Goal: Task Accomplishment & Management: Manage account settings

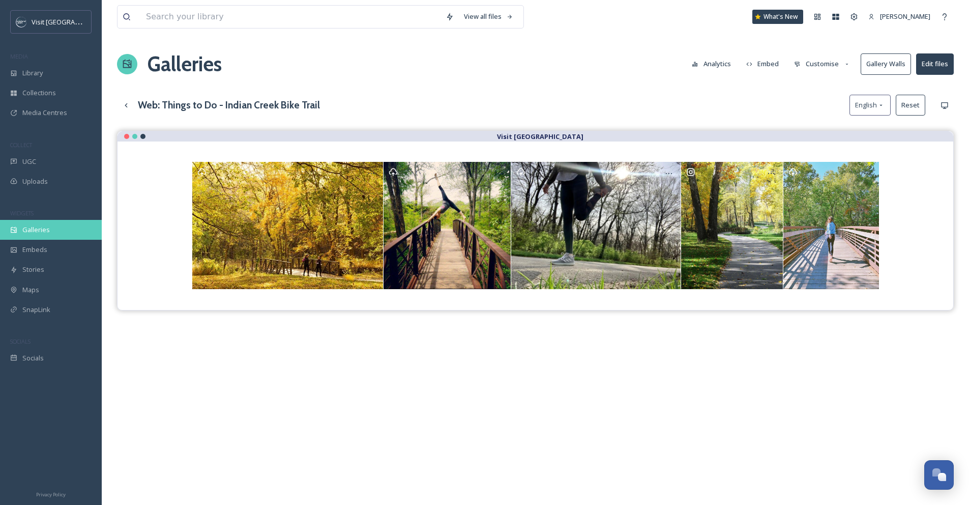
click at [43, 226] on span "Galleries" at bounding box center [35, 230] width 27 height 10
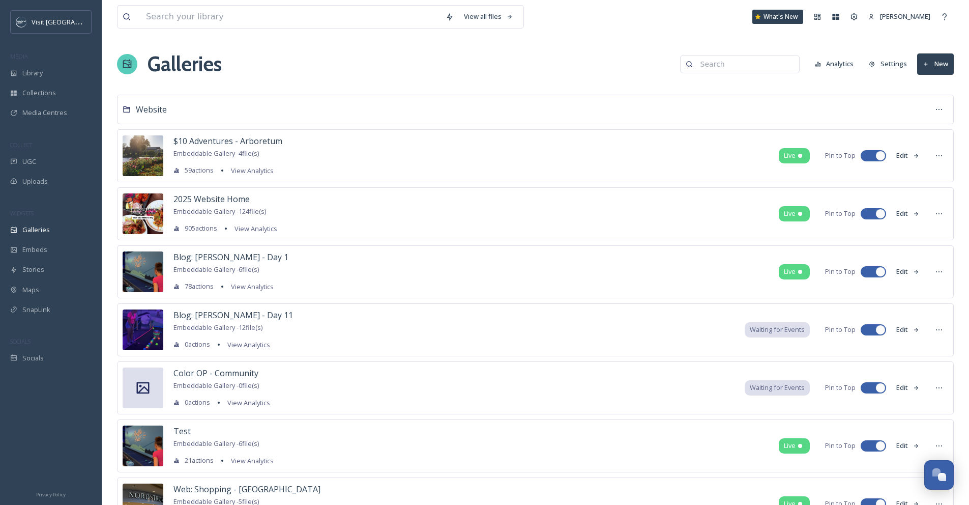
click at [721, 62] on input at bounding box center [744, 64] width 99 height 20
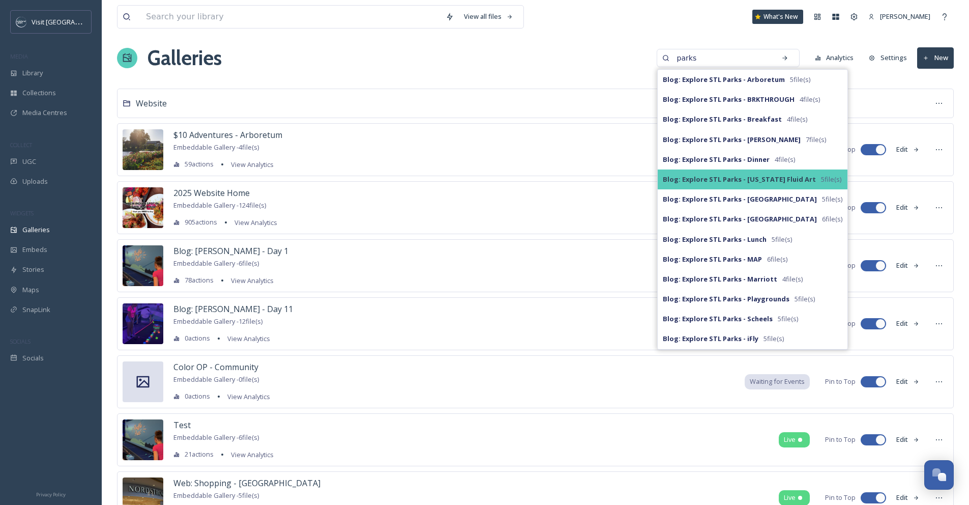
scroll to position [8, 0]
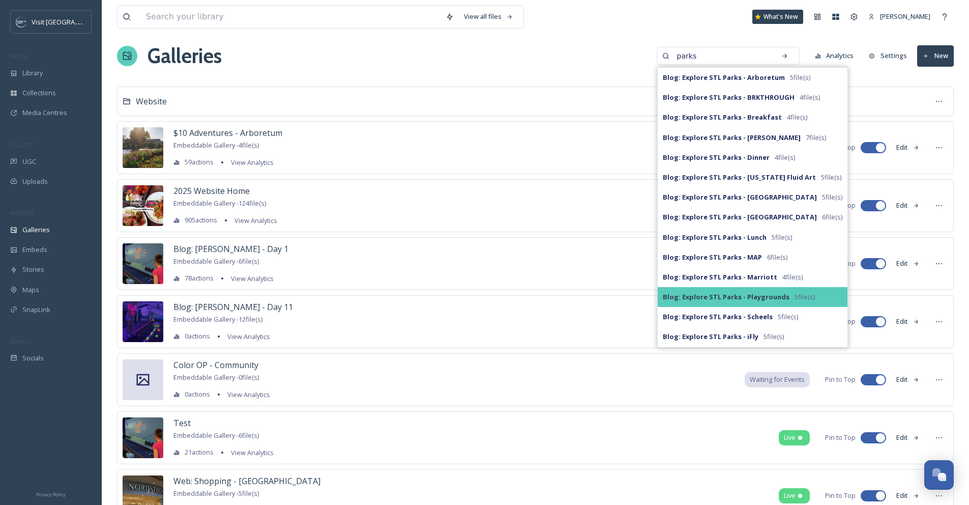
type input "parks"
click at [745, 295] on strong "Blog: Explore STL Parks - Playgrounds" at bounding box center [726, 296] width 127 height 9
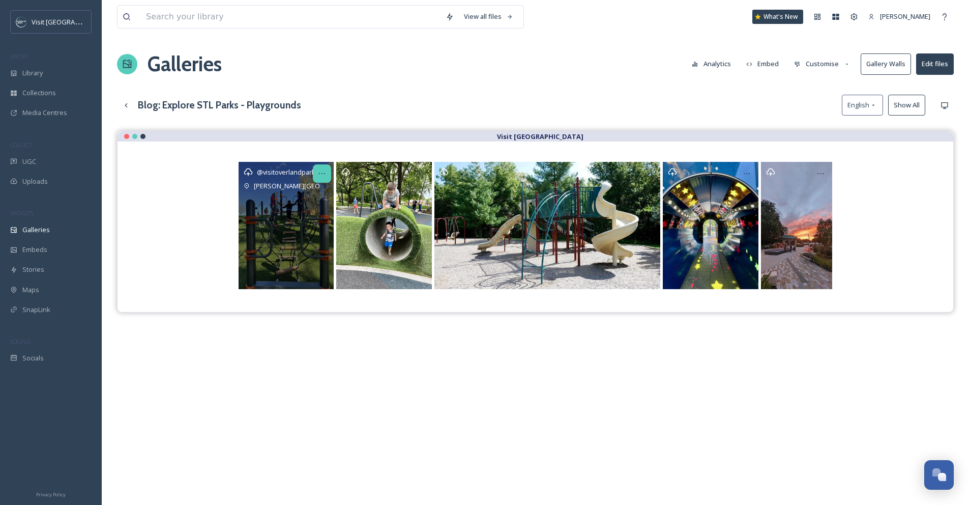
click at [324, 174] on icon at bounding box center [322, 173] width 8 height 8
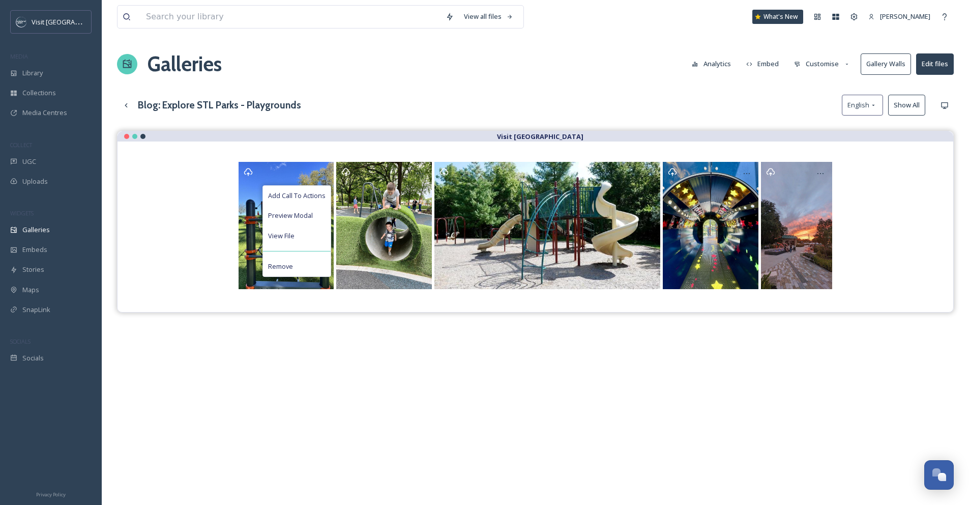
click at [337, 94] on div "View all files What's New [PERSON_NAME] Galleries Analytics Embed Customise Gal…" at bounding box center [535, 325] width 867 height 651
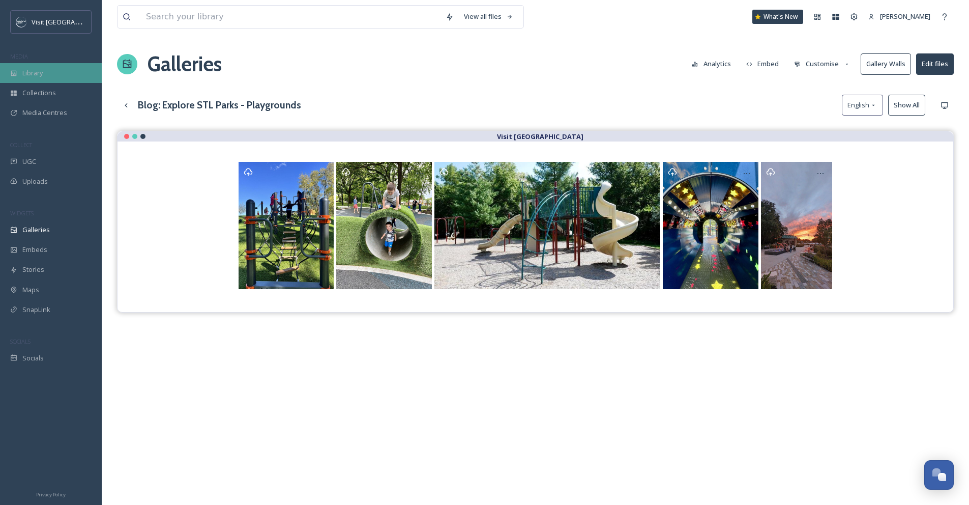
click at [36, 75] on span "Library" at bounding box center [32, 73] width 20 height 10
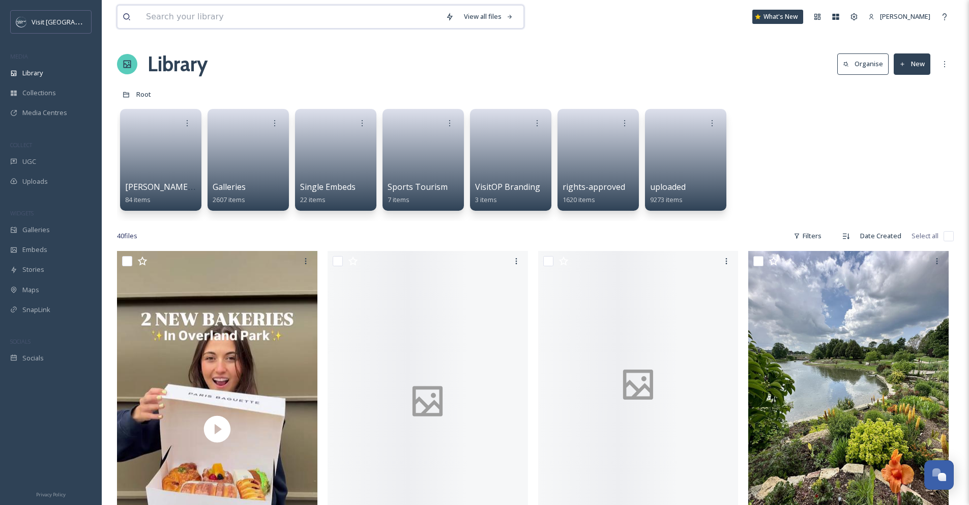
click at [149, 18] on input at bounding box center [291, 17] width 300 height 22
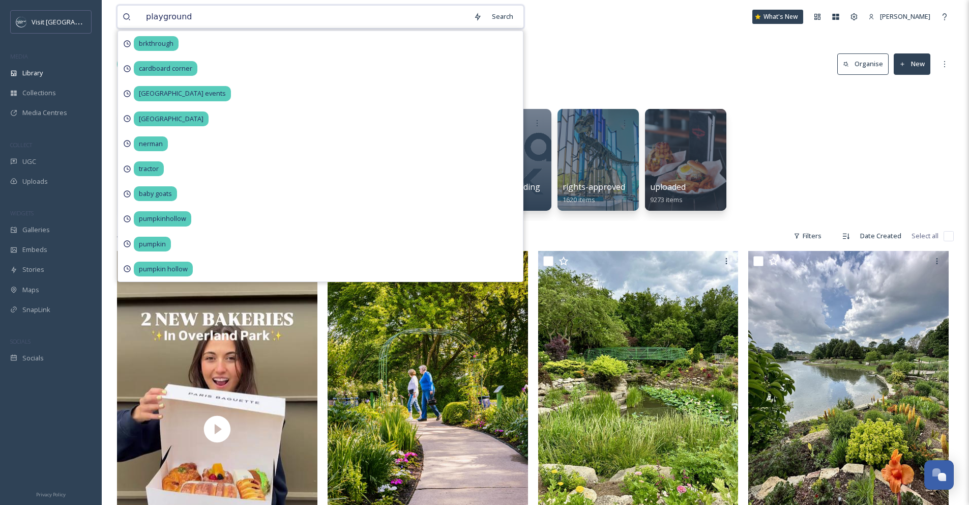
type input "playgrounds"
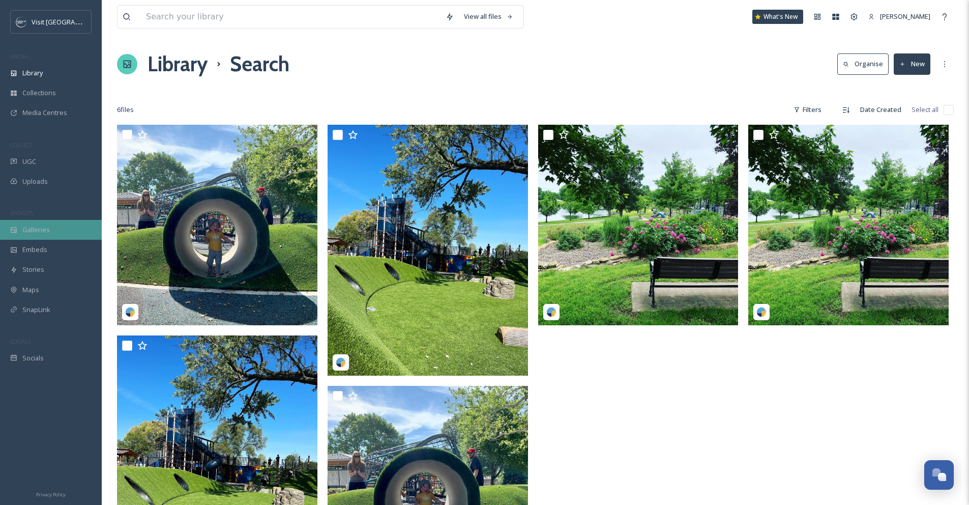
click at [27, 228] on span "Galleries" at bounding box center [35, 230] width 27 height 10
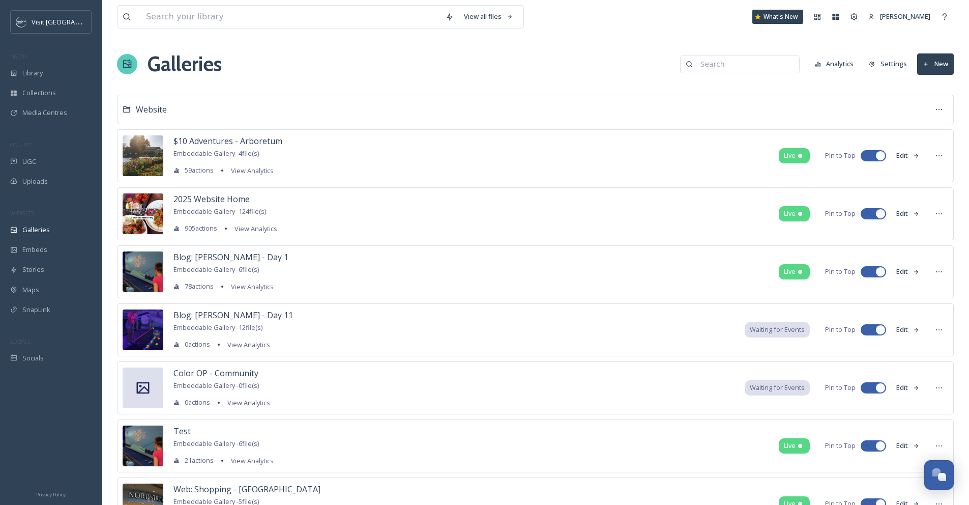
click at [783, 61] on input at bounding box center [744, 64] width 99 height 20
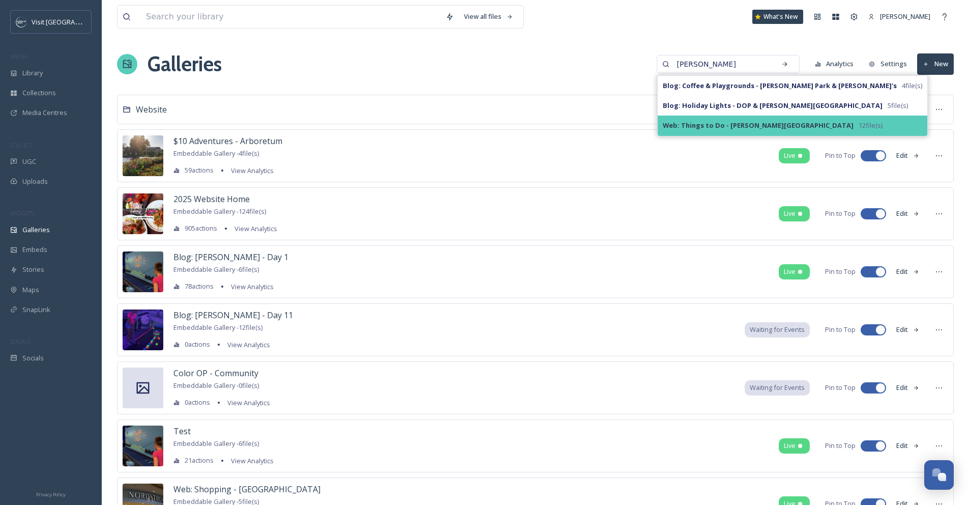
type input "[PERSON_NAME]"
click at [809, 120] on div "Web: Things to Do - [PERSON_NAME][GEOGRAPHIC_DATA] 12 file(s)" at bounding box center [793, 125] width 270 height 20
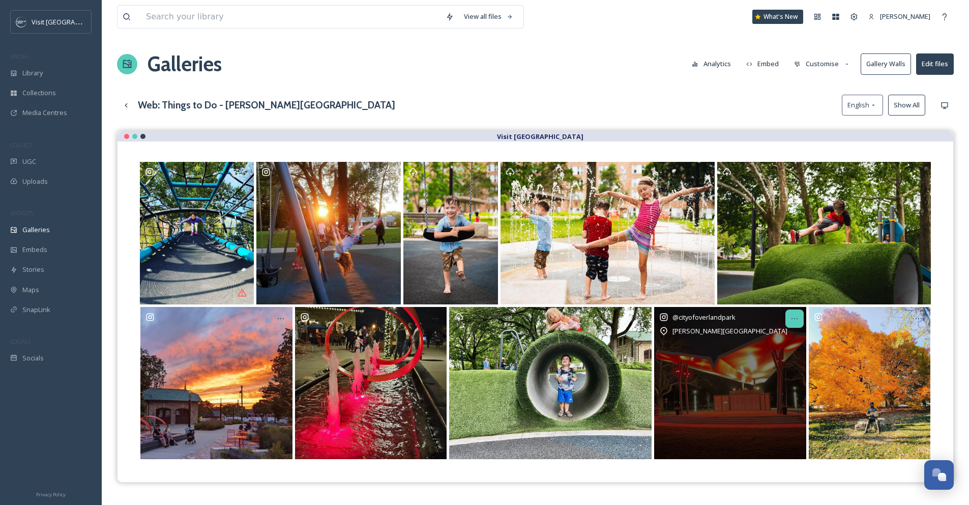
click at [797, 320] on icon at bounding box center [794, 318] width 8 height 8
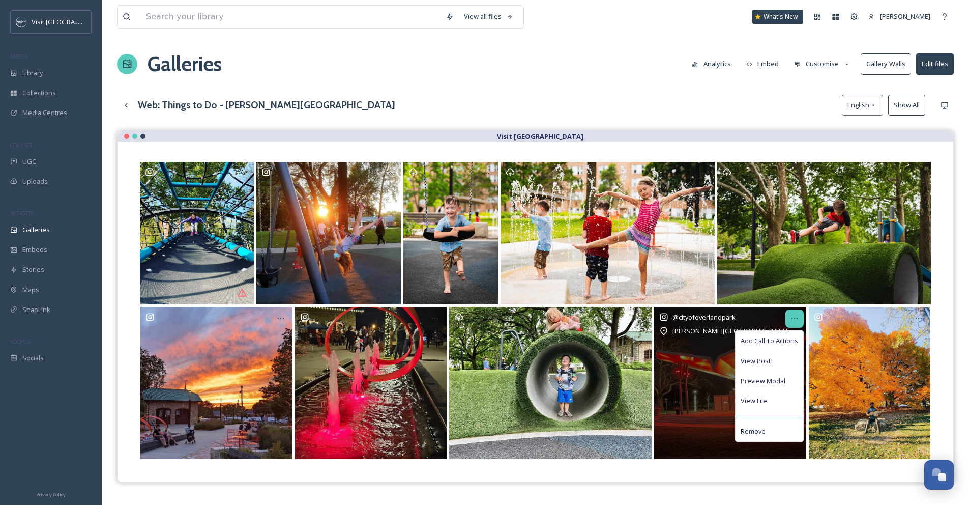
click at [797, 321] on icon at bounding box center [794, 318] width 8 height 8
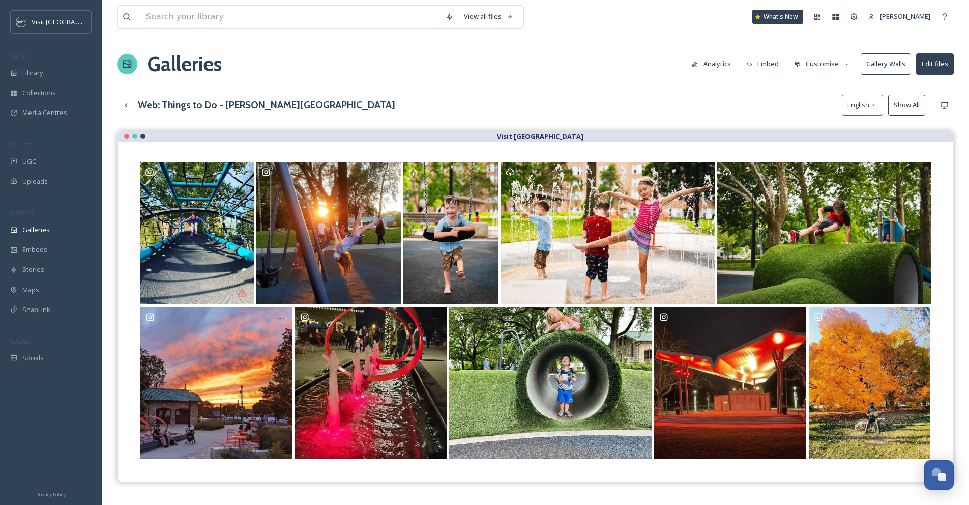
click at [815, 67] on button "Customise" at bounding box center [822, 64] width 67 height 20
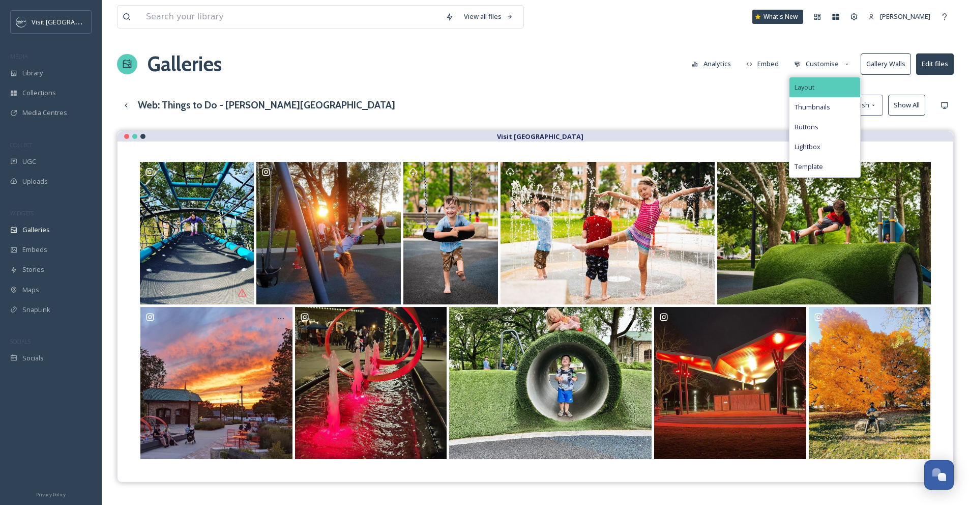
click at [813, 80] on div "Layout" at bounding box center [824, 87] width 71 height 20
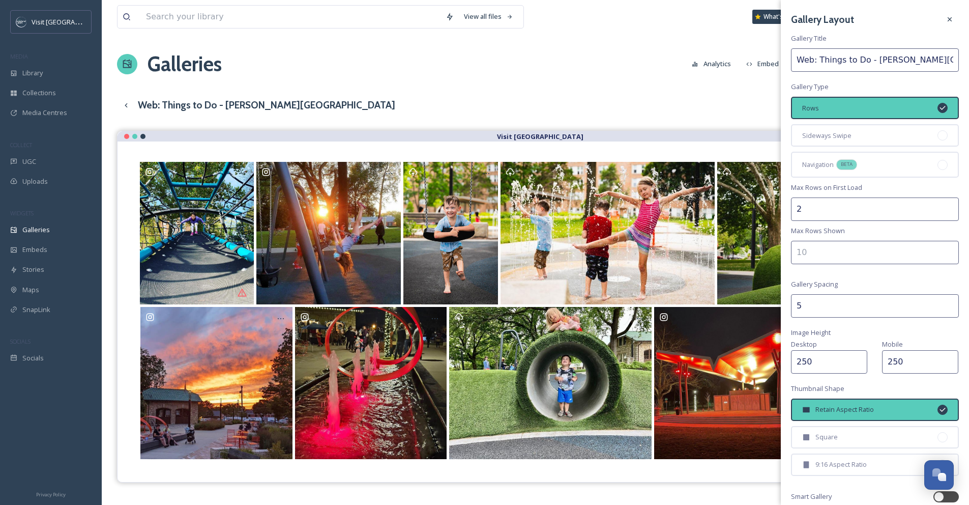
drag, startPoint x: 935, startPoint y: 59, endPoint x: 873, endPoint y: 62, distance: 62.1
click at [873, 62] on input "Web: Things to Do - [PERSON_NAME][GEOGRAPHIC_DATA]" at bounding box center [875, 59] width 168 height 23
type input "Web: Things to Do - Parks & Playgrounds"
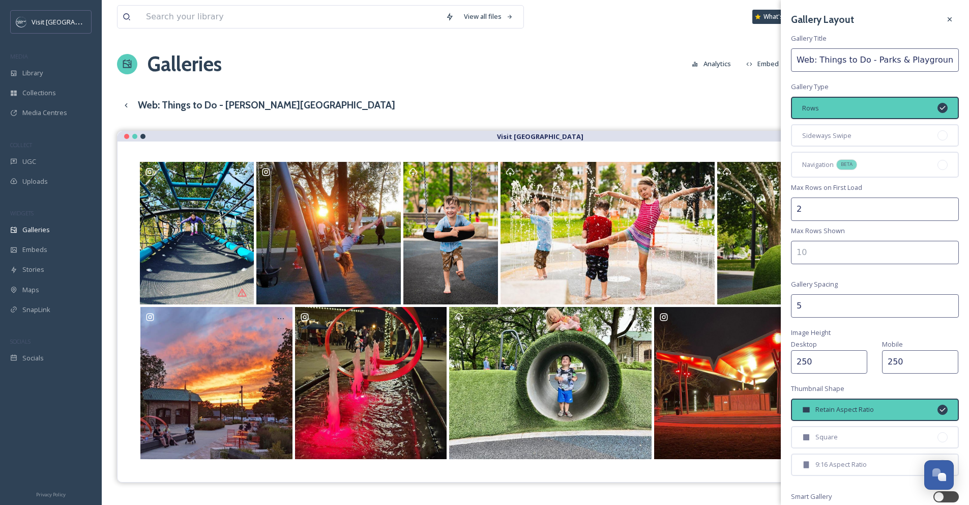
click at [821, 246] on input "number" at bounding box center [875, 252] width 168 height 23
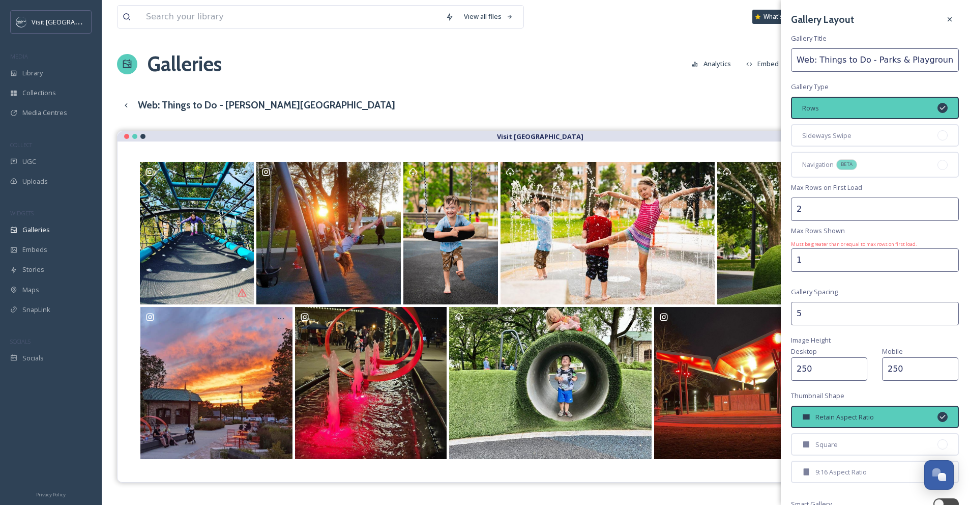
type input "1"
click at [816, 212] on input "2" at bounding box center [875, 208] width 168 height 23
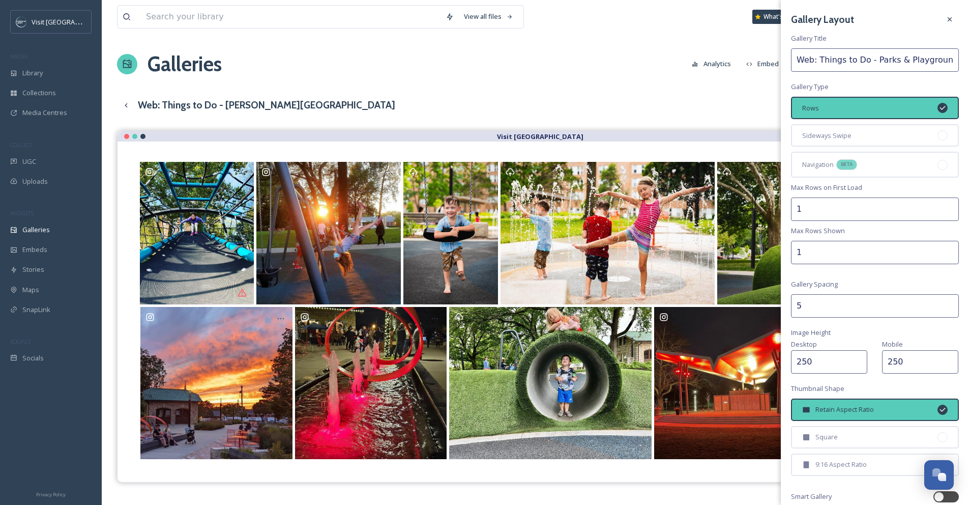
type input "1"
drag, startPoint x: 826, startPoint y: 305, endPoint x: 785, endPoint y: 301, distance: 40.9
click at [785, 301] on div "Gallery Layout Gallery Title Web: Things to Do - Parks & Playgrounds Gallery Ty…" at bounding box center [875, 294] width 188 height 589
type input "1"
click at [815, 273] on div "Gallery Layout Gallery Title Web: Things to Do - Parks & Playgrounds Gallery Ty…" at bounding box center [875, 294] width 188 height 589
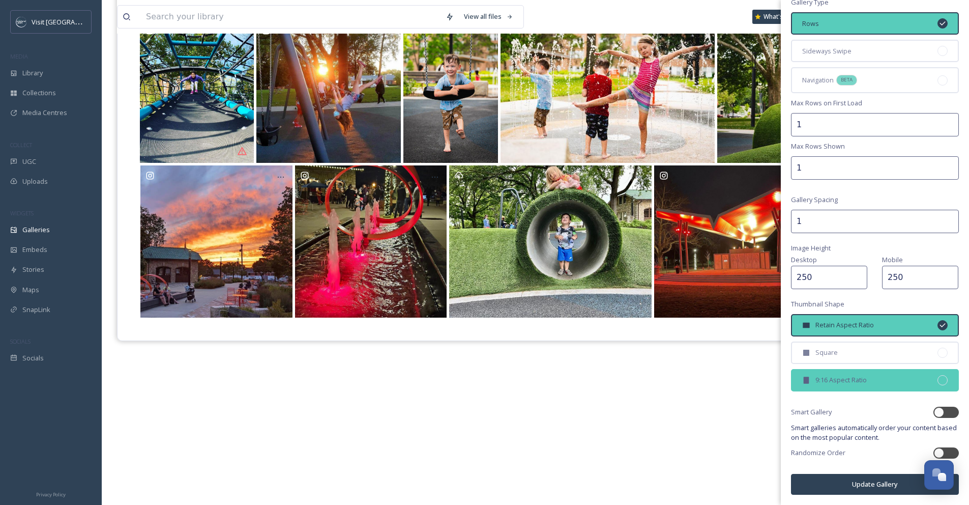
scroll to position [146, 0]
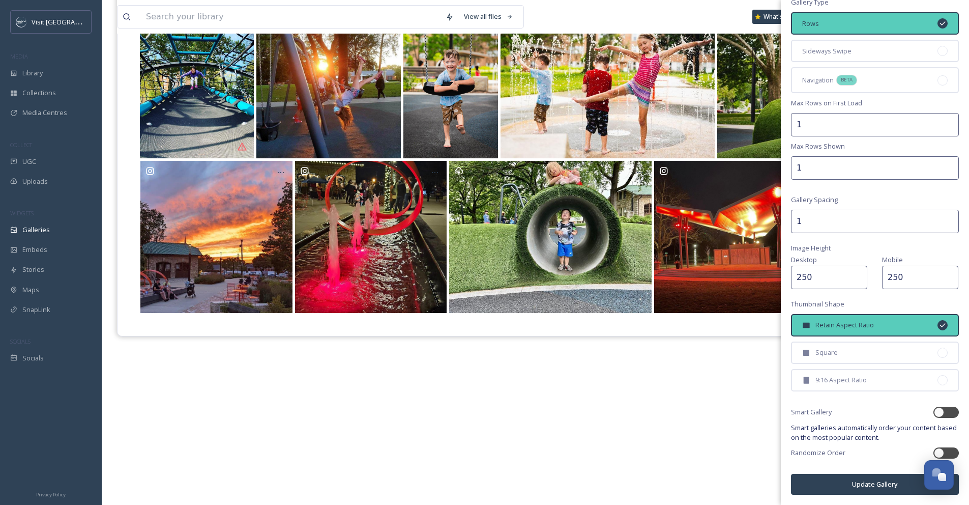
click at [896, 480] on button "Update Gallery" at bounding box center [875, 484] width 168 height 21
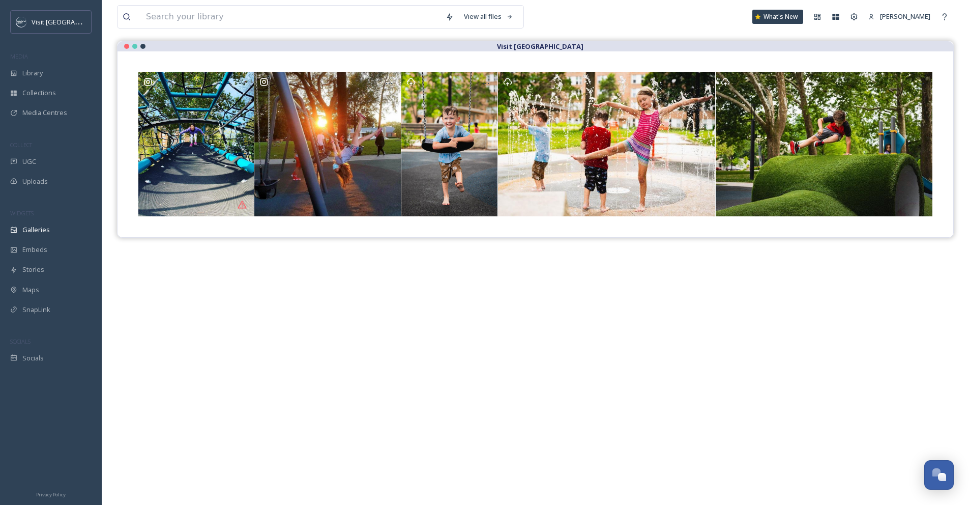
scroll to position [0, 0]
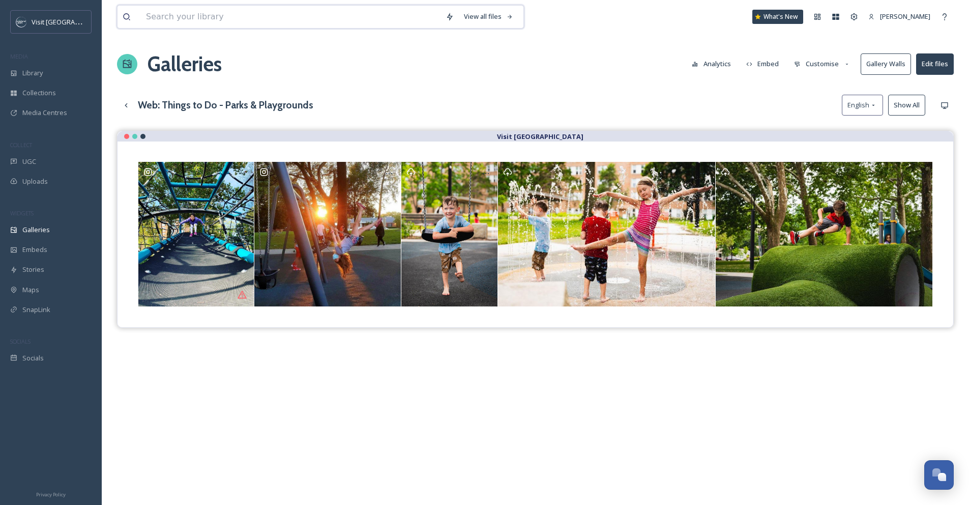
click at [178, 20] on input at bounding box center [291, 17] width 300 height 22
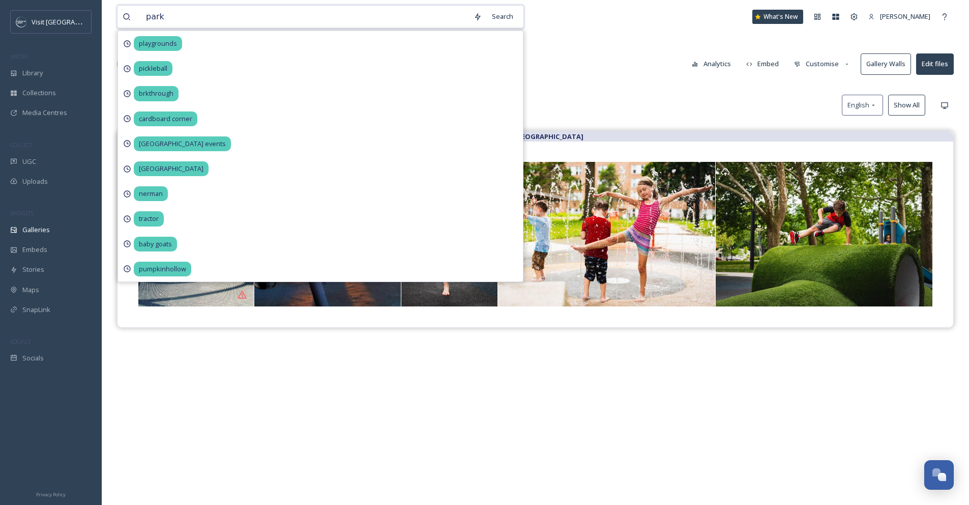
type input "parks"
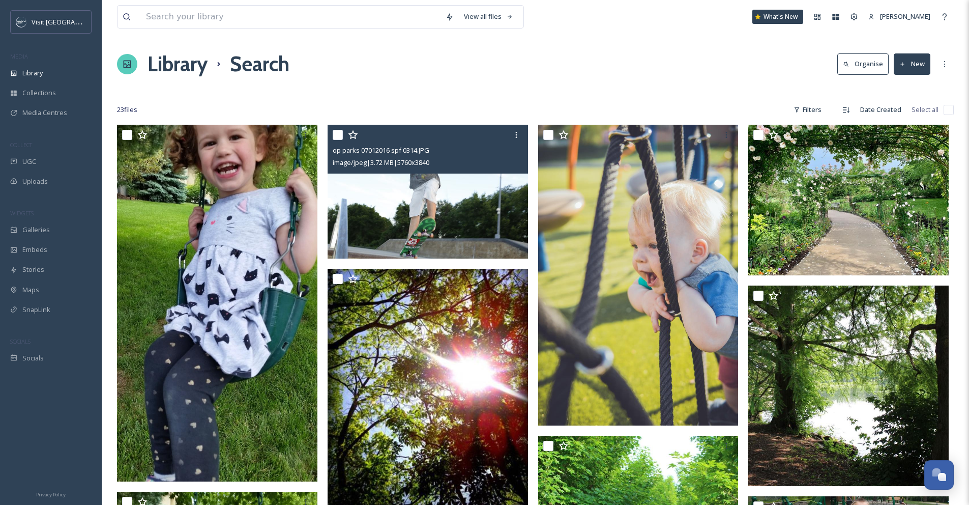
click at [340, 139] on input "checkbox" at bounding box center [338, 135] width 10 height 10
checkbox input "true"
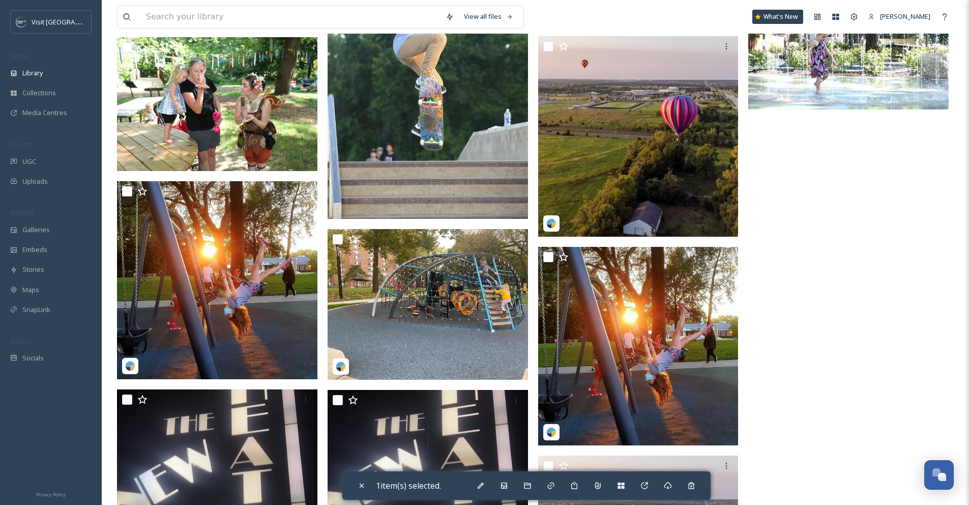
scroll to position [614, 0]
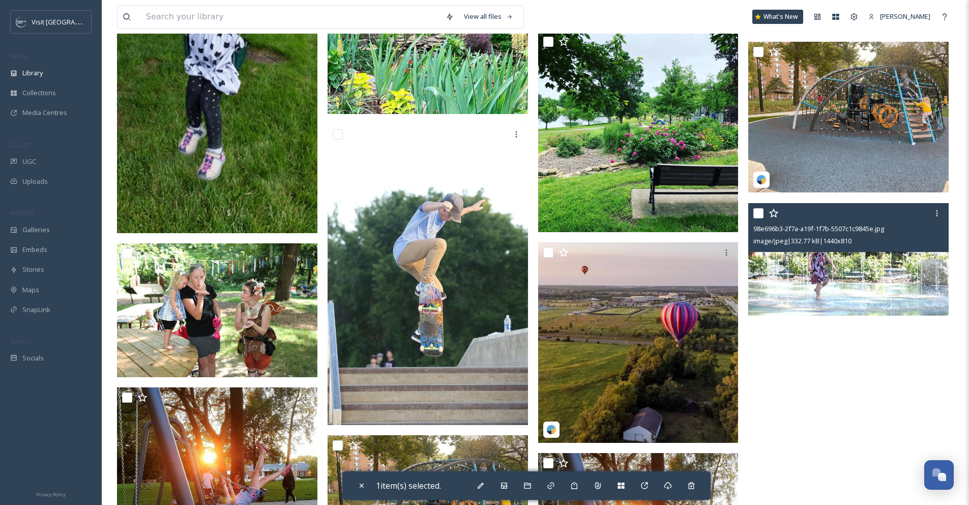
click at [760, 213] on input "checkbox" at bounding box center [758, 213] width 10 height 10
checkbox input "true"
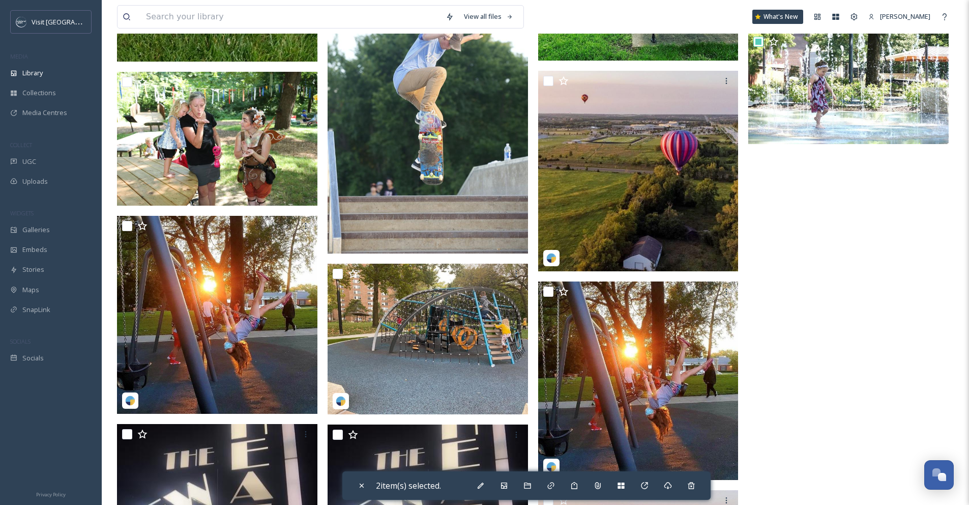
scroll to position [785, 0]
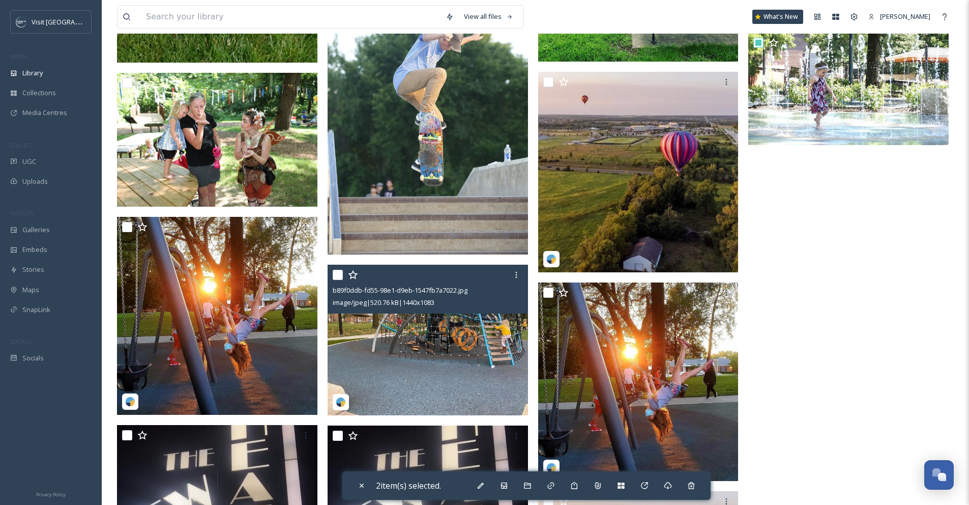
click at [340, 277] on input "checkbox" at bounding box center [338, 275] width 10 height 10
checkbox input "true"
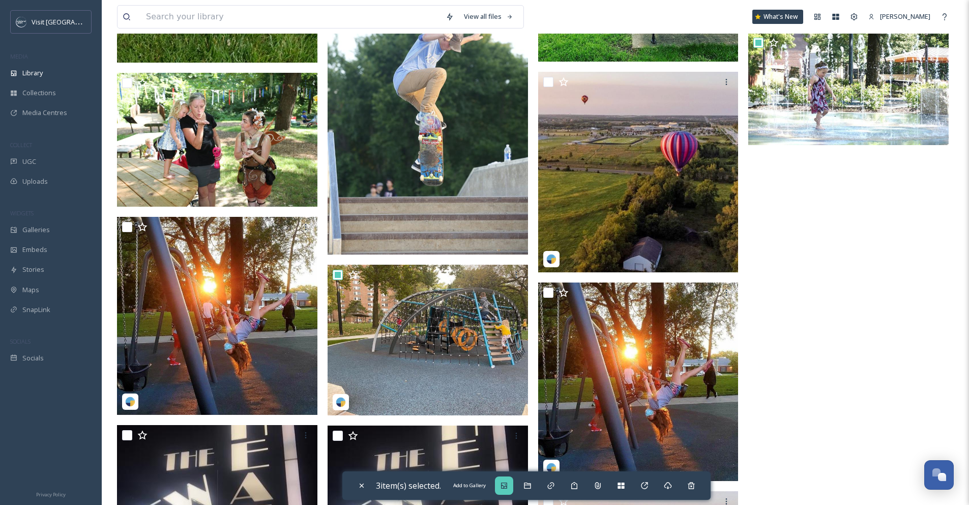
click at [512, 484] on div "Add to Gallery" at bounding box center [504, 485] width 18 height 18
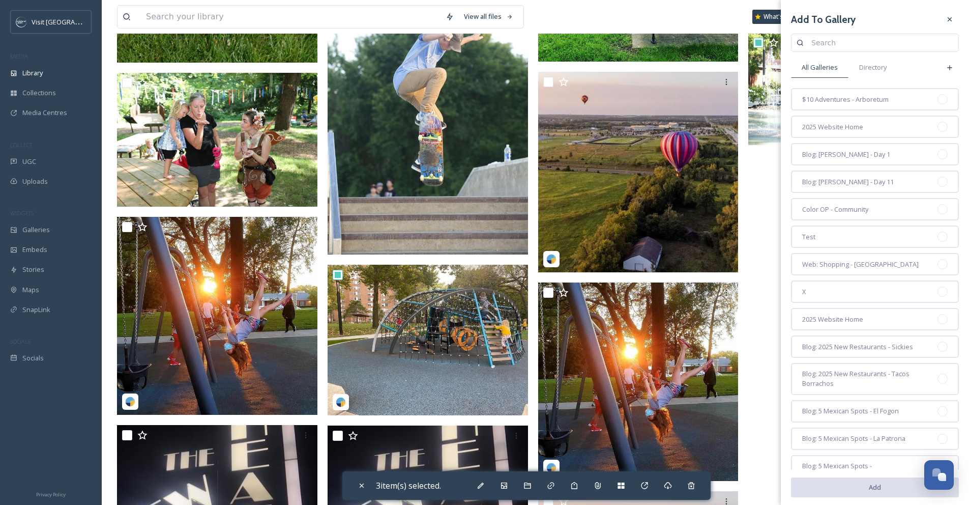
click at [831, 40] on input at bounding box center [879, 43] width 147 height 20
type input "parks"
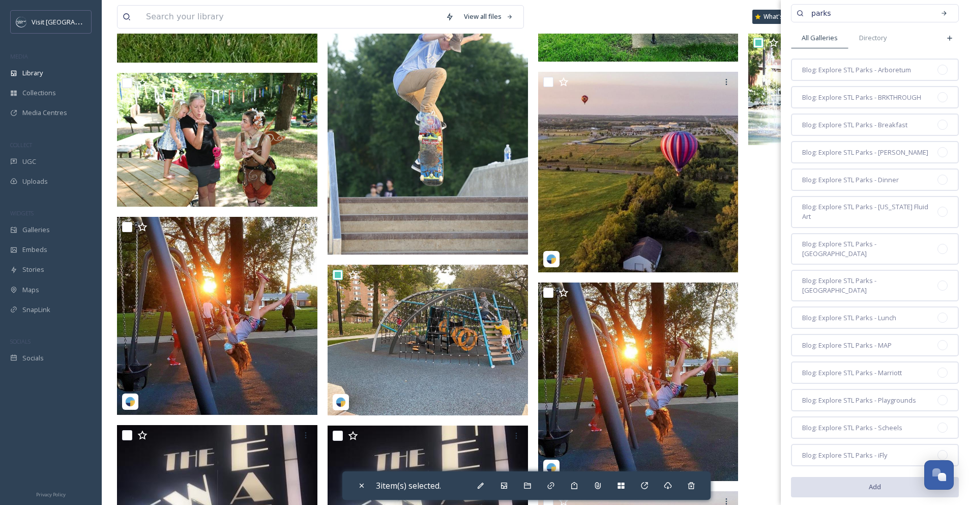
scroll to position [41, 0]
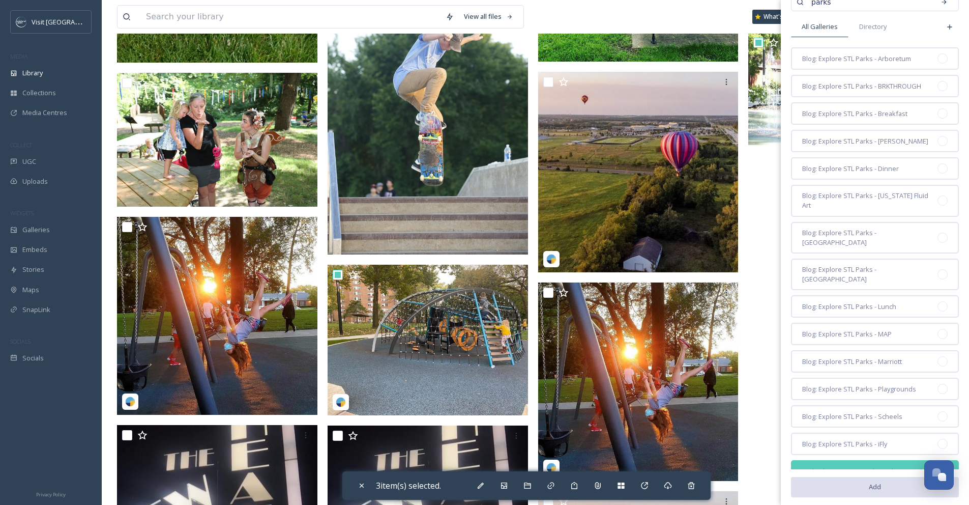
click at [938, 466] on div at bounding box center [943, 471] width 10 height 10
click at [892, 480] on button "Add" at bounding box center [875, 486] width 168 height 21
checkbox input "false"
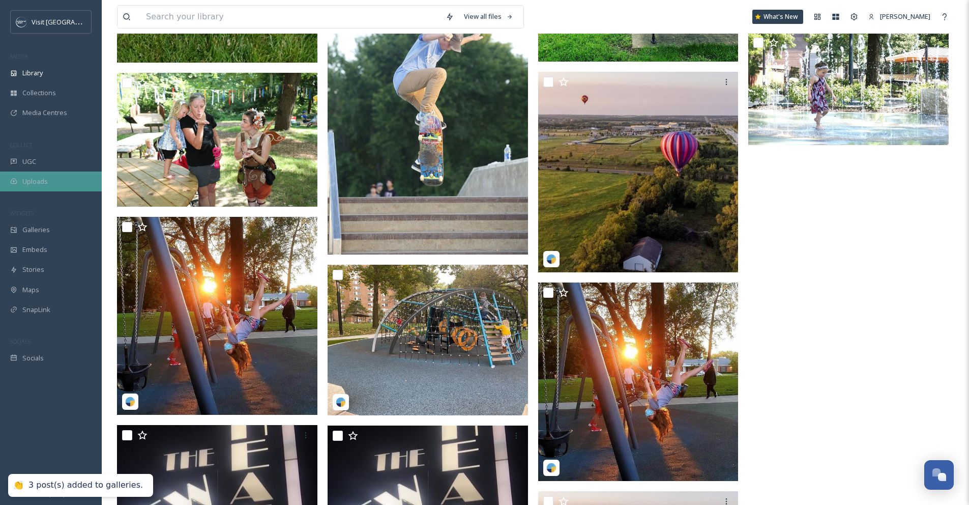
click at [53, 179] on div "Uploads" at bounding box center [51, 181] width 102 height 20
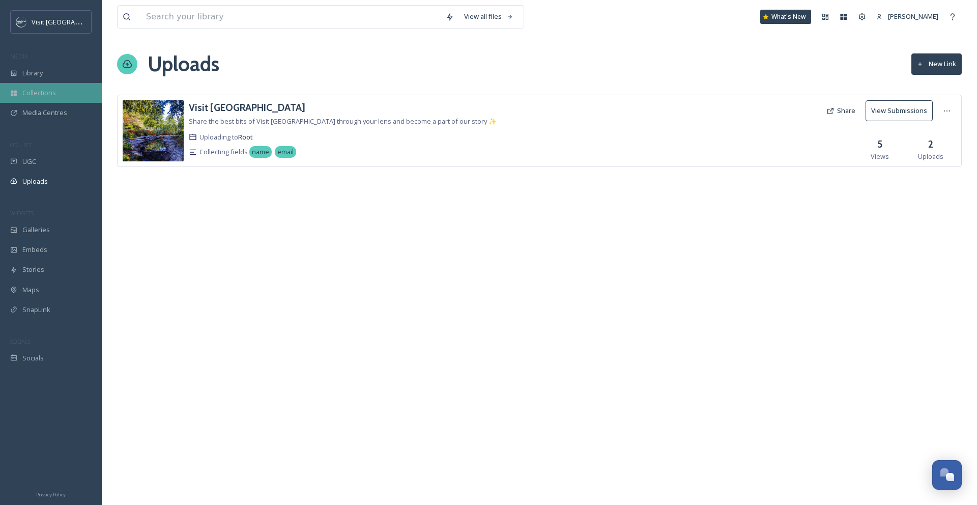
click at [54, 90] on span "Collections" at bounding box center [39, 93] width 34 height 10
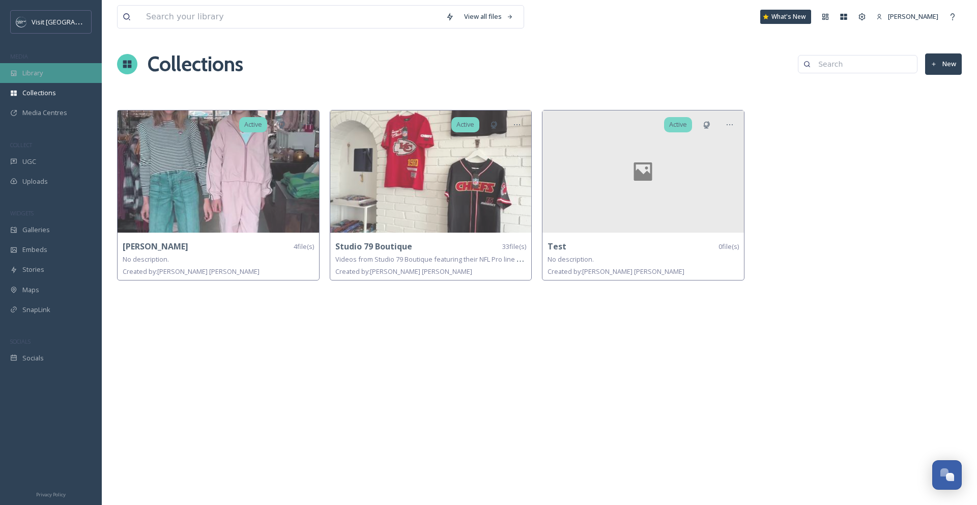
click at [50, 72] on div "Library" at bounding box center [51, 73] width 102 height 20
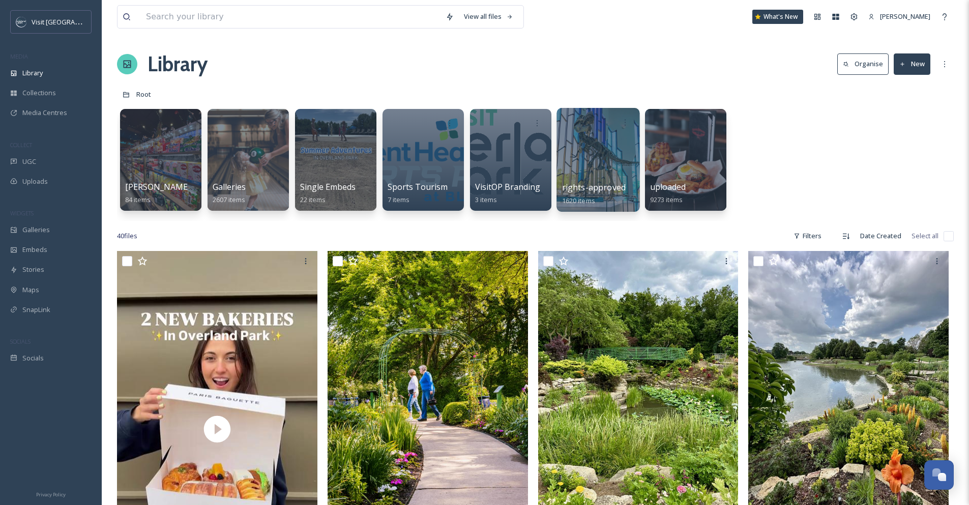
click at [593, 135] on div at bounding box center [597, 160] width 83 height 104
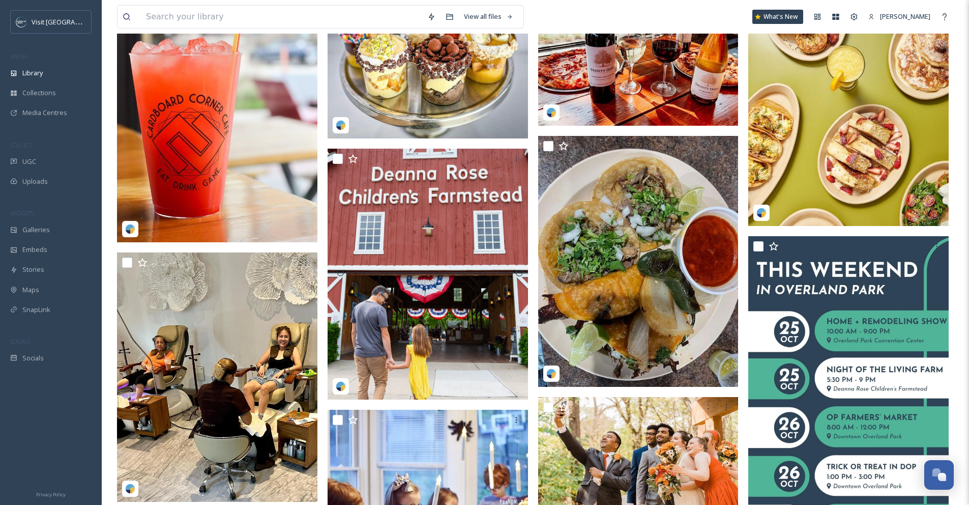
scroll to position [3631, 0]
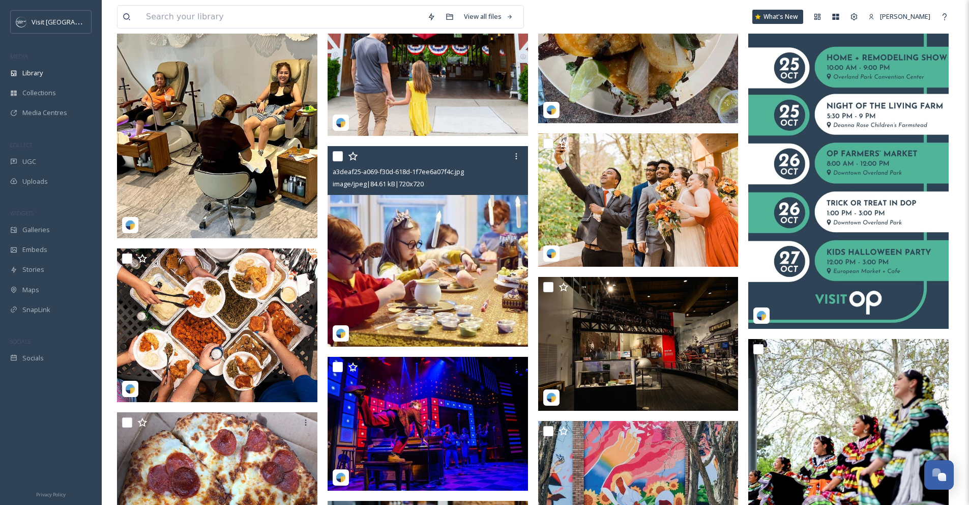
click at [446, 249] on img at bounding box center [428, 246] width 200 height 200
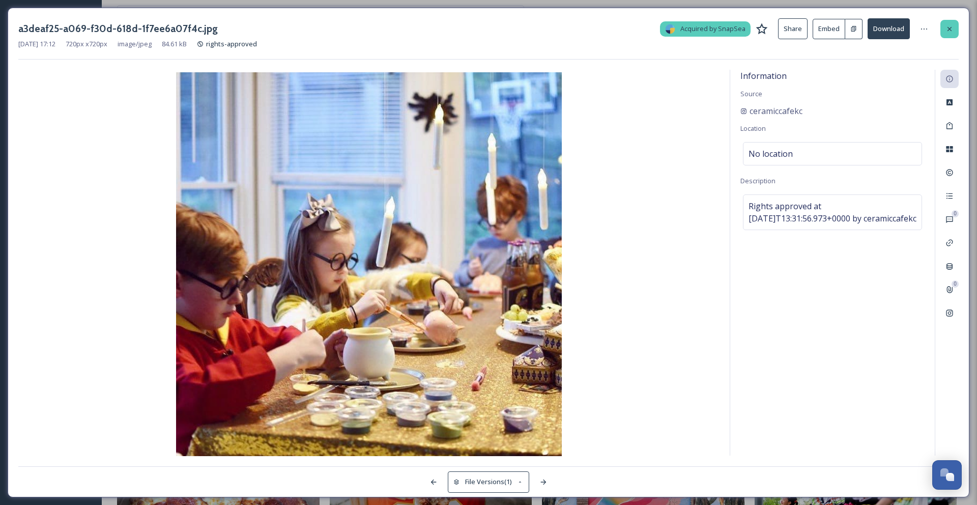
click at [951, 30] on icon at bounding box center [949, 29] width 8 height 8
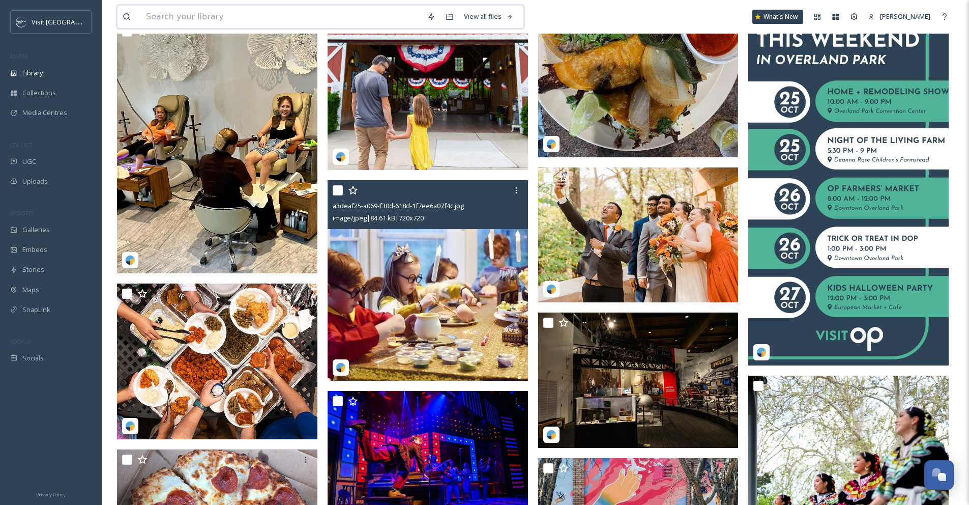
click at [283, 14] on input at bounding box center [281, 17] width 281 height 22
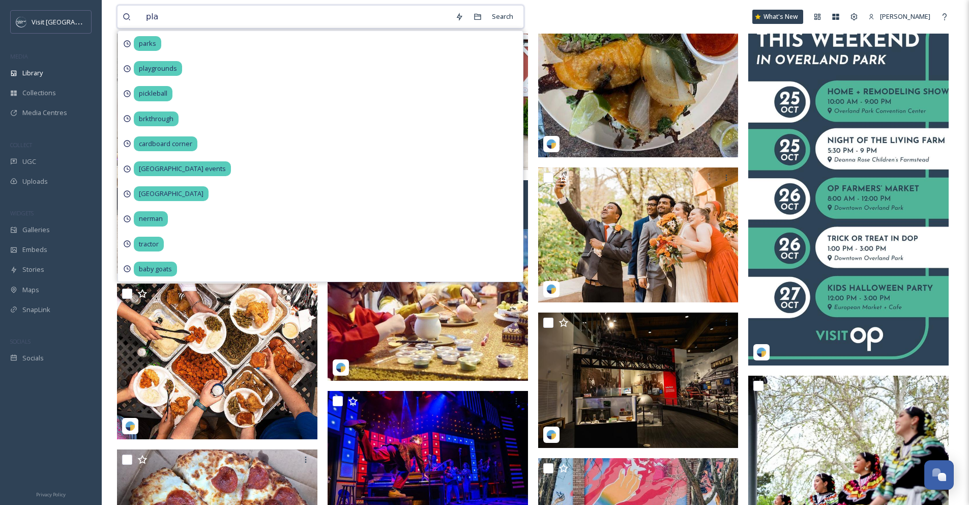
type input "play"
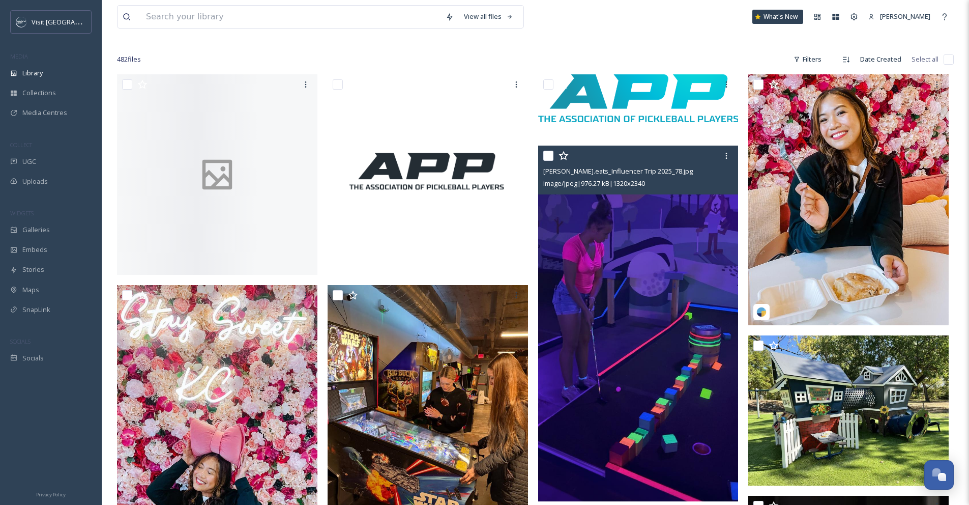
scroll to position [189, 0]
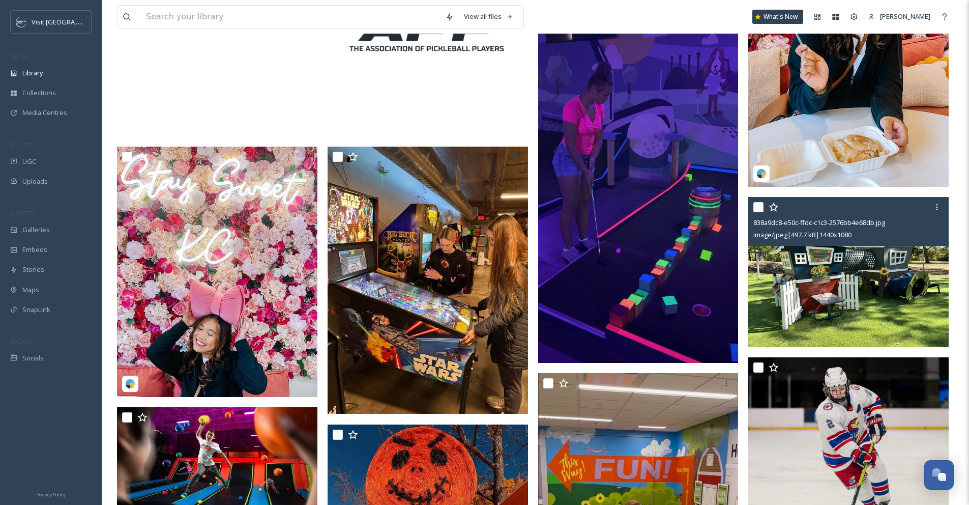
click at [760, 206] on input "checkbox" at bounding box center [758, 207] width 10 height 10
checkbox input "true"
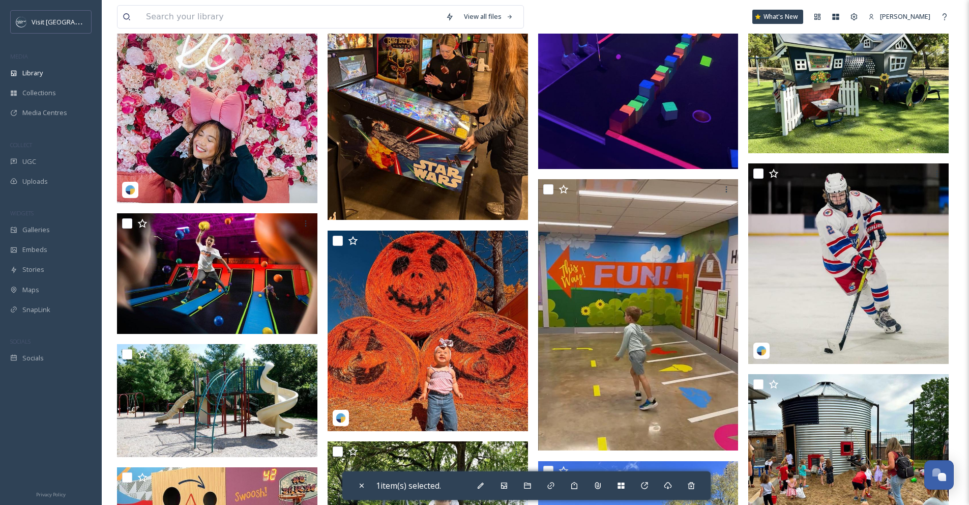
scroll to position [722, 0]
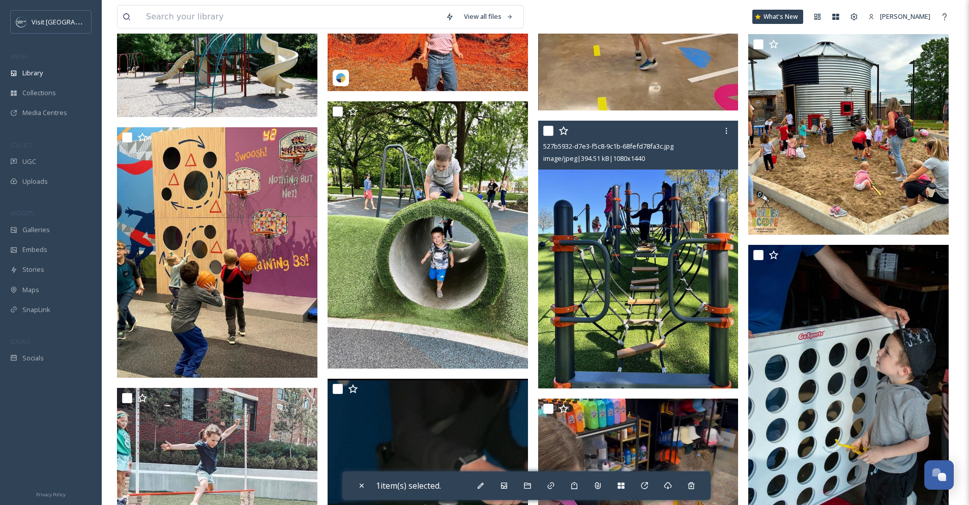
click at [550, 134] on input "checkbox" at bounding box center [548, 131] width 10 height 10
checkbox input "true"
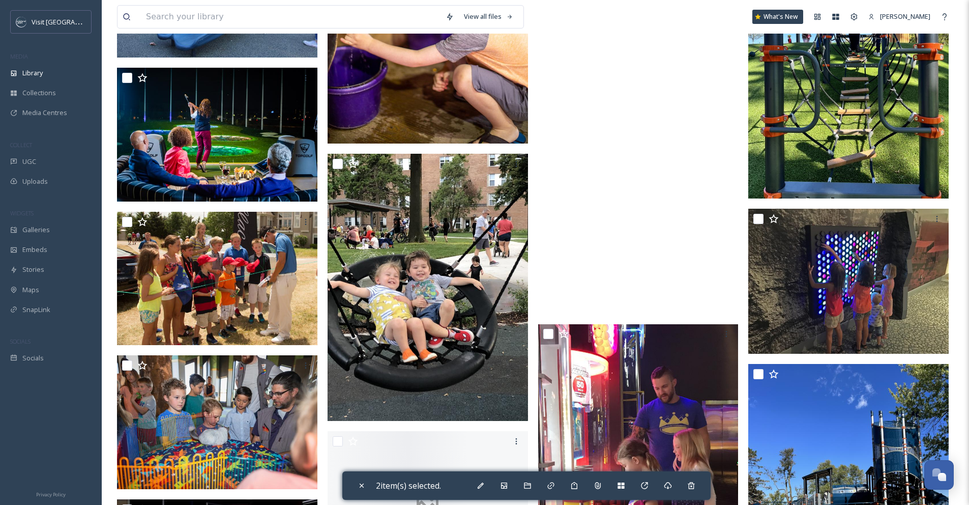
scroll to position [1850, 0]
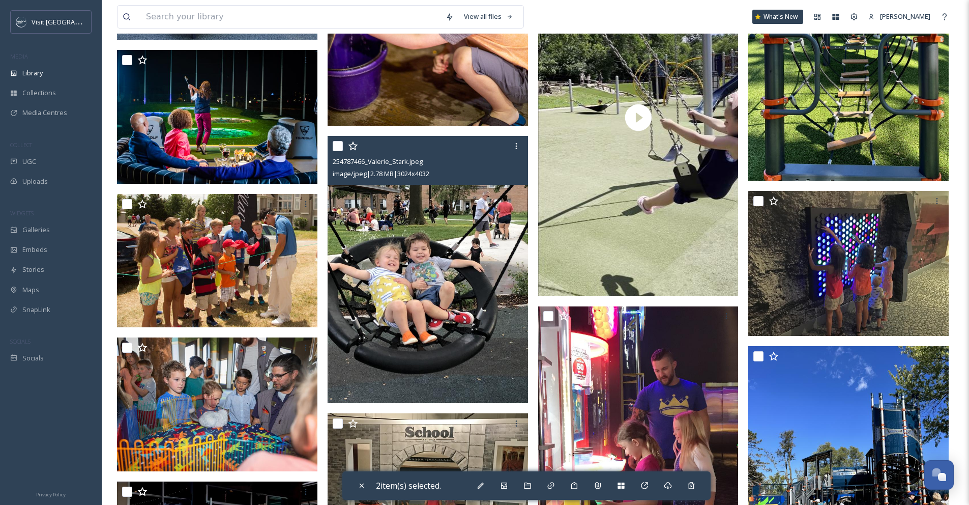
click at [337, 148] on input "checkbox" at bounding box center [338, 146] width 10 height 10
checkbox input "true"
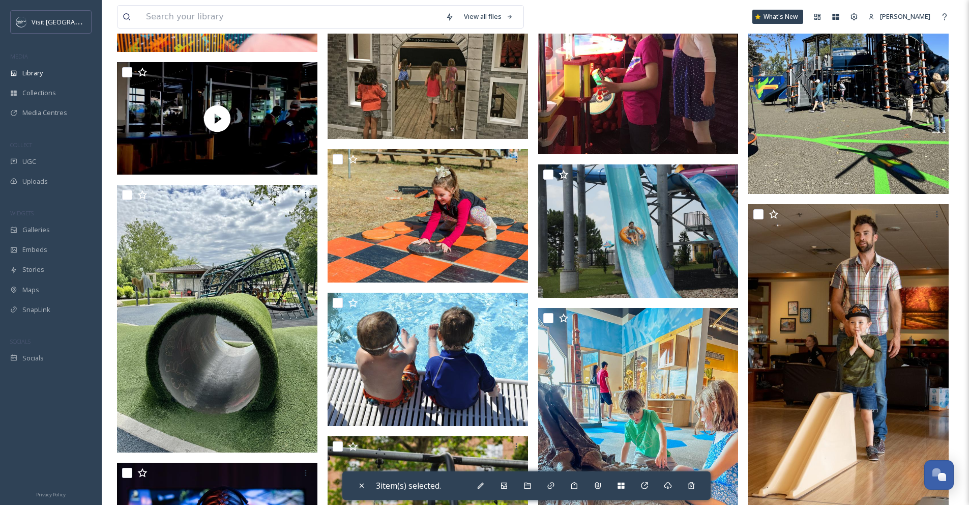
scroll to position [2306, 0]
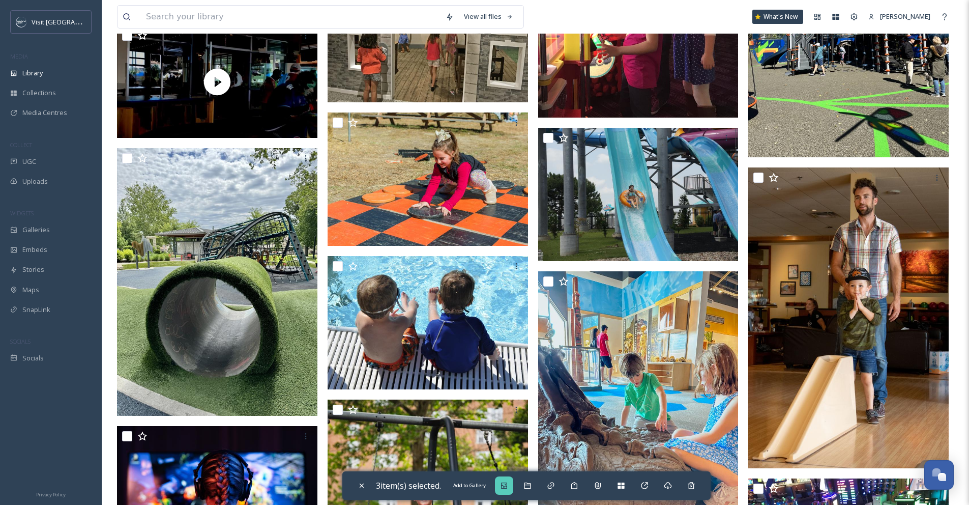
click at [506, 485] on icon at bounding box center [504, 485] width 6 height 6
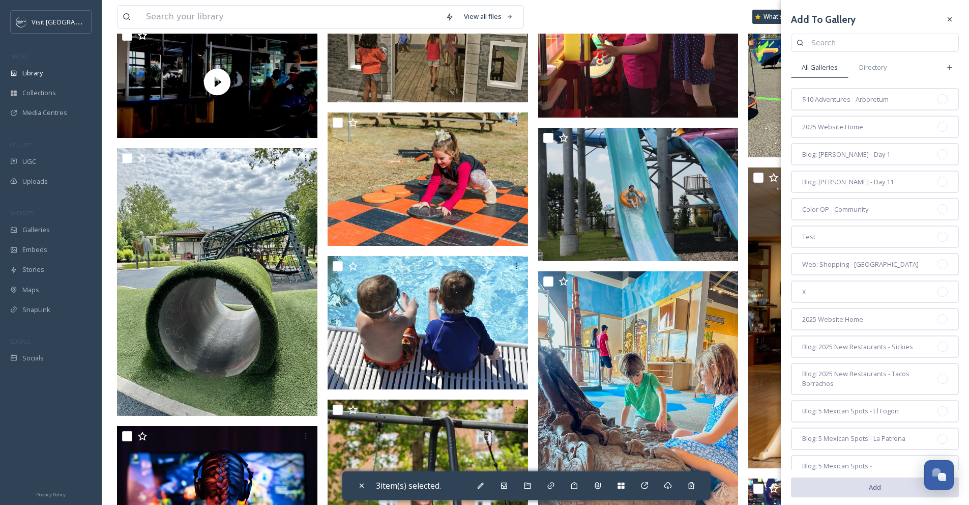
scroll to position [1912, 0]
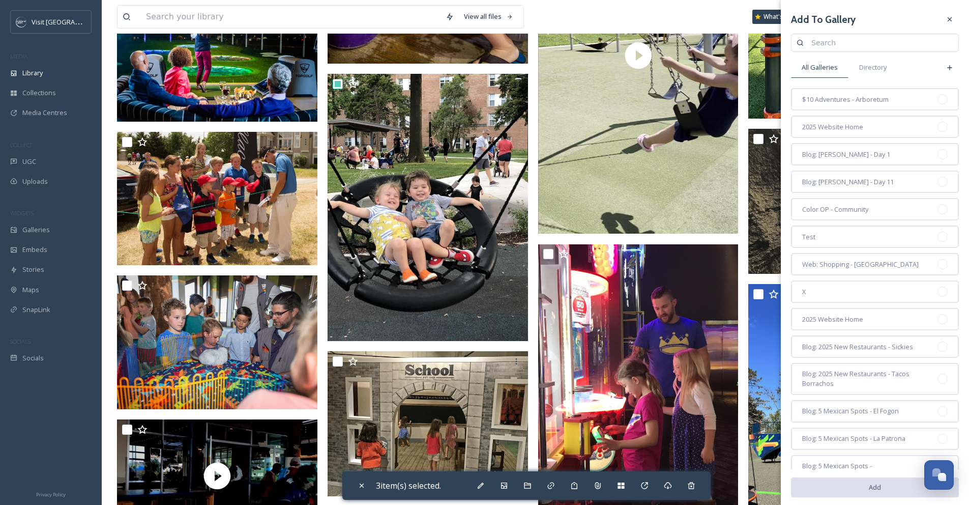
click at [850, 45] on input at bounding box center [879, 43] width 147 height 20
type input "parks"
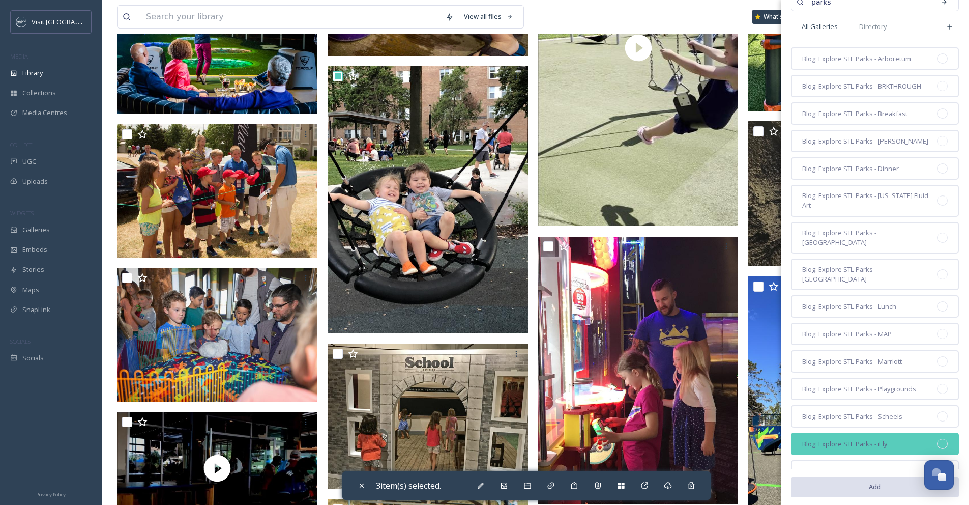
scroll to position [1928, 0]
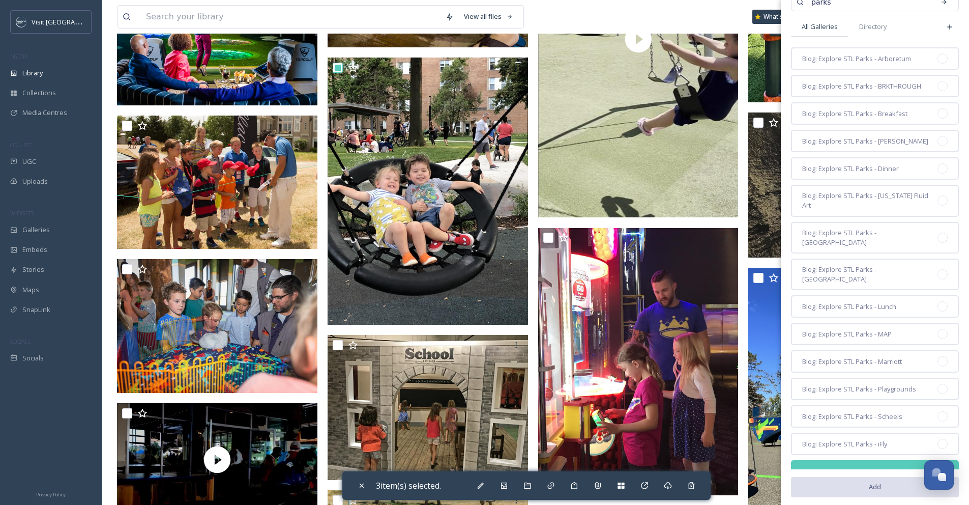
click at [938, 466] on div at bounding box center [943, 471] width 10 height 10
click at [878, 476] on button "Add" at bounding box center [875, 486] width 168 height 21
checkbox input "false"
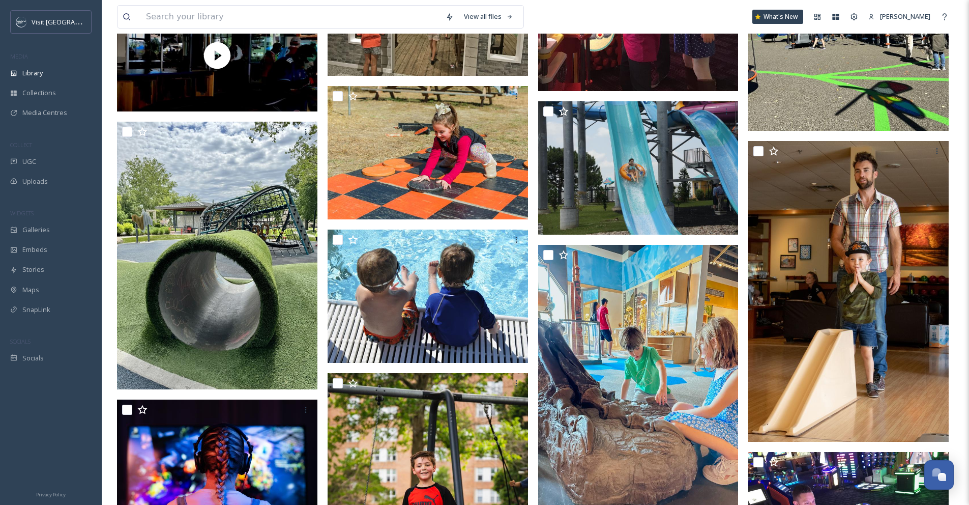
scroll to position [2305, 0]
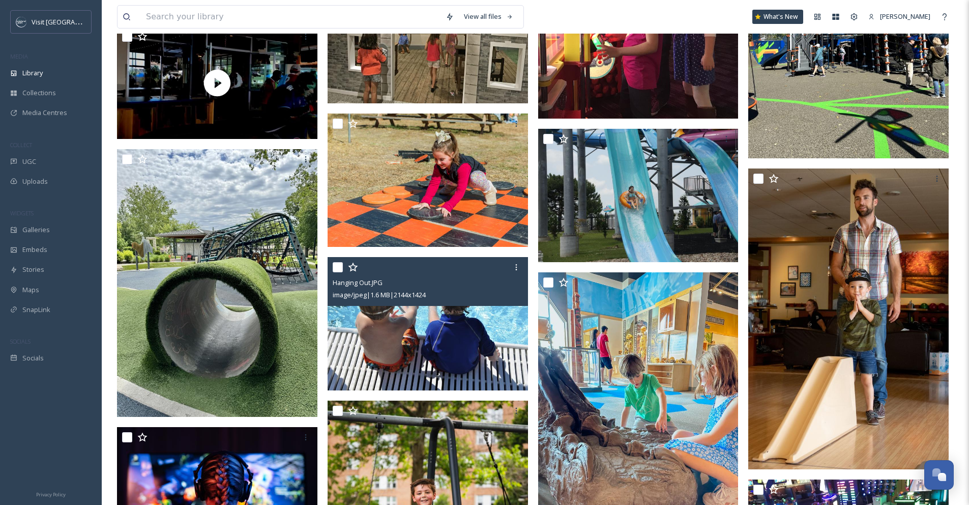
click at [337, 267] on input "checkbox" at bounding box center [338, 267] width 10 height 10
checkbox input "true"
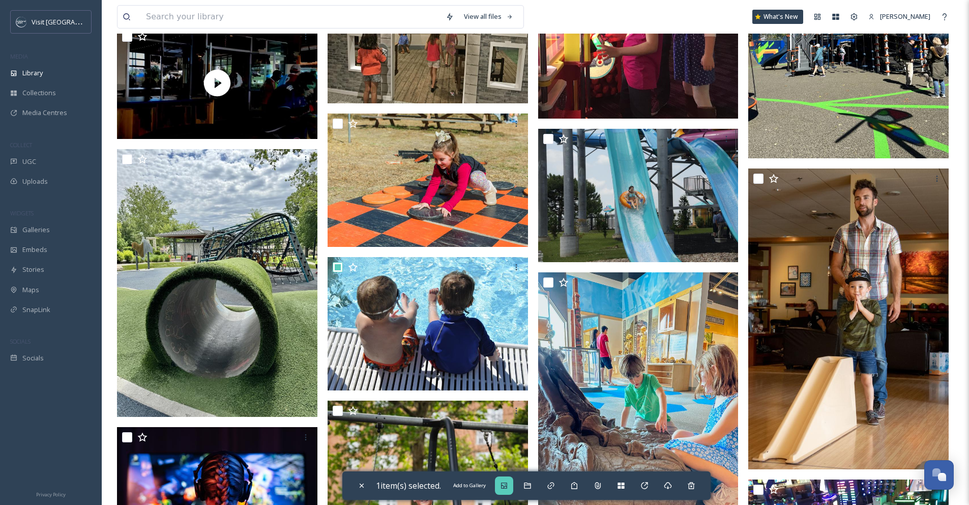
click at [507, 488] on icon at bounding box center [504, 485] width 6 height 6
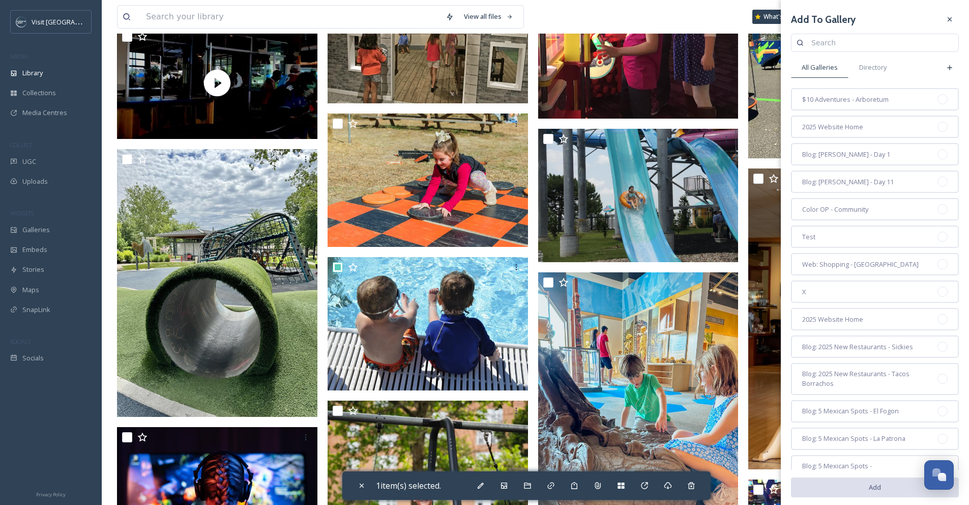
click at [890, 40] on input at bounding box center [879, 43] width 147 height 20
type input "pool"
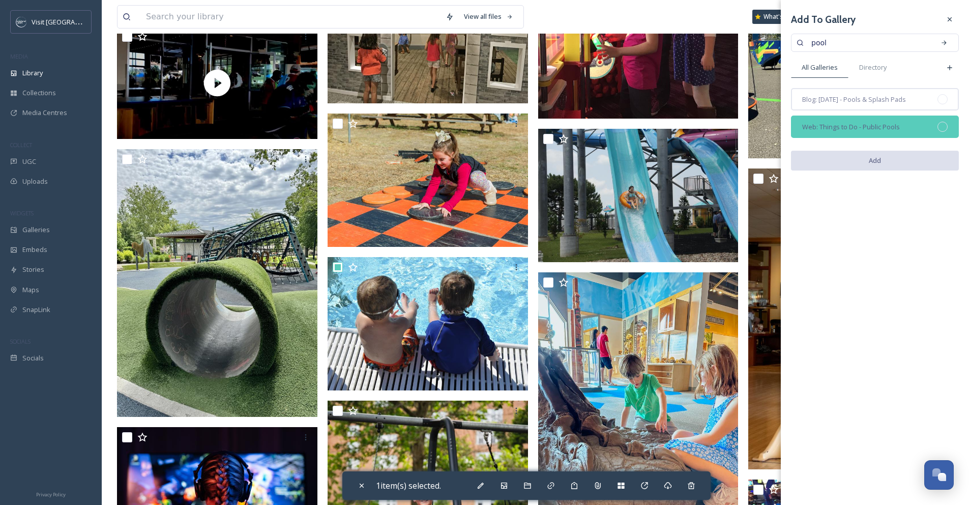
click at [941, 126] on div at bounding box center [943, 127] width 10 height 10
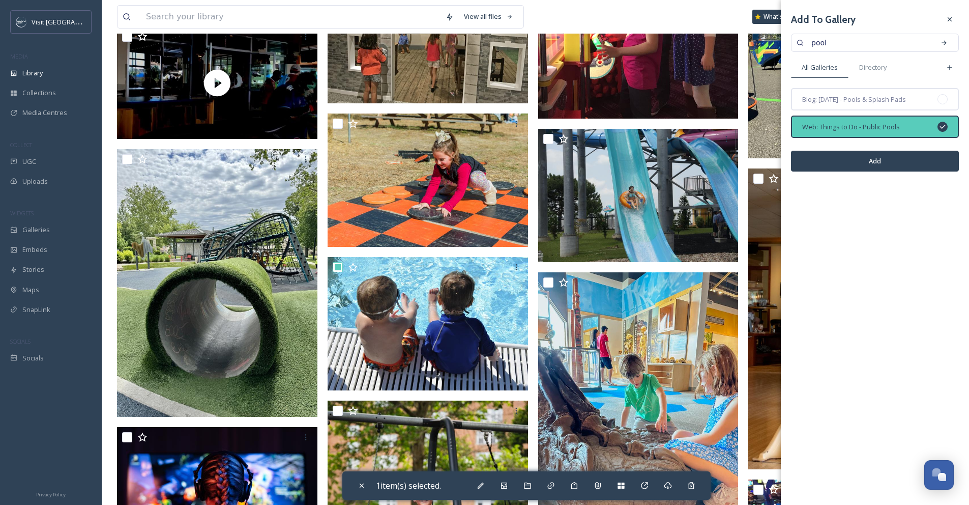
click at [924, 166] on button "Add" at bounding box center [875, 161] width 168 height 21
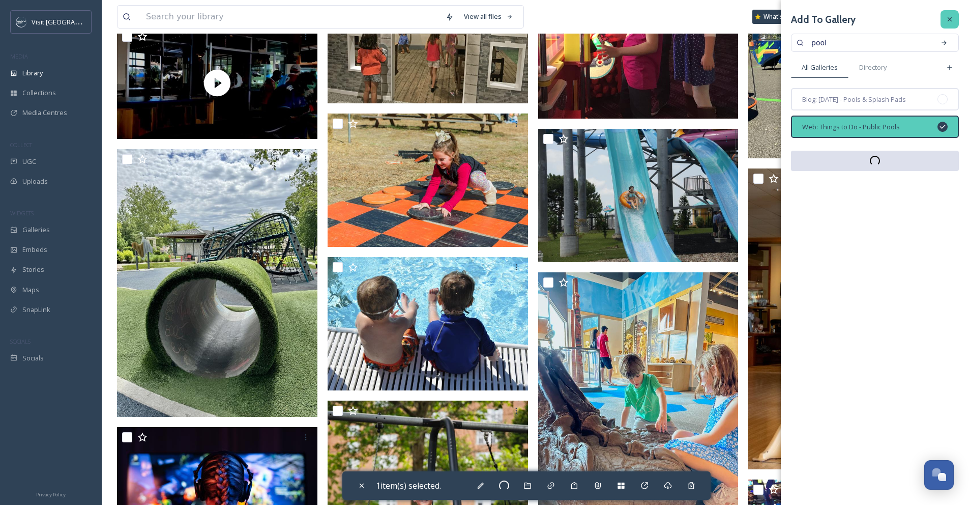
checkbox input "false"
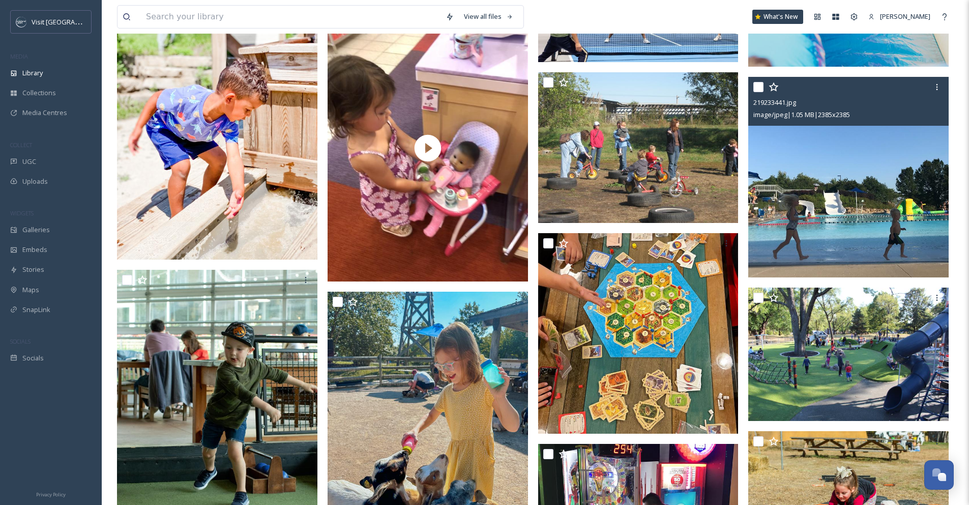
scroll to position [5622, 0]
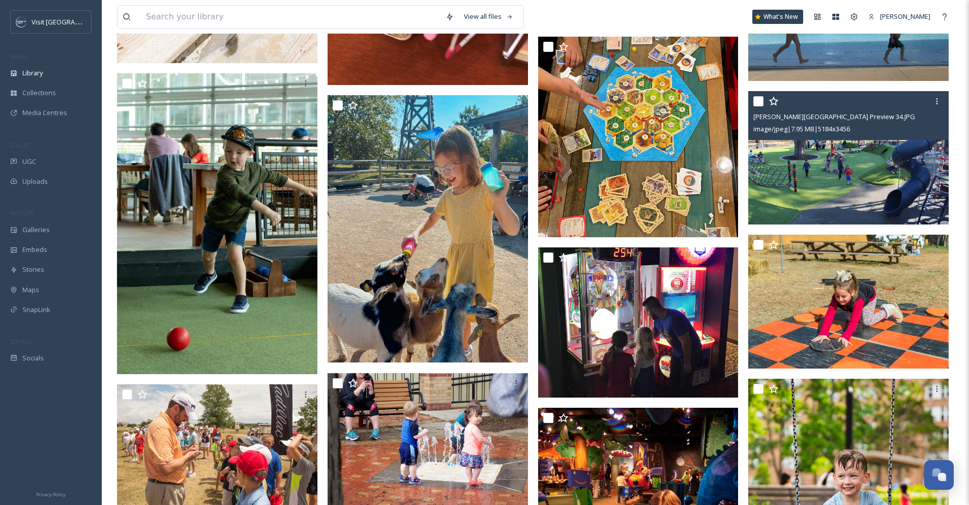
click at [760, 97] on input "checkbox" at bounding box center [758, 101] width 10 height 10
checkbox input "true"
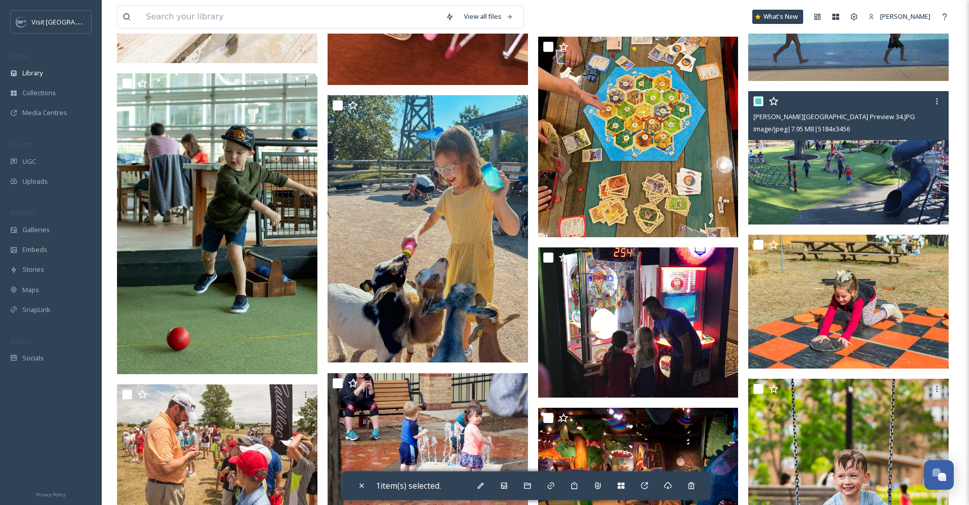
click at [792, 170] on img at bounding box center [848, 158] width 200 height 134
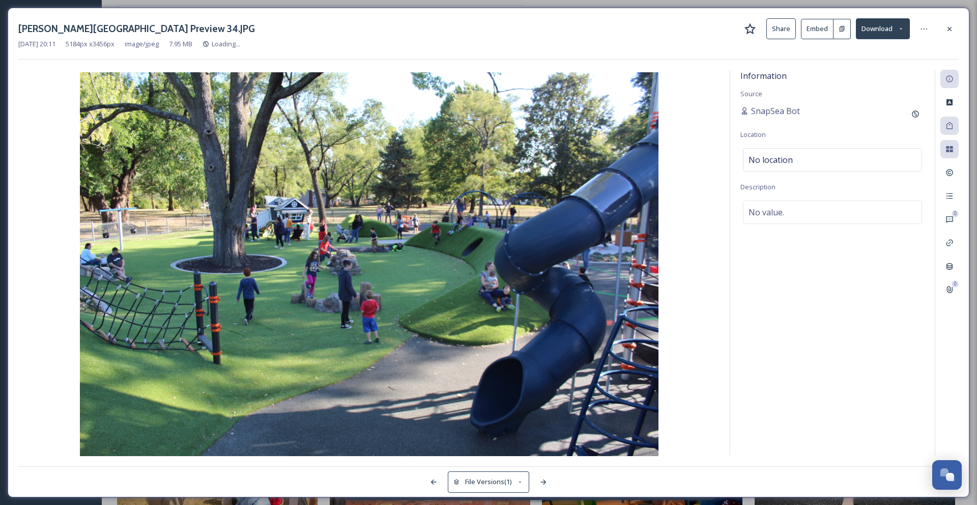
click at [891, 30] on button "Download" at bounding box center [883, 28] width 54 height 21
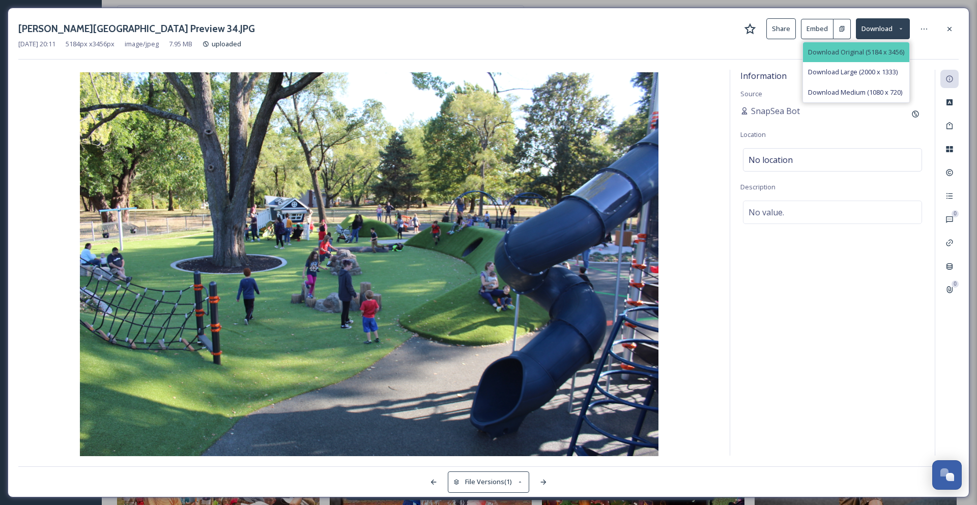
click at [887, 56] on span "Download Original (5184 x 3456)" at bounding box center [856, 52] width 96 height 10
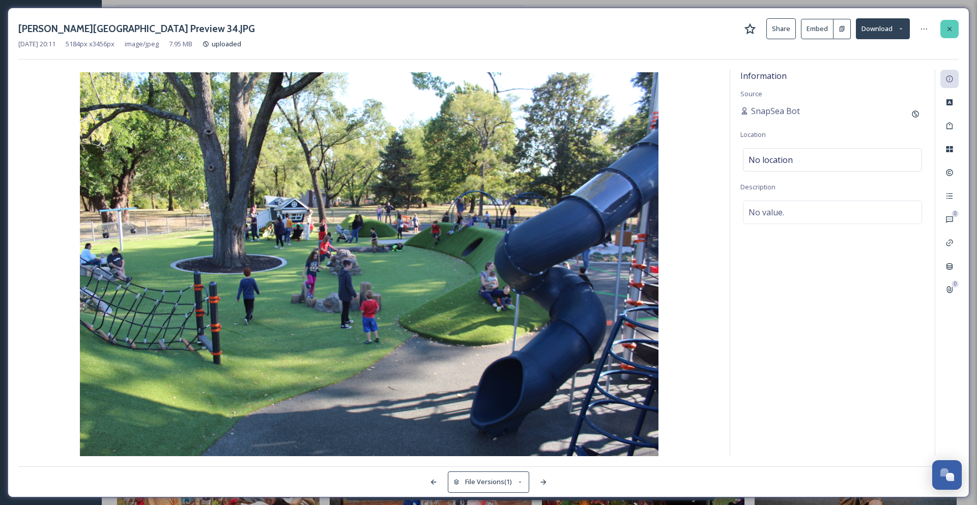
click at [950, 30] on icon at bounding box center [949, 28] width 4 height 4
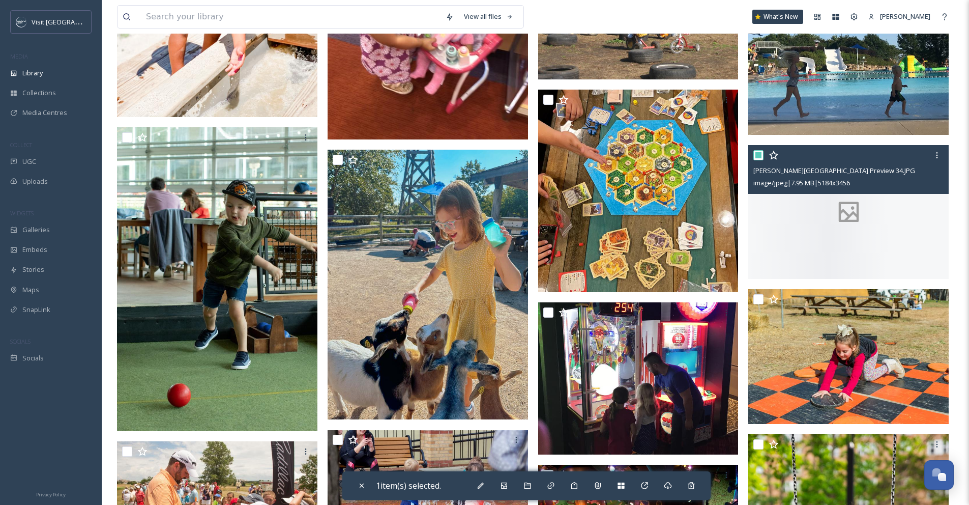
click at [950, 30] on div "View all files What's New [PERSON_NAME]" at bounding box center [535, 17] width 837 height 34
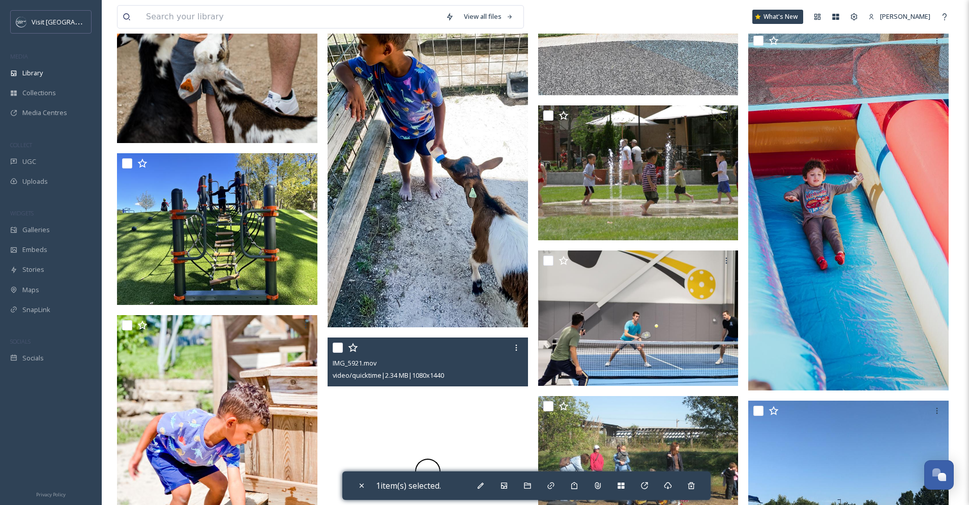
scroll to position [4766, 0]
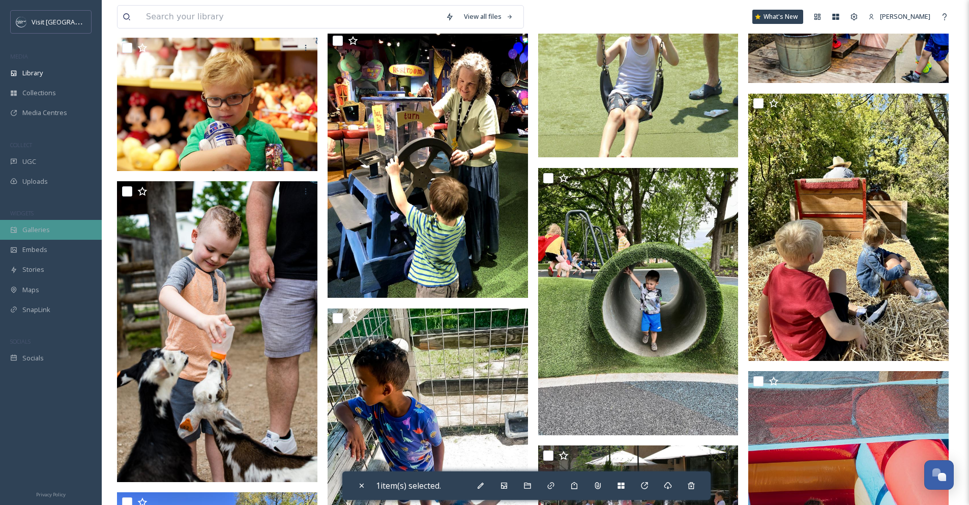
click at [23, 232] on span "Galleries" at bounding box center [35, 230] width 27 height 10
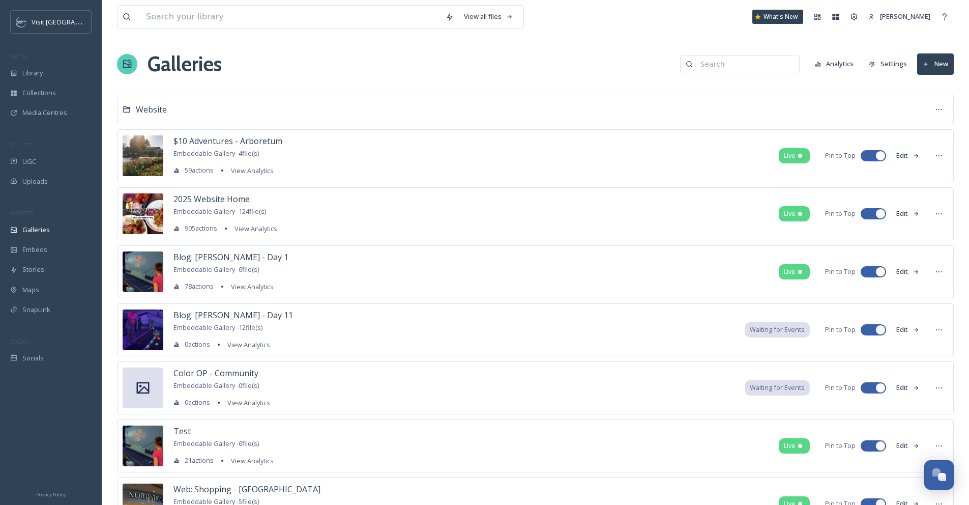
click at [774, 68] on input at bounding box center [744, 64] width 99 height 20
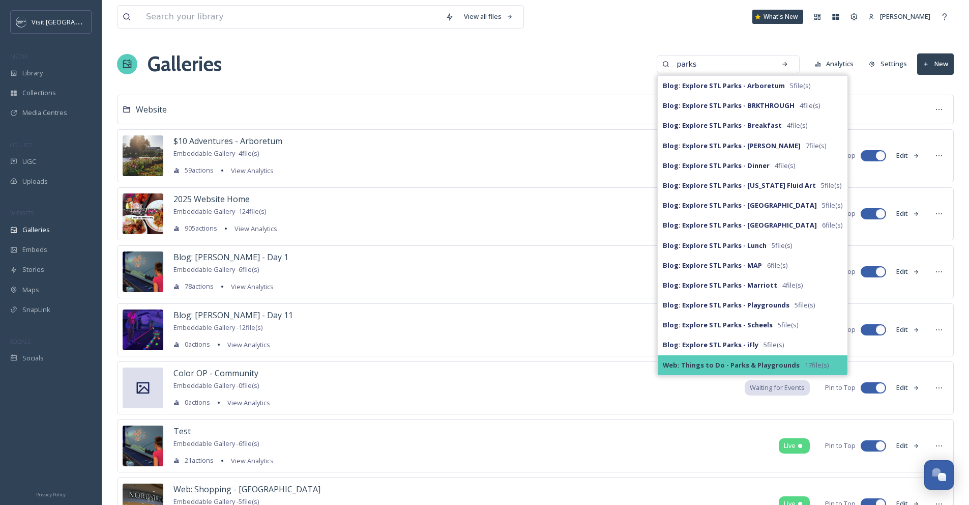
type input "parks"
click at [744, 365] on strong "Web: Things to Do - Parks & Playgrounds" at bounding box center [731, 364] width 137 height 9
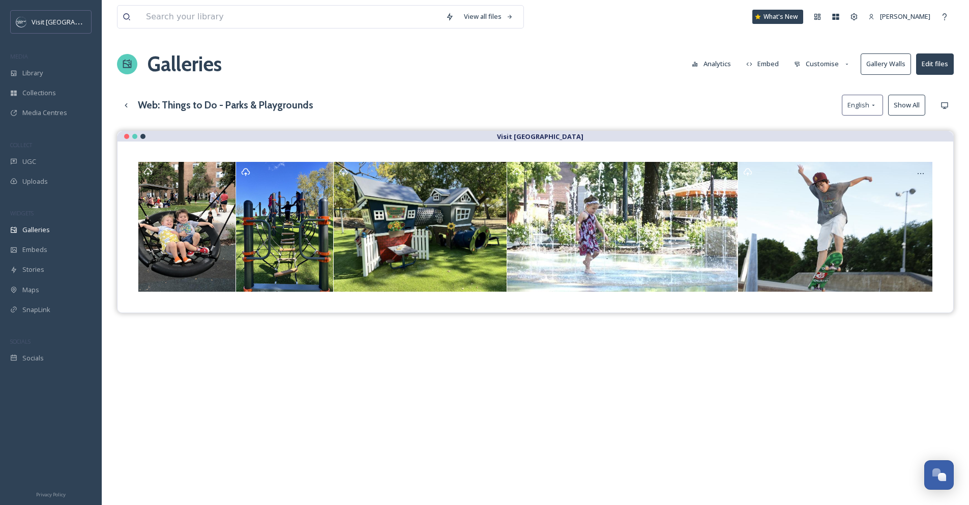
click at [913, 102] on button "Show All" at bounding box center [906, 105] width 37 height 21
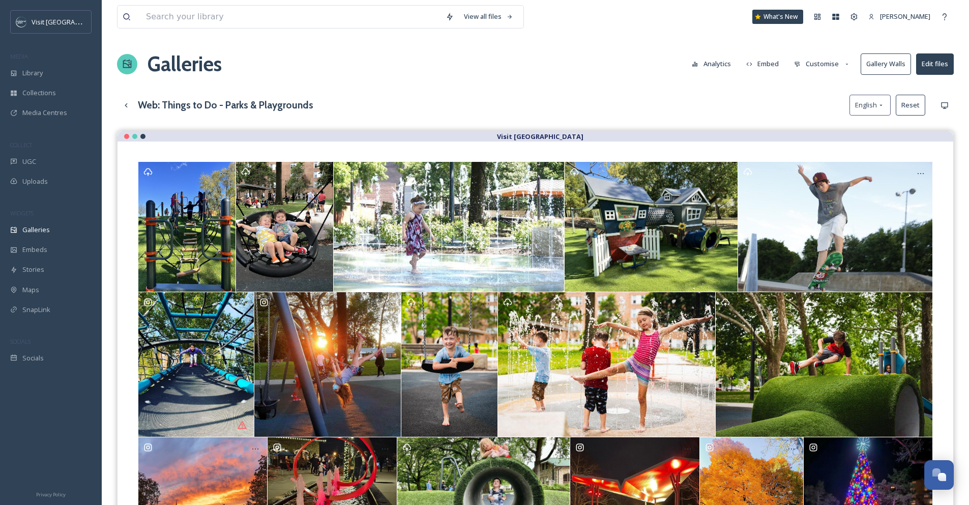
drag, startPoint x: 535, startPoint y: 189, endPoint x: 379, endPoint y: 1, distance: 244.6
click at [823, 65] on button "Customise" at bounding box center [822, 64] width 67 height 20
click at [626, 91] on div "View all files What's New [PERSON_NAME] Galleries Analytics Embed Customise Lay…" at bounding box center [535, 365] width 867 height 730
click at [49, 76] on div "Library" at bounding box center [51, 73] width 102 height 20
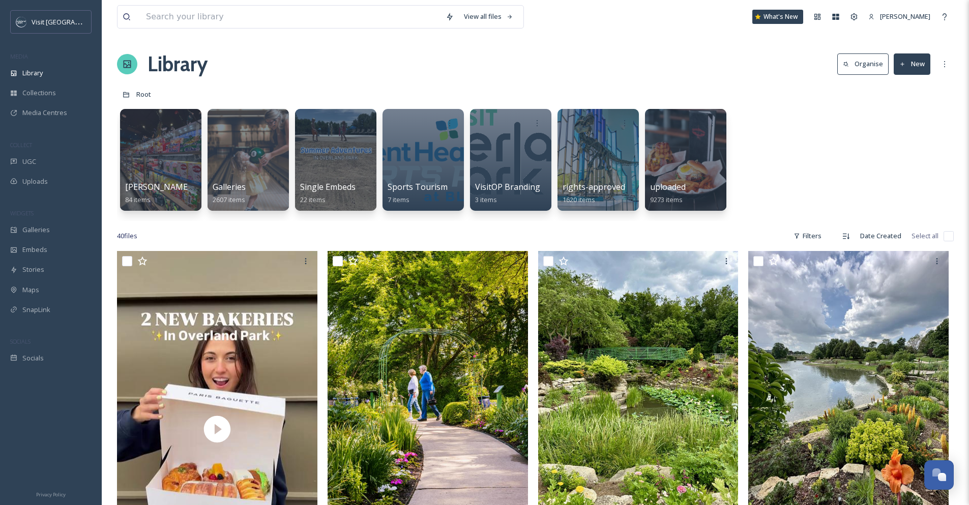
click at [914, 61] on button "New" at bounding box center [912, 63] width 37 height 21
click at [939, 60] on div "More Options" at bounding box center [944, 64] width 18 height 18
click at [864, 62] on button "Organise" at bounding box center [862, 63] width 51 height 21
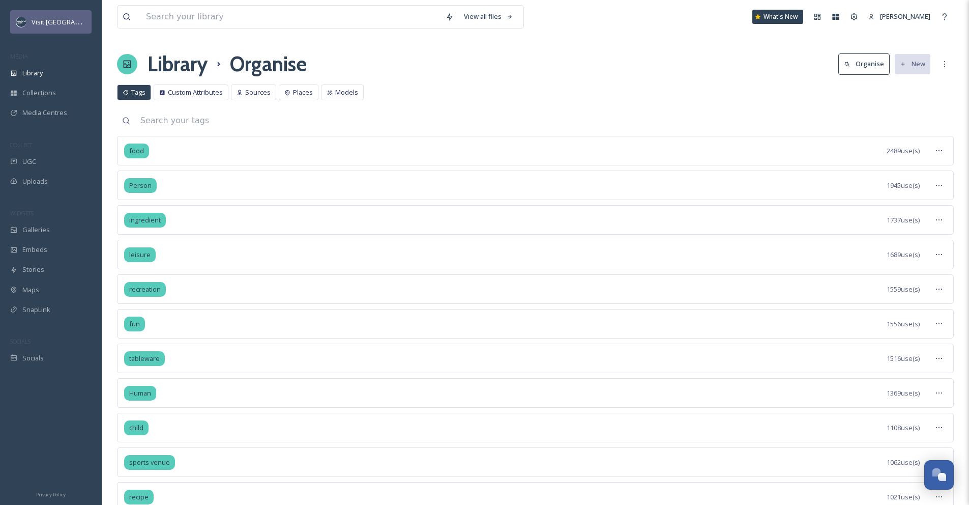
click at [67, 17] on div "Visit [GEOGRAPHIC_DATA]" at bounding box center [59, 22] width 54 height 12
click at [855, 18] on div "Team Settings" at bounding box center [854, 17] width 18 height 18
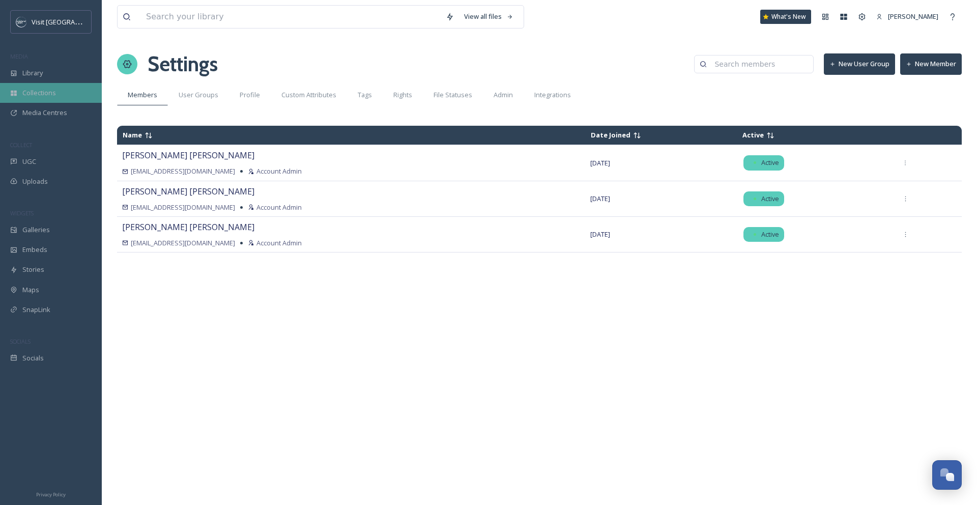
click at [42, 95] on span "Collections" at bounding box center [39, 93] width 34 height 10
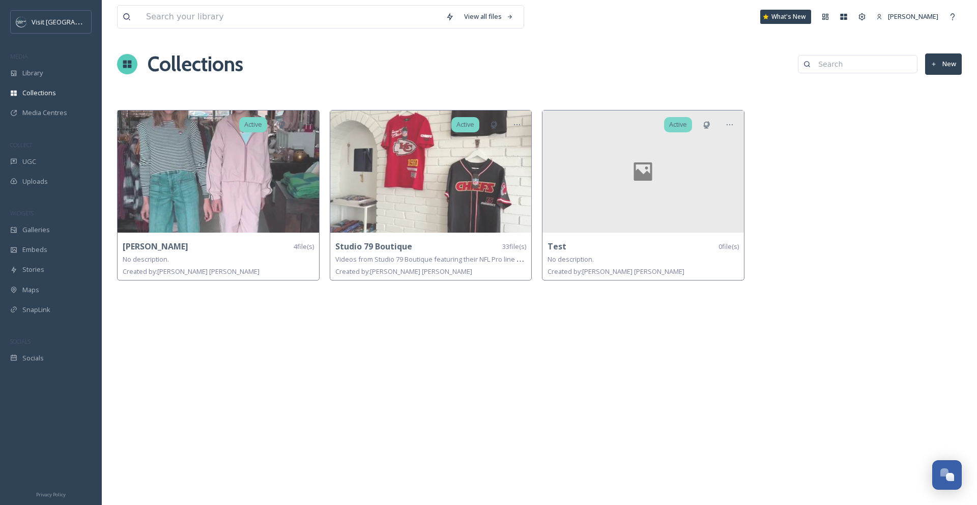
click at [951, 62] on button "New" at bounding box center [943, 63] width 37 height 21
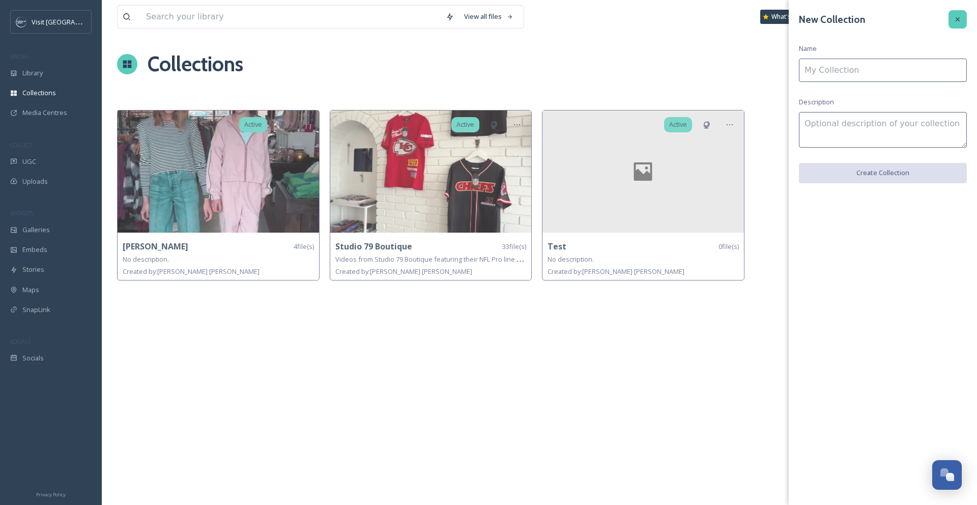
click at [958, 14] on div at bounding box center [957, 19] width 18 height 18
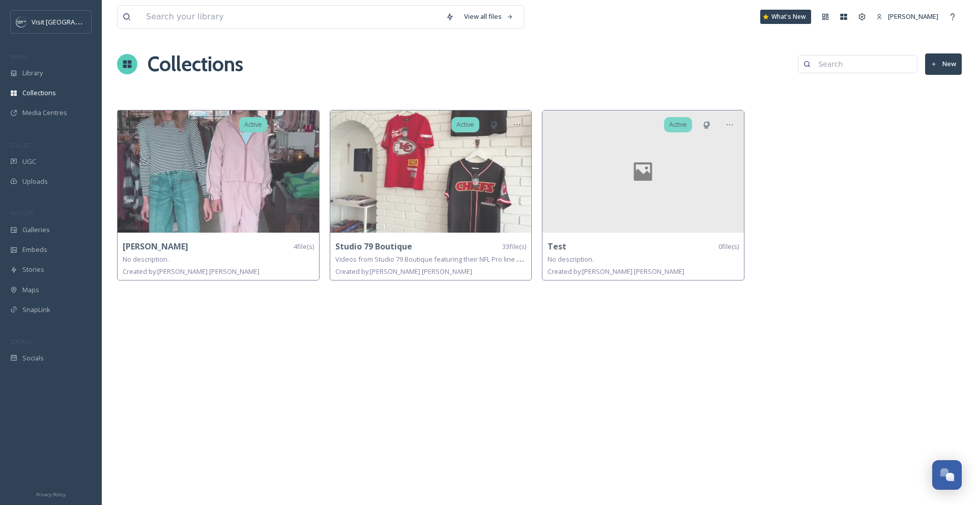
click at [136, 16] on div at bounding box center [282, 17] width 318 height 22
click at [151, 16] on input at bounding box center [291, 17] width 300 height 22
type input "template"
click at [957, 14] on div "Help" at bounding box center [952, 17] width 18 height 18
click at [42, 228] on span "Galleries" at bounding box center [35, 230] width 27 height 10
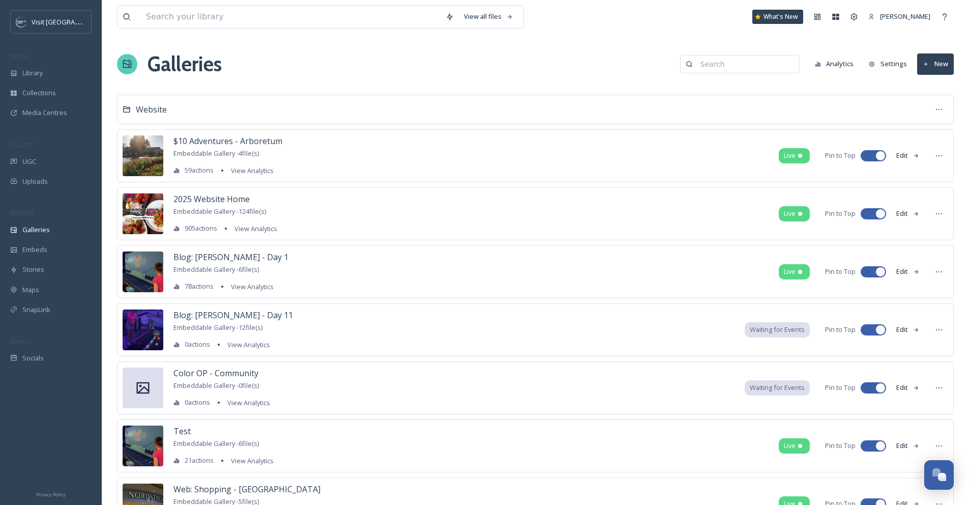
click at [896, 63] on button "Settings" at bounding box center [888, 64] width 48 height 20
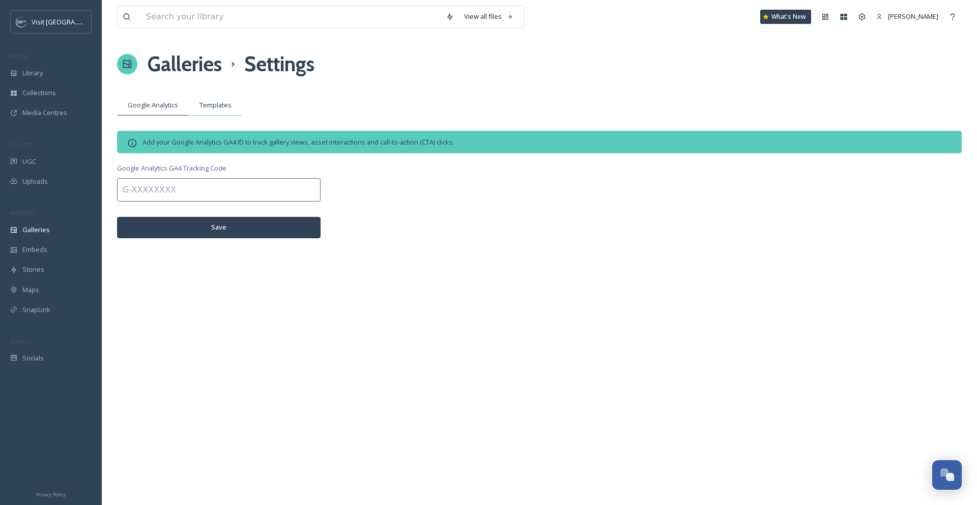
click at [218, 105] on span "Templates" at bounding box center [215, 105] width 32 height 10
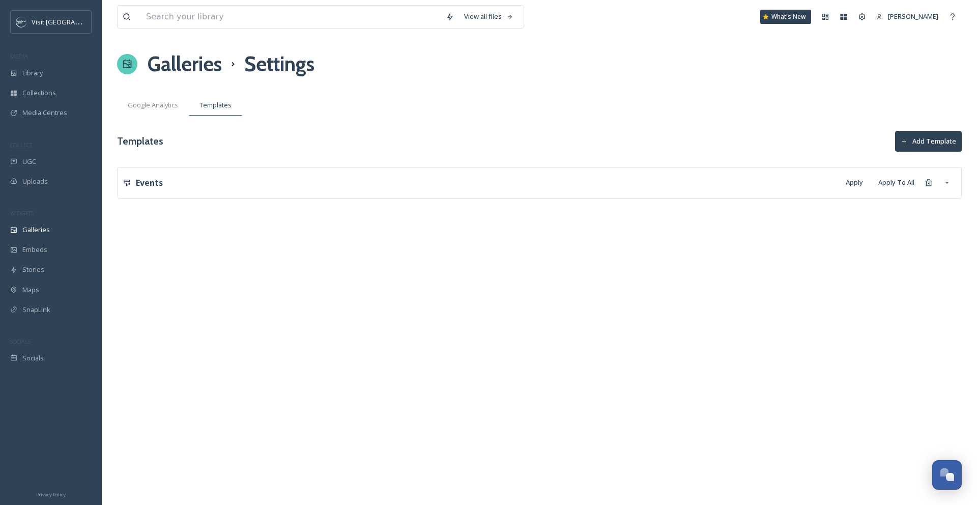
click at [918, 140] on button "Add Template" at bounding box center [928, 141] width 67 height 21
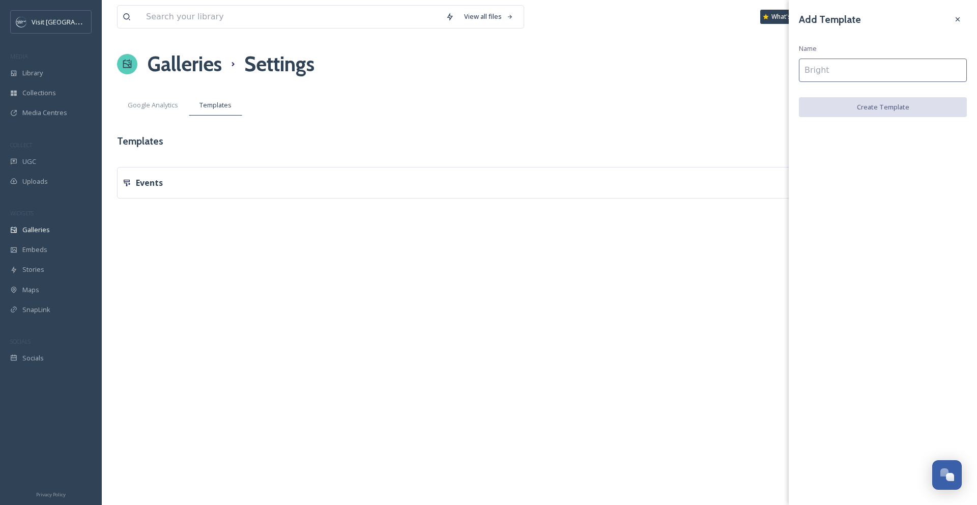
click at [872, 70] on input at bounding box center [883, 69] width 168 height 23
type input "Web Page"
click at [924, 110] on button "Create Template" at bounding box center [883, 107] width 168 height 21
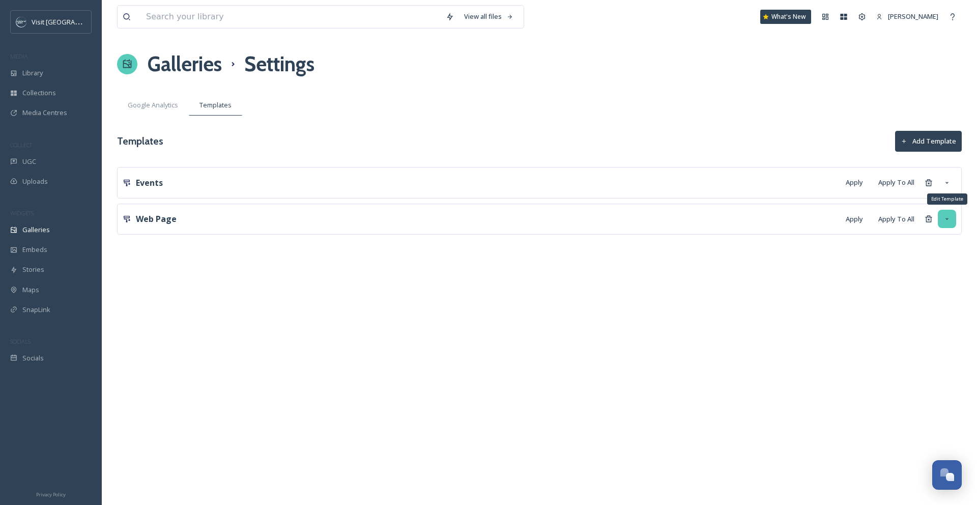
click at [946, 221] on icon at bounding box center [947, 219] width 8 height 8
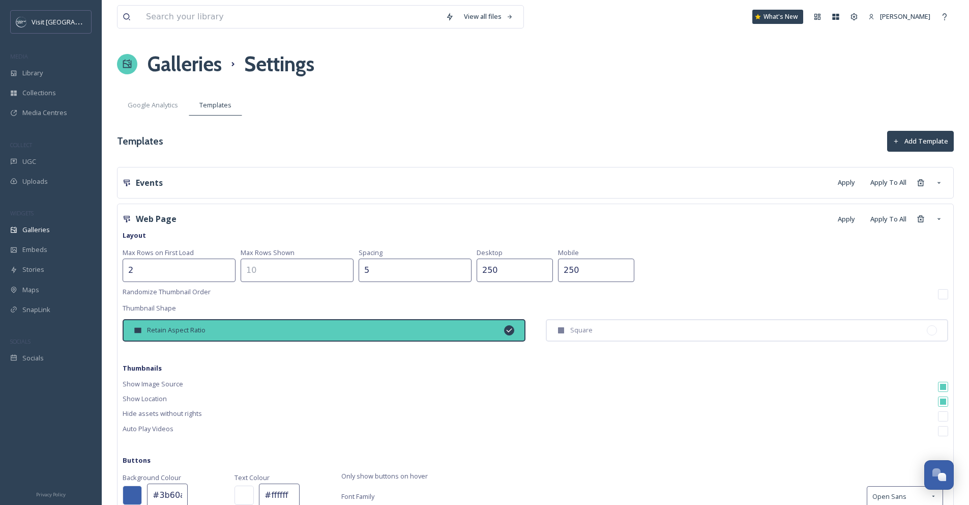
click at [134, 265] on input "2" at bounding box center [179, 269] width 113 height 23
type input "1"
click at [258, 273] on input at bounding box center [297, 269] width 113 height 23
type input "1"
click at [359, 265] on input "5" at bounding box center [415, 269] width 113 height 23
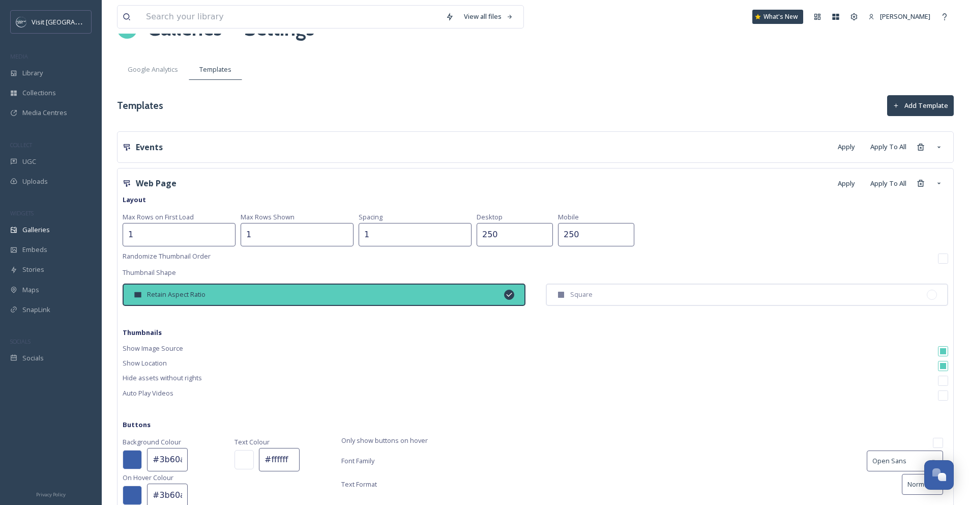
scroll to position [35, 0]
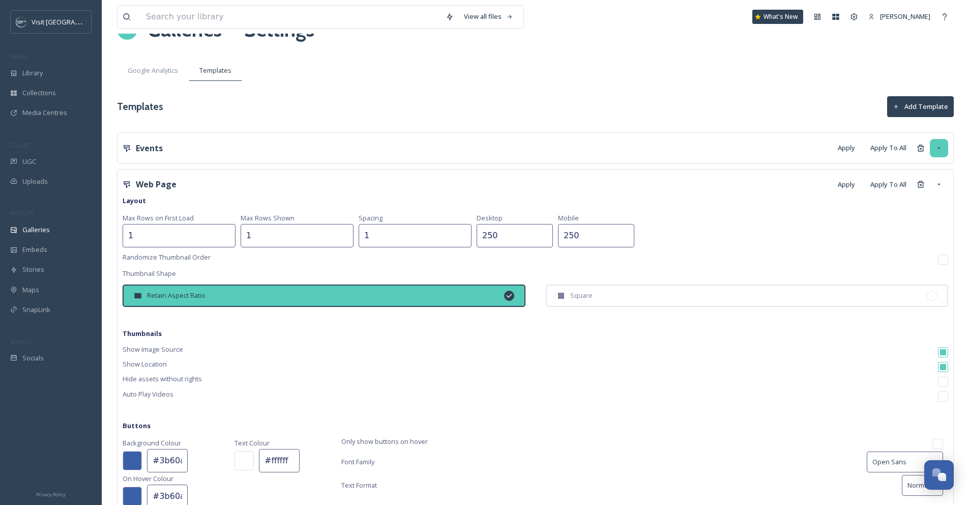
type input "1"
click at [940, 145] on icon at bounding box center [939, 148] width 8 height 8
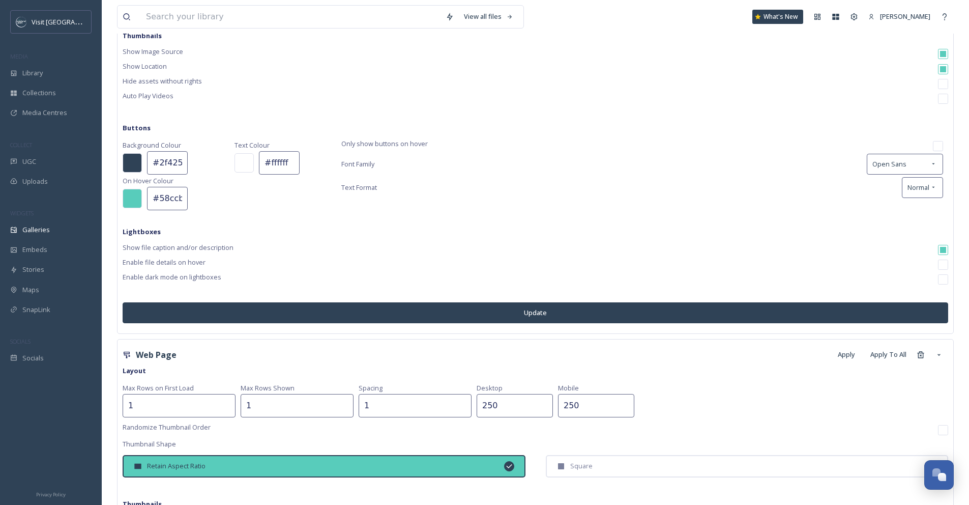
scroll to position [0, 2]
drag, startPoint x: 153, startPoint y: 163, endPoint x: 203, endPoint y: 169, distance: 50.7
click at [203, 169] on div "#2f4256" at bounding box center [174, 162] width 102 height 23
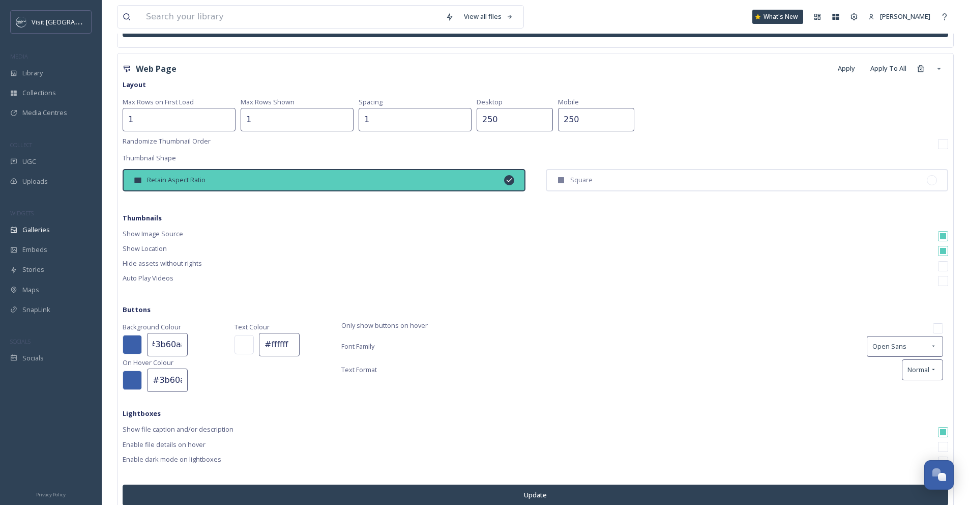
scroll to position [0, 0]
drag, startPoint x: 183, startPoint y: 345, endPoint x: 149, endPoint y: 345, distance: 33.6
click at [150, 345] on input "#3b60aa" at bounding box center [167, 344] width 41 height 23
paste input "2f4256"
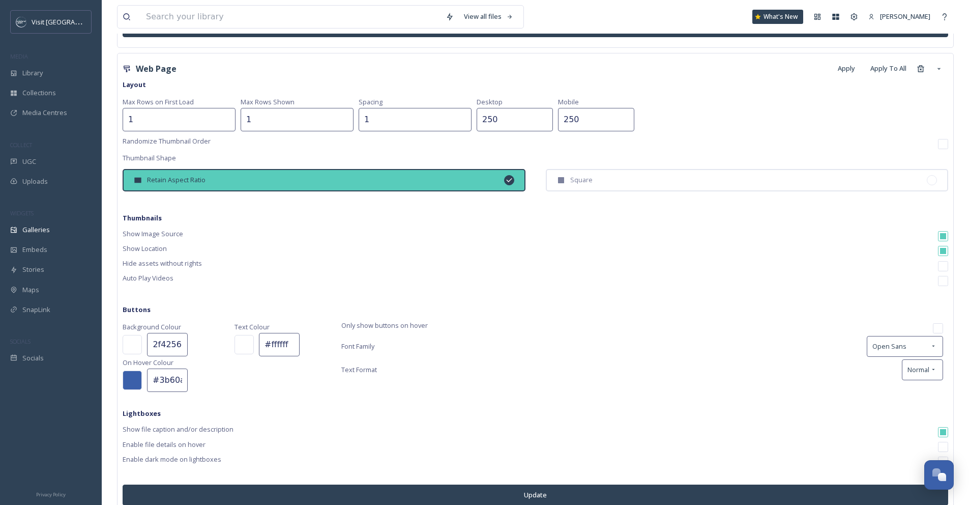
type input "#2f4256a"
click at [272, 421] on div "Web Page Apply Apply To All Layout Max Rows on First Load 1 Max Rows Shown 1 Sp…" at bounding box center [536, 284] width 826 height 452
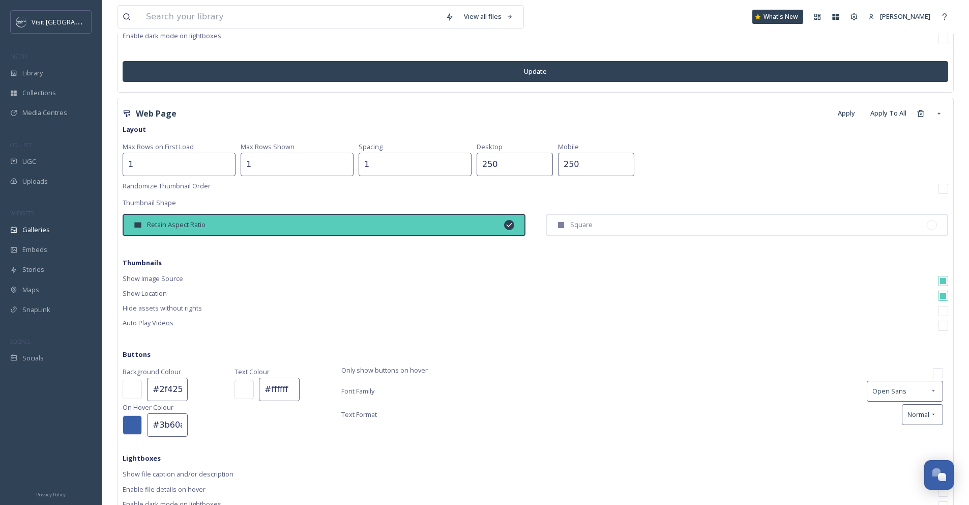
scroll to position [573, 0]
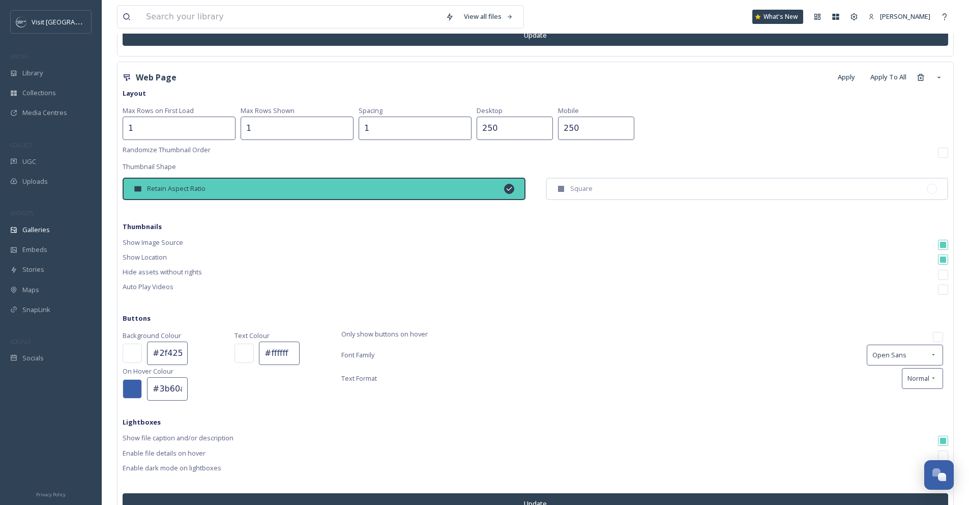
click at [173, 360] on input "#2f4256a" at bounding box center [167, 352] width 41 height 23
click at [174, 357] on input "#2f4256a" at bounding box center [167, 352] width 41 height 23
drag, startPoint x: 154, startPoint y: 353, endPoint x: 202, endPoint y: 356, distance: 48.9
click at [202, 356] on div "#2f4256a" at bounding box center [174, 352] width 102 height 23
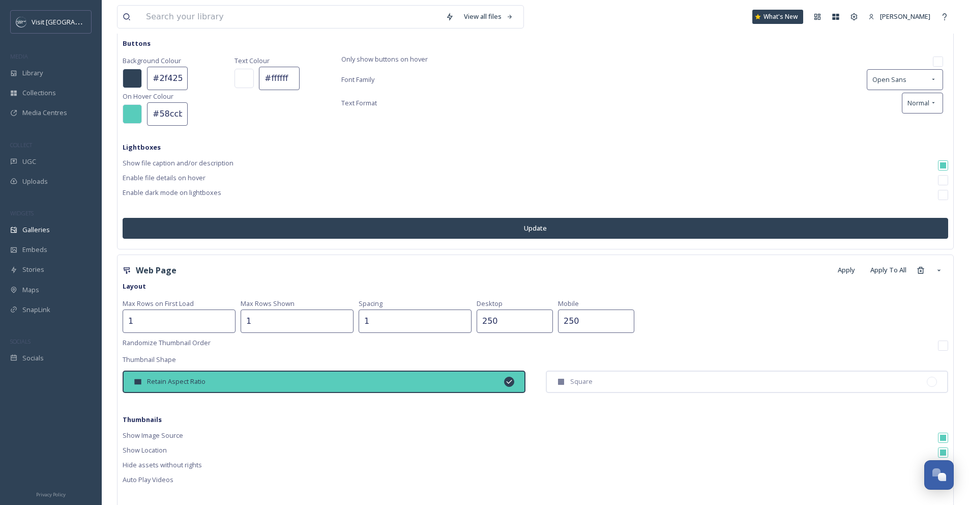
scroll to position [331, 0]
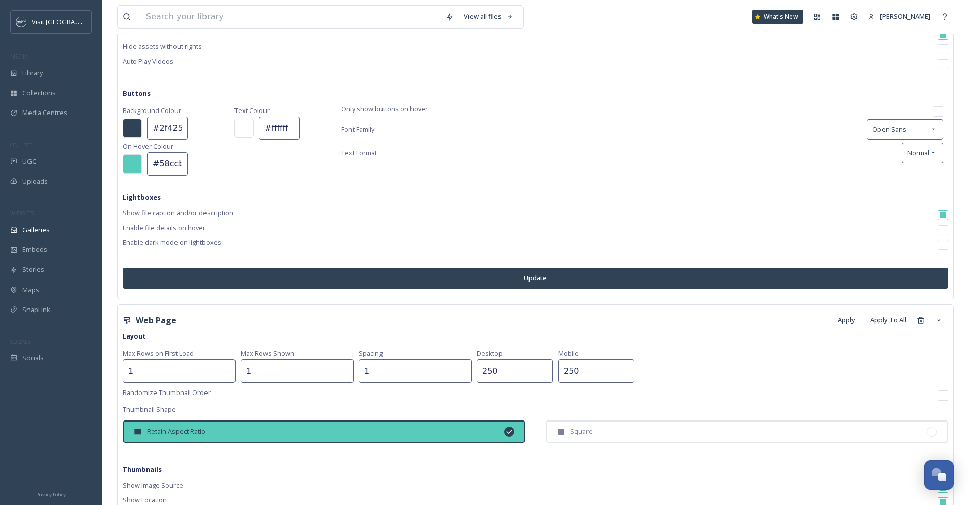
type input "#2f4256"
click at [180, 122] on input "#2f4256" at bounding box center [167, 127] width 41 height 23
click at [221, 174] on div "#58ccbb" at bounding box center [174, 163] width 102 height 23
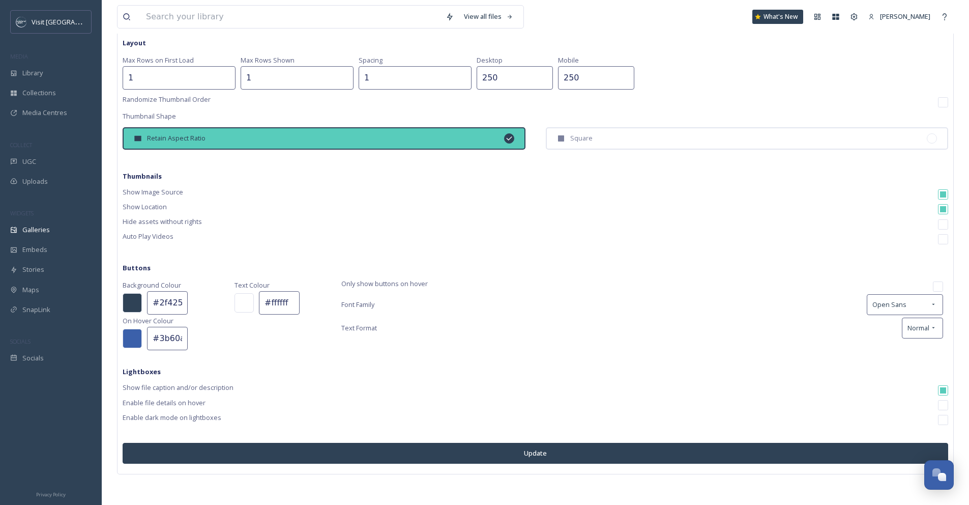
click at [218, 299] on div "#2f4256" at bounding box center [174, 302] width 102 height 23
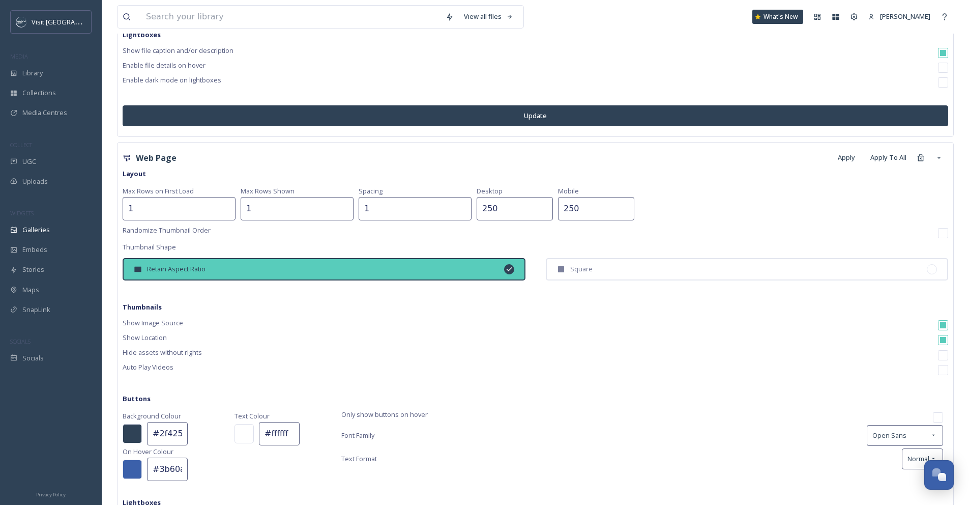
scroll to position [444, 0]
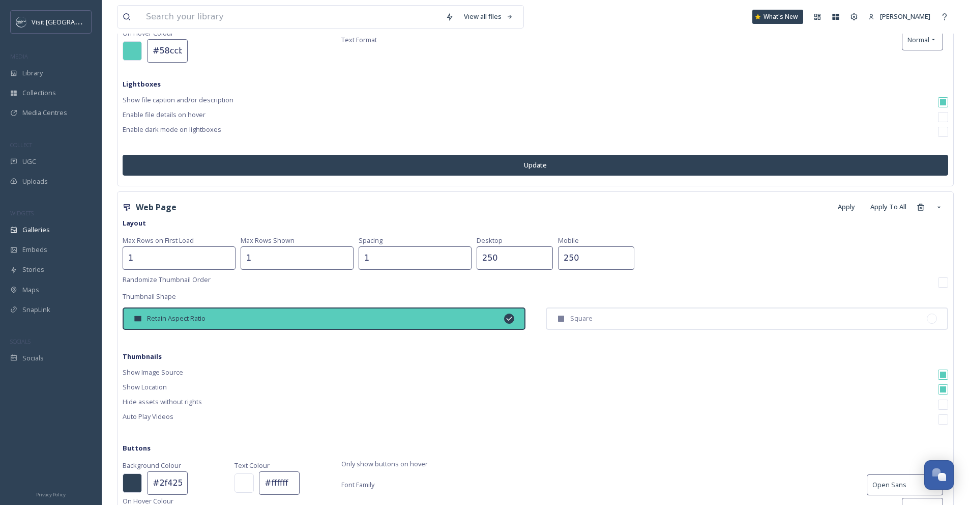
drag, startPoint x: 171, startPoint y: 49, endPoint x: 183, endPoint y: 49, distance: 12.2
click at [171, 49] on input "#58ccbb" at bounding box center [167, 50] width 41 height 23
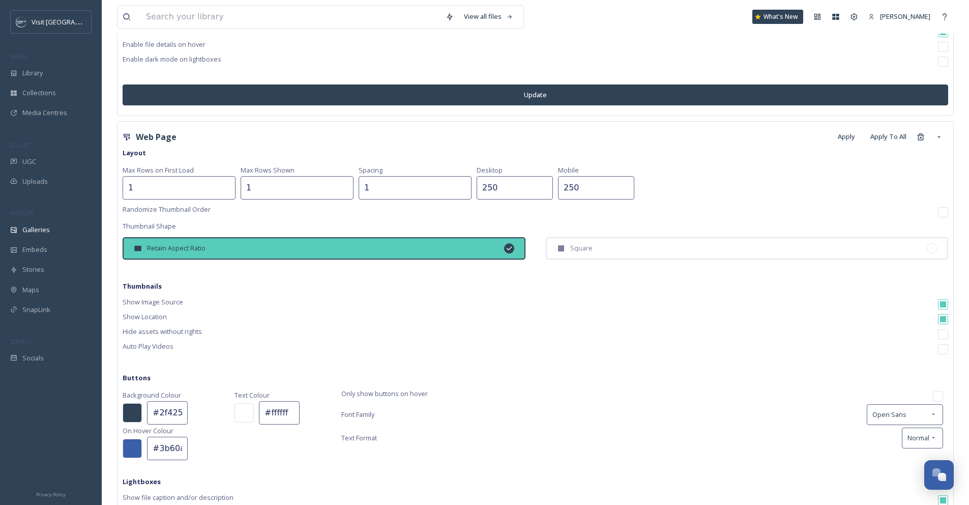
scroll to position [624, 0]
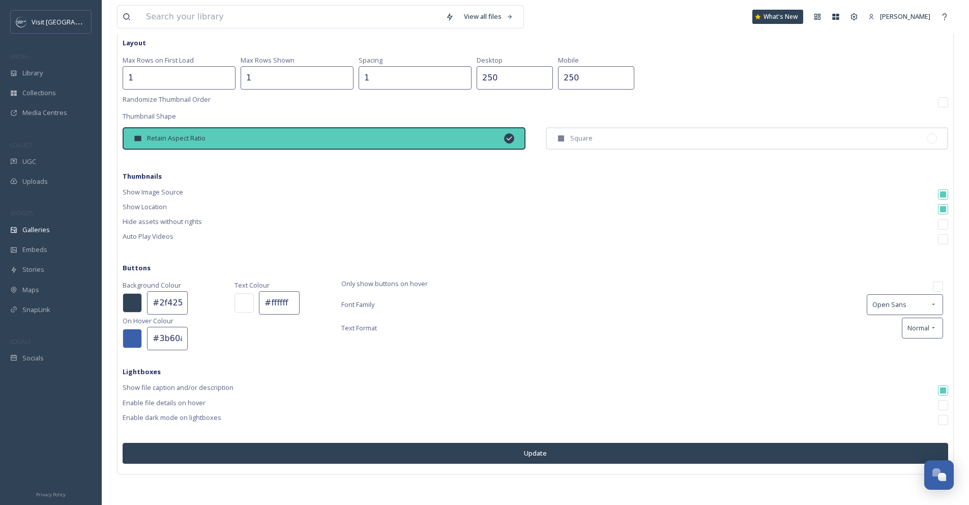
click at [185, 339] on input "#3b60aa" at bounding box center [167, 338] width 41 height 23
drag, startPoint x: 182, startPoint y: 340, endPoint x: 200, endPoint y: 339, distance: 18.3
click at [182, 340] on input "#3b60aa" at bounding box center [167, 338] width 41 height 23
type input "#58ccbba"
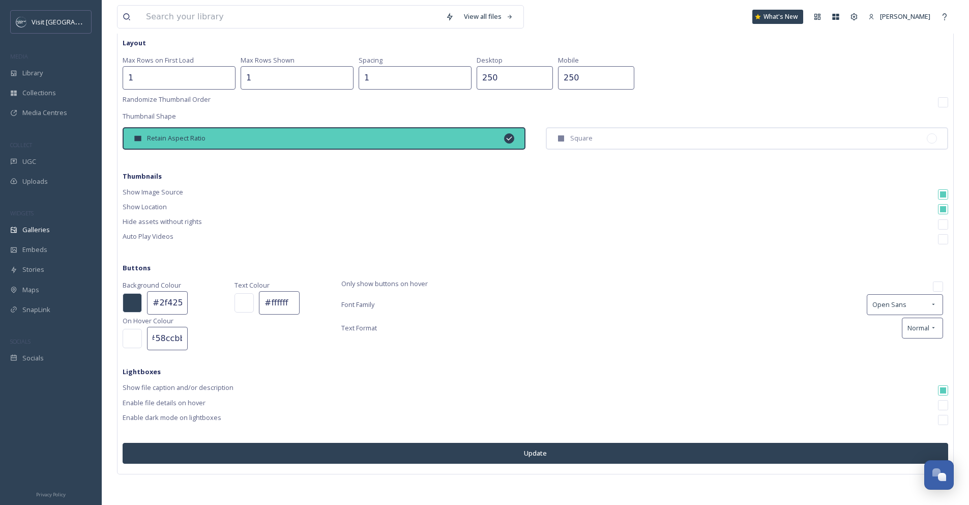
scroll to position [0, 0]
click at [266, 361] on div "Web Page Apply Apply To All Layout Max Rows on First Load 1 Max Rows Shown 1 Sp…" at bounding box center [536, 243] width 826 height 452
click at [155, 337] on input "#58ccbba" at bounding box center [167, 338] width 41 height 23
drag, startPoint x: 151, startPoint y: 338, endPoint x: 273, endPoint y: 340, distance: 122.1
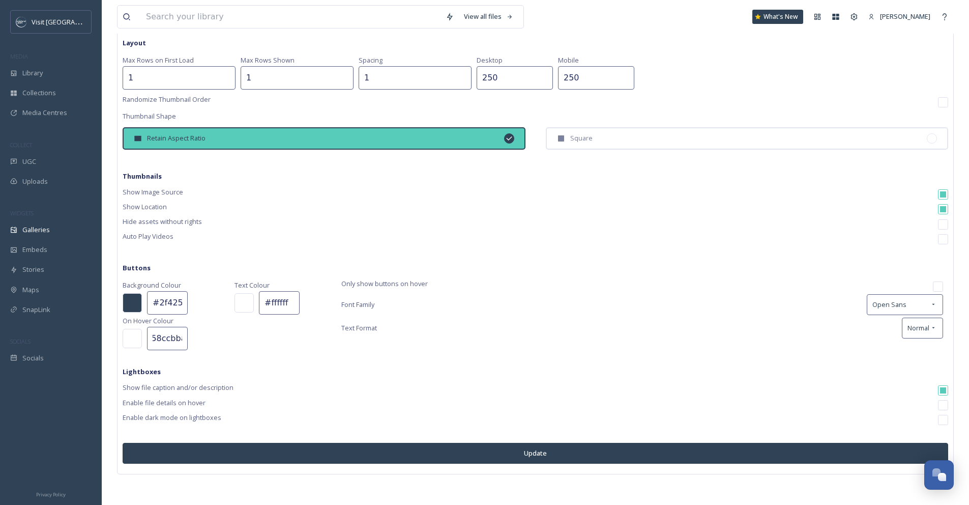
click at [271, 340] on div "Background Colour #2f4256 On Hover Colour #58ccbba Text Colour #ffffff Only sho…" at bounding box center [536, 314] width 826 height 71
type input "#58ccbb"
click at [564, 279] on div "Only show buttons on hover" at bounding box center [642, 286] width 602 height 15
click at [941, 405] on input "checkbox" at bounding box center [943, 405] width 10 height 10
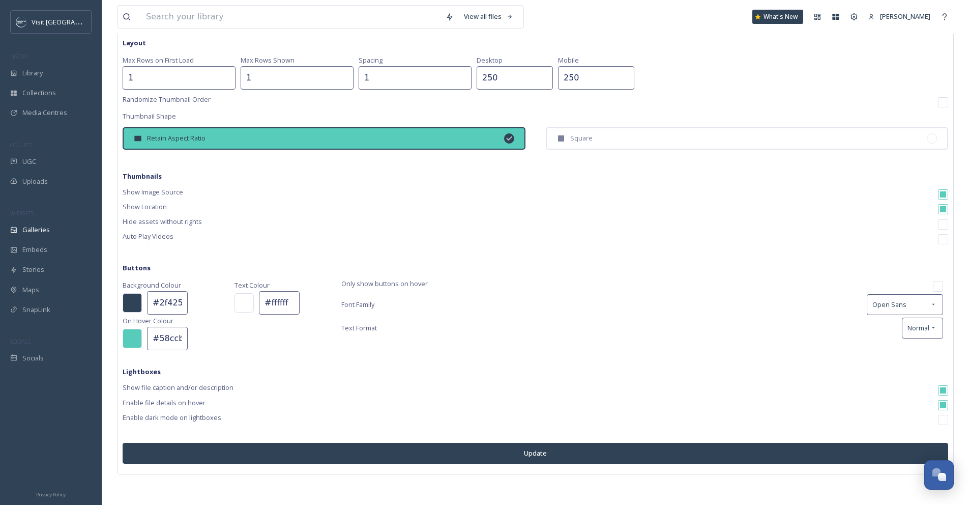
checkbox input "true"
click at [945, 392] on input "checkbox" at bounding box center [943, 390] width 10 height 10
checkbox input "false"
click at [945, 405] on input "checkbox" at bounding box center [943, 405] width 10 height 10
checkbox input "false"
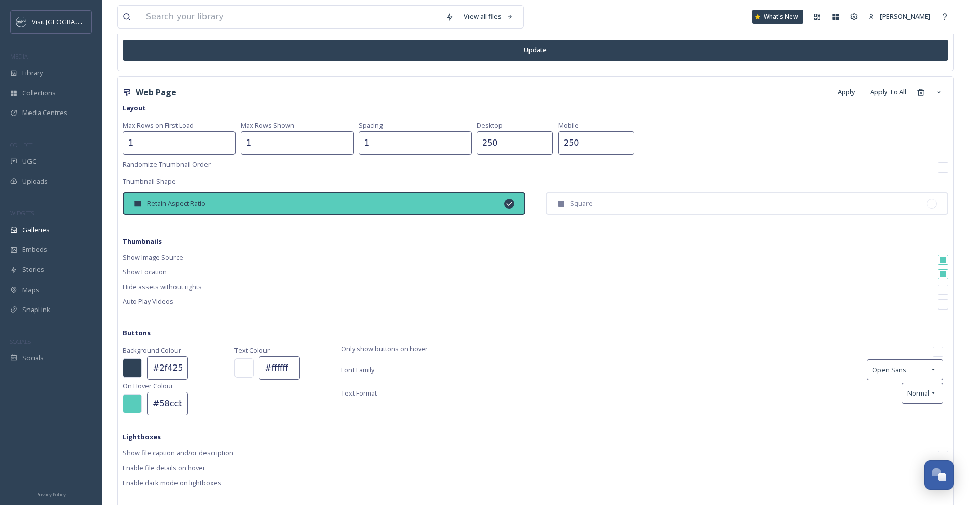
scroll to position [430, 0]
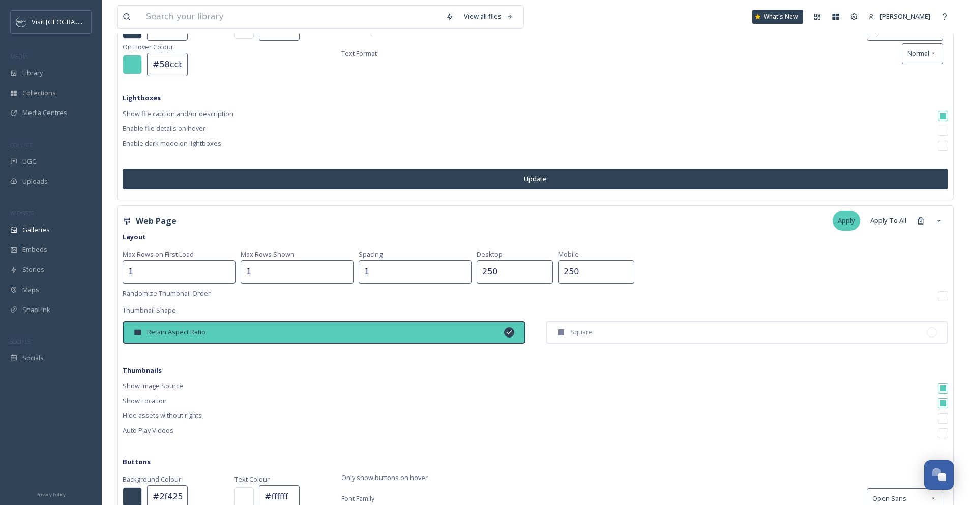
click at [846, 221] on div "Apply" at bounding box center [846, 221] width 27 height 20
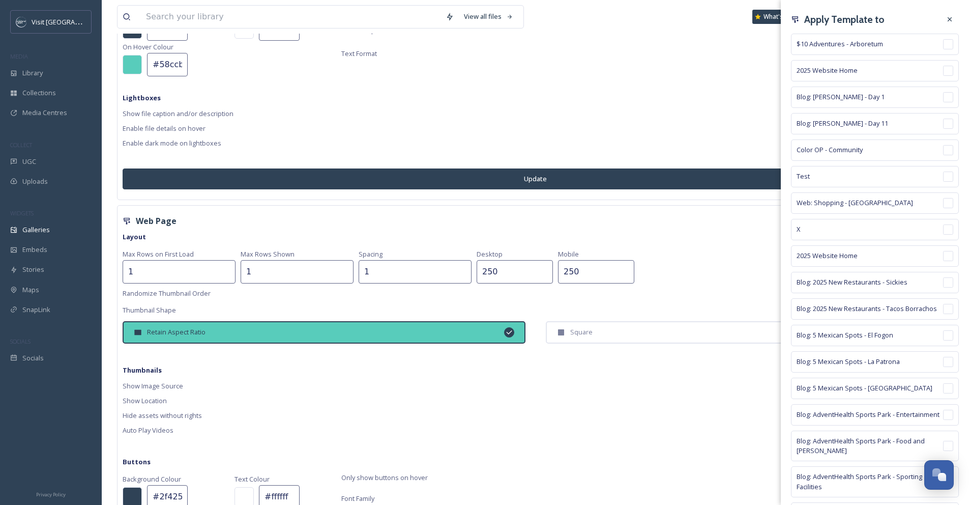
click at [688, 286] on div "Web Page Apply Apply To All Layout Max Rows on First Load 1 Max Rows Shown 1 Sp…" at bounding box center [536, 437] width 826 height 452
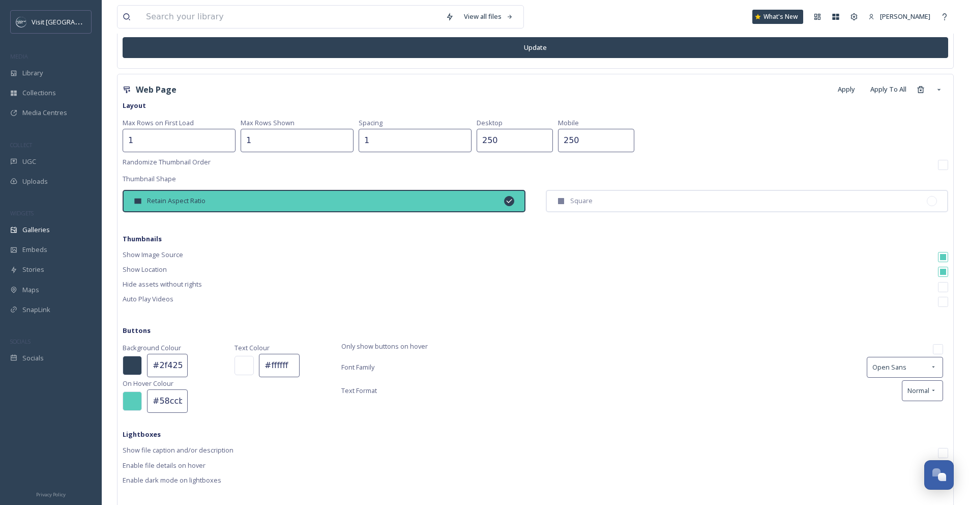
scroll to position [624, 0]
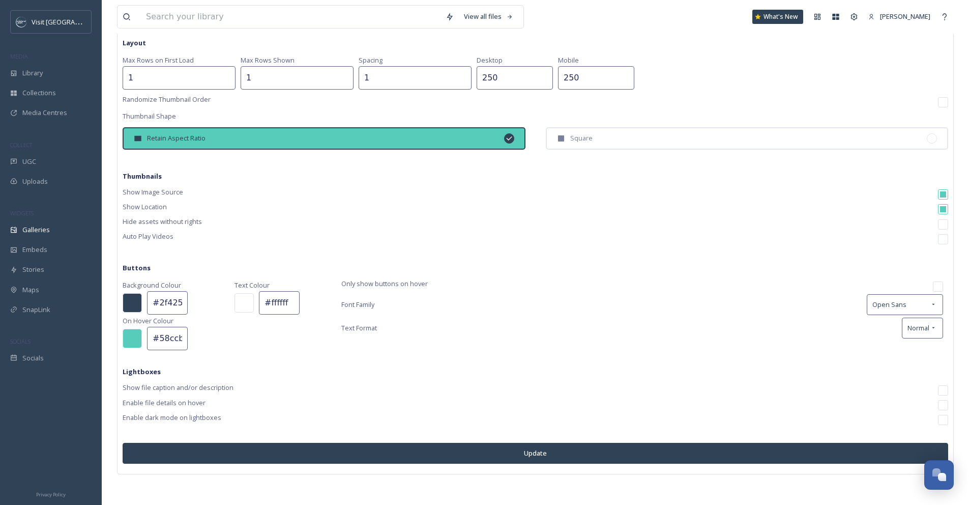
click at [572, 449] on button "Update" at bounding box center [536, 453] width 826 height 21
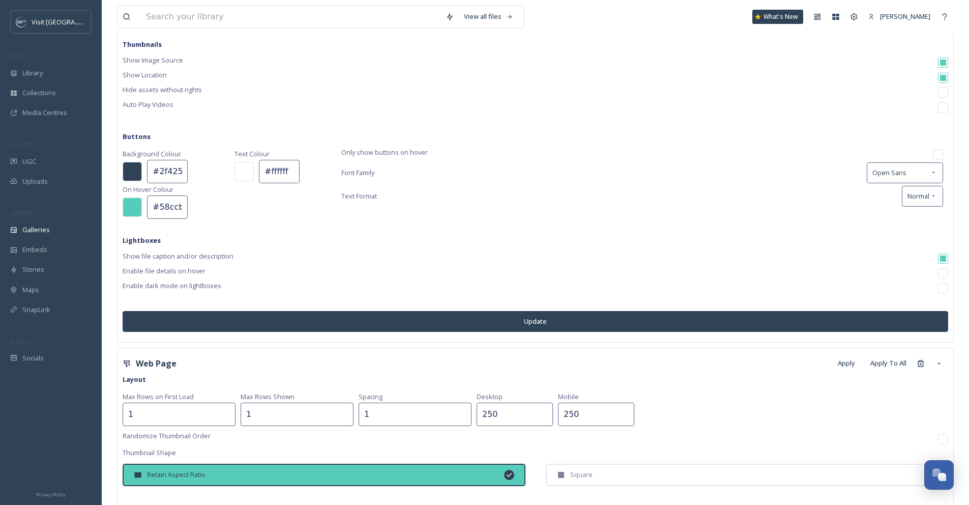
scroll to position [109, 0]
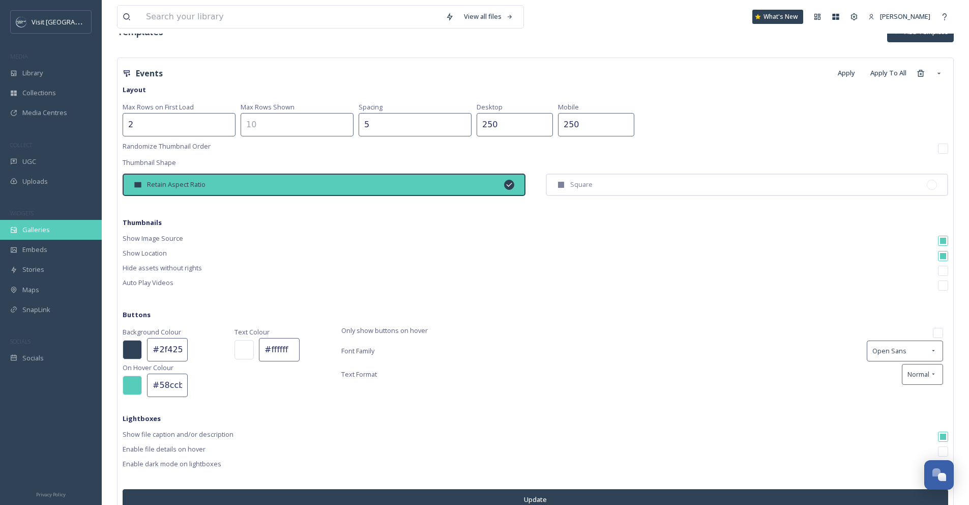
click at [42, 231] on span "Galleries" at bounding box center [35, 230] width 27 height 10
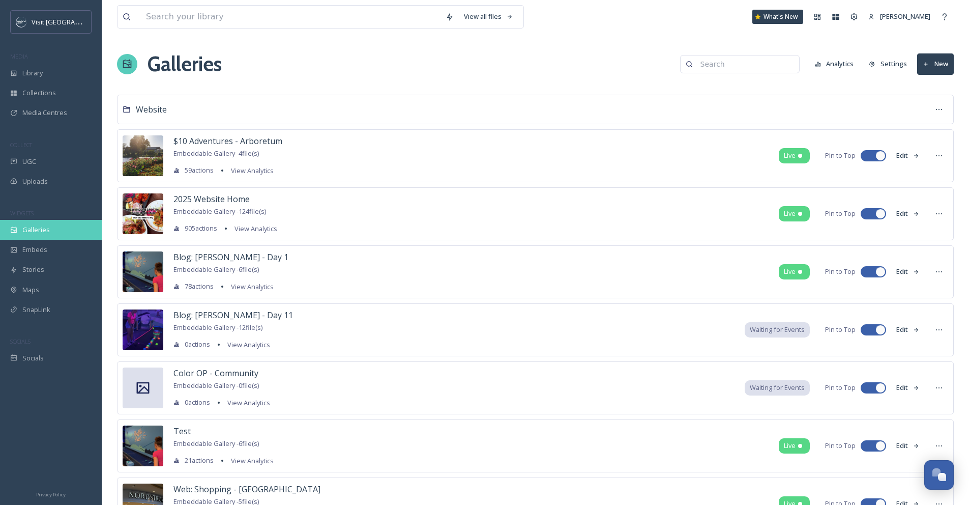
click at [49, 228] on div "Galleries" at bounding box center [51, 230] width 102 height 20
click at [737, 68] on input at bounding box center [744, 64] width 99 height 20
type input "parks"
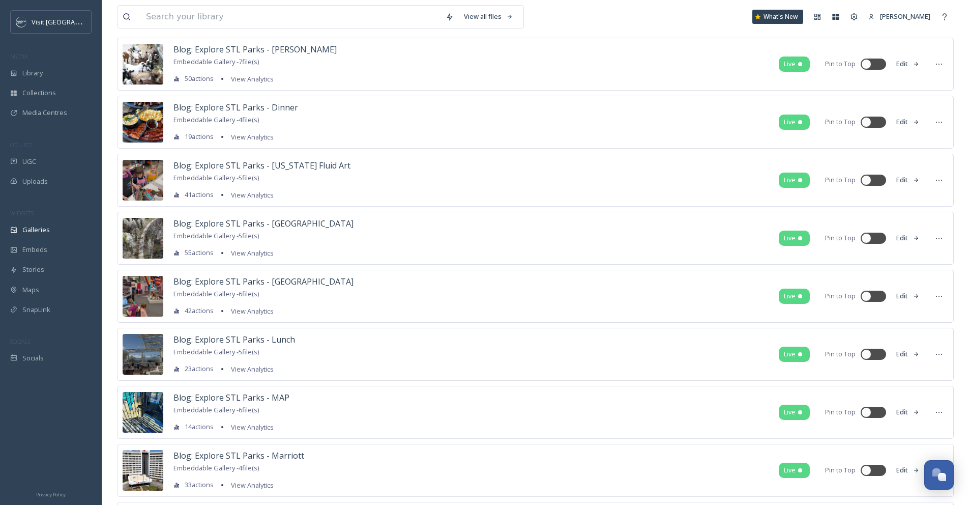
scroll to position [485, 0]
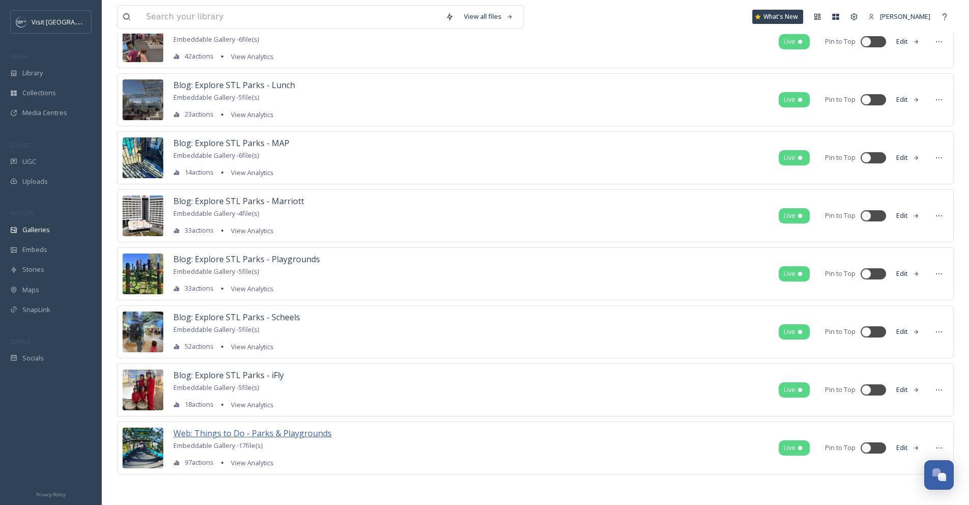
click at [286, 433] on span "Web: Things to Do - Parks & Playgrounds" at bounding box center [252, 432] width 158 height 11
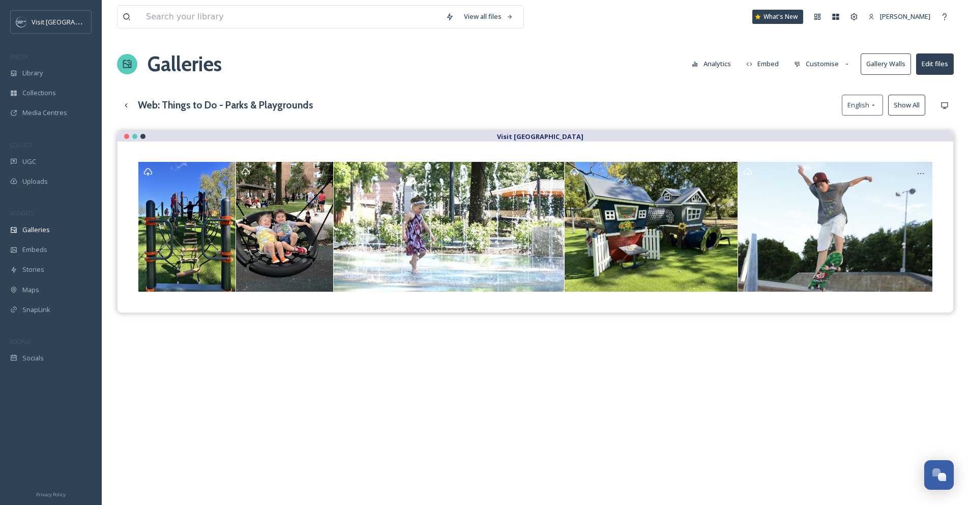
click at [905, 107] on button "Show All" at bounding box center [906, 105] width 37 height 21
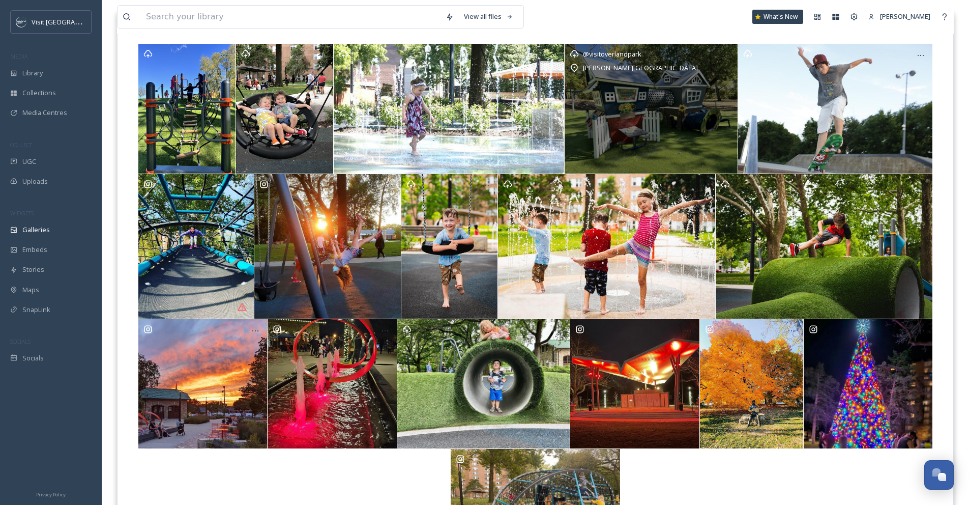
scroll to position [171, 0]
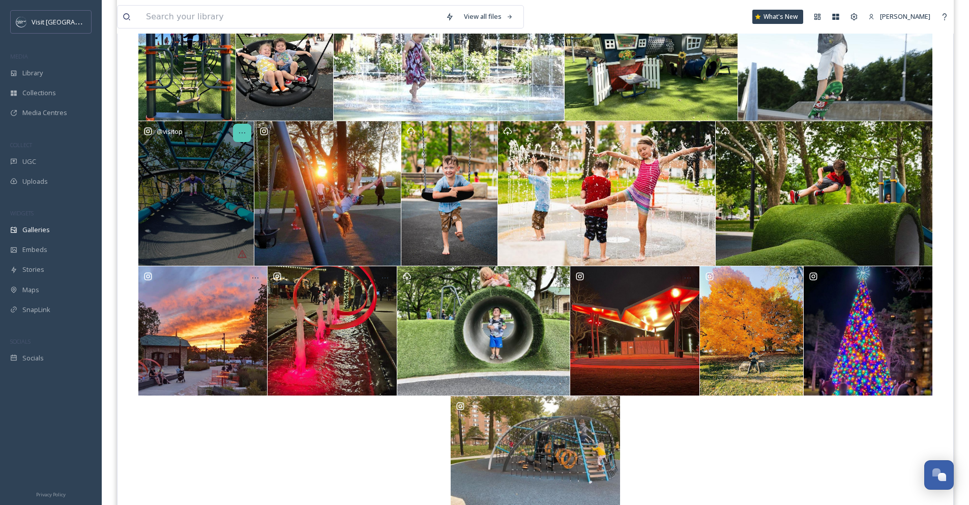
click at [242, 134] on icon at bounding box center [242, 133] width 8 height 8
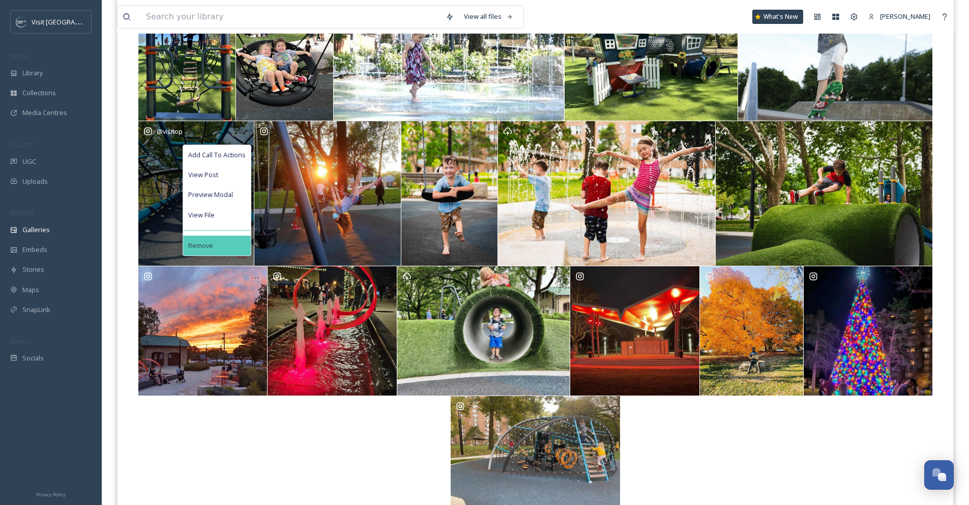
click at [219, 241] on div "Remove" at bounding box center [217, 246] width 68 height 20
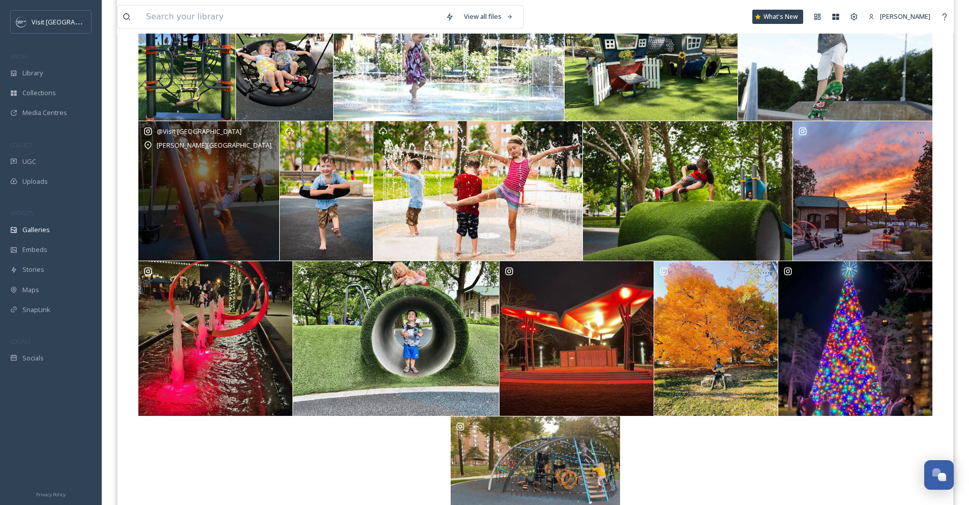
click at [232, 190] on div "@ Visit [GEOGRAPHIC_DATA] [PERSON_NAME][GEOGRAPHIC_DATA]" at bounding box center [208, 190] width 141 height 139
click at [247, 187] on div "@ Visit [GEOGRAPHIC_DATA] [PERSON_NAME][GEOGRAPHIC_DATA]" at bounding box center [208, 190] width 141 height 139
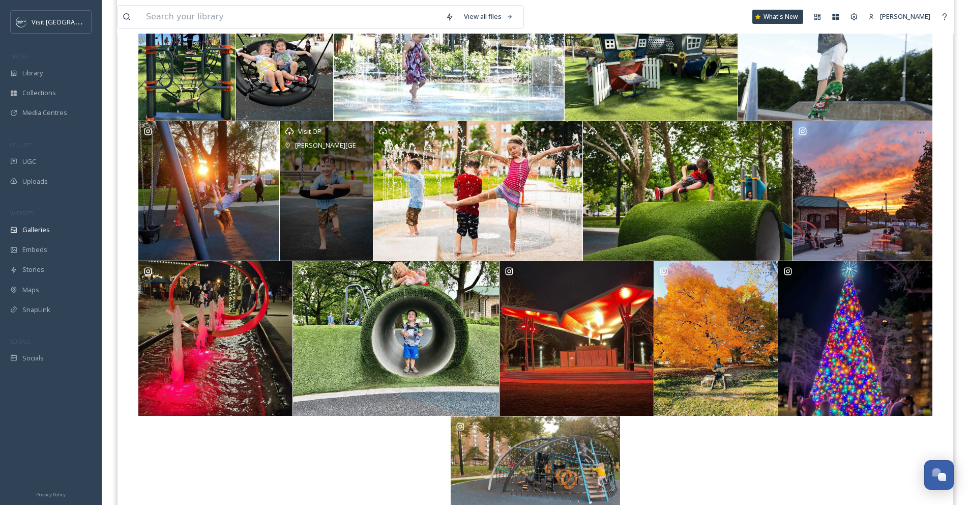
click at [311, 195] on div "Visit OP [PERSON_NAME][GEOGRAPHIC_DATA]" at bounding box center [326, 190] width 93 height 139
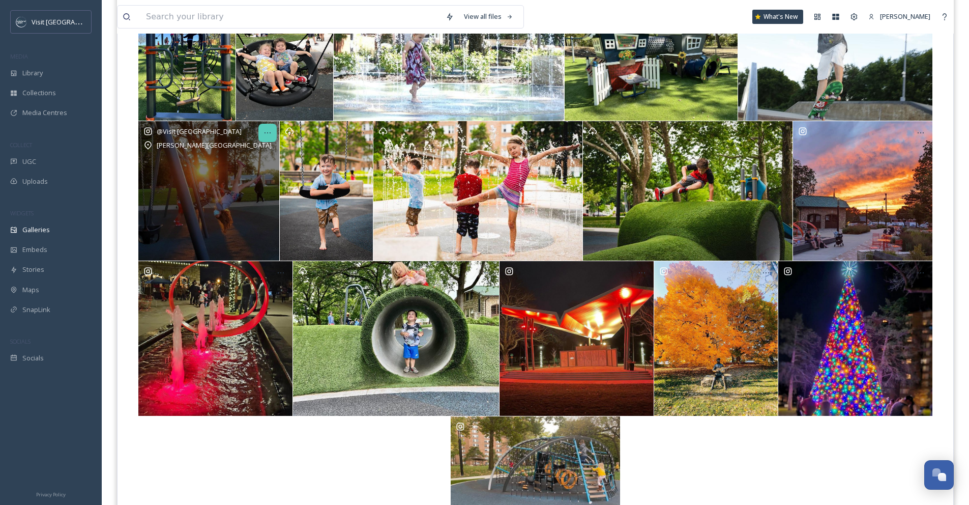
click at [270, 132] on icon at bounding box center [267, 133] width 8 height 8
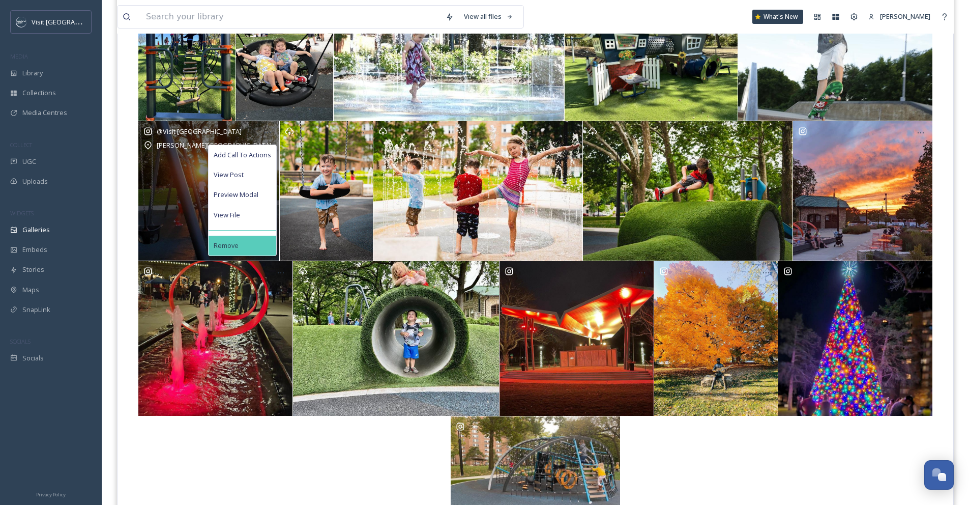
click at [263, 242] on div "Remove" at bounding box center [243, 246] width 68 height 20
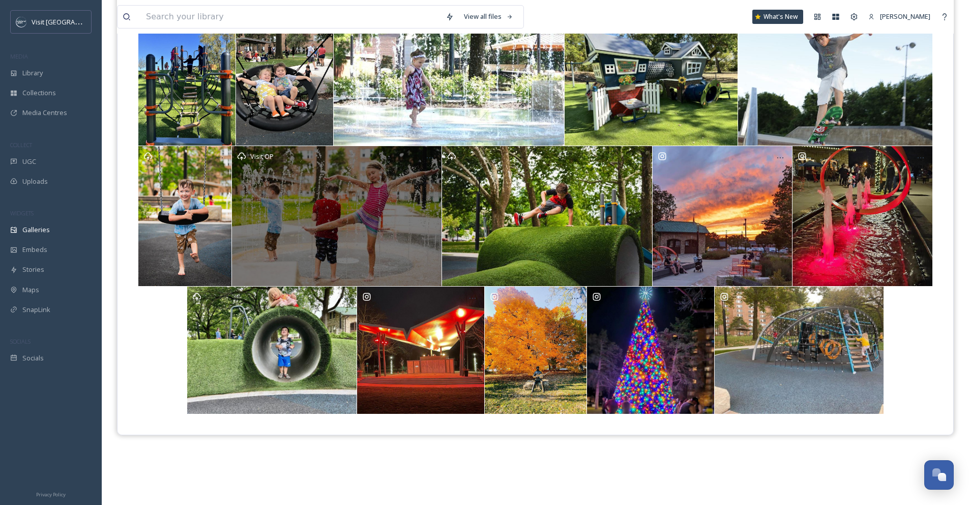
scroll to position [146, 0]
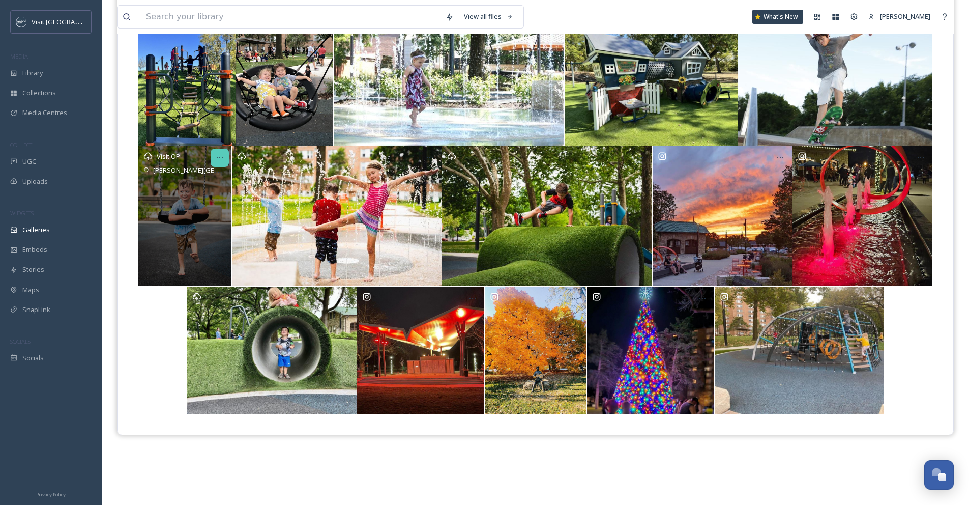
click at [225, 160] on div at bounding box center [220, 158] width 18 height 18
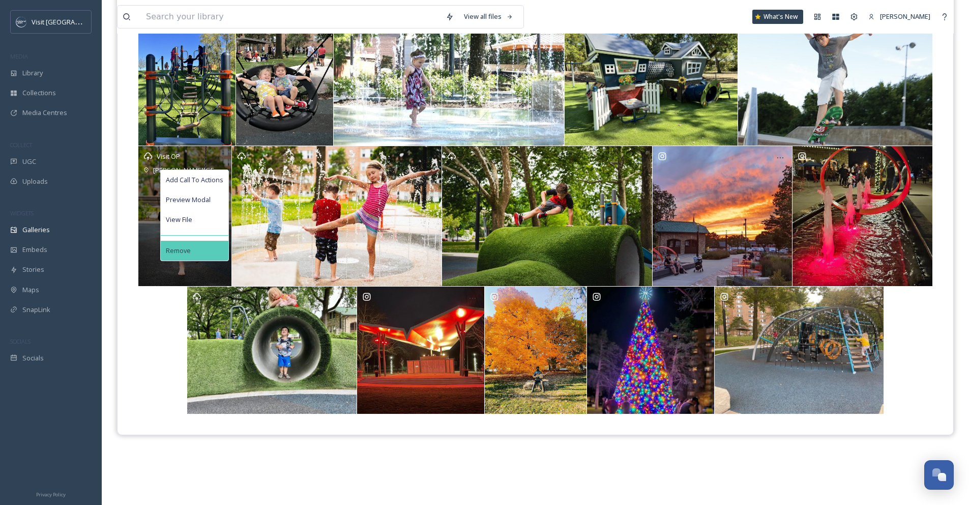
click at [213, 244] on div "Remove" at bounding box center [195, 251] width 68 height 20
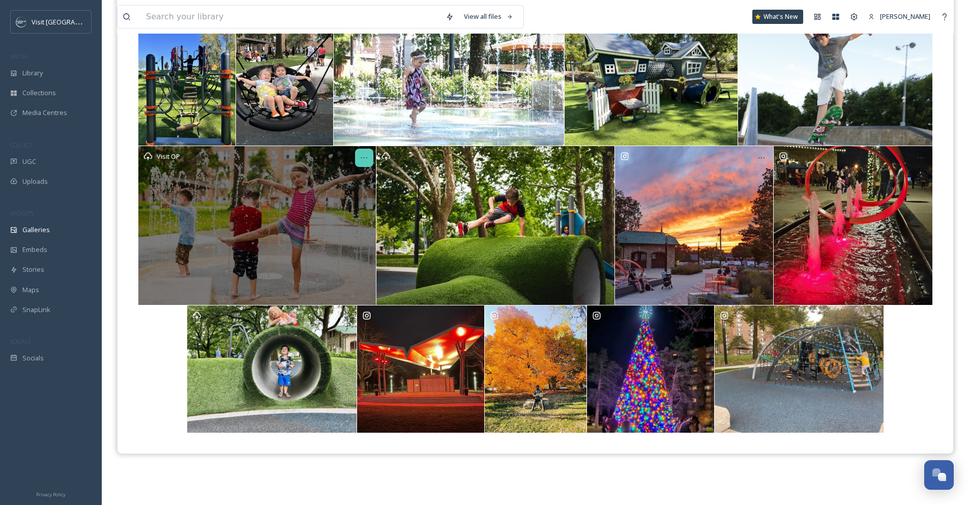
click at [368, 158] on icon at bounding box center [364, 158] width 8 height 8
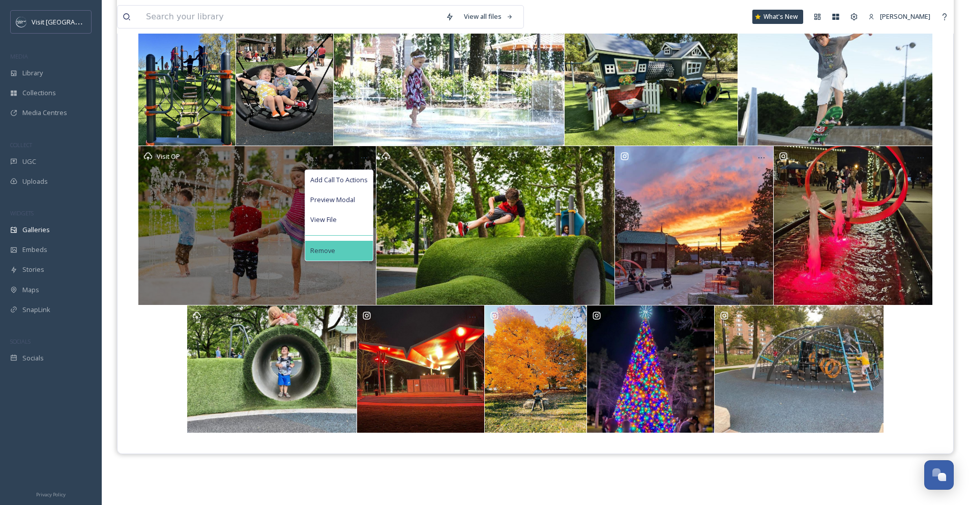
click at [366, 258] on div "Remove" at bounding box center [339, 251] width 68 height 20
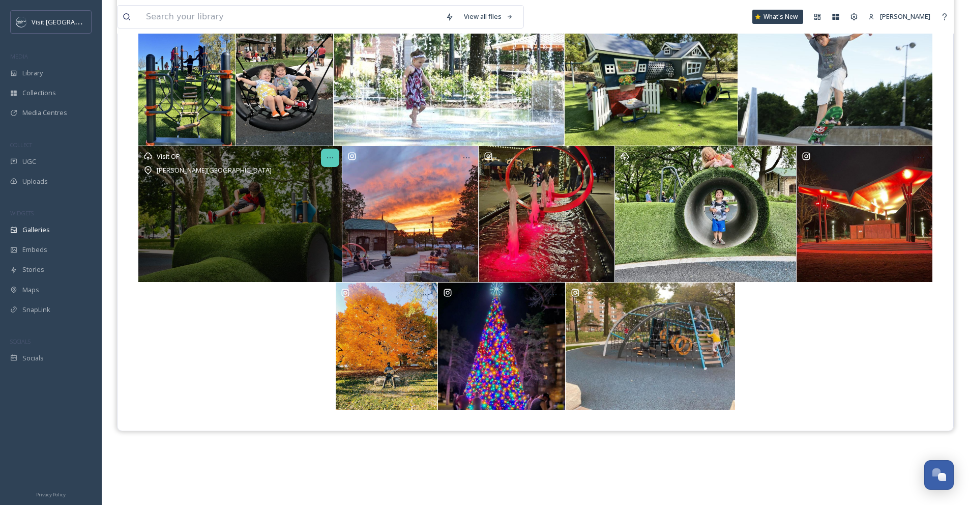
click at [327, 157] on icon at bounding box center [330, 157] width 6 height 1
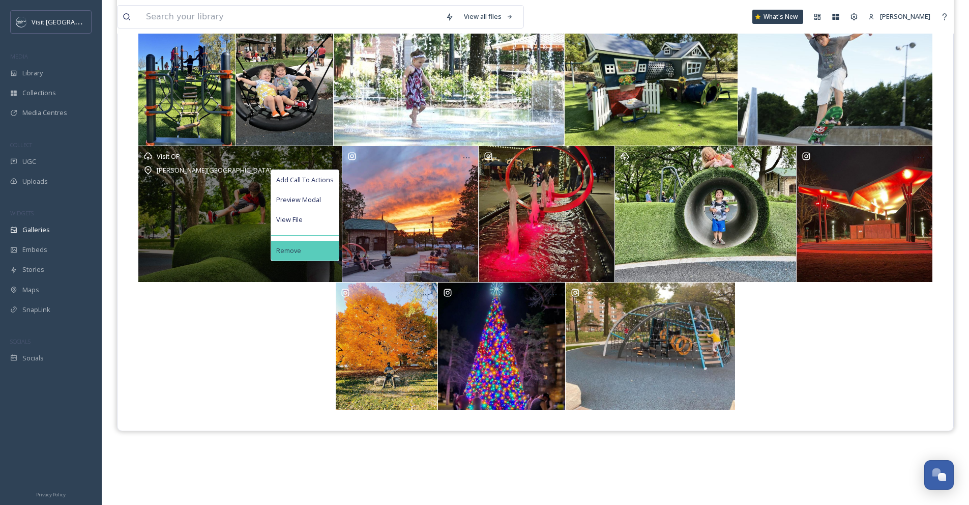
click at [331, 251] on div "Remove" at bounding box center [305, 251] width 68 height 20
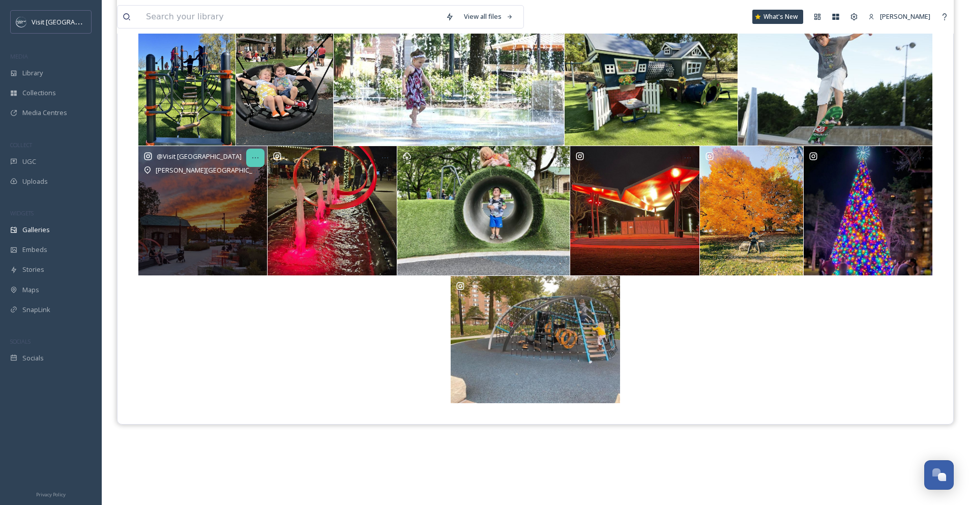
click at [259, 157] on icon at bounding box center [255, 158] width 8 height 8
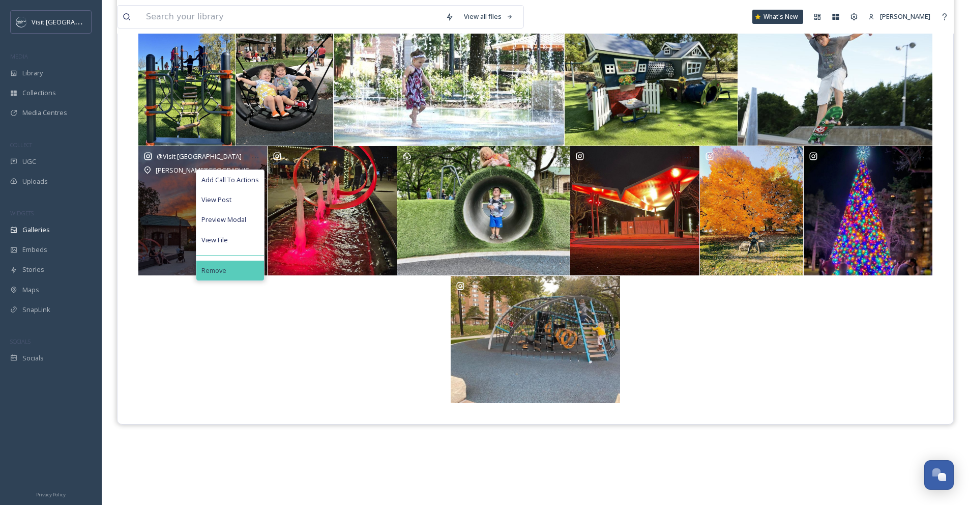
click at [241, 262] on div "Remove" at bounding box center [230, 270] width 68 height 20
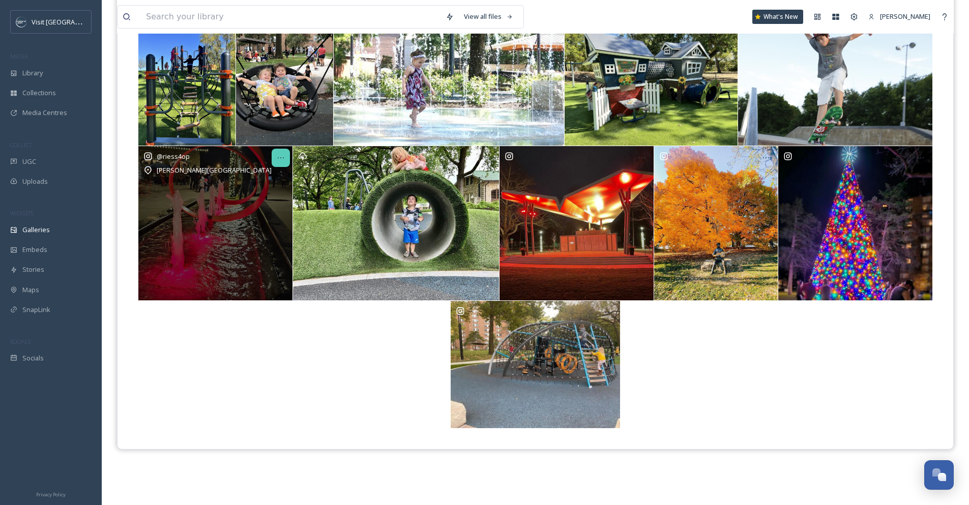
click at [285, 155] on icon at bounding box center [281, 158] width 8 height 8
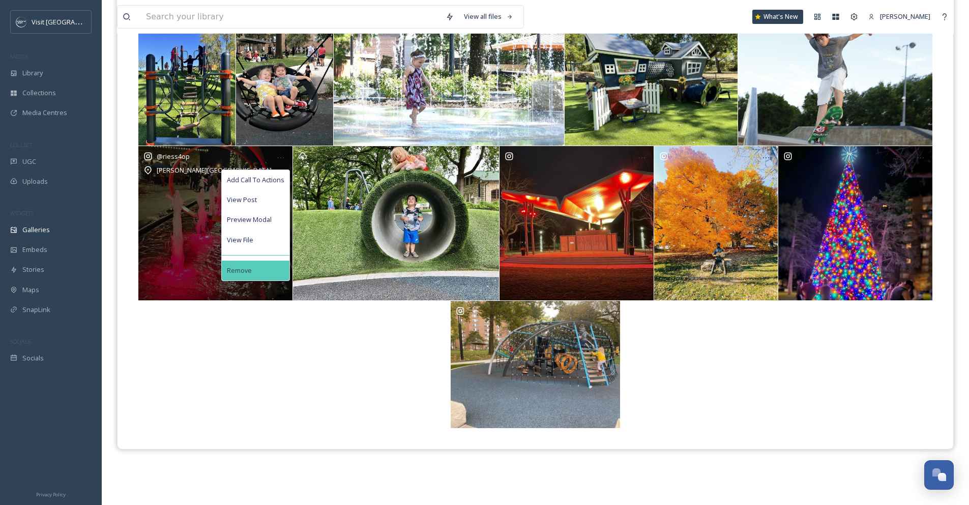
click at [272, 264] on div "Remove" at bounding box center [256, 270] width 68 height 20
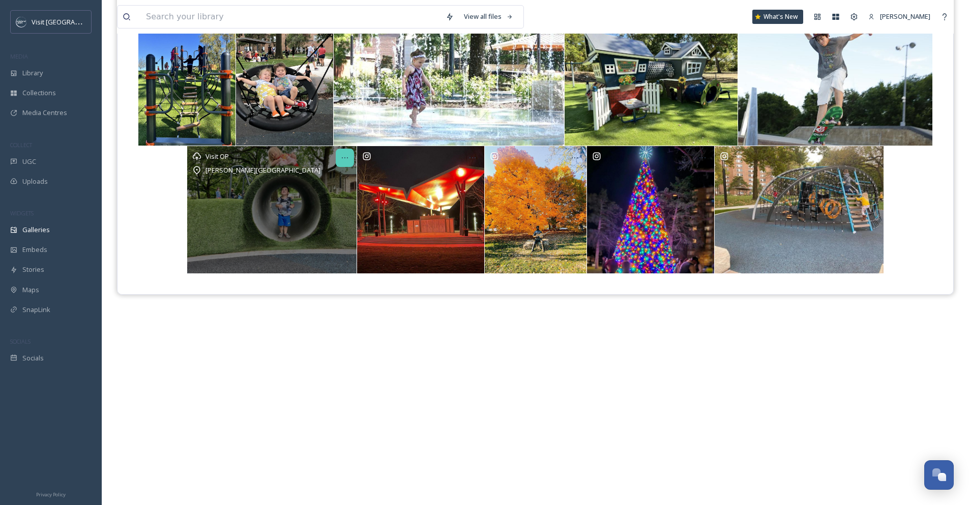
click at [349, 156] on div at bounding box center [345, 158] width 18 height 18
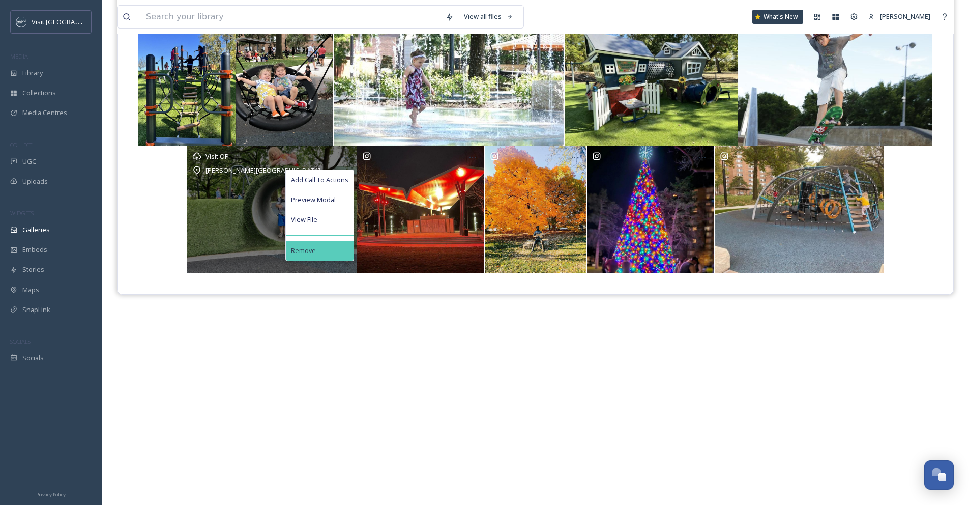
click at [337, 249] on div "Remove" at bounding box center [320, 251] width 68 height 20
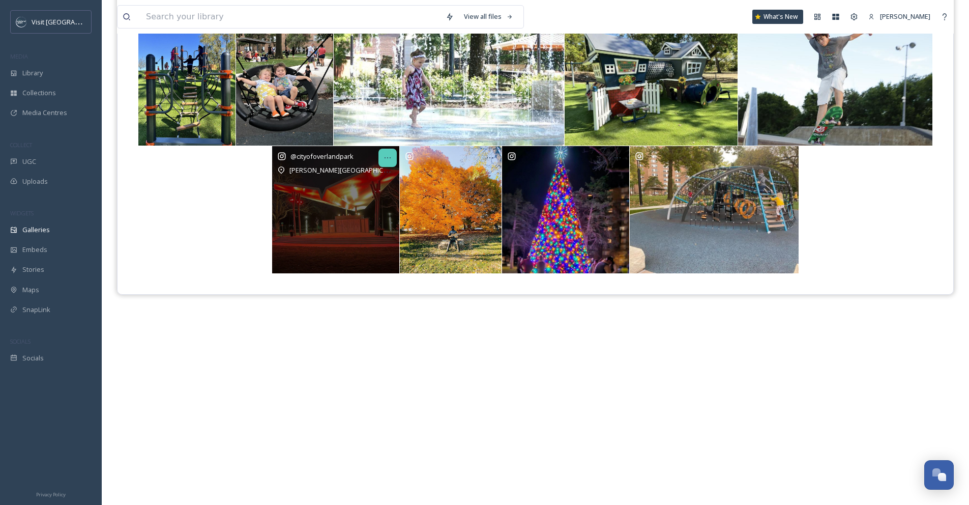
click at [387, 155] on icon at bounding box center [388, 158] width 8 height 8
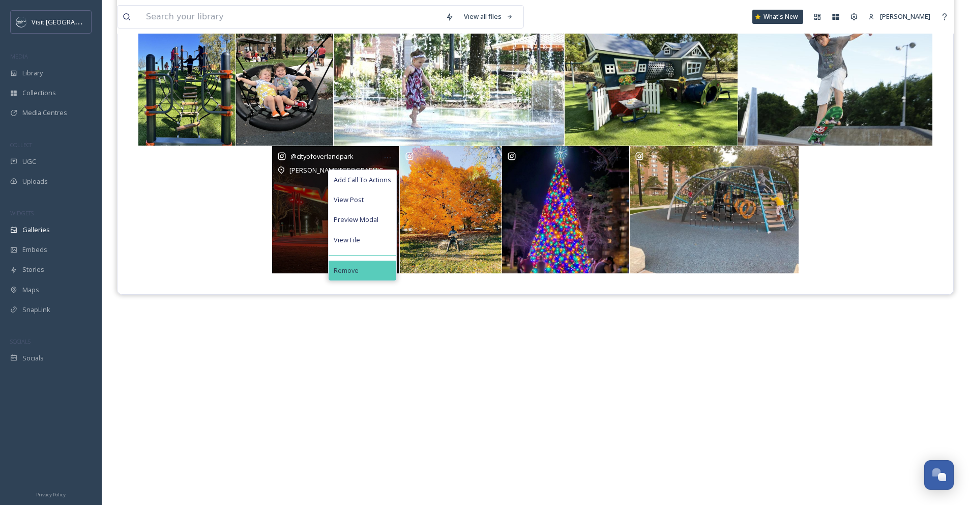
click at [372, 263] on div "Remove" at bounding box center [363, 270] width 68 height 20
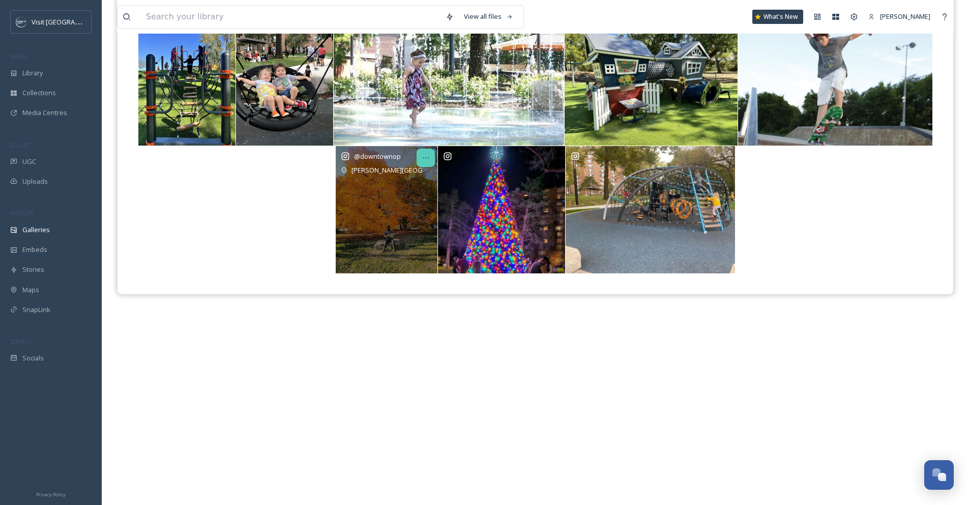
click at [424, 157] on icon at bounding box center [426, 158] width 8 height 8
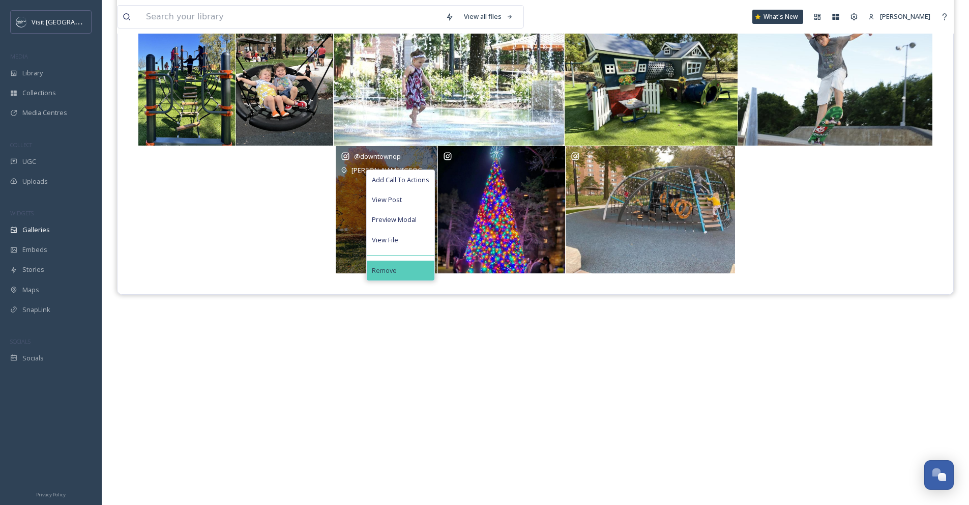
click at [407, 267] on div "Remove" at bounding box center [401, 270] width 68 height 20
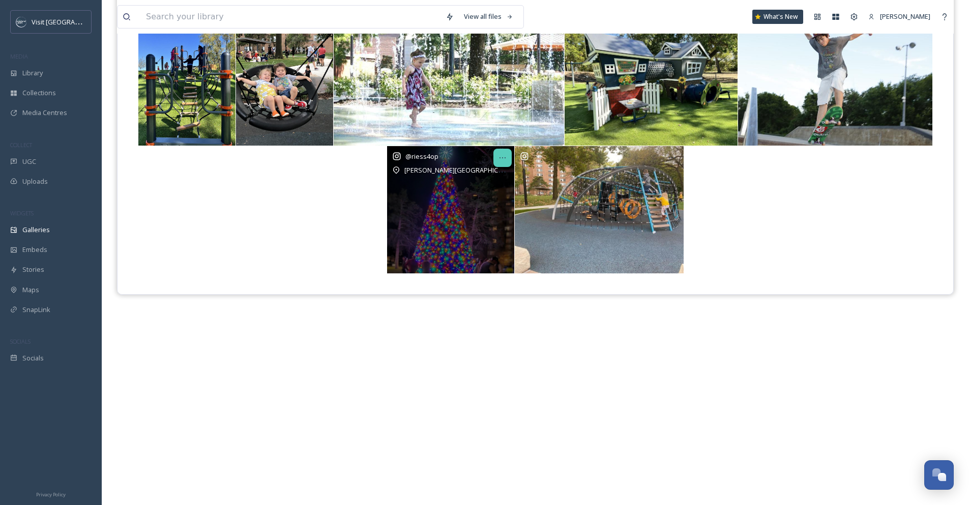
click at [500, 158] on icon at bounding box center [503, 157] width 6 height 1
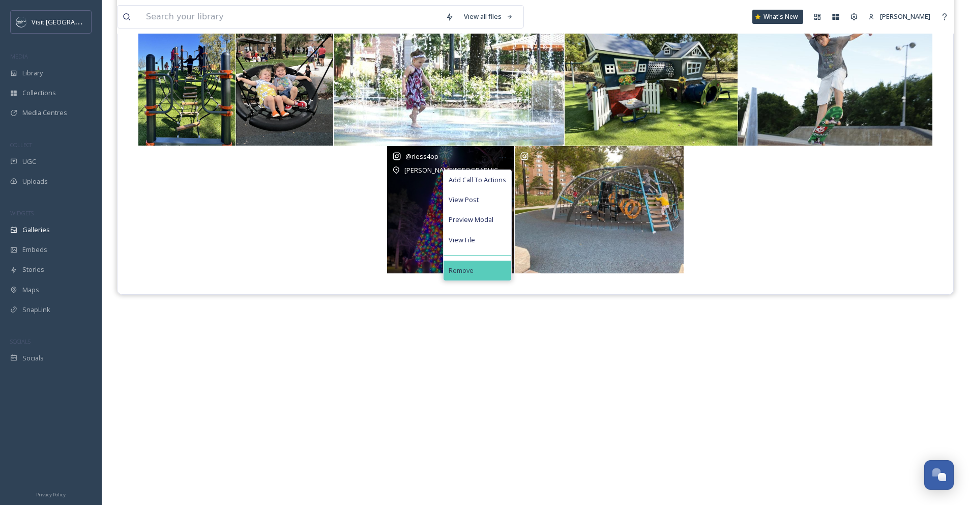
click at [474, 273] on div "Remove" at bounding box center [478, 270] width 68 height 20
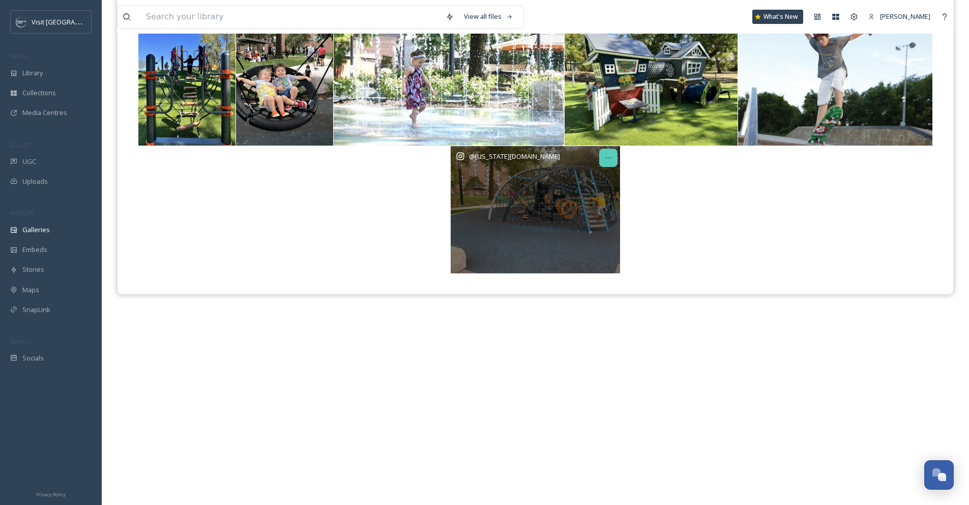
click at [614, 158] on div at bounding box center [608, 158] width 18 height 18
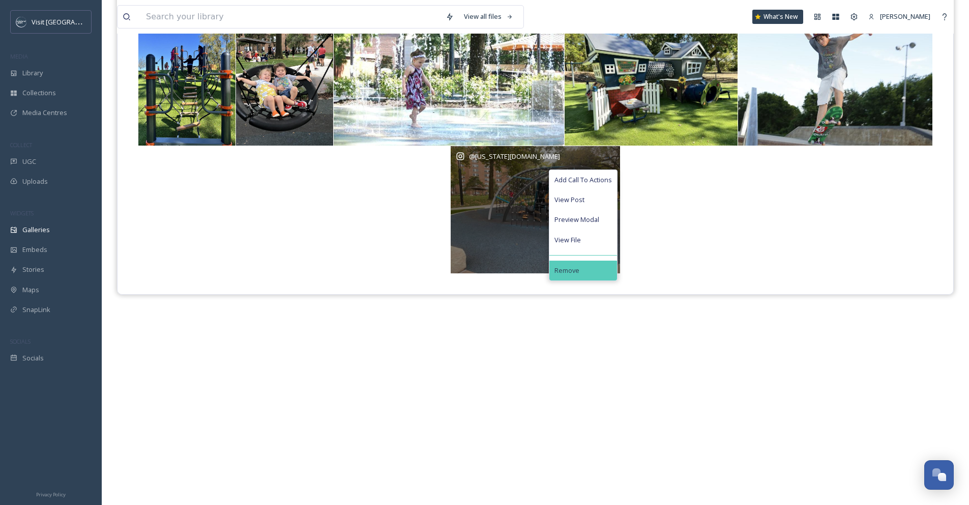
click at [587, 267] on div "Remove" at bounding box center [583, 270] width 68 height 20
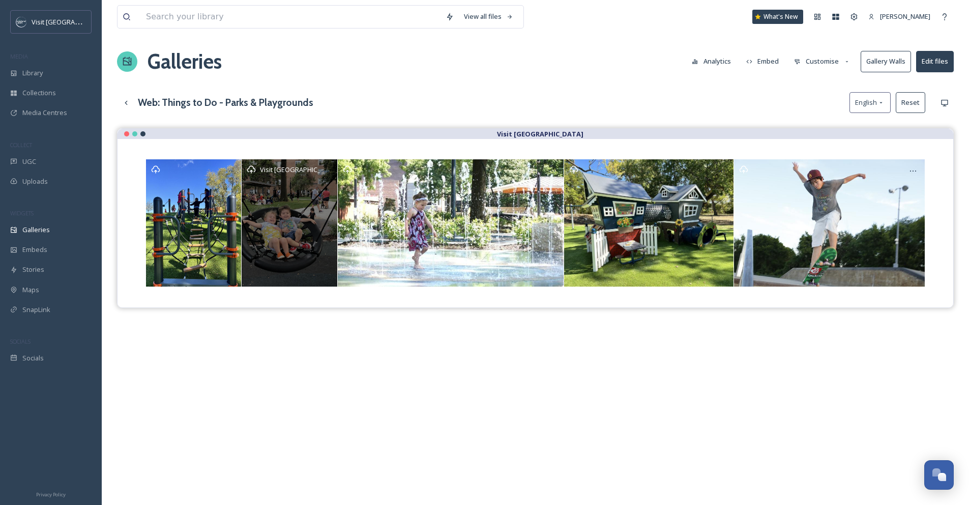
scroll to position [0, 0]
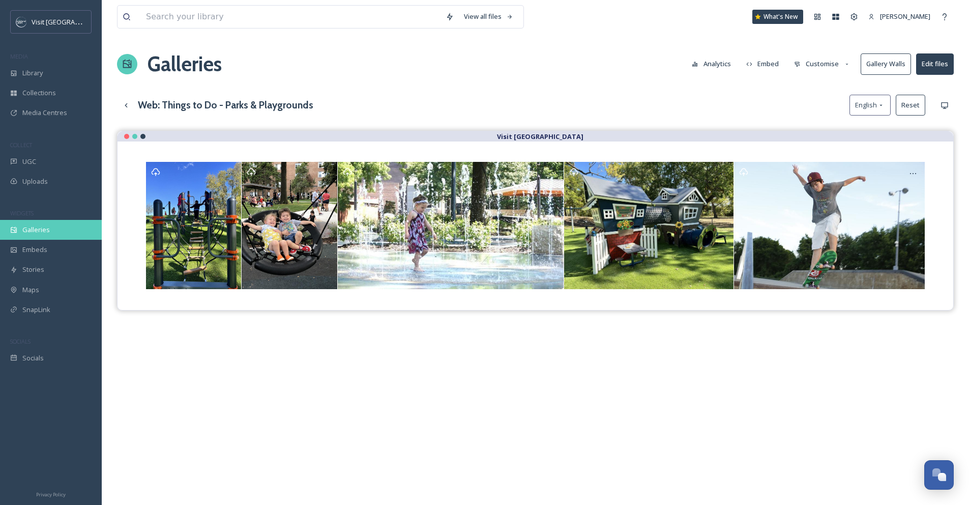
click at [39, 230] on span "Galleries" at bounding box center [35, 230] width 27 height 10
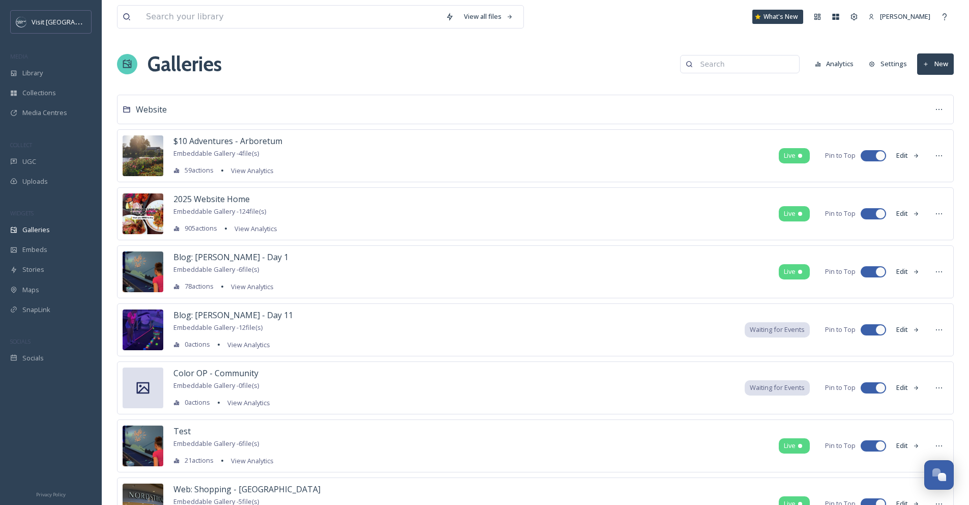
click at [741, 62] on input at bounding box center [744, 64] width 99 height 20
type input "pools"
click at [760, 116] on div "Website" at bounding box center [535, 110] width 837 height 30
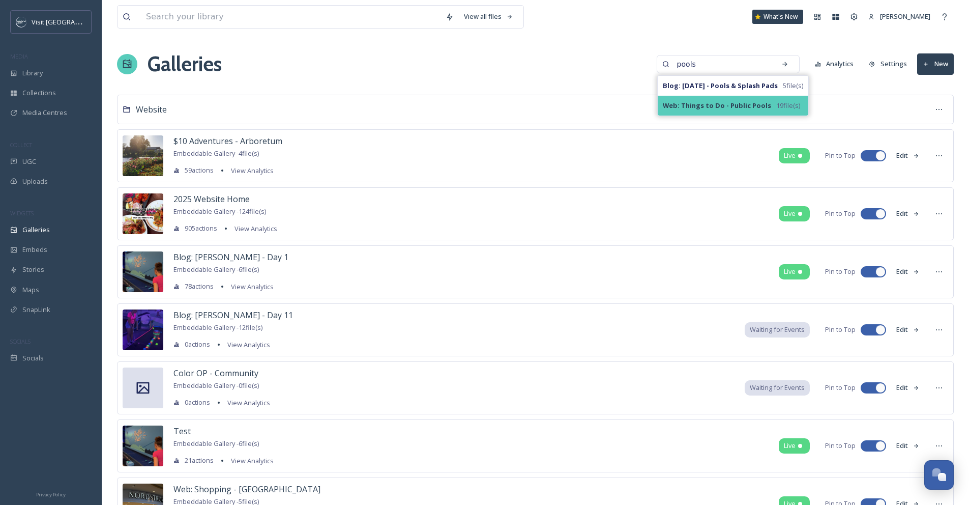
click at [759, 110] on span "Web: Things to Do - Public Pools" at bounding box center [717, 106] width 108 height 10
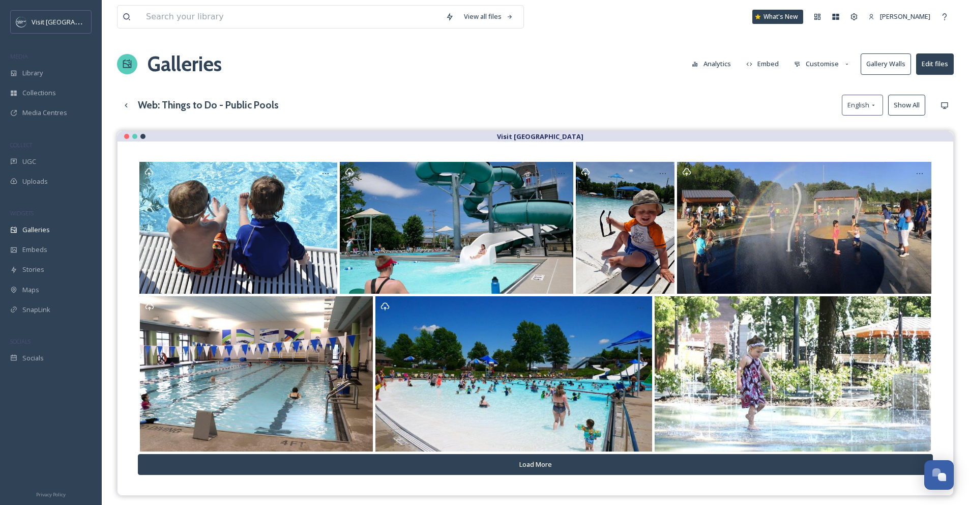
click at [825, 64] on button "Customise" at bounding box center [822, 64] width 67 height 20
click at [826, 84] on div "Layout" at bounding box center [824, 87] width 71 height 20
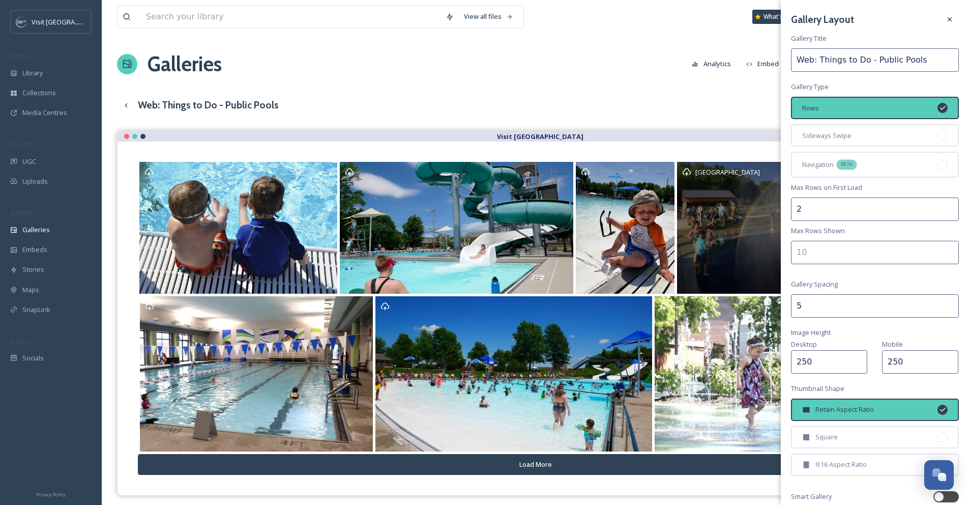
drag, startPoint x: 823, startPoint y: 212, endPoint x: 772, endPoint y: 206, distance: 50.7
click at [772, 206] on div "View all files What's New [PERSON_NAME] Galleries Analytics Embed Customise Gal…" at bounding box center [535, 325] width 867 height 651
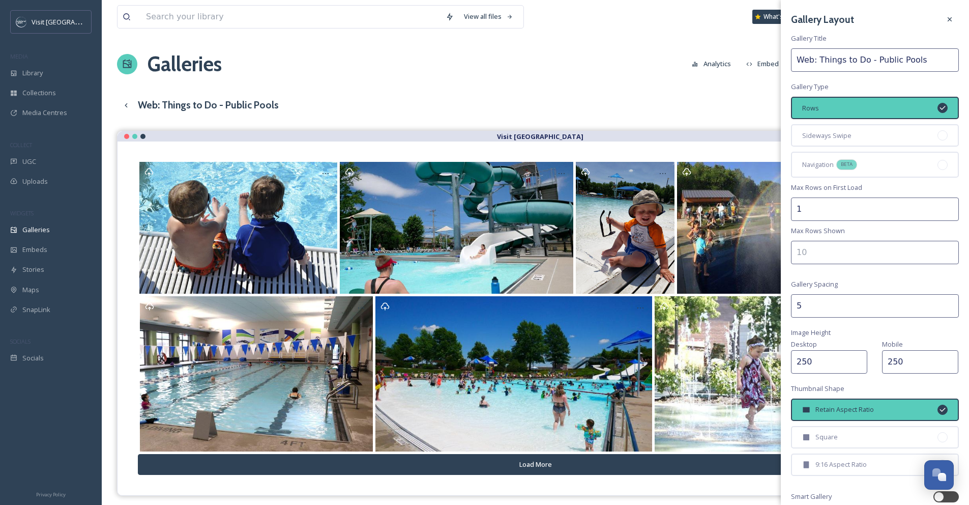
type input "1"
click at [806, 253] on input "number" at bounding box center [875, 252] width 168 height 23
type input "1"
drag, startPoint x: 806, startPoint y: 306, endPoint x: 770, endPoint y: 304, distance: 36.7
click at [770, 304] on div "View all files What's New [PERSON_NAME] Galleries Analytics Embed Customise Gal…" at bounding box center [535, 325] width 867 height 651
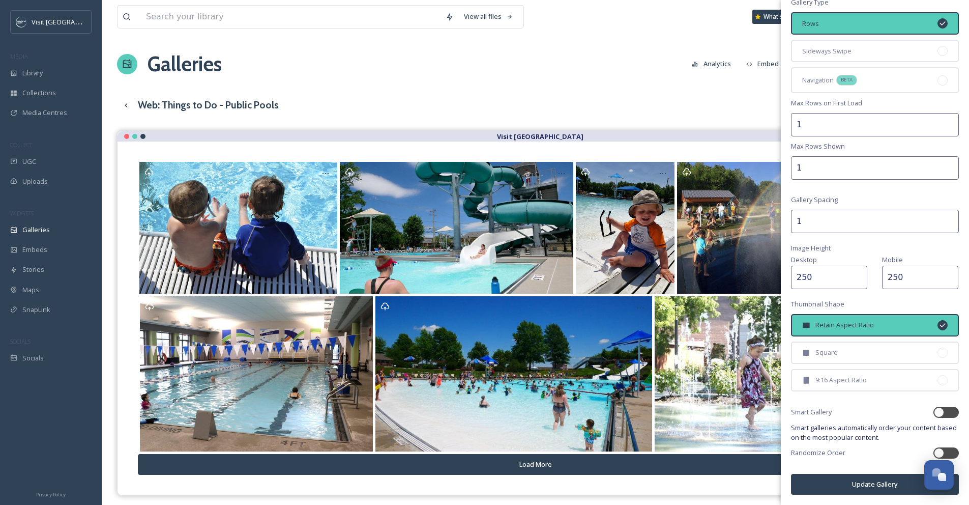
type input "1"
click at [859, 479] on button "Update Gallery" at bounding box center [875, 484] width 168 height 21
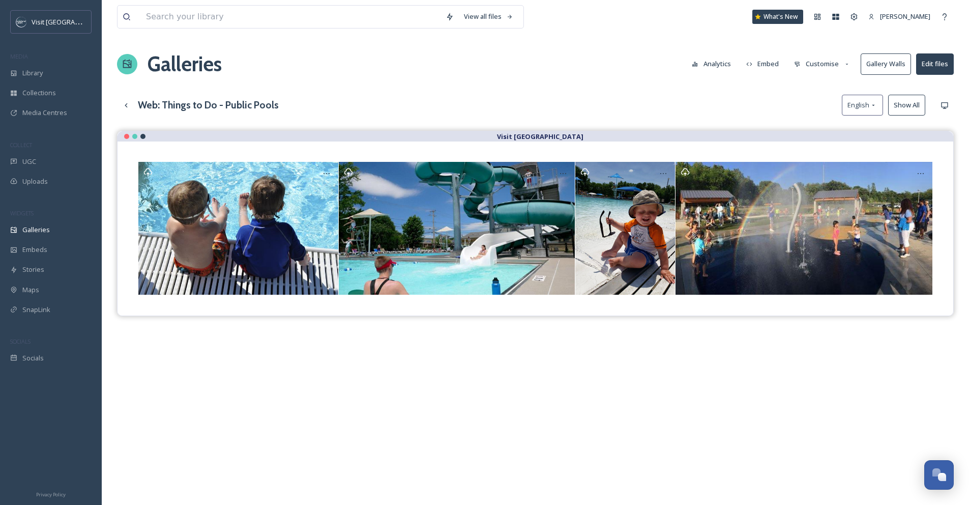
click at [912, 111] on button "Show All" at bounding box center [906, 105] width 37 height 21
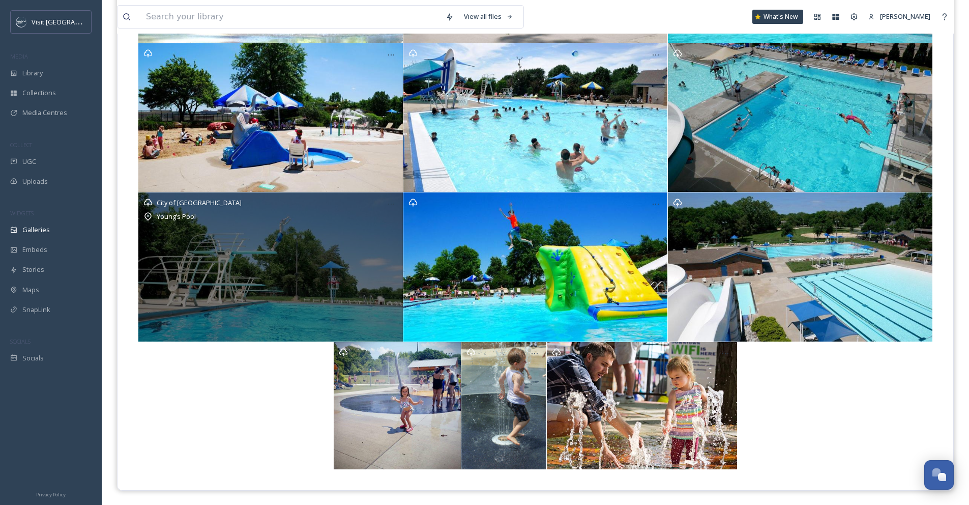
scroll to position [559, 0]
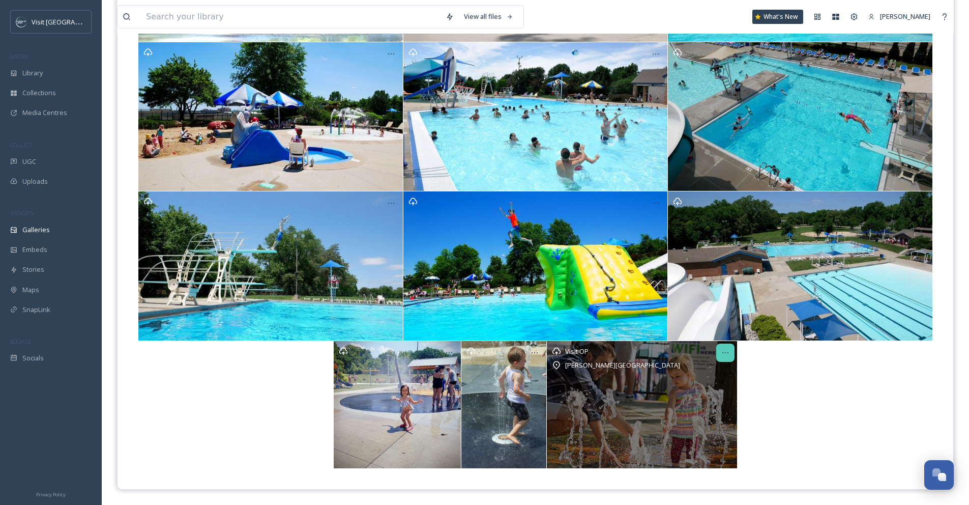
click at [725, 354] on icon at bounding box center [725, 352] width 8 height 8
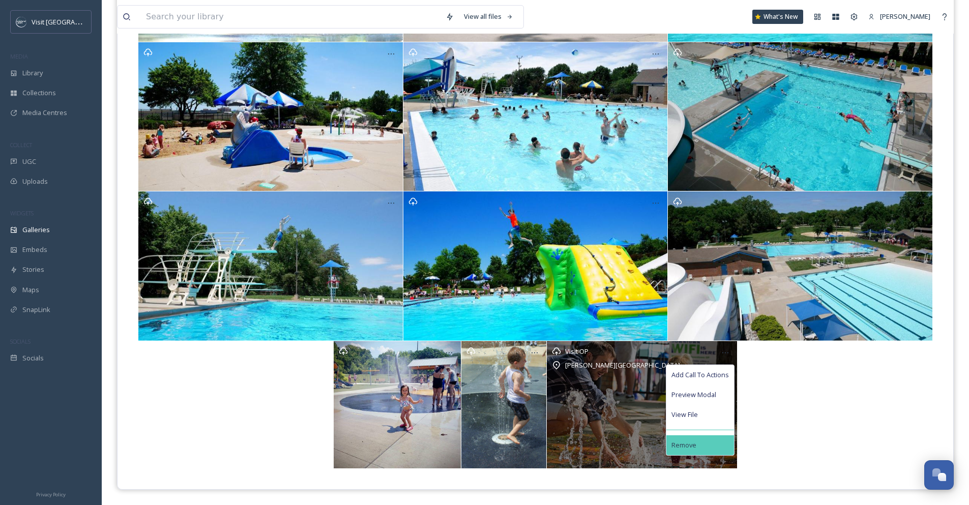
click at [701, 446] on div "Remove" at bounding box center [700, 445] width 68 height 20
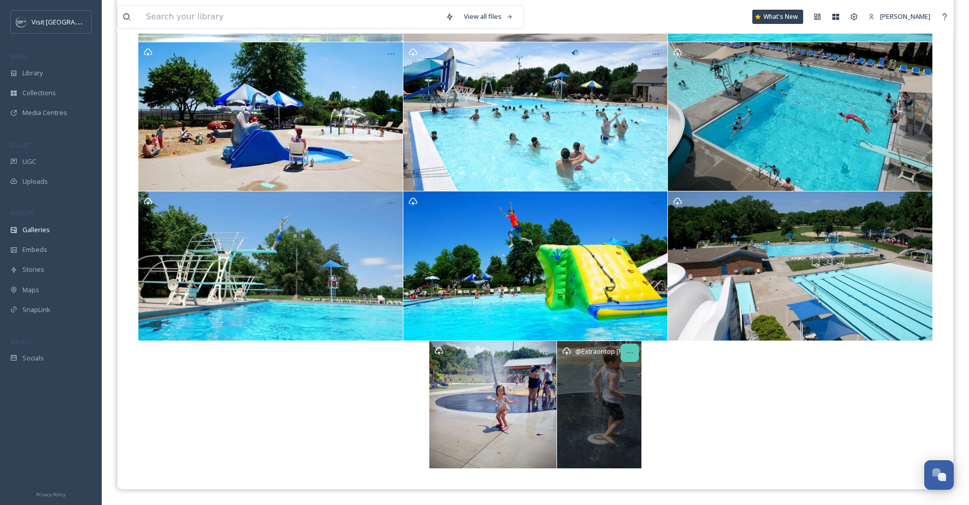
click at [626, 353] on icon at bounding box center [630, 352] width 8 height 8
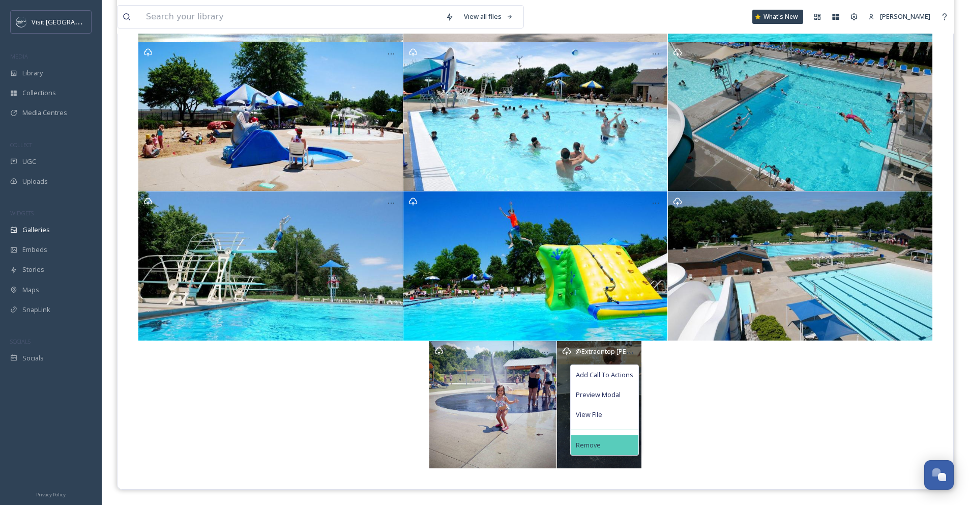
click at [625, 441] on div "Remove" at bounding box center [605, 445] width 68 height 20
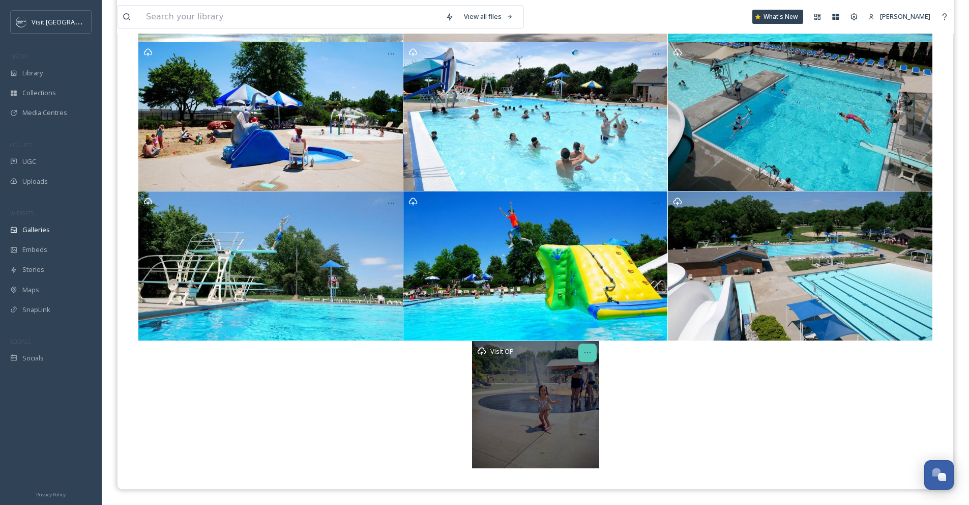
click at [589, 352] on icon at bounding box center [587, 352] width 8 height 8
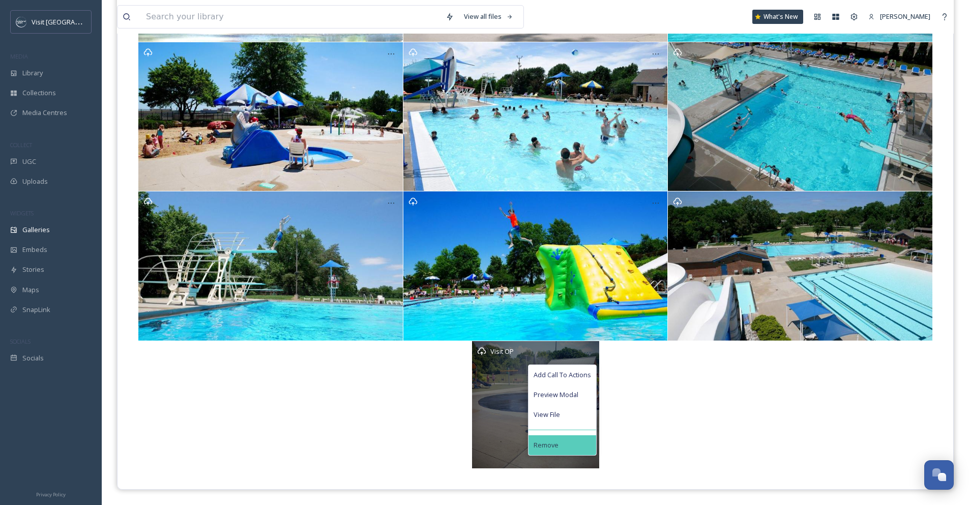
click at [590, 437] on div "Remove" at bounding box center [563, 445] width 68 height 20
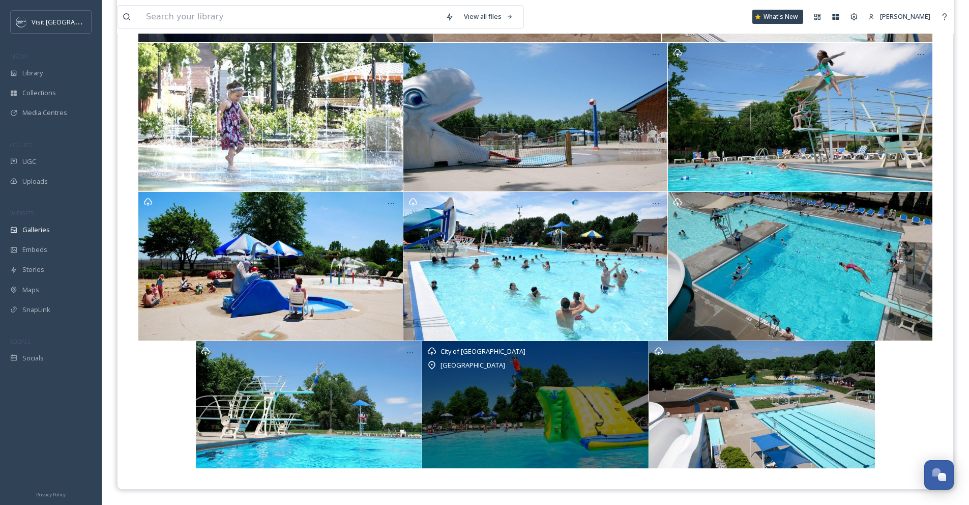
scroll to position [409, 0]
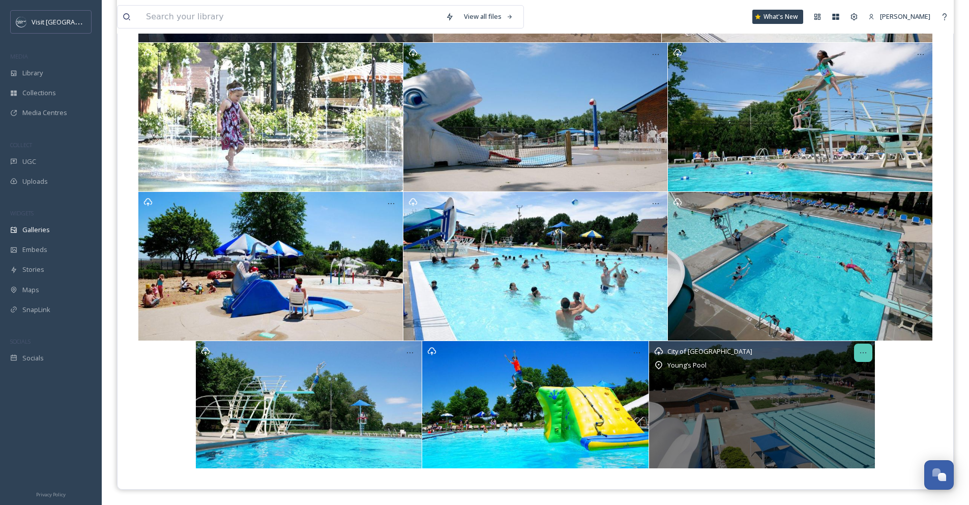
click at [860, 357] on icon at bounding box center [863, 352] width 8 height 8
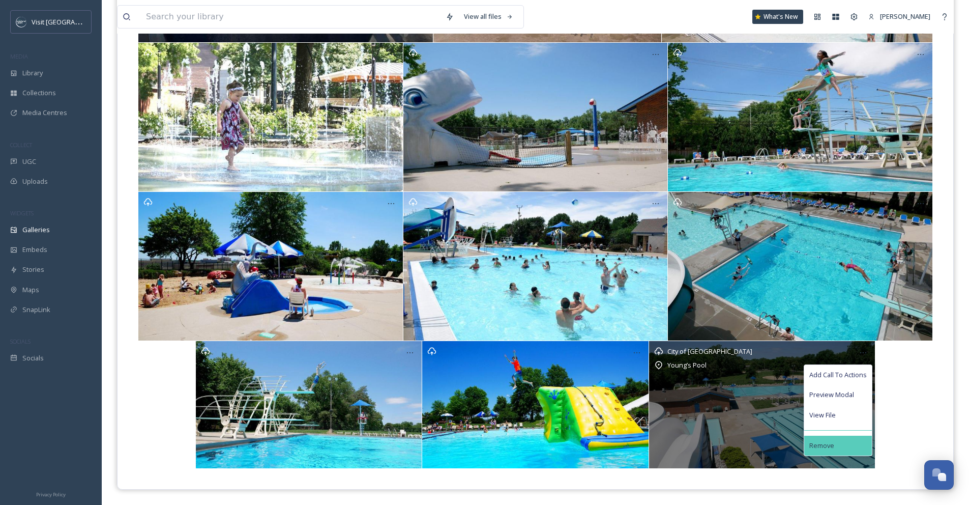
click at [848, 448] on div "Remove" at bounding box center [838, 445] width 68 height 20
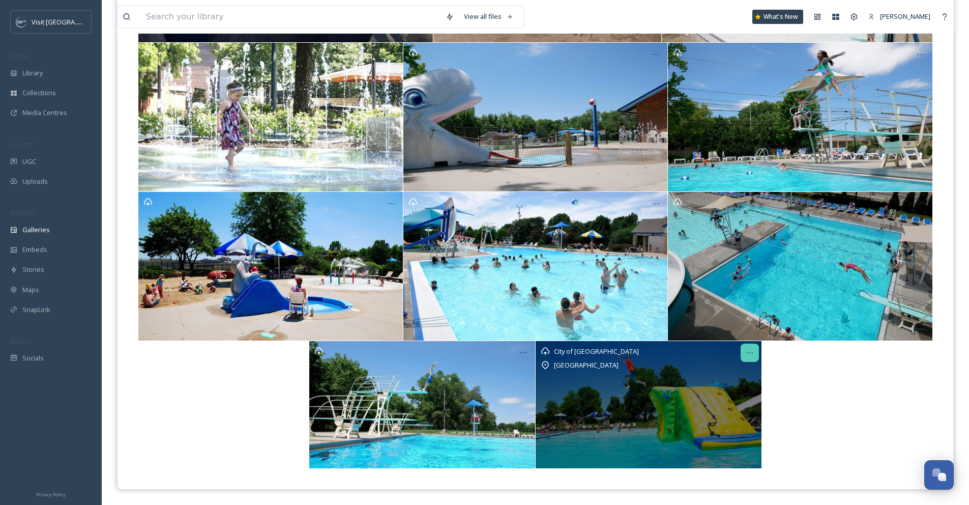
click at [754, 352] on div at bounding box center [750, 352] width 18 height 18
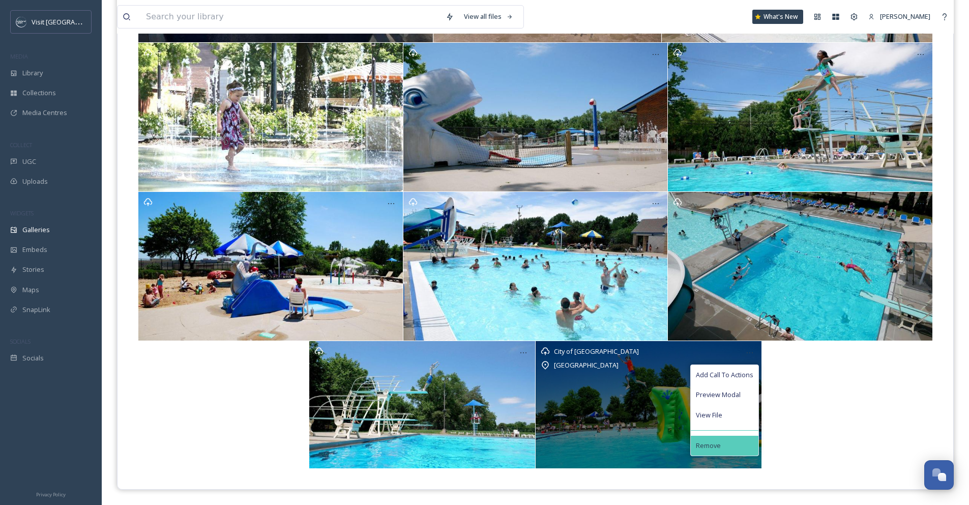
click at [724, 440] on div "Remove" at bounding box center [725, 445] width 68 height 20
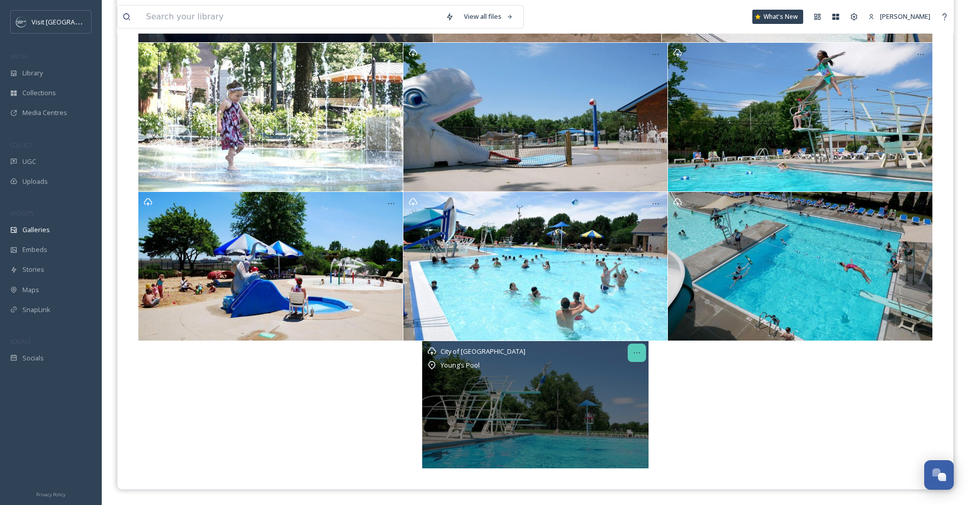
click at [635, 349] on icon at bounding box center [637, 352] width 8 height 8
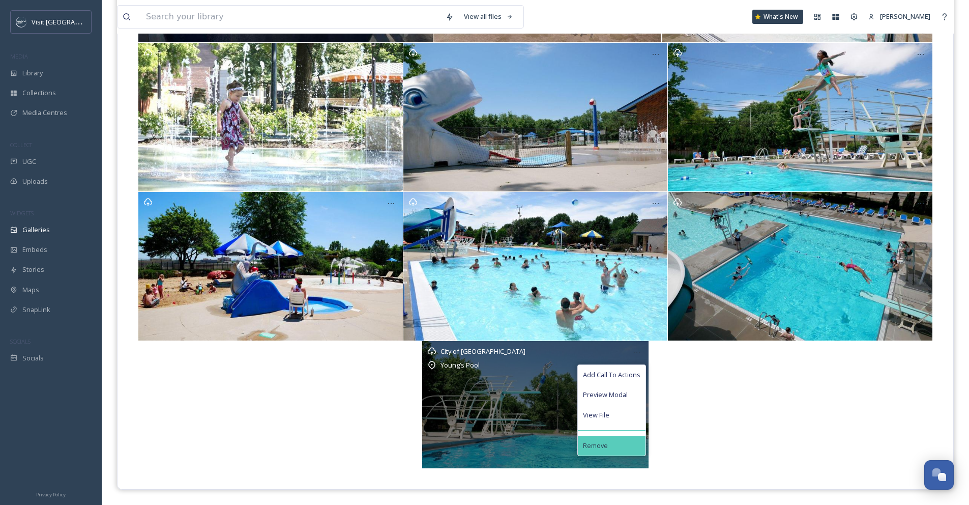
click at [623, 441] on div "Remove" at bounding box center [612, 445] width 68 height 20
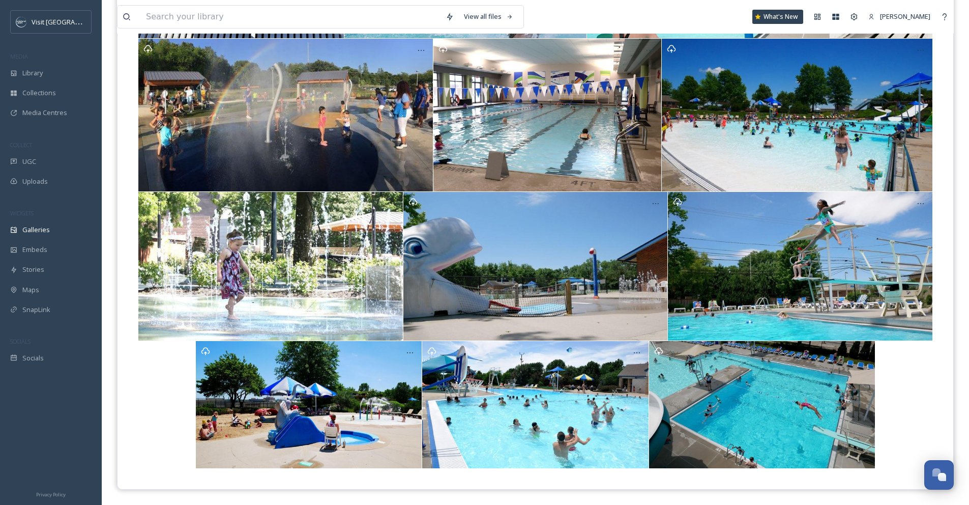
scroll to position [260, 0]
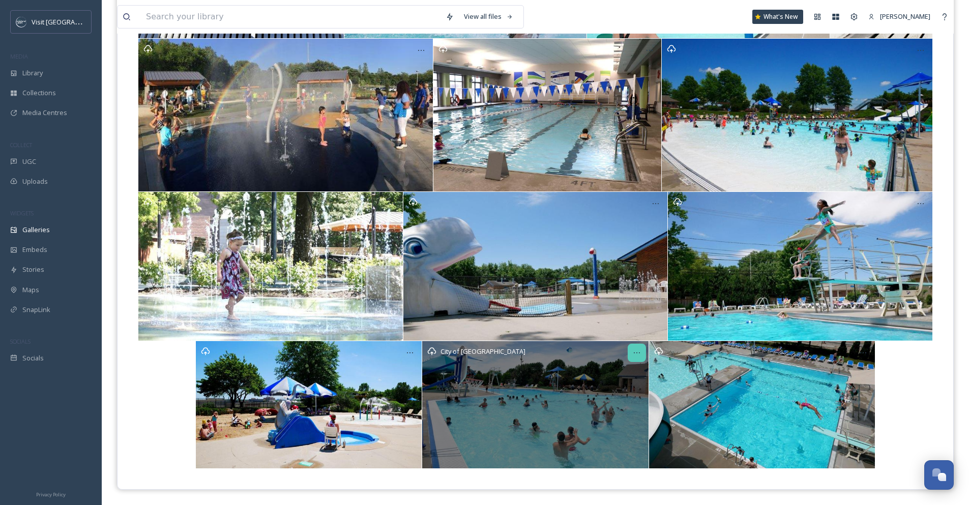
click at [639, 355] on icon at bounding box center [637, 352] width 8 height 8
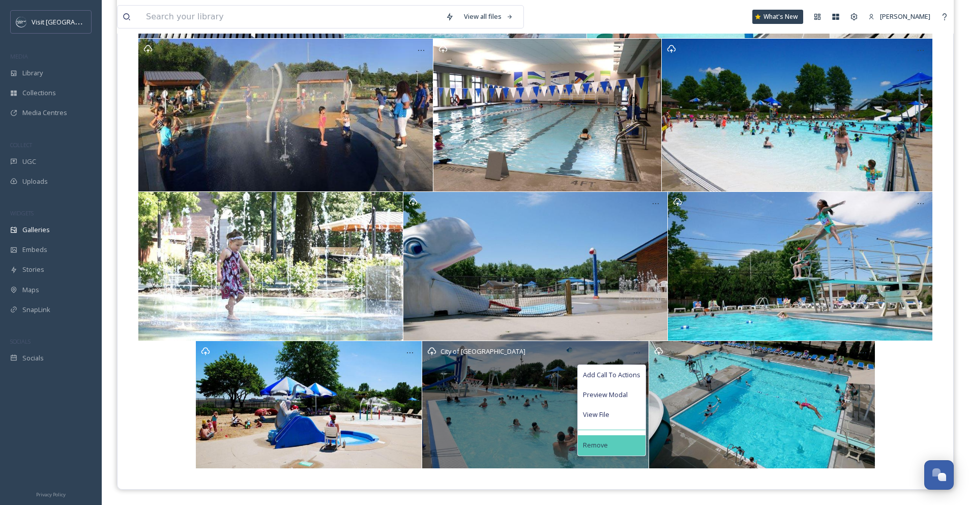
click at [630, 440] on div "Remove" at bounding box center [612, 445] width 68 height 20
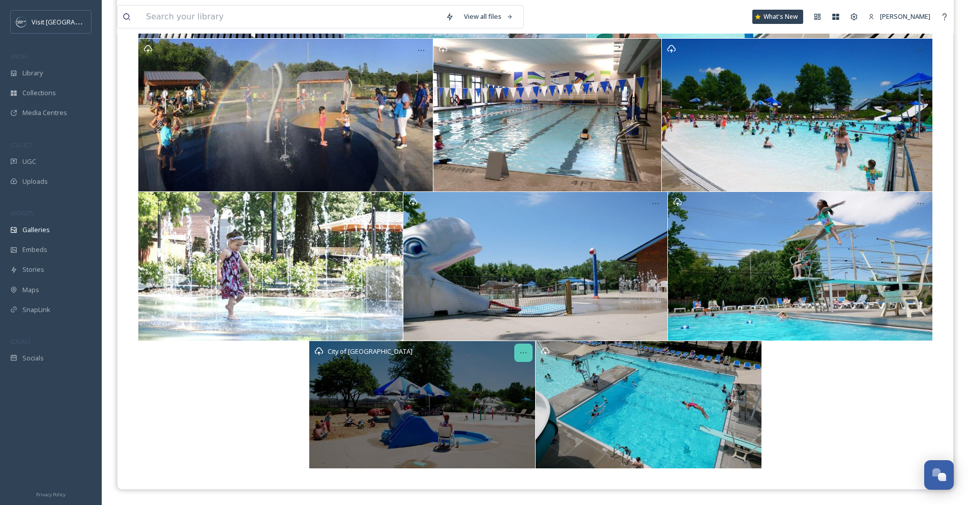
click at [520, 353] on icon at bounding box center [523, 352] width 8 height 8
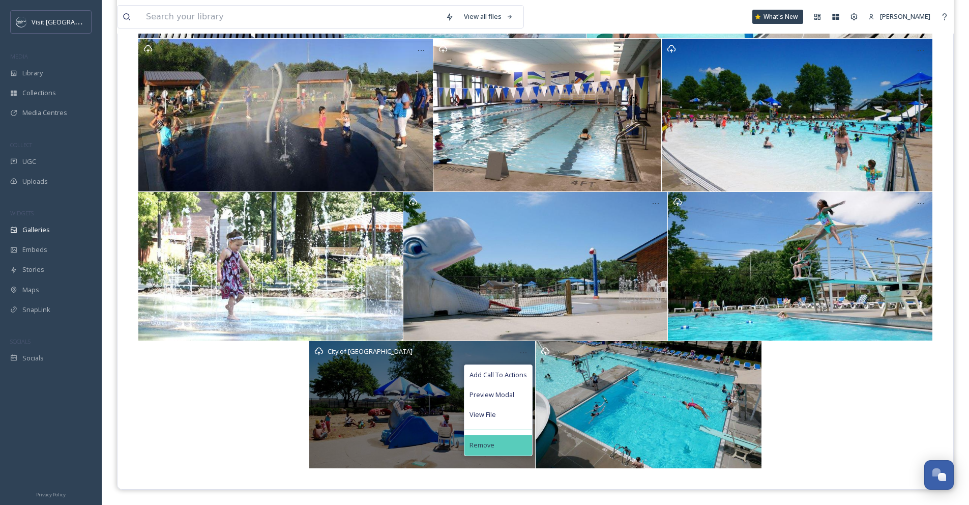
click at [515, 441] on div "Remove" at bounding box center [498, 445] width 68 height 20
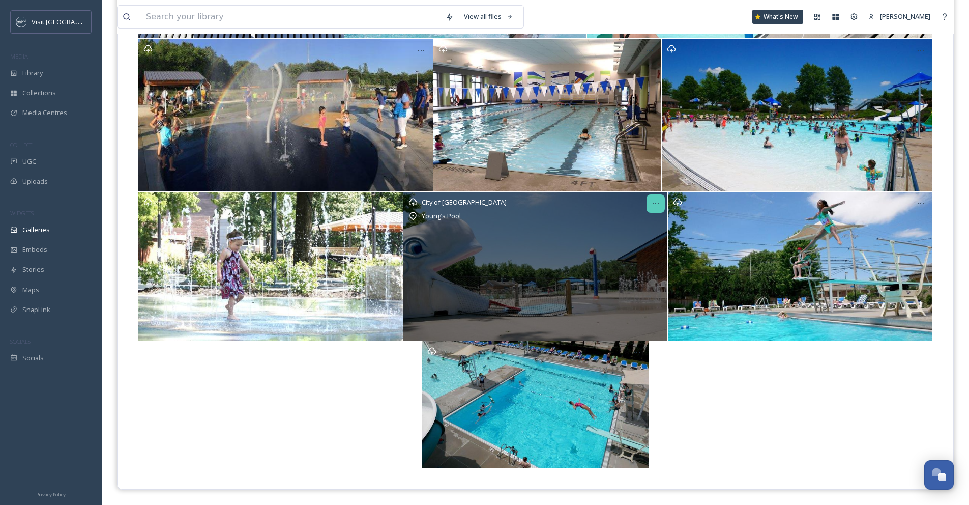
click at [657, 204] on icon at bounding box center [656, 203] width 8 height 8
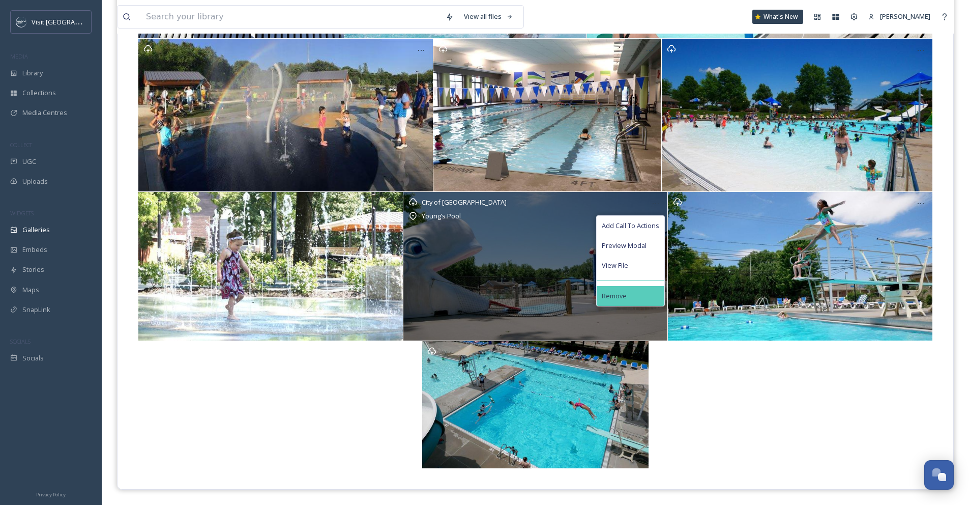
click at [632, 299] on div "Remove" at bounding box center [631, 296] width 68 height 20
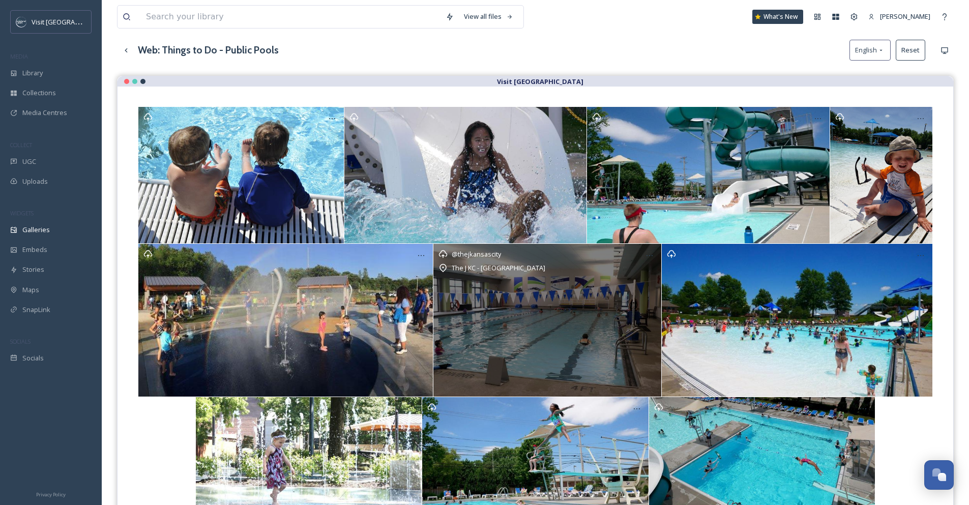
scroll to position [54, 0]
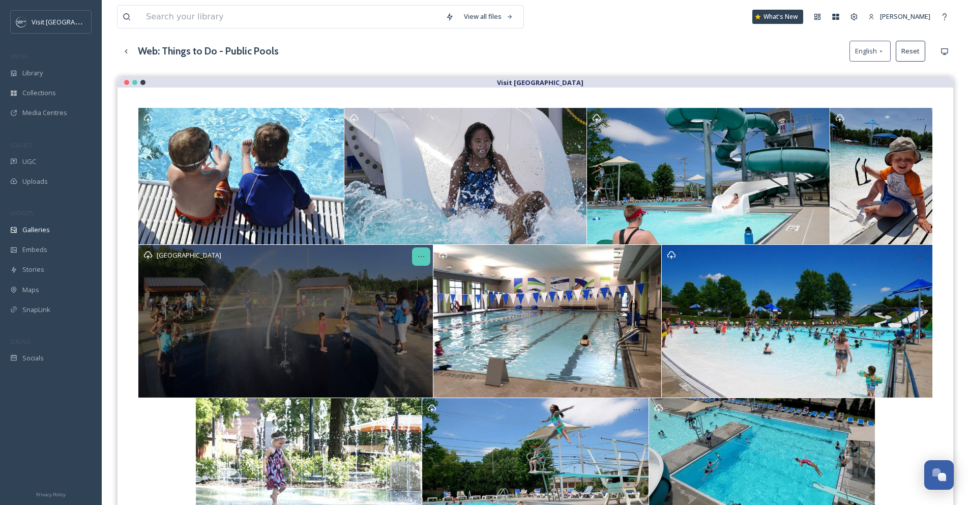
click at [425, 255] on icon at bounding box center [421, 256] width 8 height 8
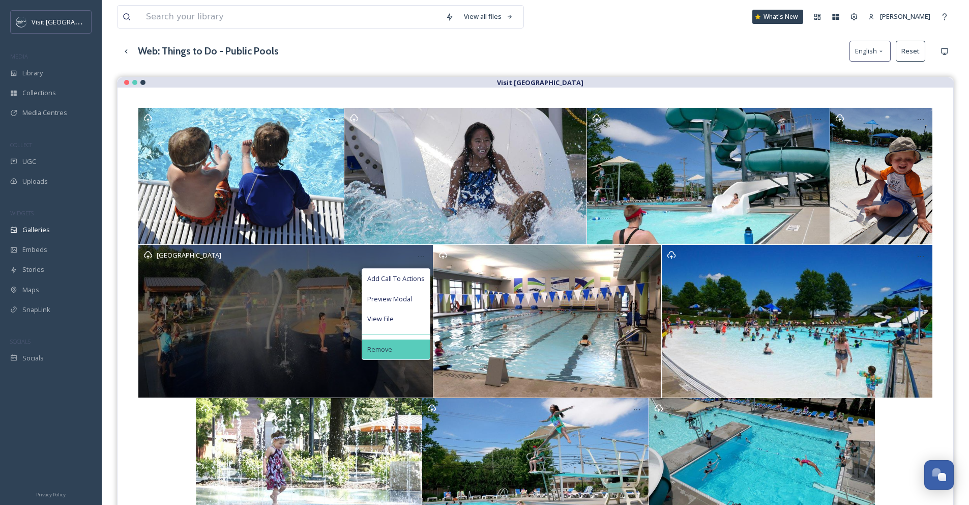
click at [415, 349] on div "Remove" at bounding box center [396, 349] width 68 height 20
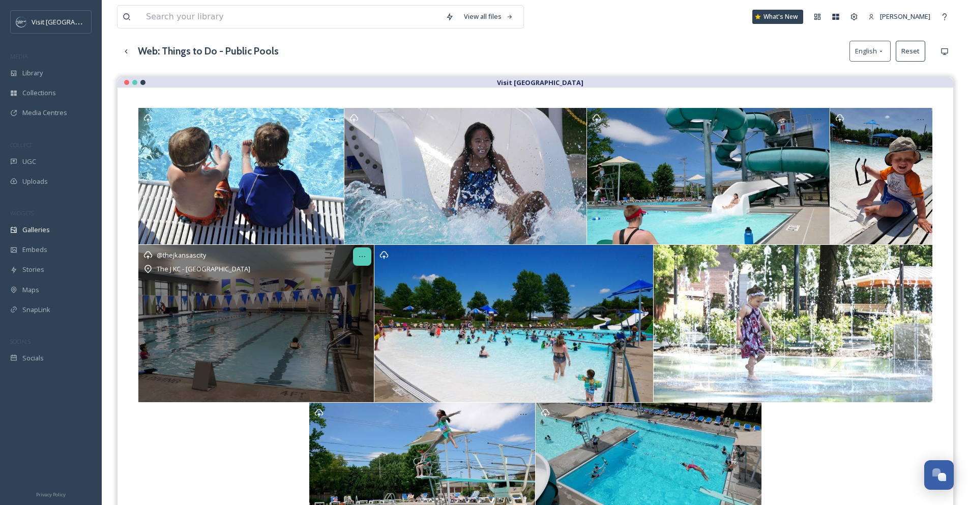
click at [360, 254] on icon at bounding box center [362, 256] width 8 height 8
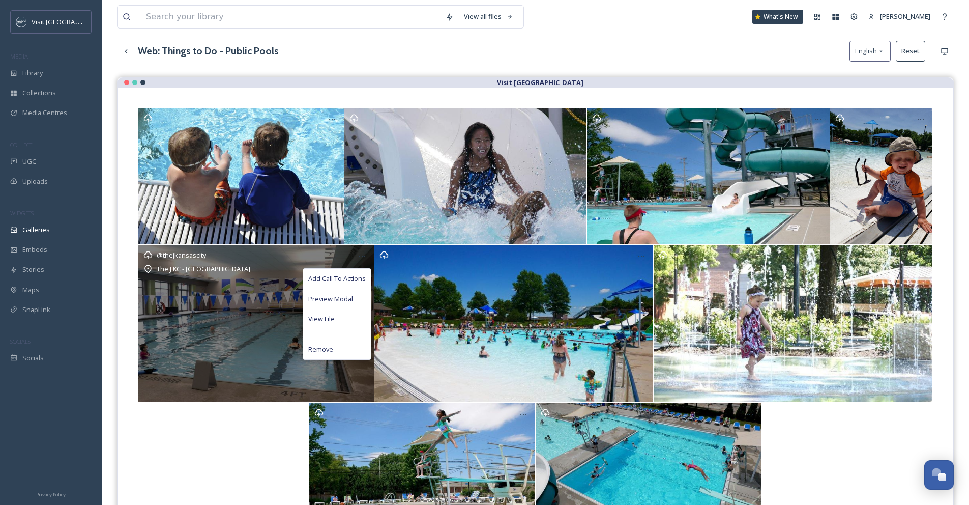
click at [360, 344] on div "Remove" at bounding box center [337, 349] width 68 height 20
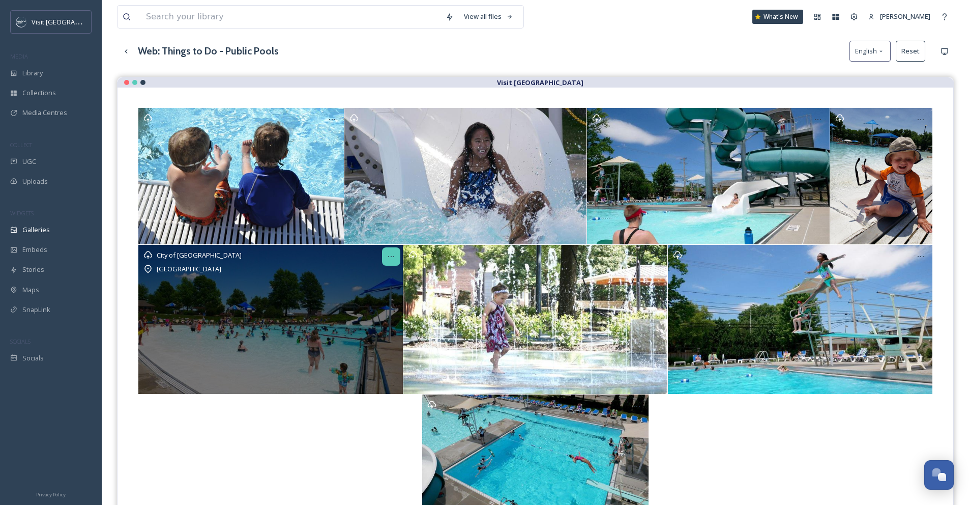
click at [395, 256] on div at bounding box center [391, 256] width 18 height 18
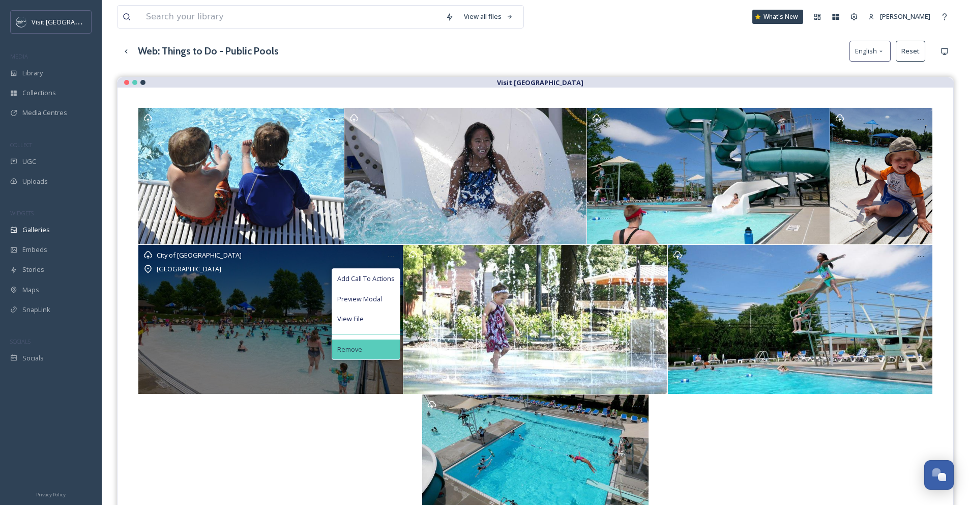
click at [390, 344] on div "Remove" at bounding box center [366, 349] width 68 height 20
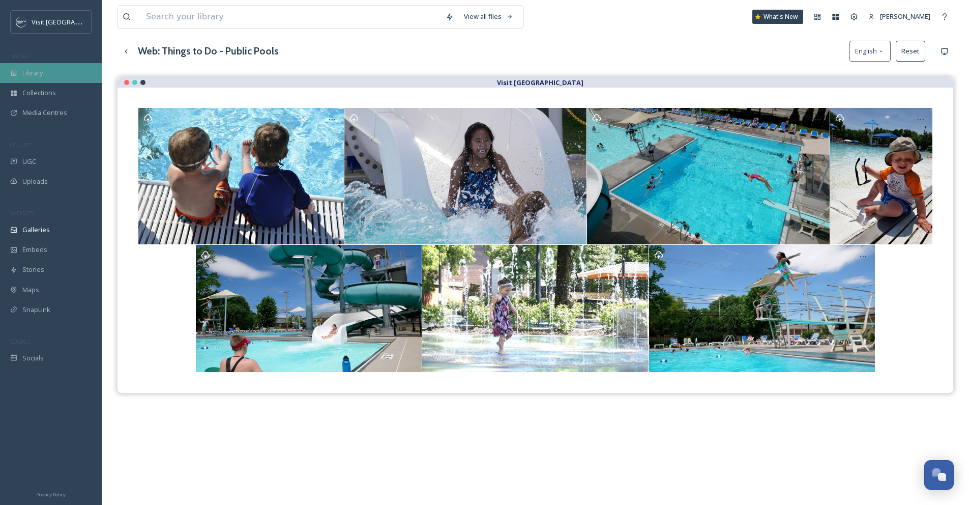
click at [51, 76] on div "Library" at bounding box center [51, 73] width 102 height 20
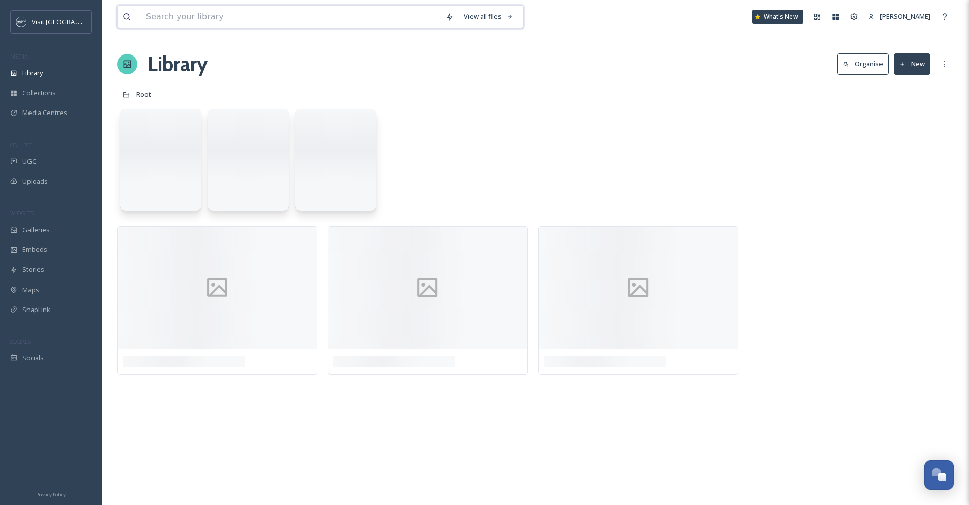
click at [228, 20] on input at bounding box center [291, 17] width 300 height 22
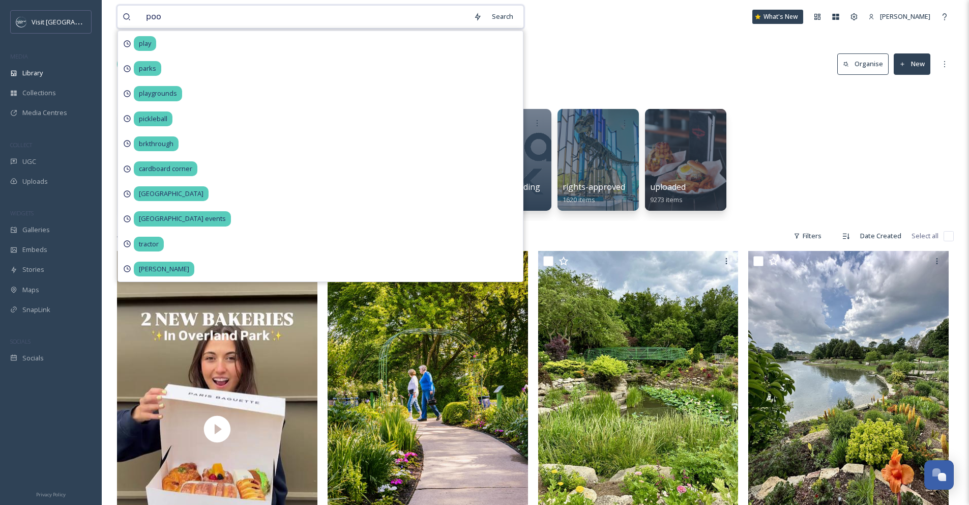
type input "pool"
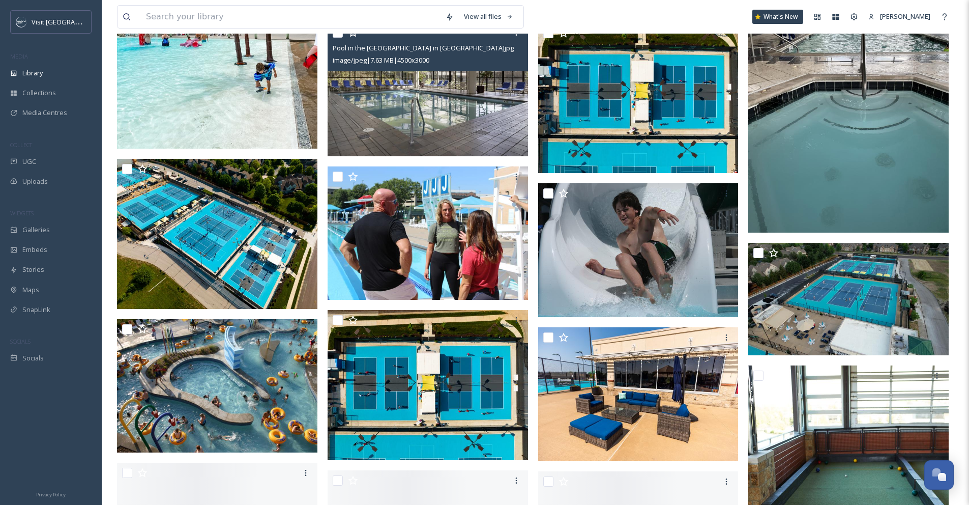
scroll to position [713, 0]
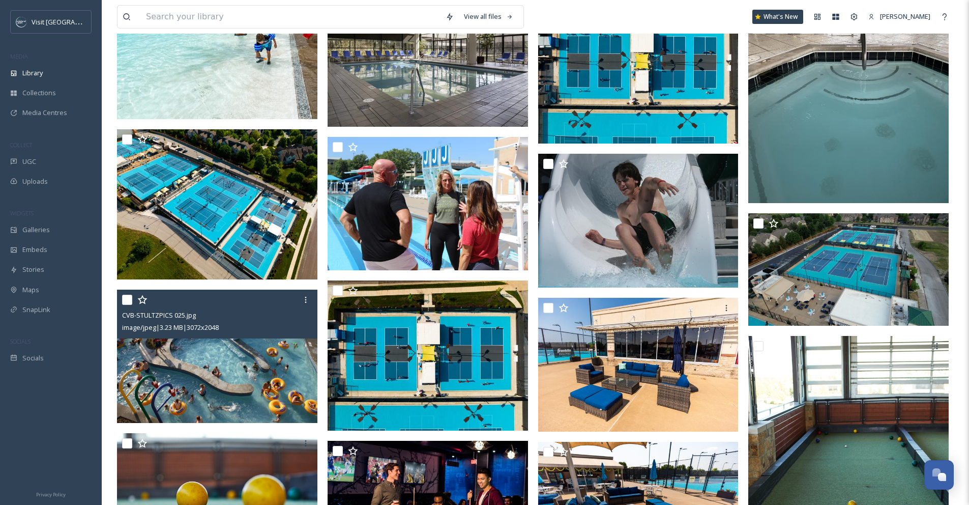
click at [201, 363] on img at bounding box center [217, 356] width 200 height 134
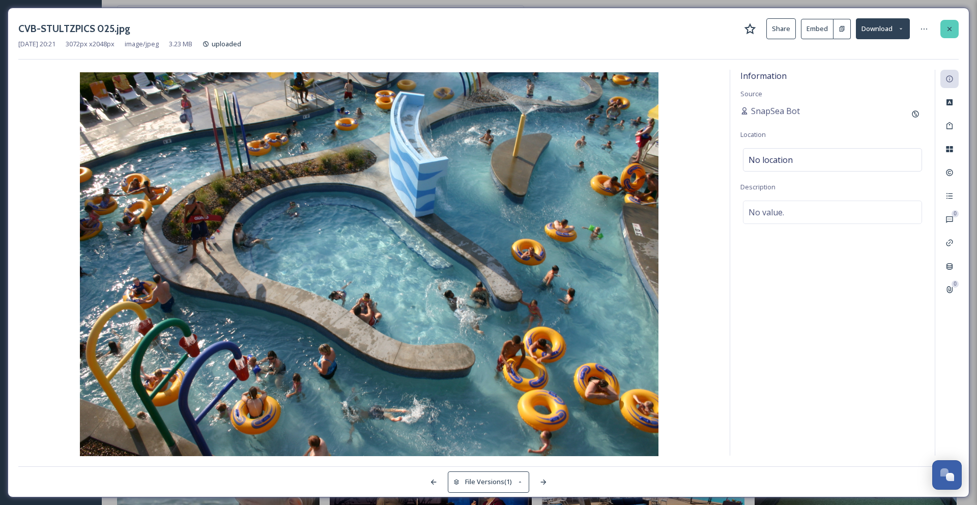
click at [953, 25] on icon at bounding box center [949, 29] width 8 height 8
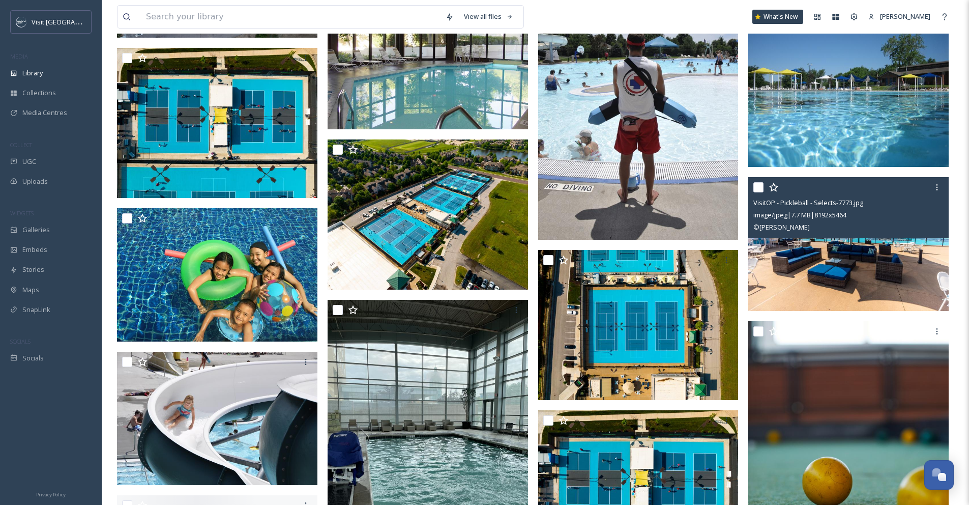
scroll to position [2103, 0]
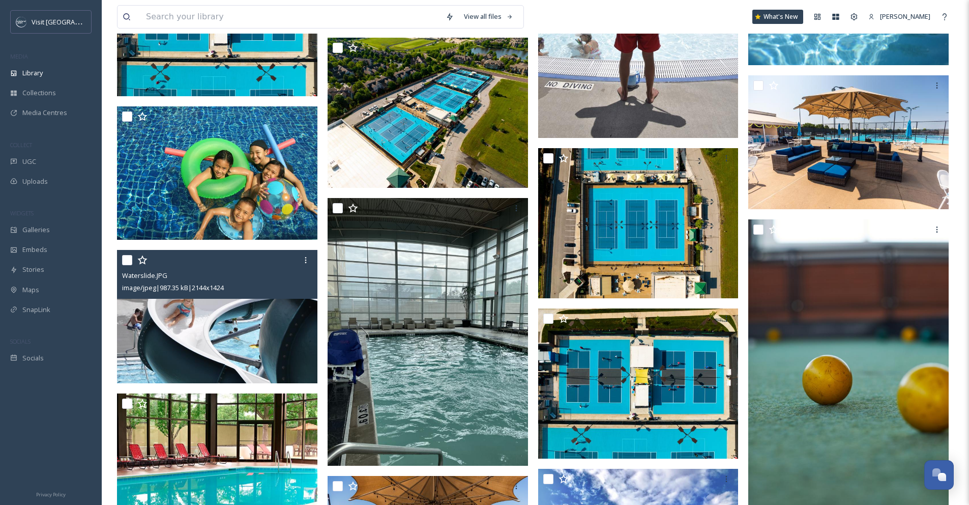
click at [126, 263] on input "checkbox" at bounding box center [127, 260] width 10 height 10
checkbox input "true"
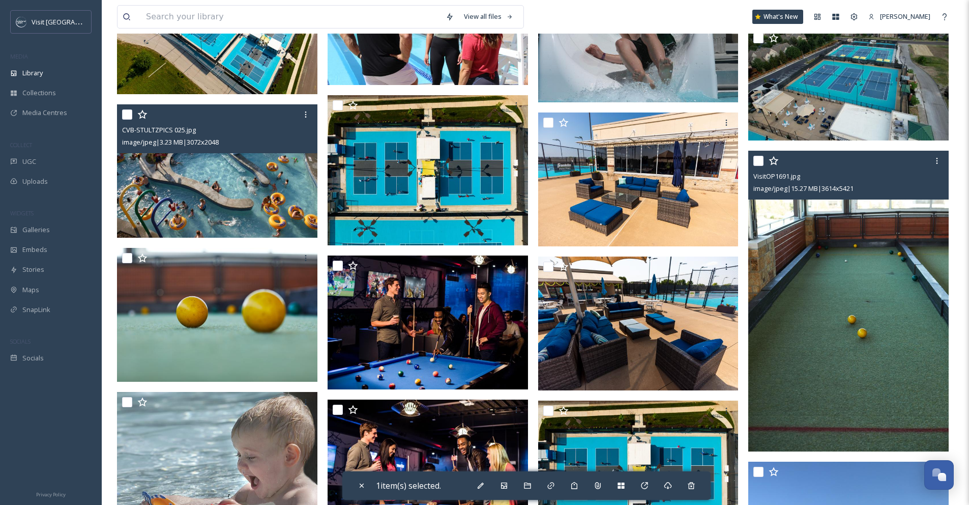
scroll to position [0, 0]
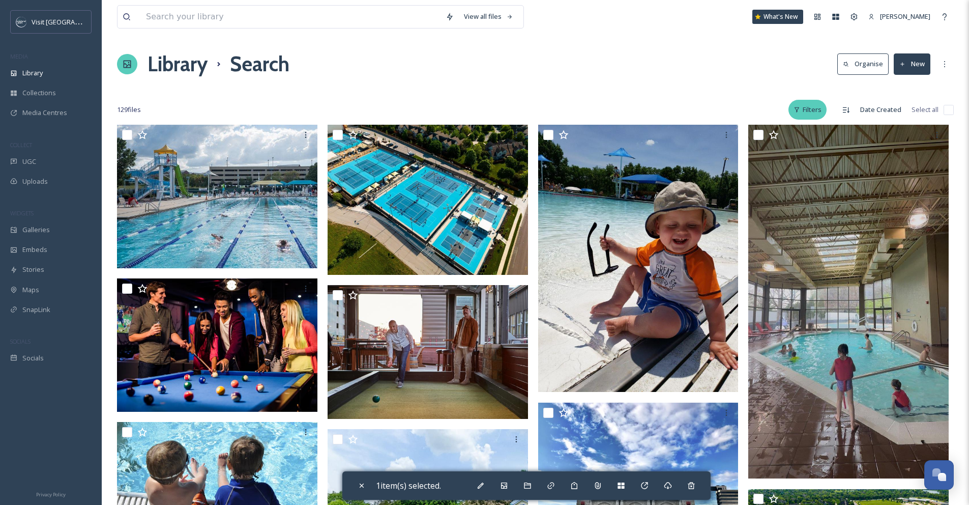
click at [820, 109] on div "Filters" at bounding box center [807, 110] width 38 height 20
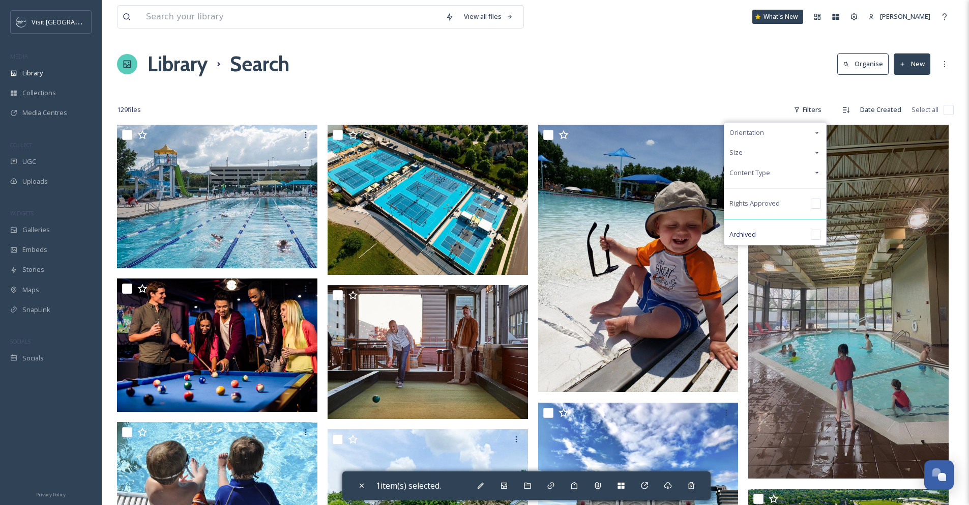
click at [802, 133] on div "Orientation" at bounding box center [775, 133] width 102 height 20
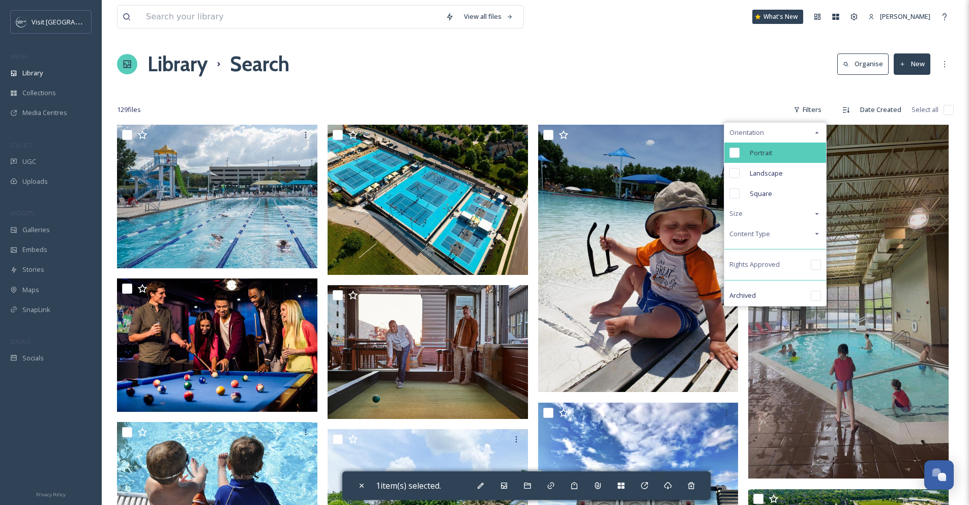
click at [761, 158] on div "Portrait" at bounding box center [775, 152] width 102 height 20
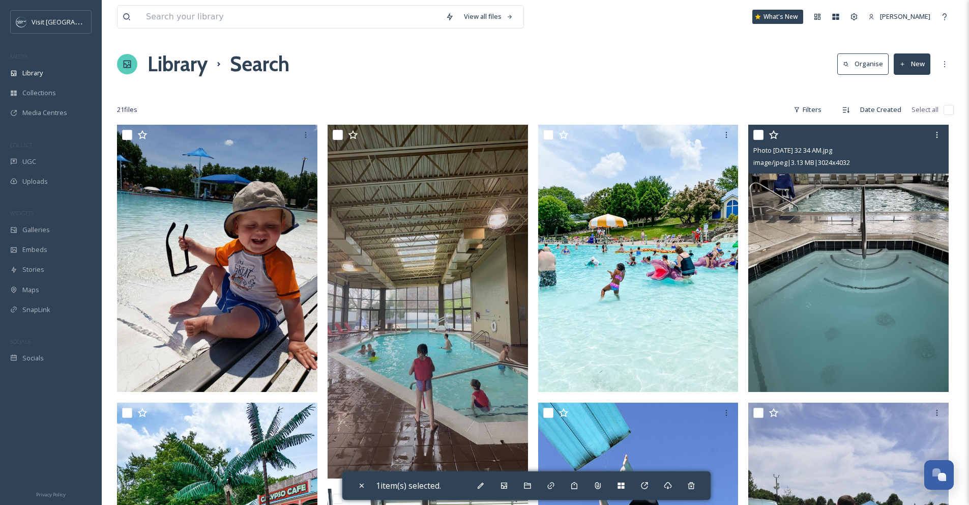
click at [836, 218] on img at bounding box center [848, 258] width 200 height 267
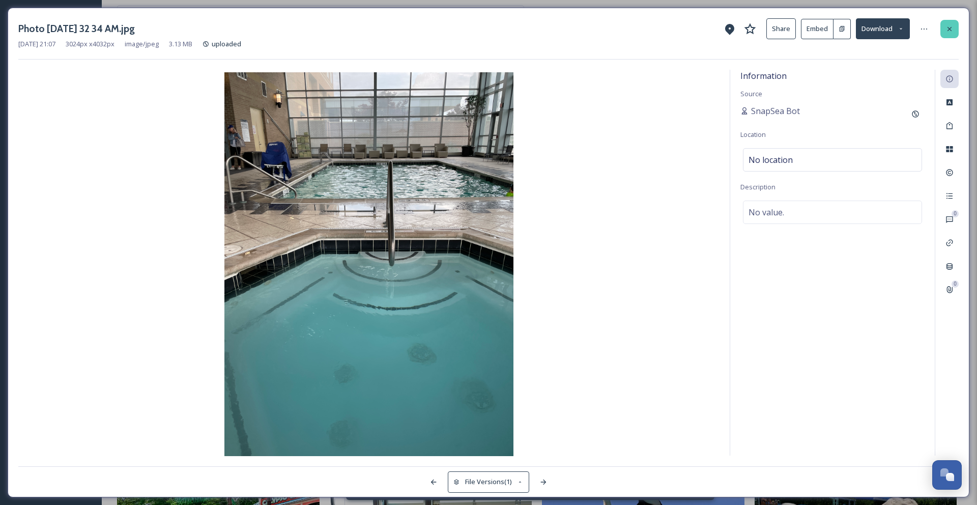
click at [950, 32] on icon at bounding box center [949, 29] width 8 height 8
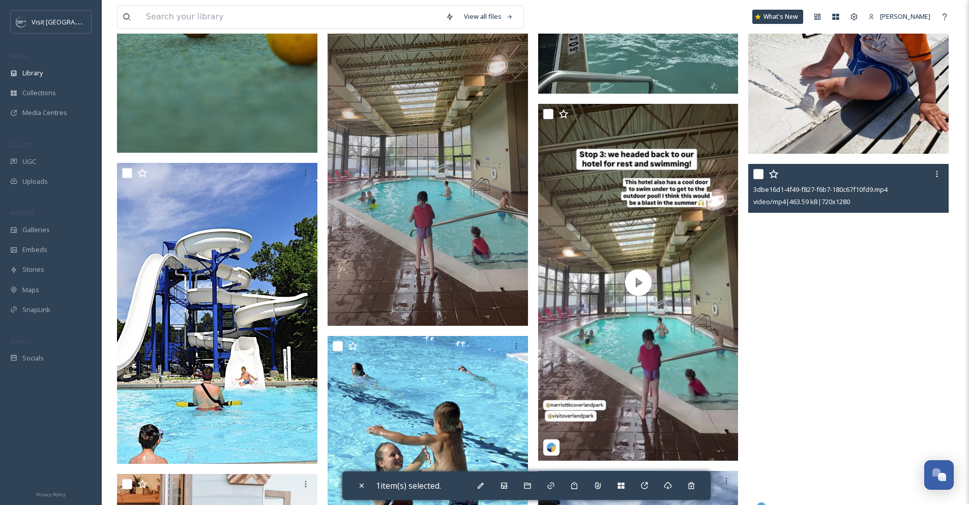
scroll to position [749, 0]
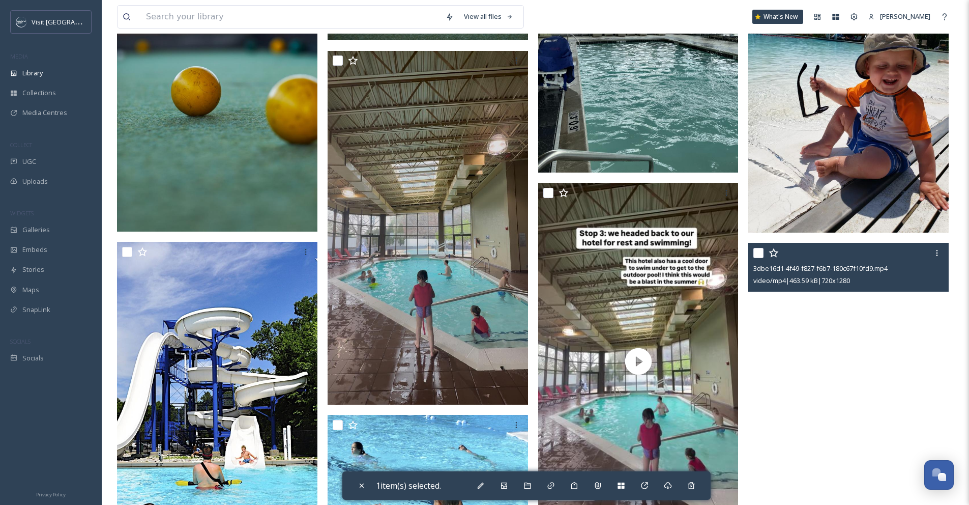
click at [873, 391] on video "3dbe16d1-4f49-f827-f6b7-180c67f10fd9.mp4" at bounding box center [848, 421] width 200 height 356
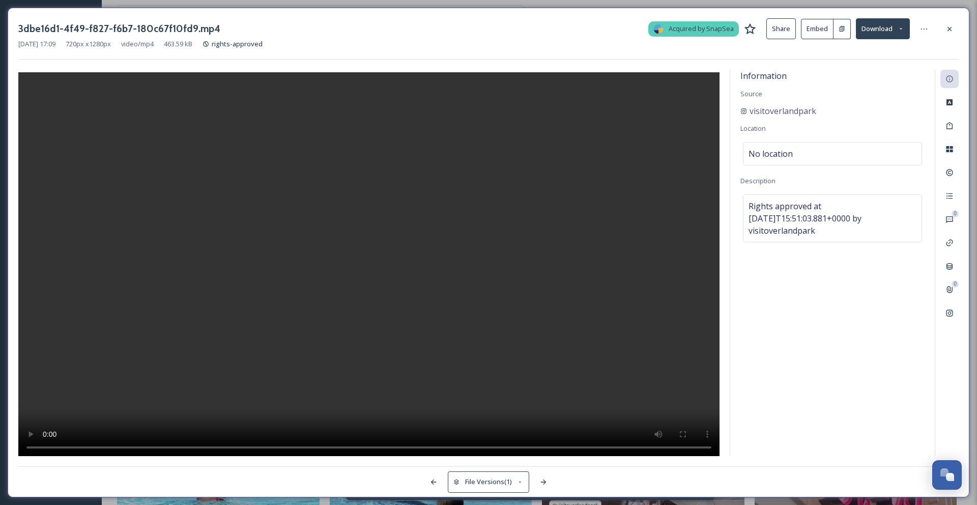
click at [364, 151] on video at bounding box center [368, 265] width 701 height 386
click at [365, 155] on video at bounding box center [368, 265] width 701 height 386
click at [952, 26] on icon at bounding box center [949, 29] width 8 height 8
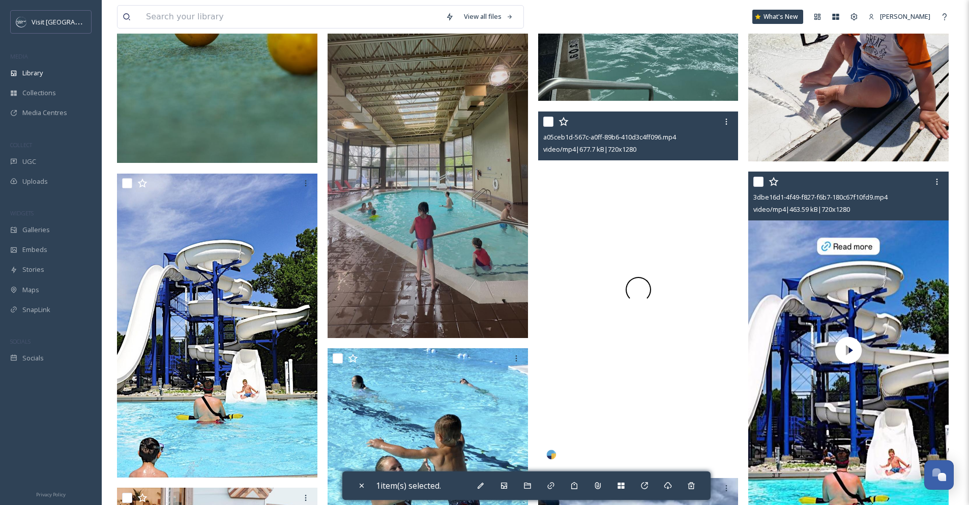
scroll to position [833, 0]
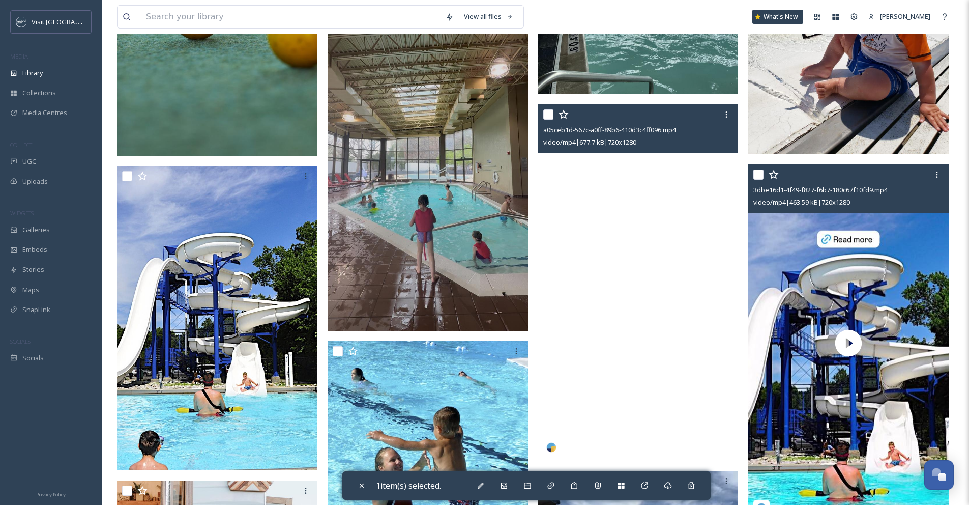
click at [588, 347] on video "a05ceb1d-567c-a0ff-89b6-410d3c4ff096.mp4" at bounding box center [638, 282] width 200 height 356
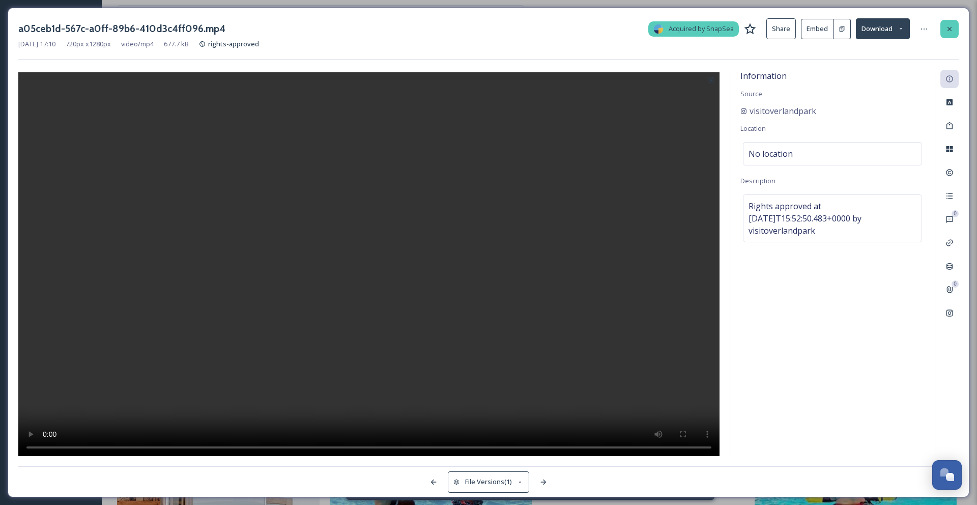
click at [952, 27] on icon at bounding box center [949, 29] width 8 height 8
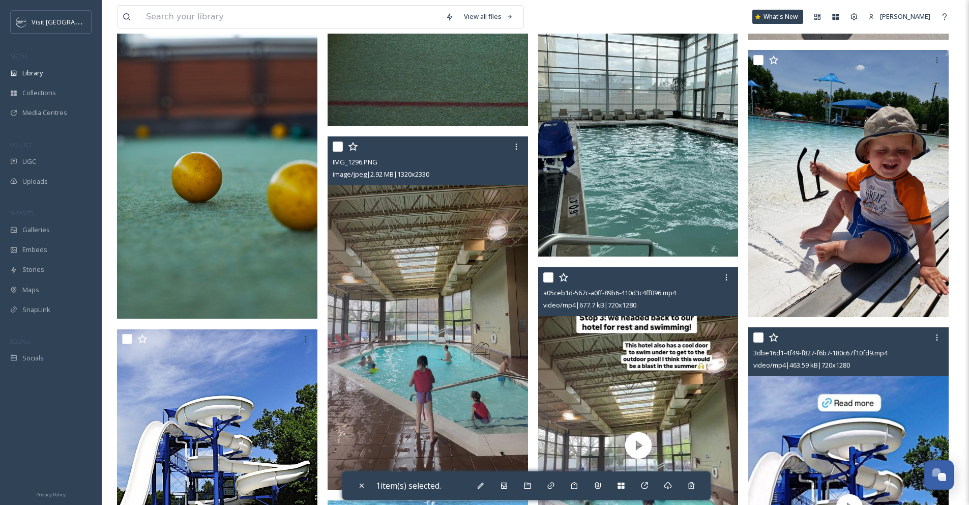
scroll to position [662, 0]
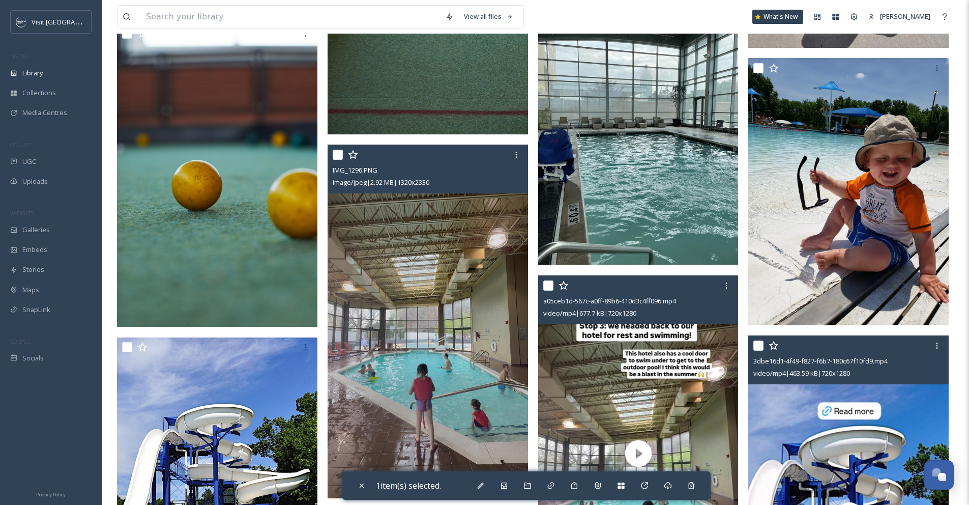
click at [337, 153] on input "checkbox" at bounding box center [338, 155] width 10 height 10
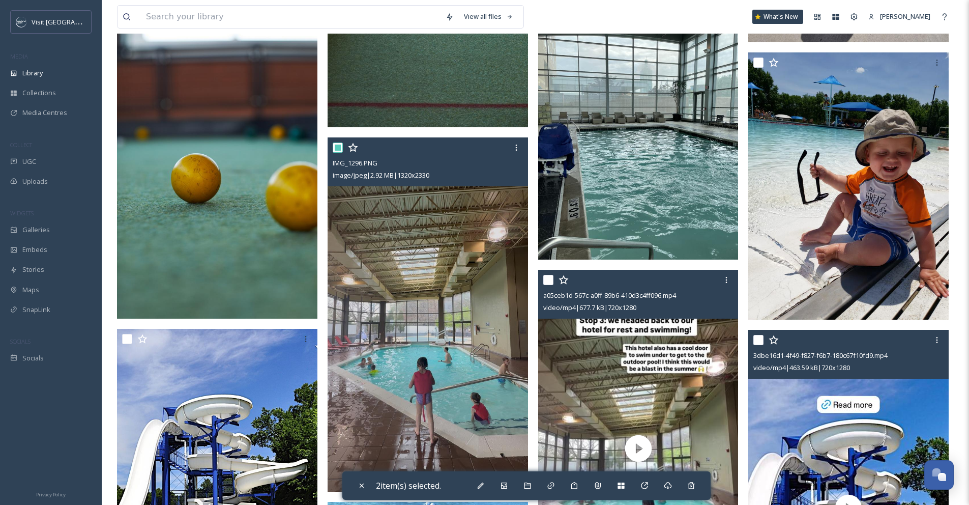
click at [337, 153] on div at bounding box center [338, 147] width 10 height 10
click at [337, 149] on input "checkbox" at bounding box center [338, 147] width 10 height 10
checkbox input "false"
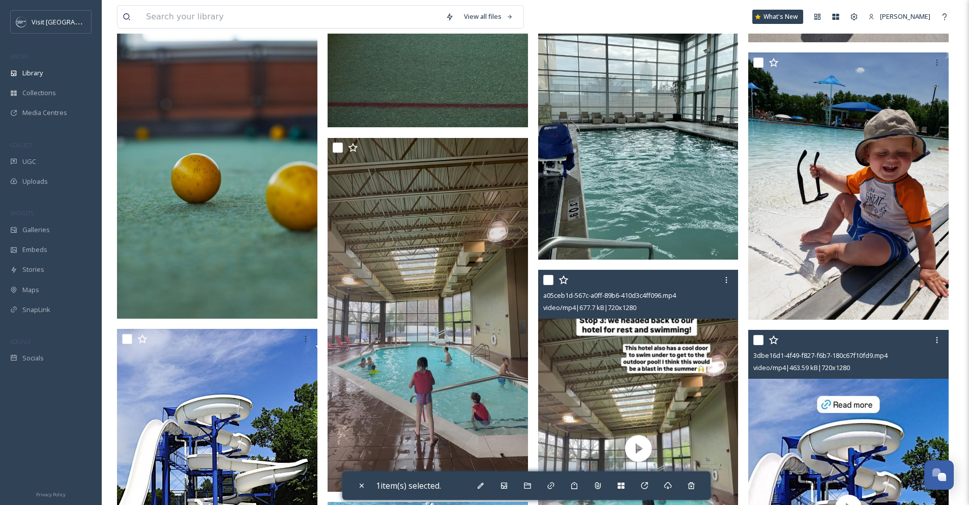
click at [549, 281] on input "checkbox" at bounding box center [548, 280] width 10 height 10
checkbox input "true"
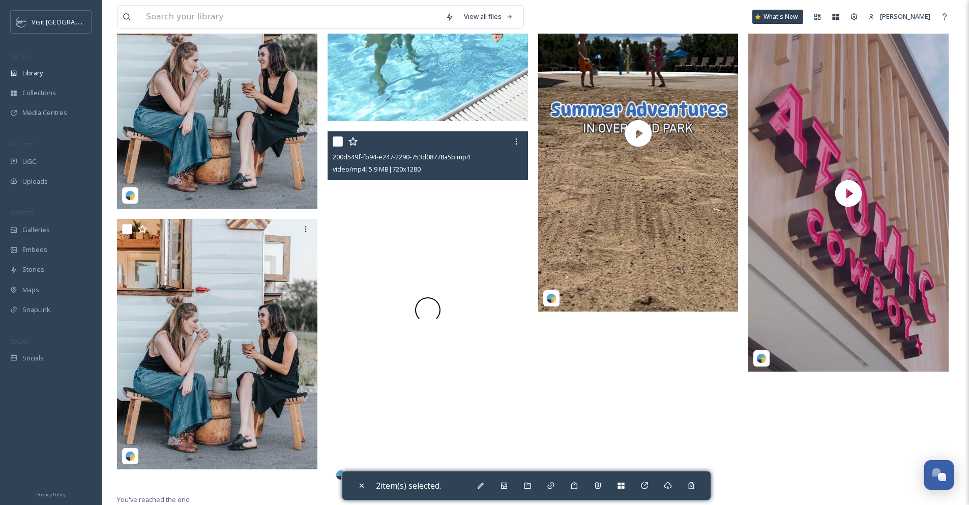
scroll to position [1343, 0]
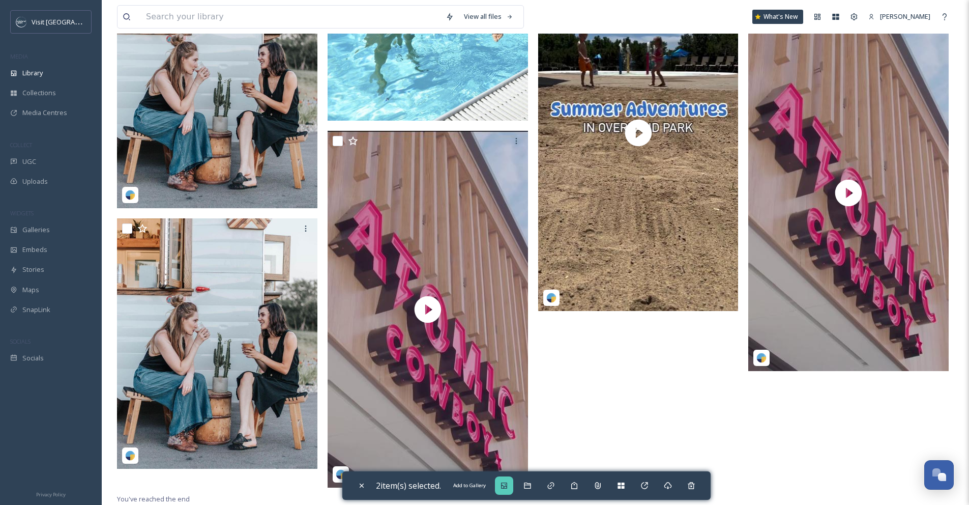
click at [506, 483] on icon at bounding box center [504, 485] width 8 height 8
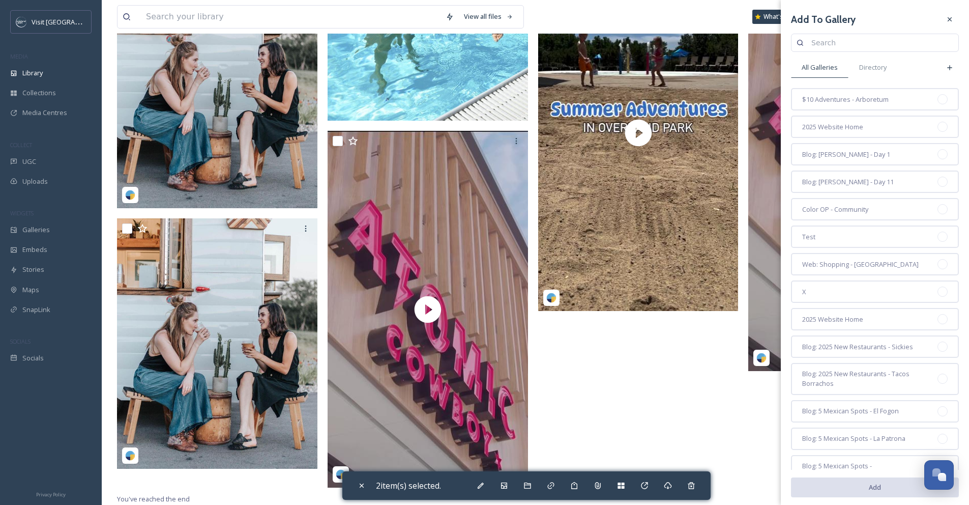
click at [876, 41] on input at bounding box center [879, 43] width 147 height 20
type input "pools"
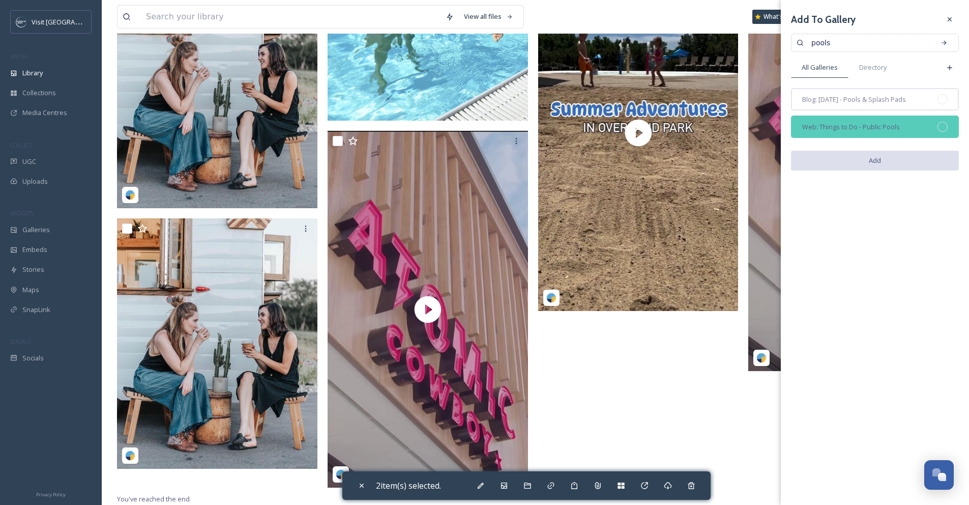
click at [941, 125] on div at bounding box center [943, 127] width 10 height 10
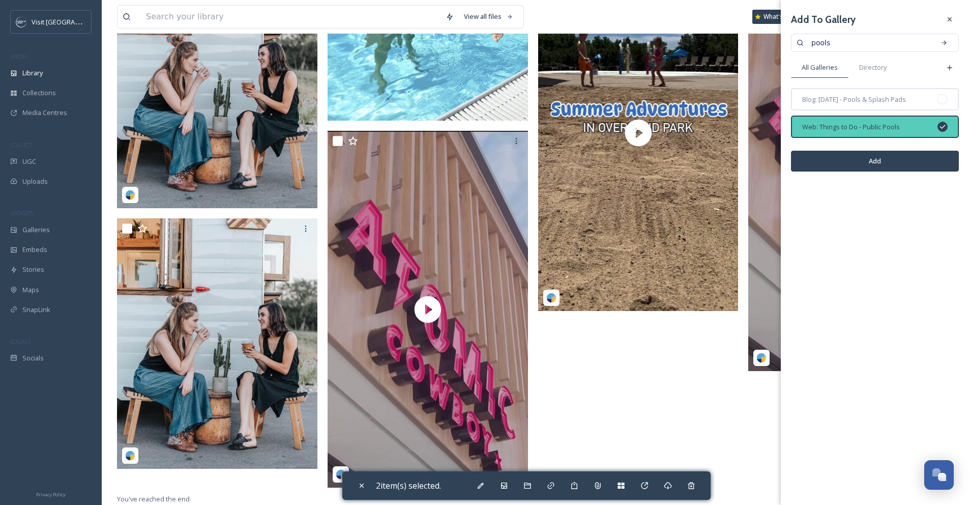
click at [945, 154] on button "Add" at bounding box center [875, 161] width 168 height 21
checkbox input "false"
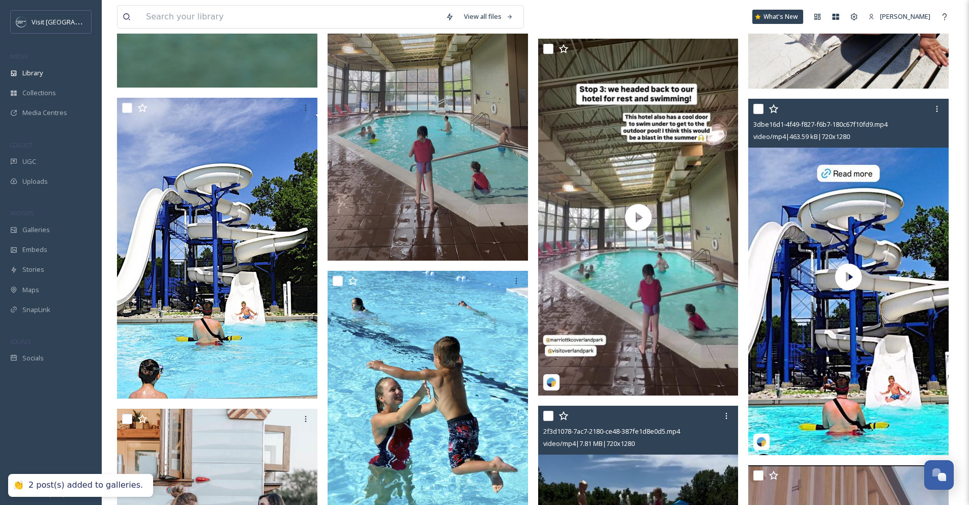
scroll to position [885, 0]
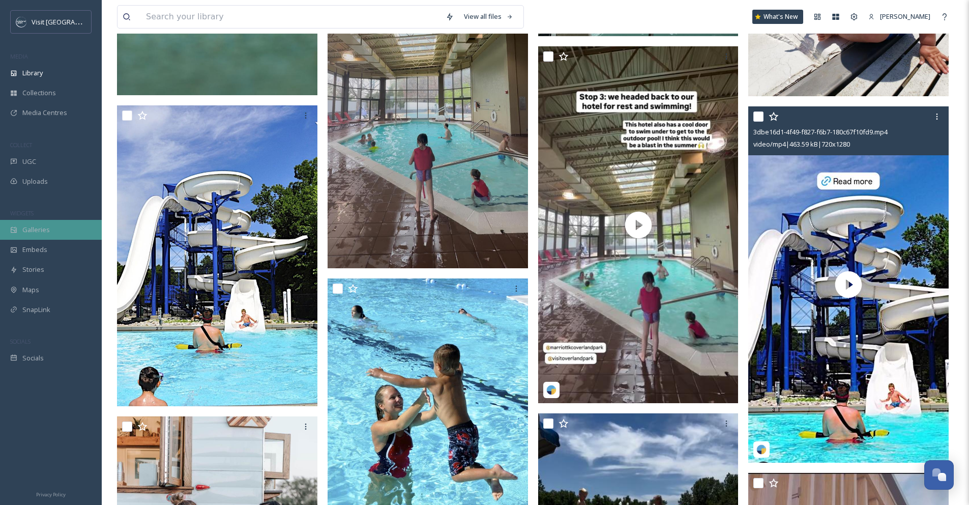
click at [30, 221] on div "Galleries" at bounding box center [51, 230] width 102 height 20
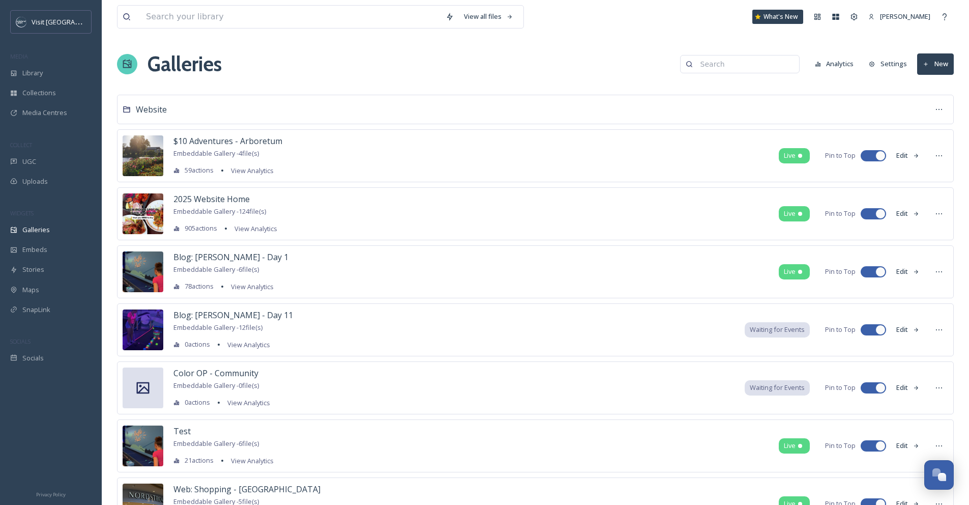
click at [727, 68] on input at bounding box center [744, 64] width 99 height 20
type input "pools"
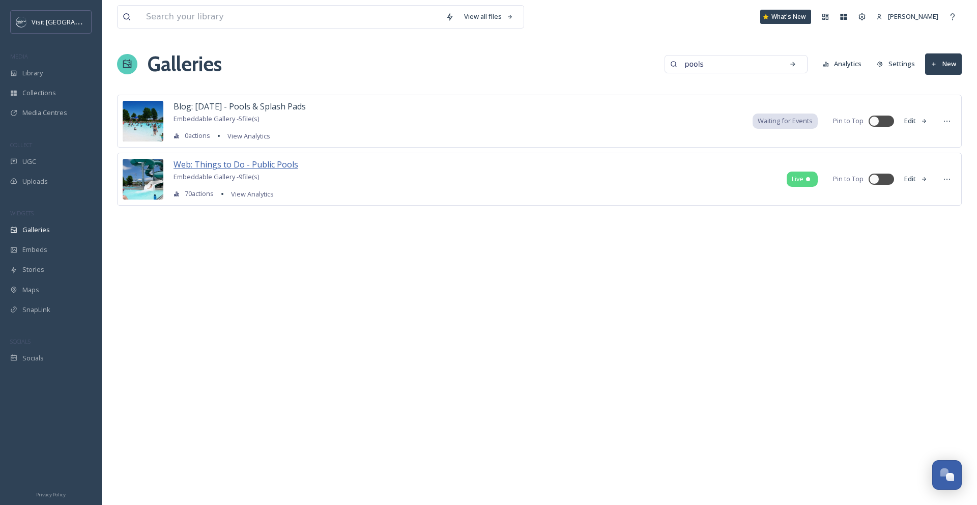
click at [241, 167] on span "Web: Things to Do - Public Pools" at bounding box center [235, 164] width 125 height 11
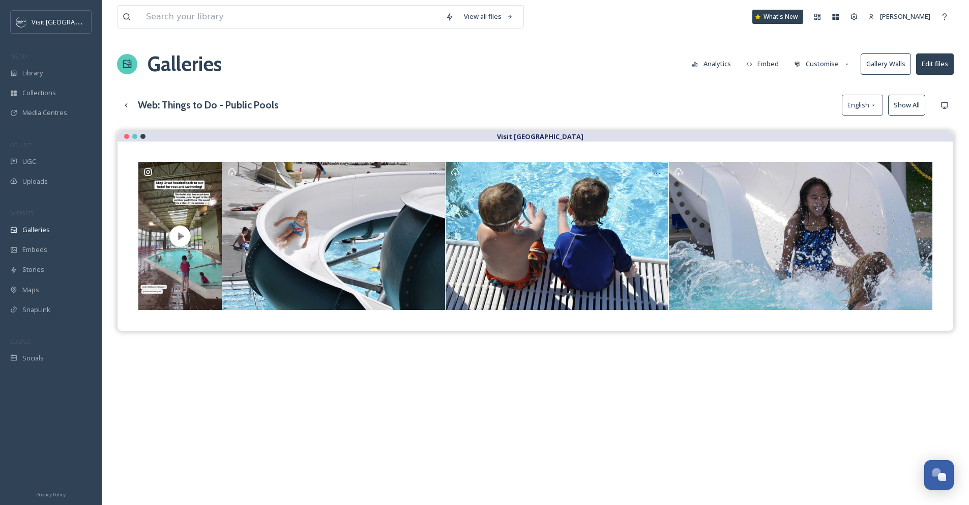
click at [913, 110] on button "Show All" at bounding box center [906, 105] width 37 height 21
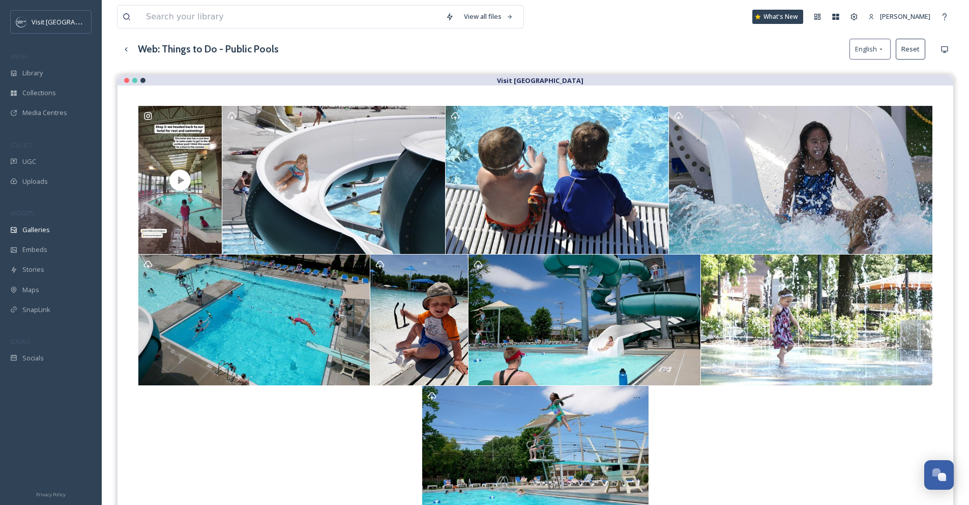
scroll to position [66, 0]
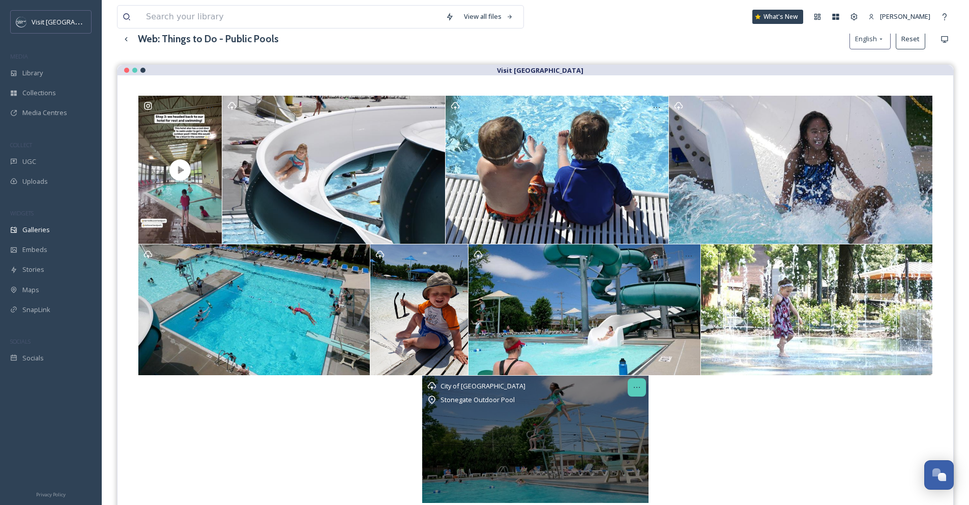
click at [635, 386] on icon at bounding box center [637, 387] width 8 height 8
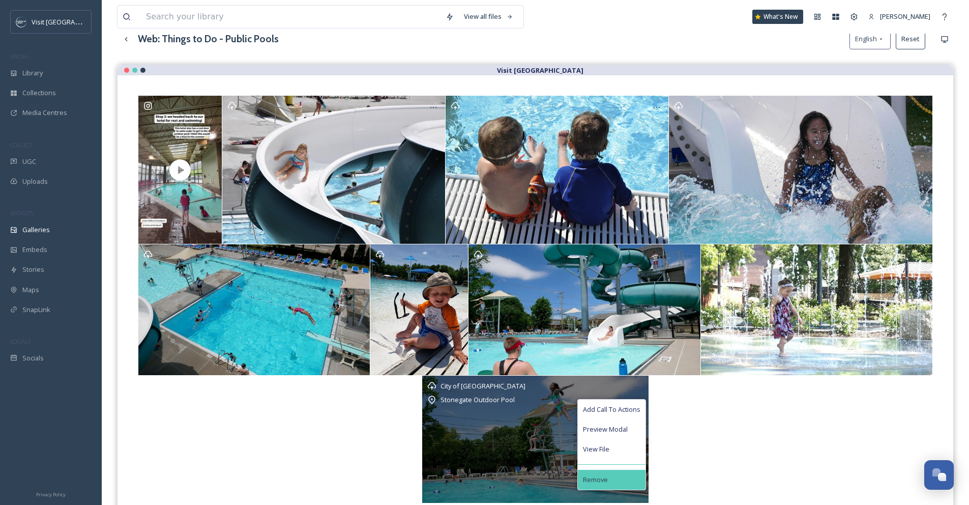
click at [614, 474] on div "Remove" at bounding box center [612, 480] width 68 height 20
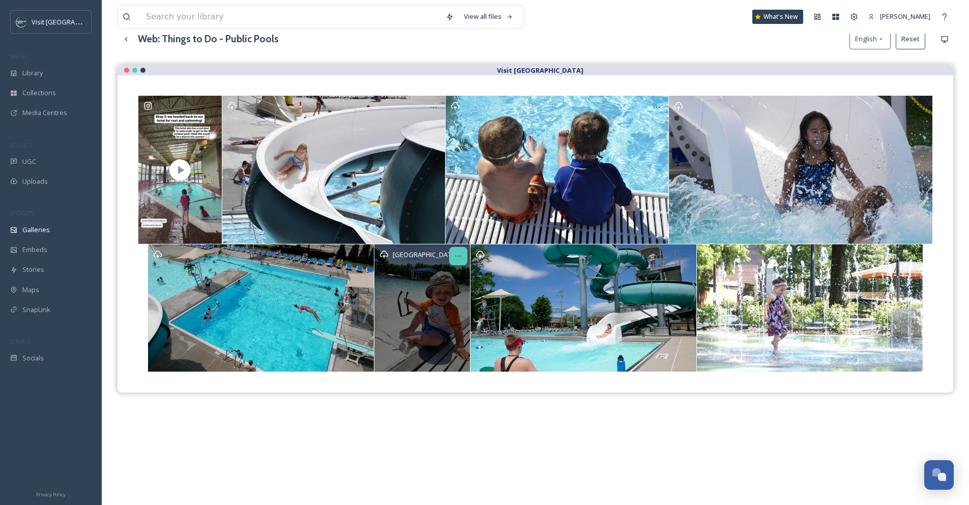
click at [455, 255] on icon at bounding box center [458, 256] width 8 height 8
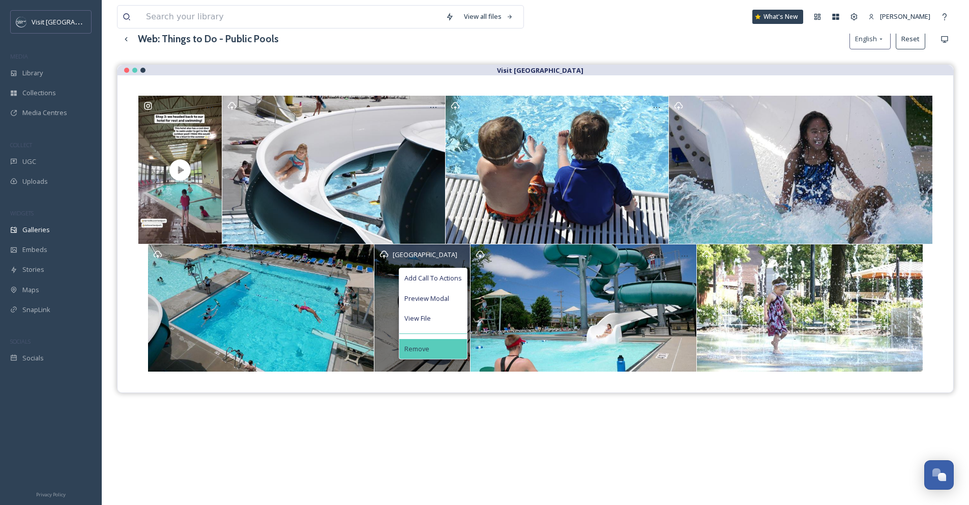
click at [459, 344] on div "Remove" at bounding box center [433, 349] width 68 height 20
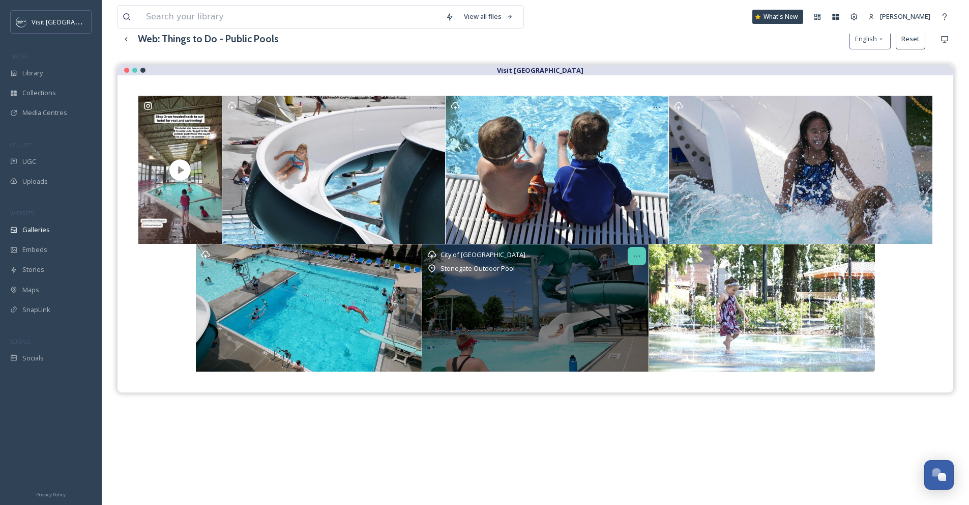
click at [639, 257] on icon at bounding box center [637, 256] width 8 height 8
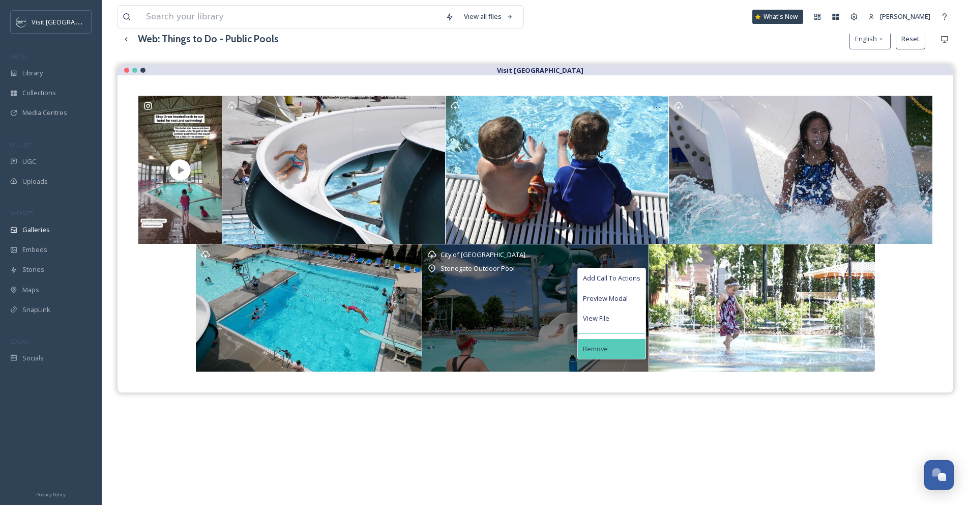
click at [627, 350] on div "Remove" at bounding box center [612, 349] width 68 height 20
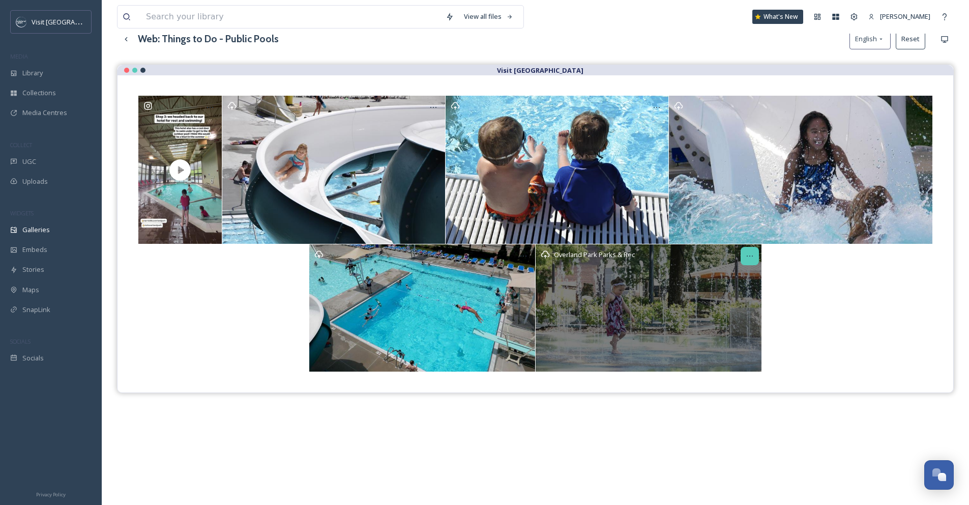
click at [750, 255] on icon at bounding box center [750, 255] width 6 height 1
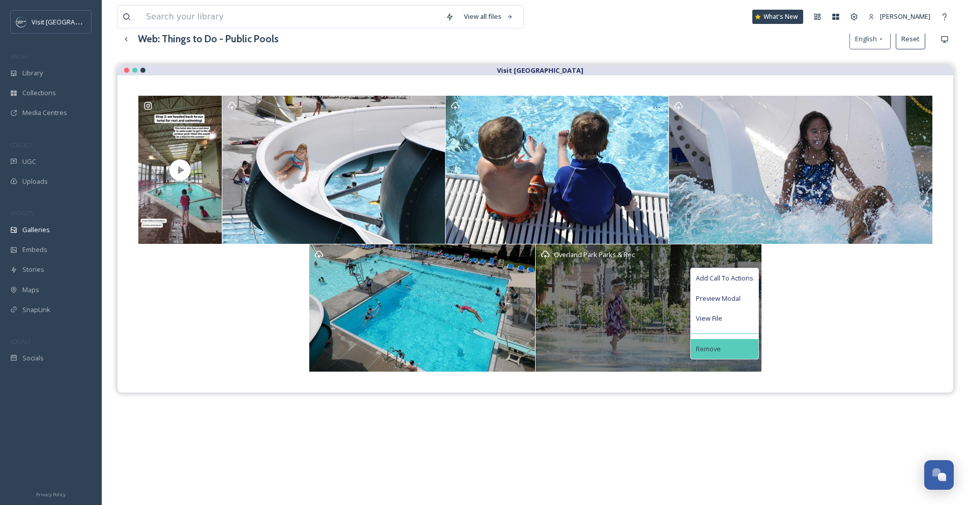
click at [724, 346] on div "Remove" at bounding box center [725, 349] width 68 height 20
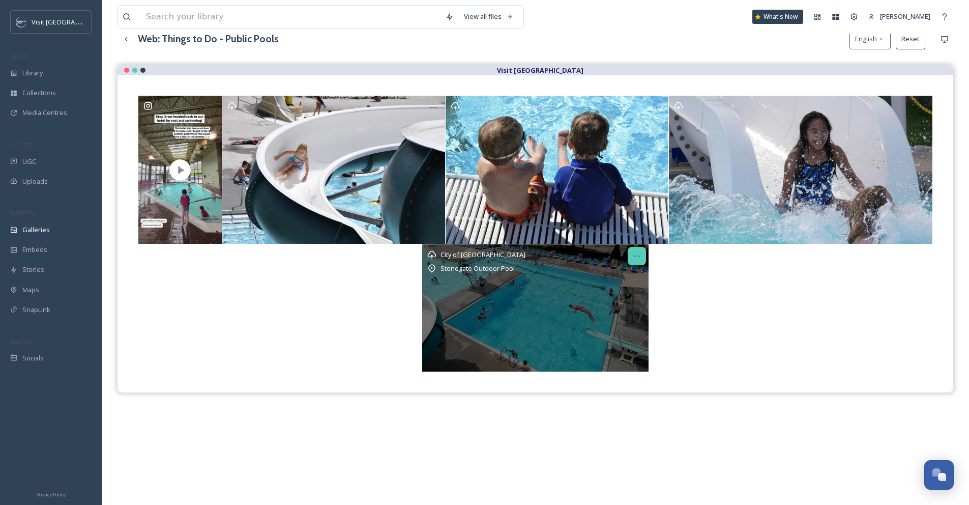
click at [639, 254] on icon at bounding box center [637, 256] width 8 height 8
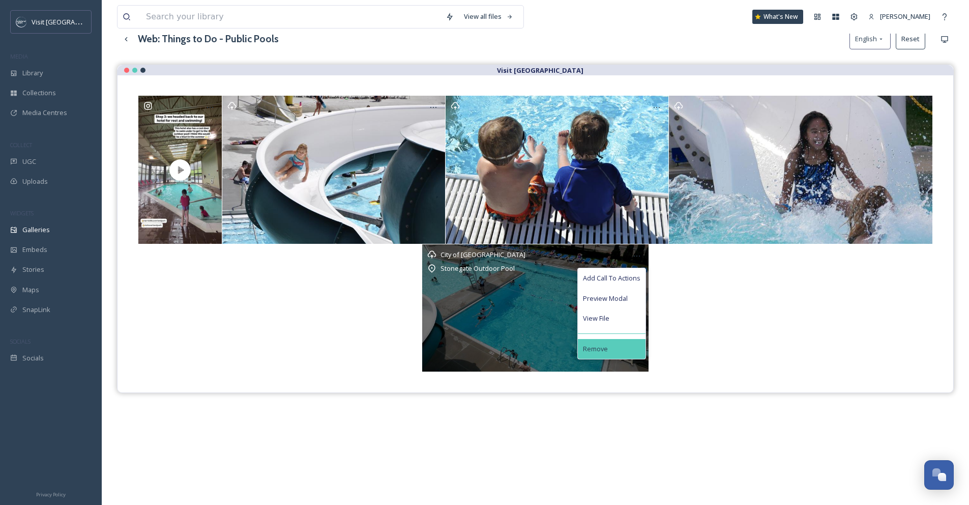
click at [620, 344] on div "Remove" at bounding box center [612, 349] width 68 height 20
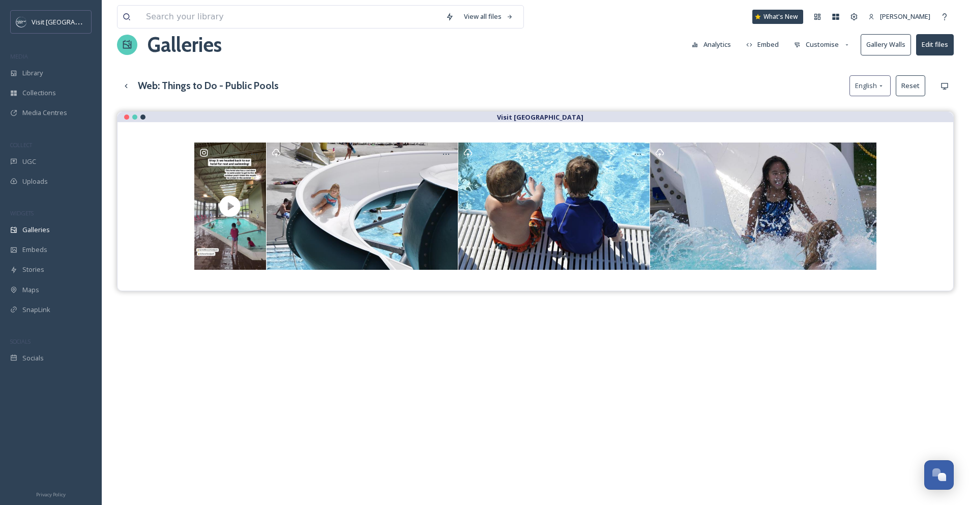
scroll to position [0, 0]
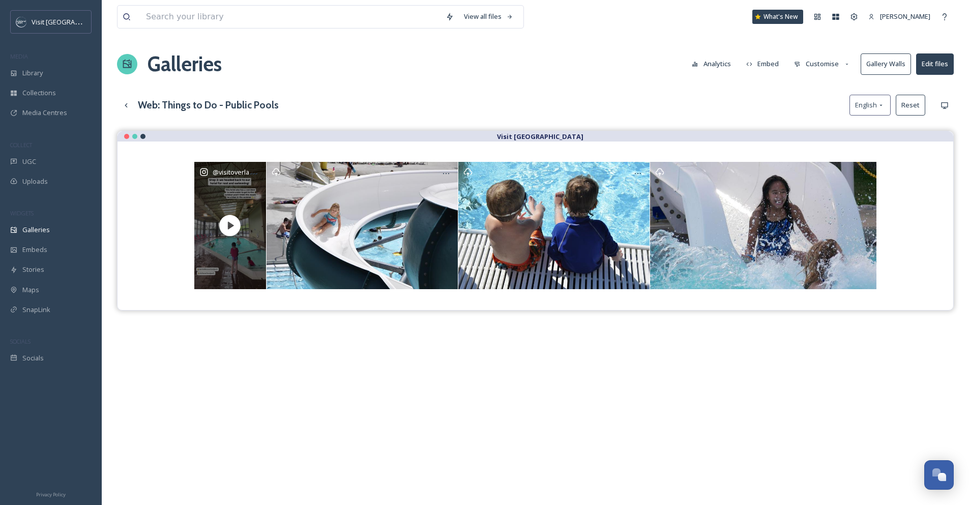
click at [235, 181] on div "@ visitoverlandpark" at bounding box center [230, 225] width 72 height 127
click at [259, 171] on div at bounding box center [254, 173] width 18 height 18
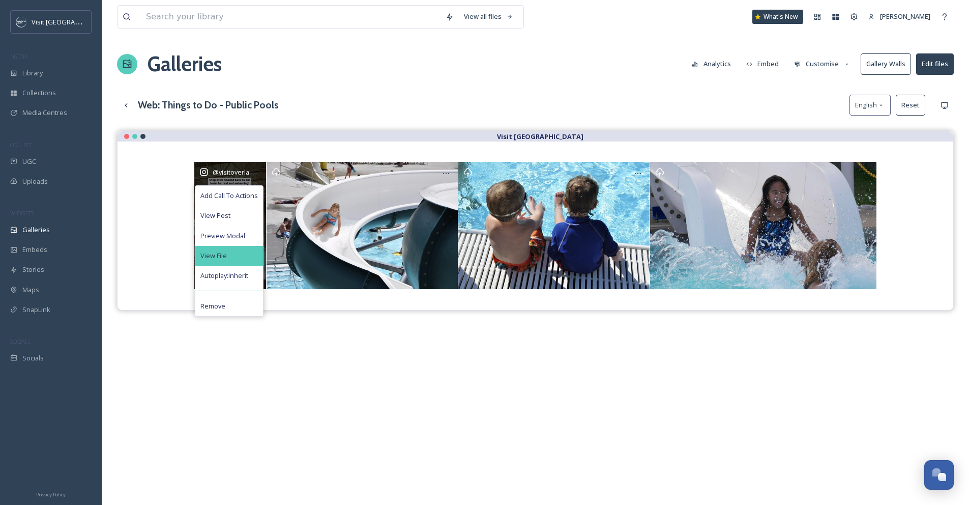
click at [238, 252] on div "View File" at bounding box center [229, 256] width 68 height 20
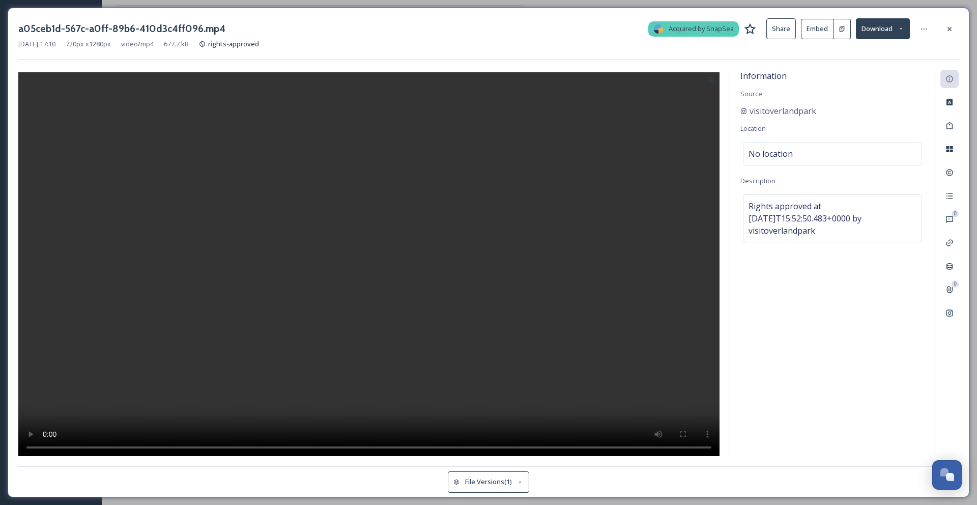
click at [825, 31] on button "Embed" at bounding box center [817, 29] width 33 height 20
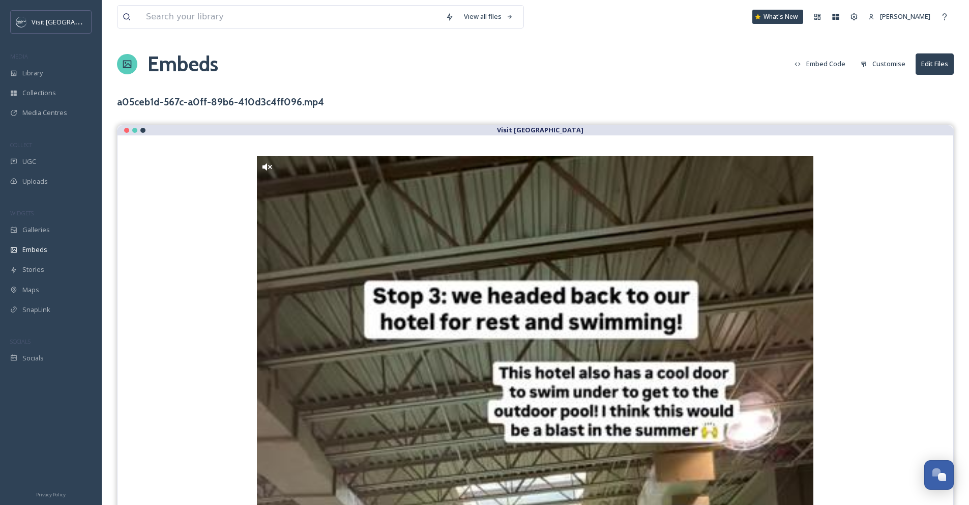
click at [837, 64] on button "Embed Code" at bounding box center [819, 64] width 61 height 20
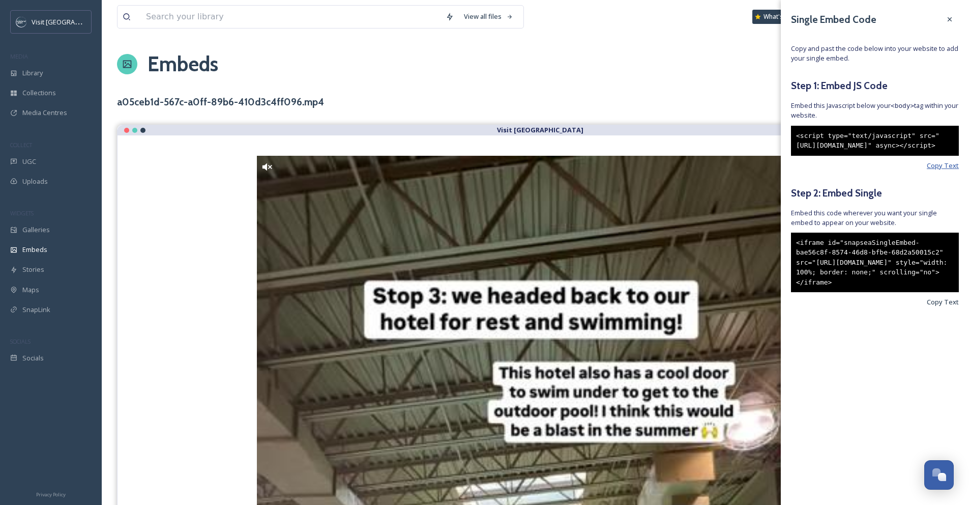
click at [945, 170] on span "Copy Text" at bounding box center [943, 166] width 32 height 10
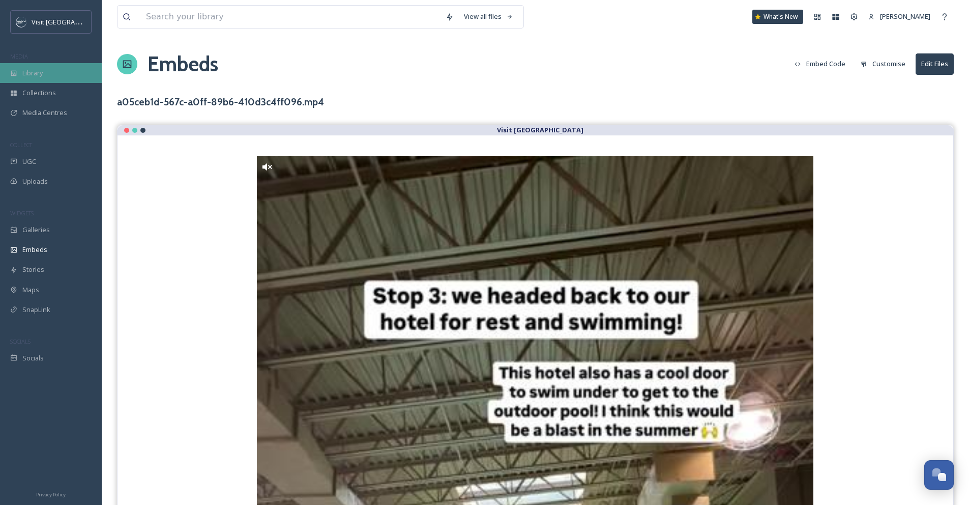
click at [53, 73] on div "Library" at bounding box center [51, 73] width 102 height 20
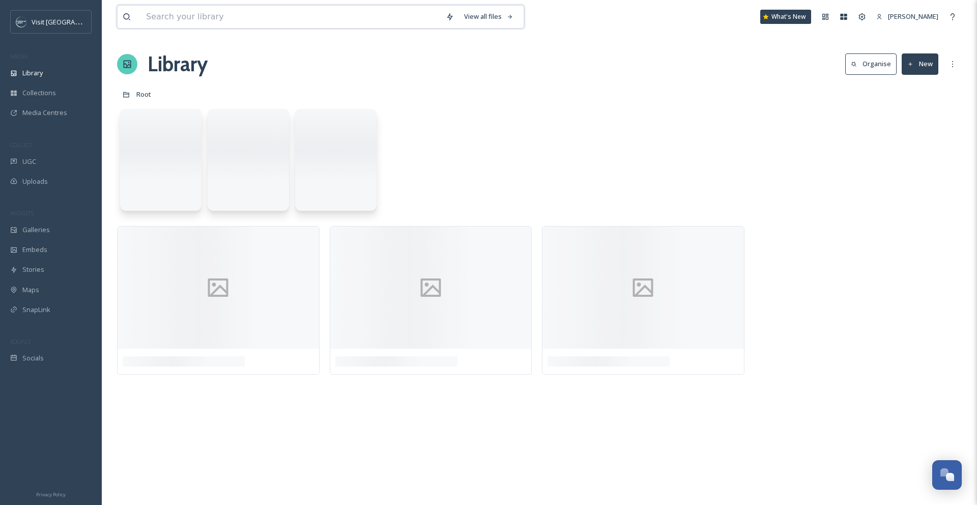
click at [204, 21] on input at bounding box center [291, 17] width 300 height 22
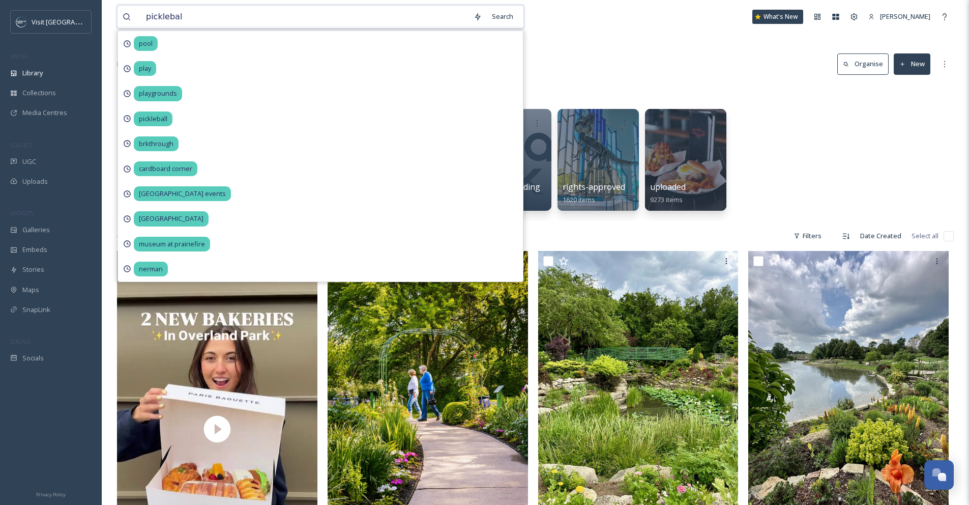
type input "pickleball"
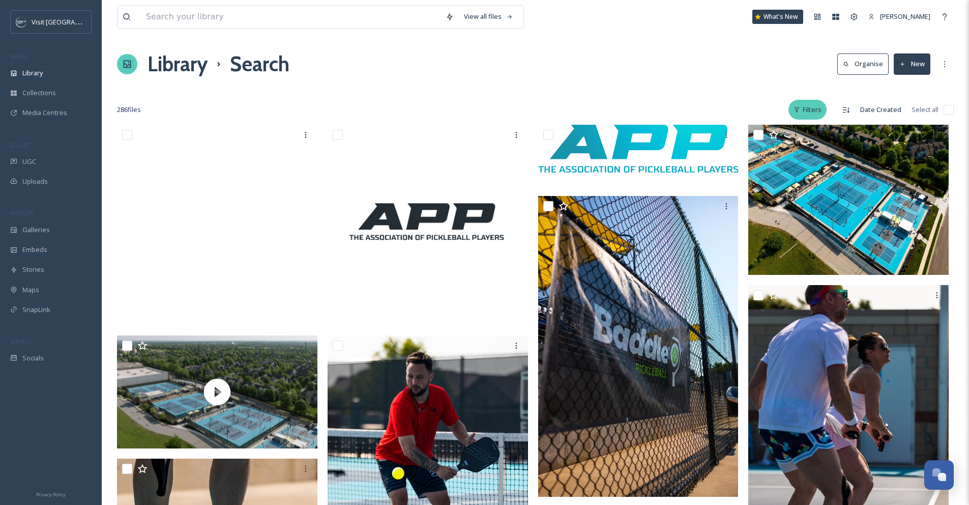
click at [818, 109] on div "Filters" at bounding box center [807, 110] width 38 height 20
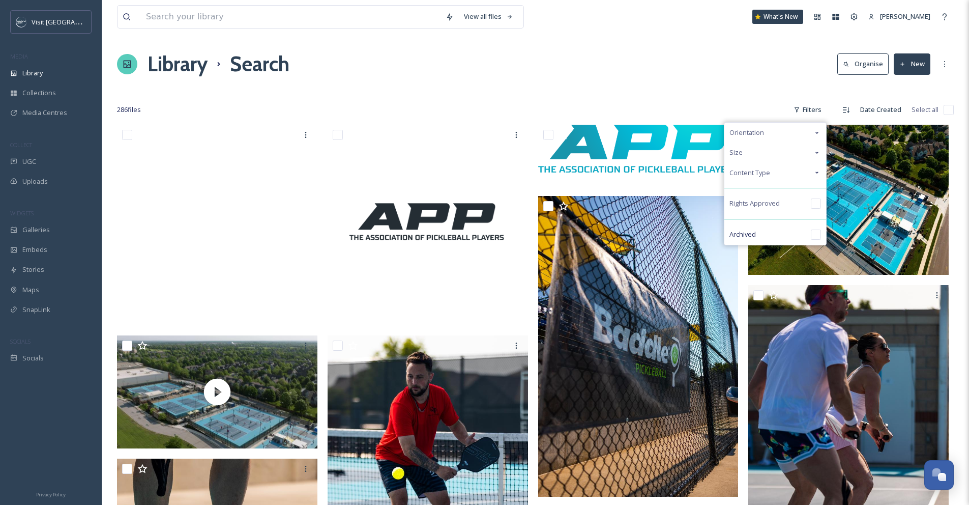
click at [781, 173] on div "Content Type" at bounding box center [775, 173] width 102 height 20
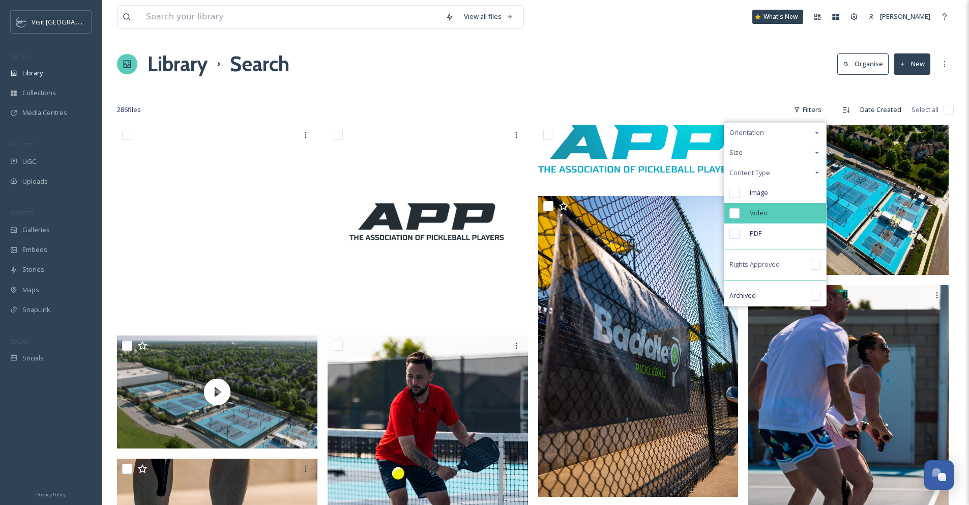
click at [764, 215] on span "Video" at bounding box center [759, 213] width 18 height 10
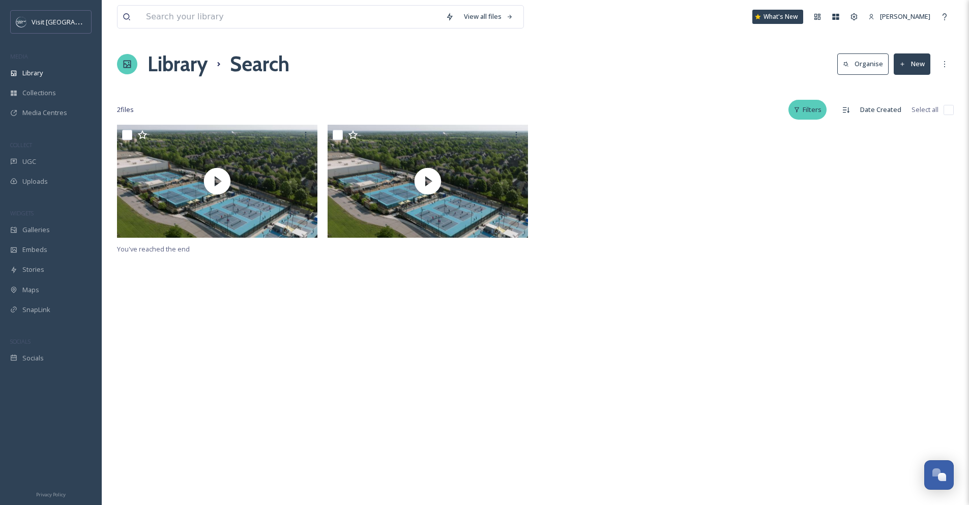
click at [809, 112] on div "Filters" at bounding box center [807, 110] width 38 height 20
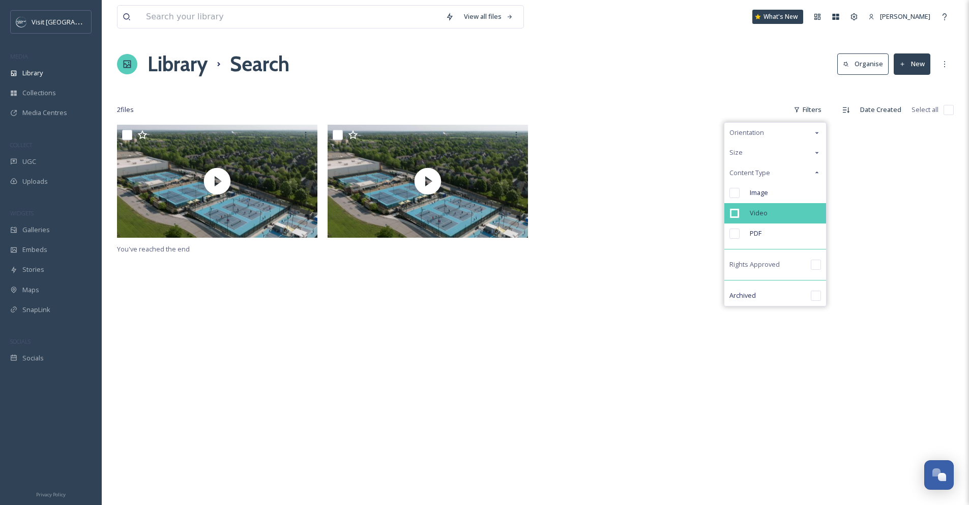
click at [758, 210] on span "Video" at bounding box center [759, 213] width 18 height 10
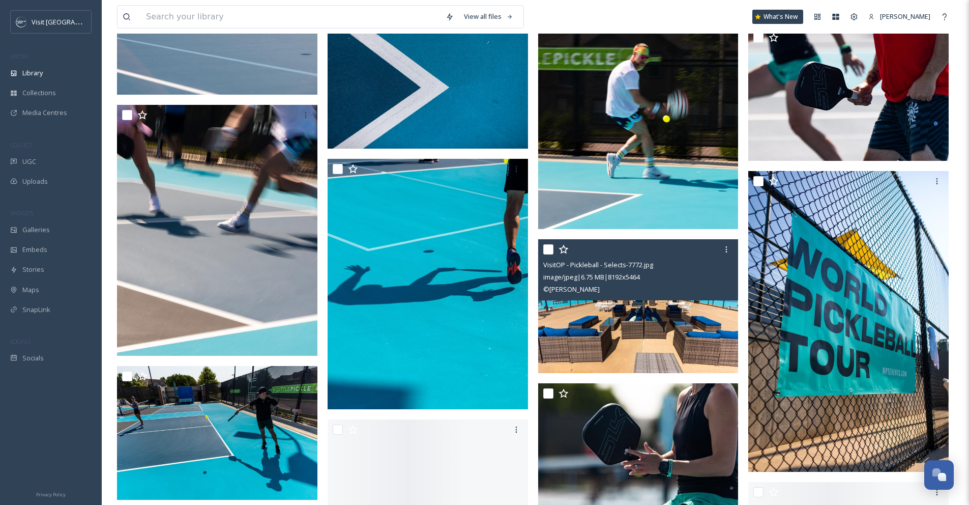
scroll to position [5816, 0]
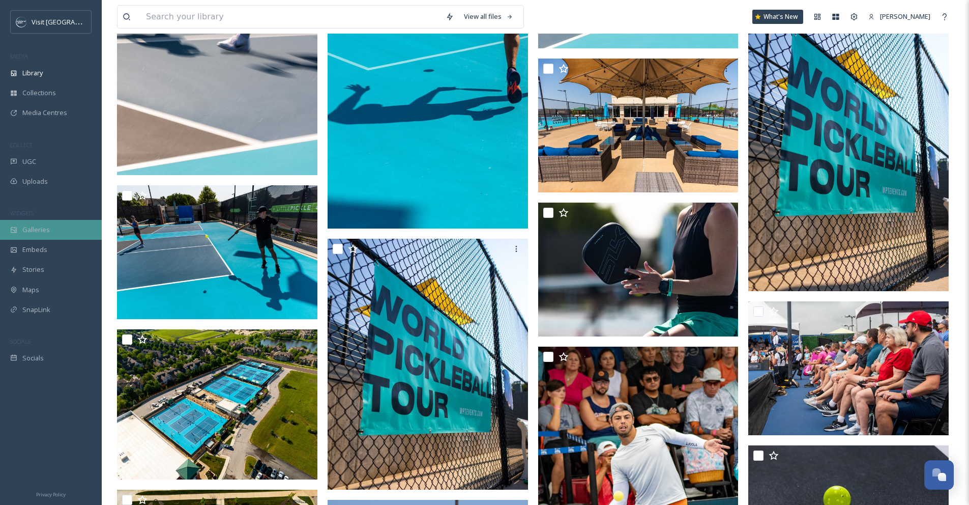
click at [50, 233] on div "Galleries" at bounding box center [51, 230] width 102 height 20
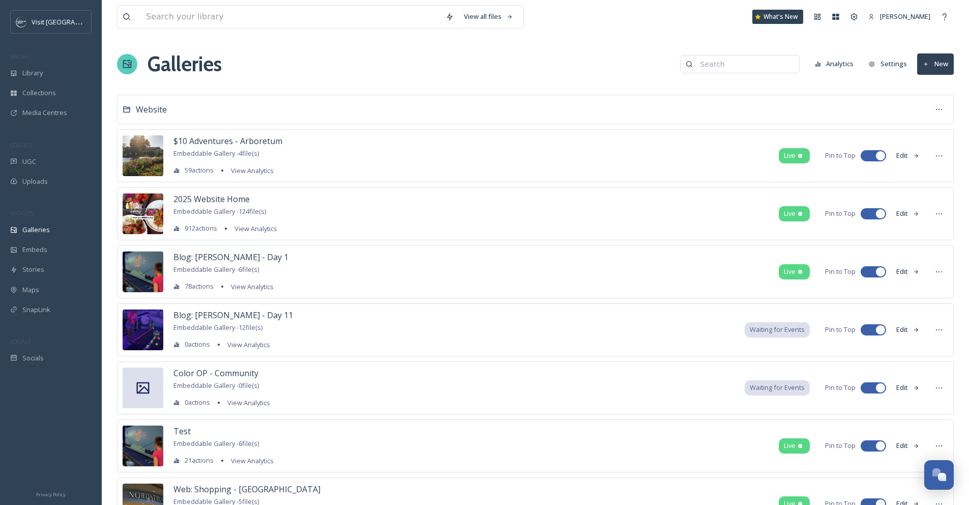
click at [726, 62] on input at bounding box center [744, 64] width 99 height 20
type input "pickleball"
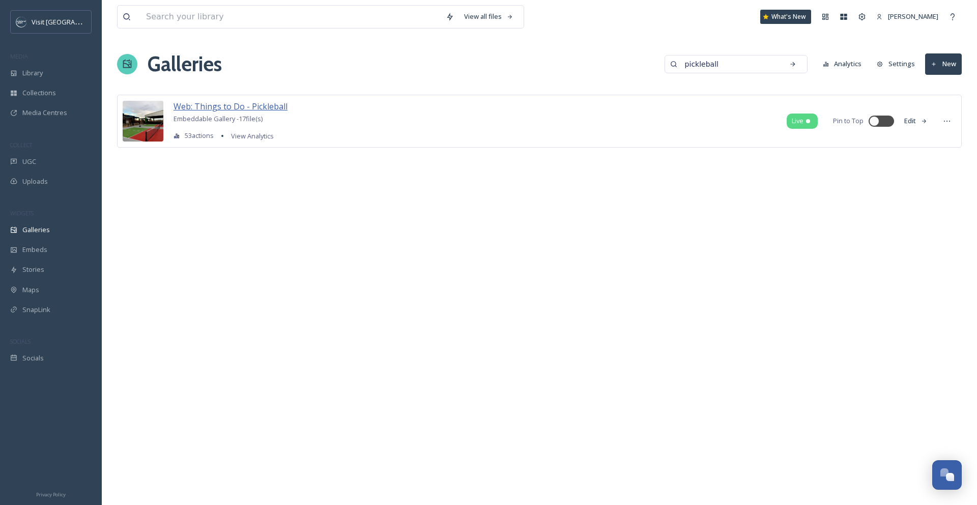
click at [271, 108] on span "Web: Things to Do - Pickleball" at bounding box center [230, 106] width 114 height 11
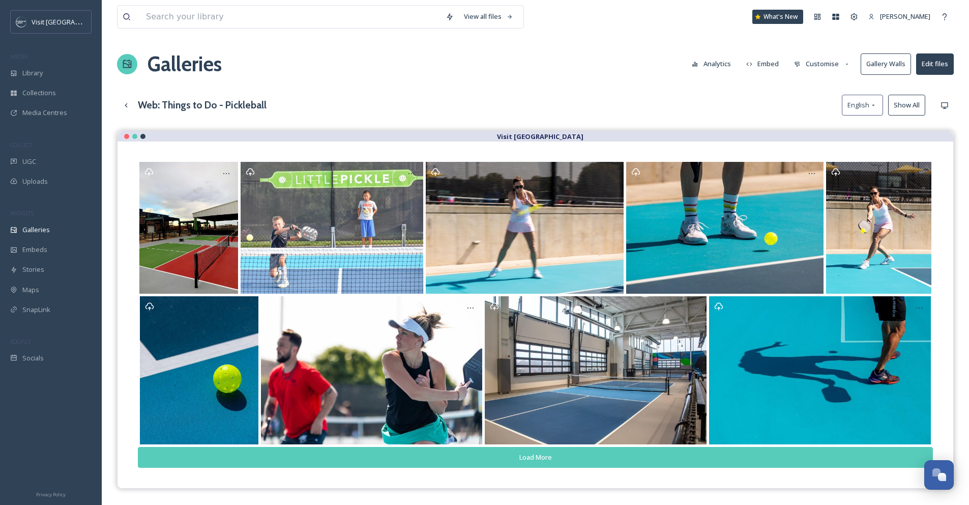
click at [711, 462] on button "Load More" at bounding box center [535, 457] width 795 height 21
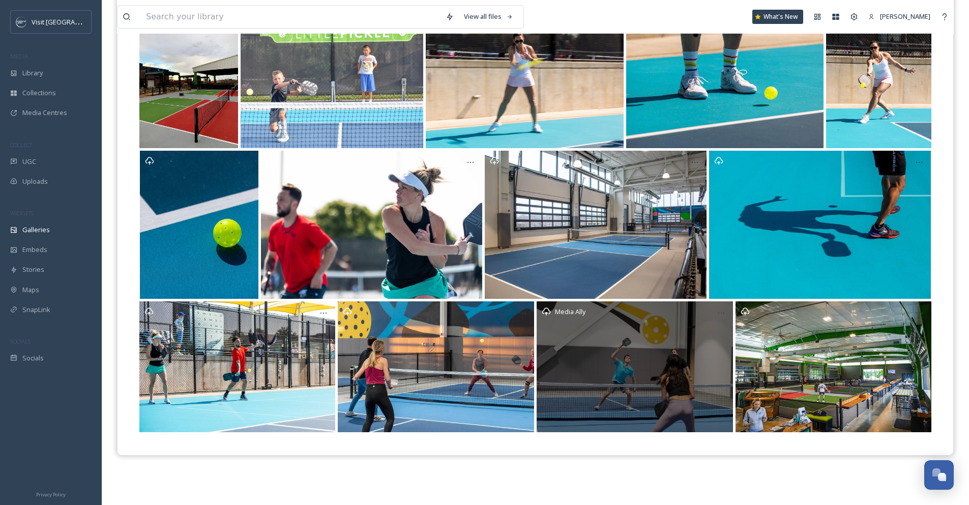
scroll to position [120, 0]
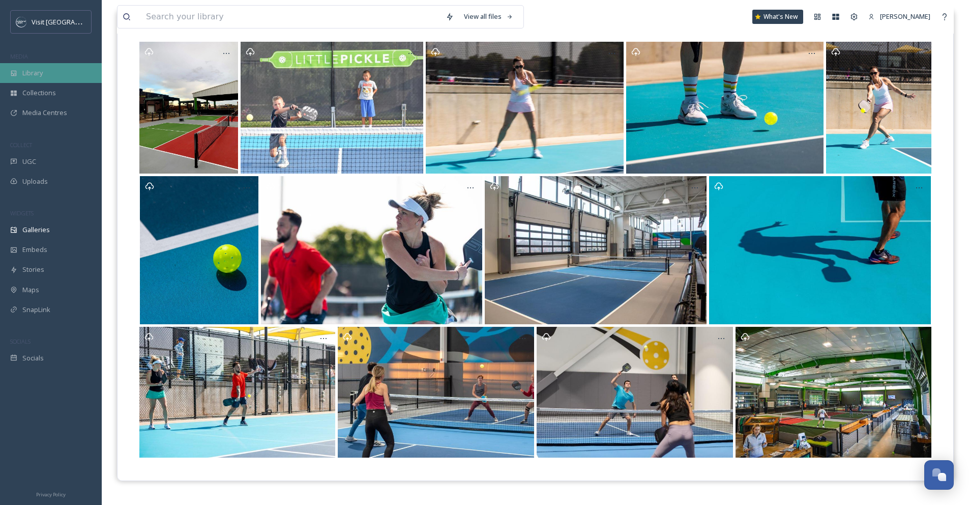
click at [33, 72] on span "Library" at bounding box center [32, 73] width 20 height 10
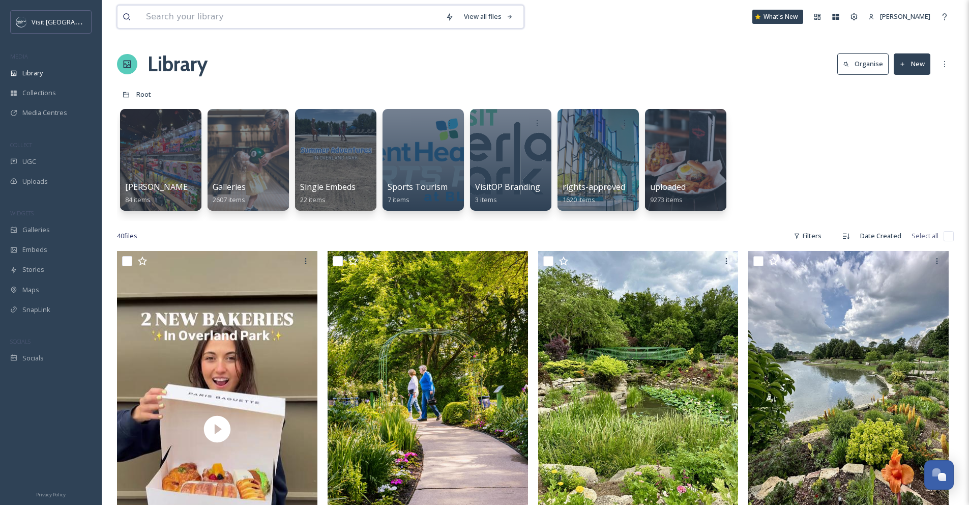
click at [163, 20] on input at bounding box center [291, 17] width 300 height 22
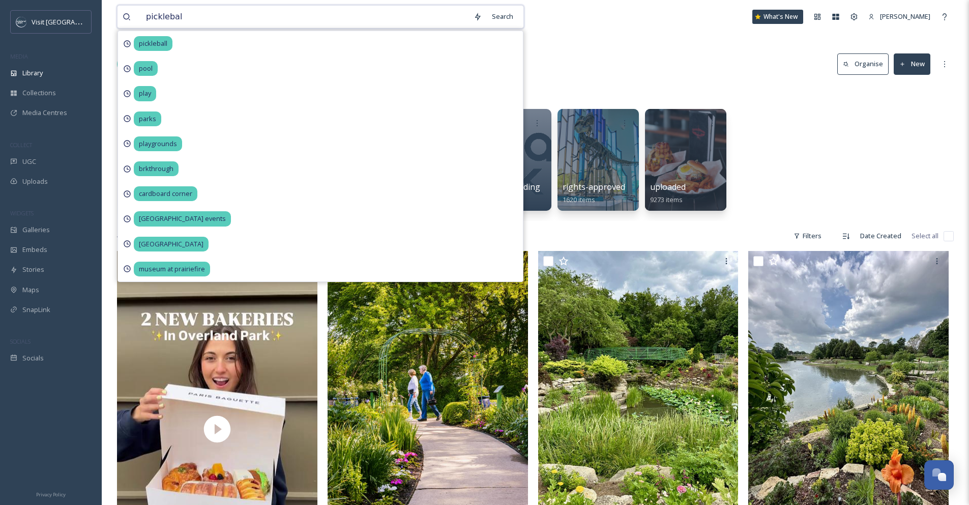
type input "pickleball"
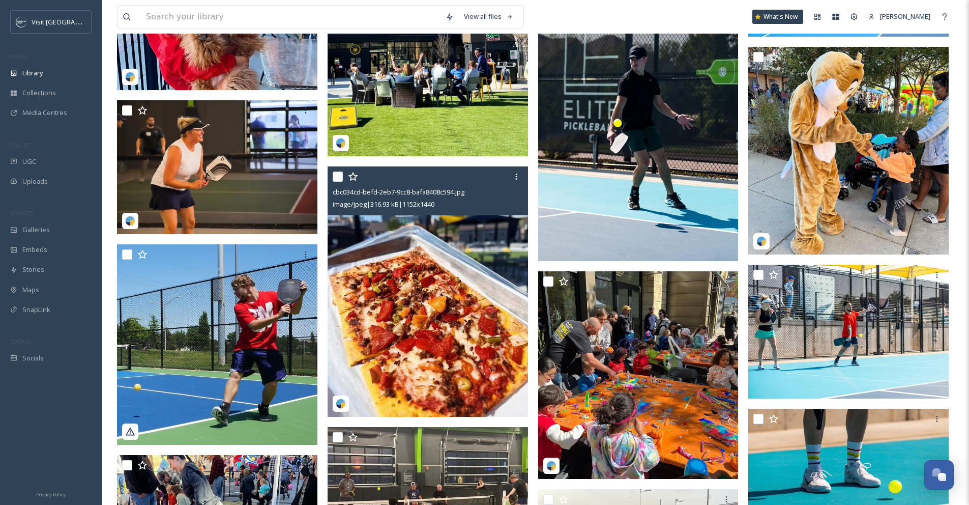
scroll to position [7913, 0]
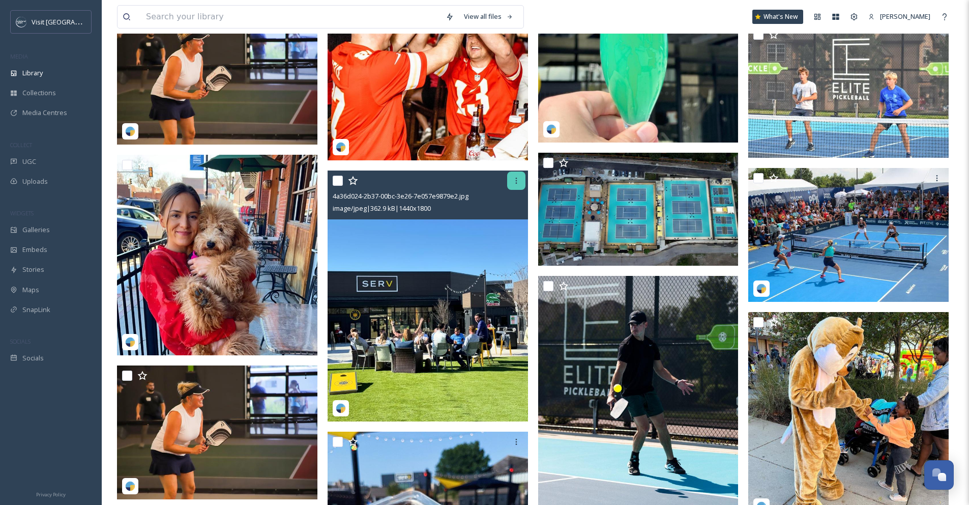
click at [513, 181] on icon at bounding box center [516, 181] width 8 height 8
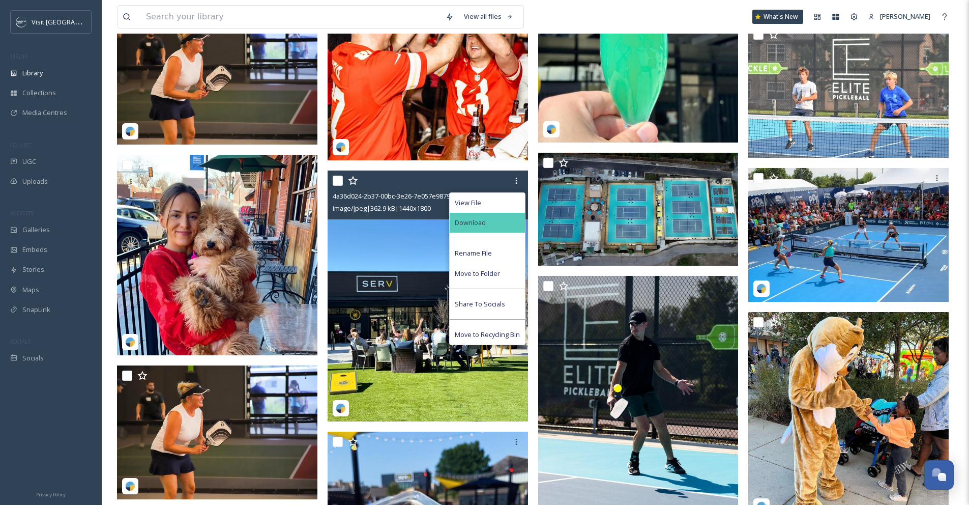
click at [503, 227] on div "Download" at bounding box center [487, 223] width 75 height 20
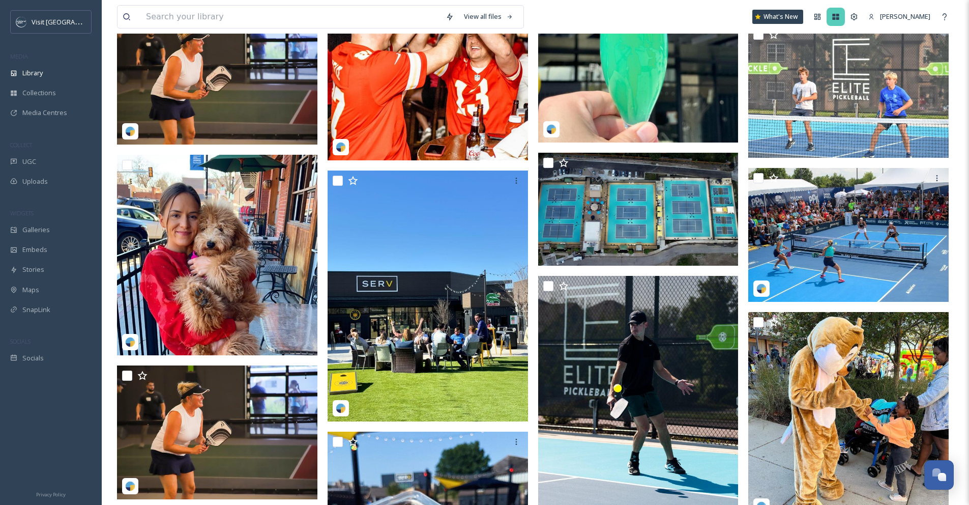
click at [836, 8] on div at bounding box center [836, 17] width 18 height 18
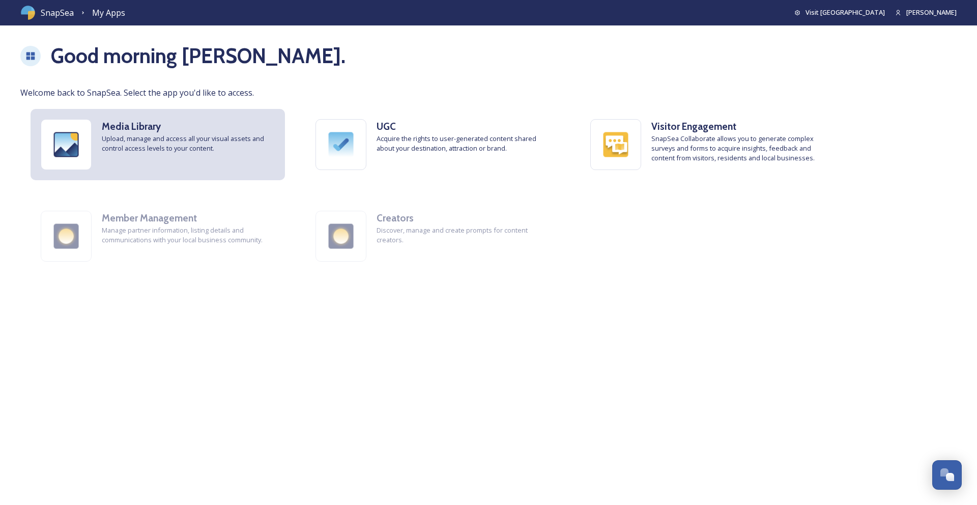
click at [135, 138] on span "Upload, manage and access all your visual assets and control access levels to y…" at bounding box center [188, 143] width 173 height 19
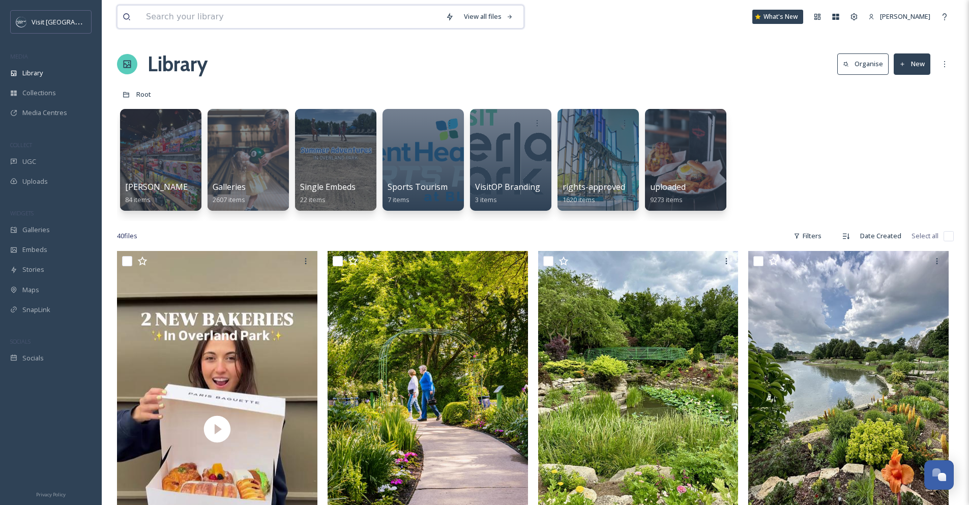
click at [343, 16] on input at bounding box center [291, 17] width 300 height 22
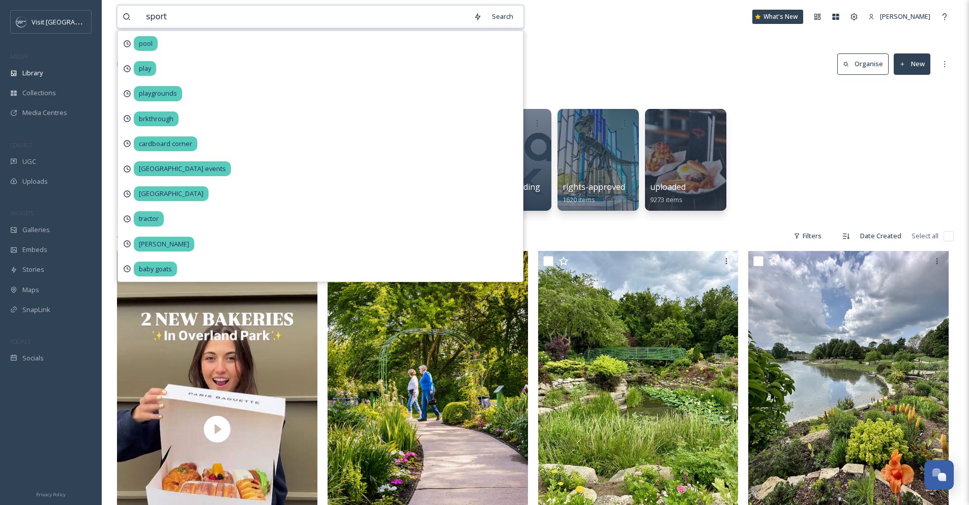
type input "sports"
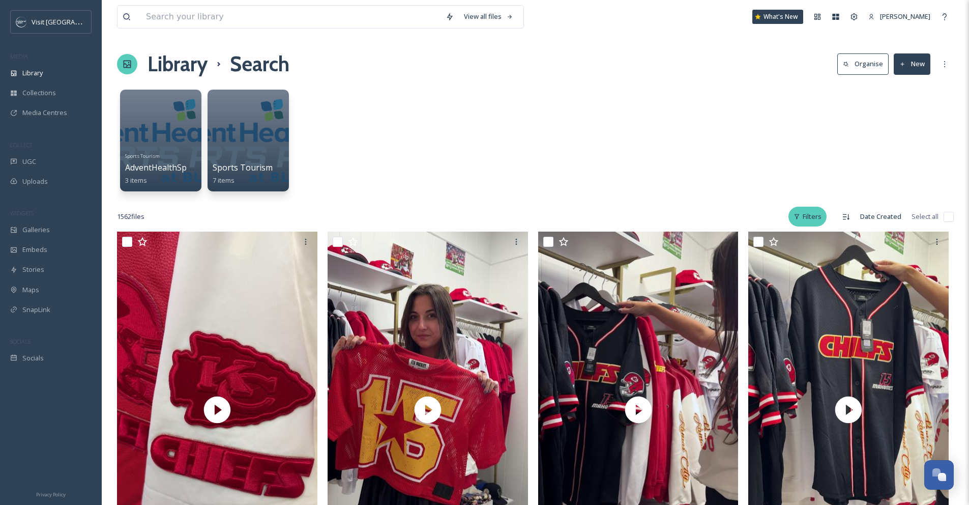
click at [812, 213] on div "Filters" at bounding box center [807, 217] width 38 height 20
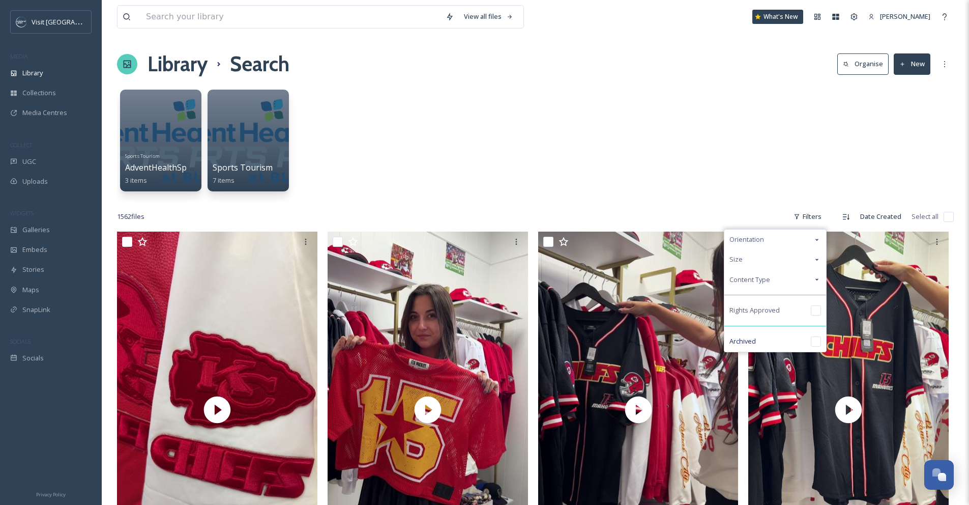
click at [770, 177] on div "Sports Tourism AdventHealthSports Park Bluhawk 3 items Sports Tourism 7 items" at bounding box center [535, 142] width 837 height 117
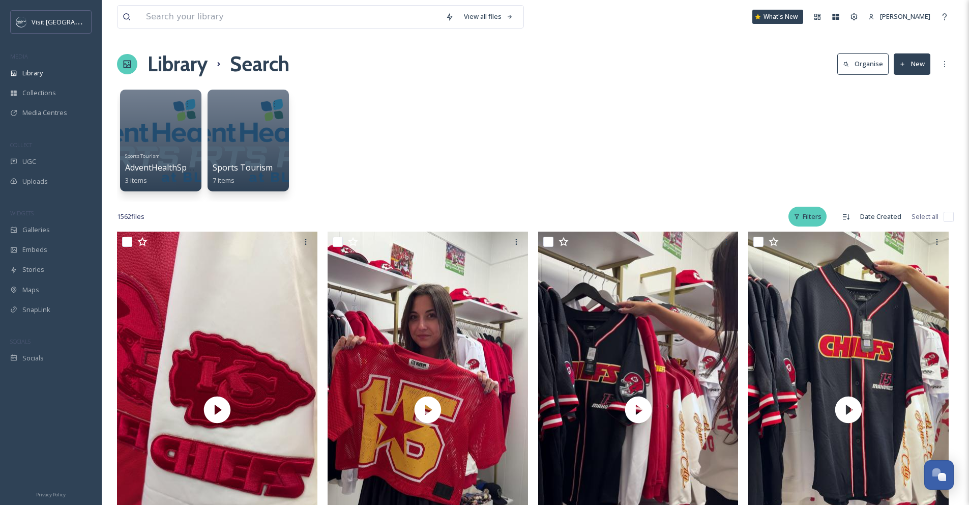
click at [817, 215] on div "Filters" at bounding box center [807, 217] width 38 height 20
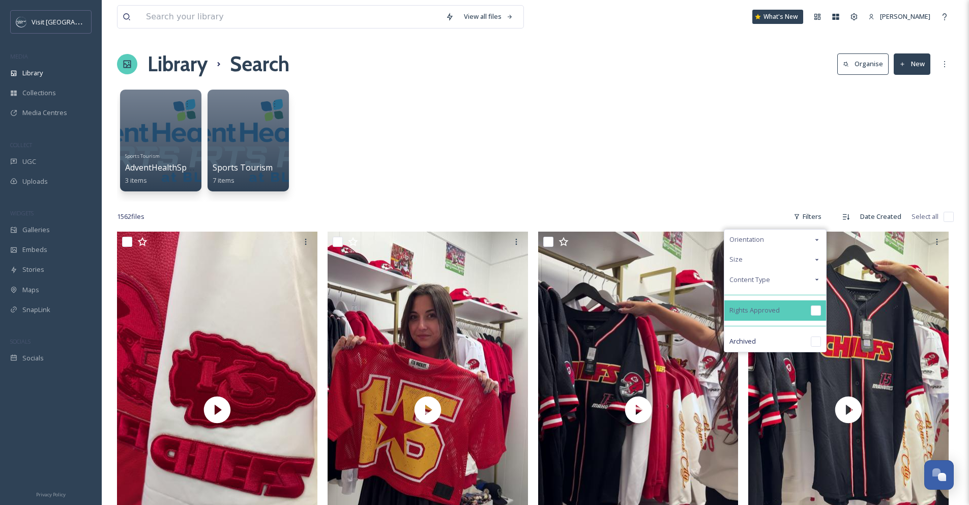
click at [812, 306] on input "checkbox" at bounding box center [816, 310] width 10 height 10
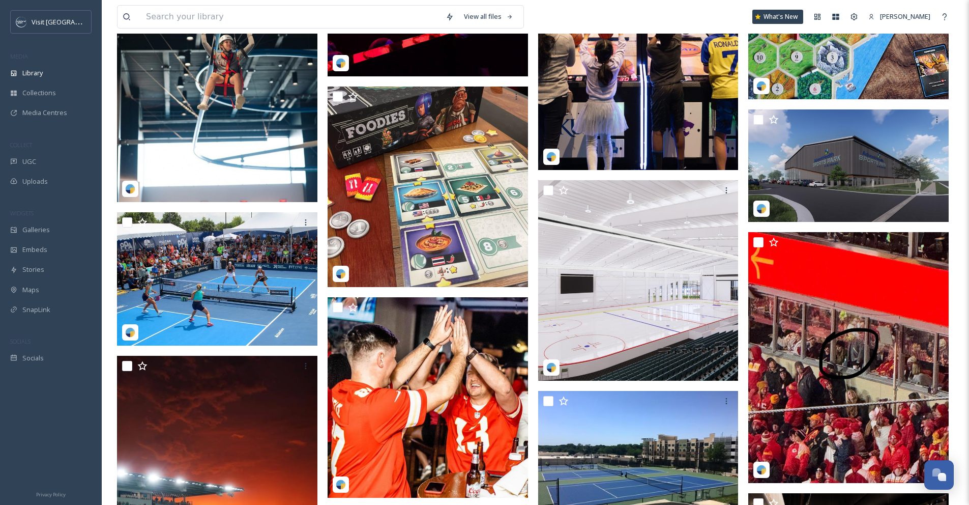
scroll to position [1792, 0]
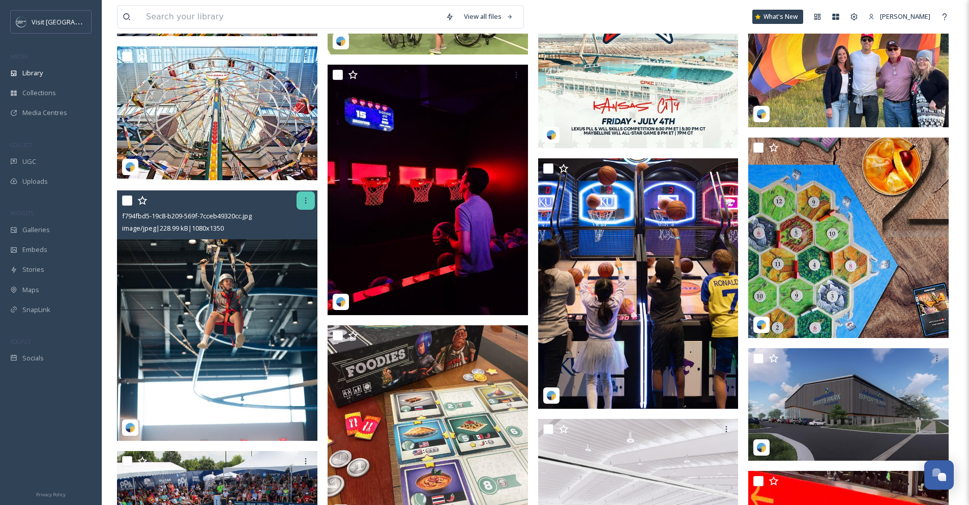
click at [304, 202] on icon at bounding box center [306, 200] width 8 height 8
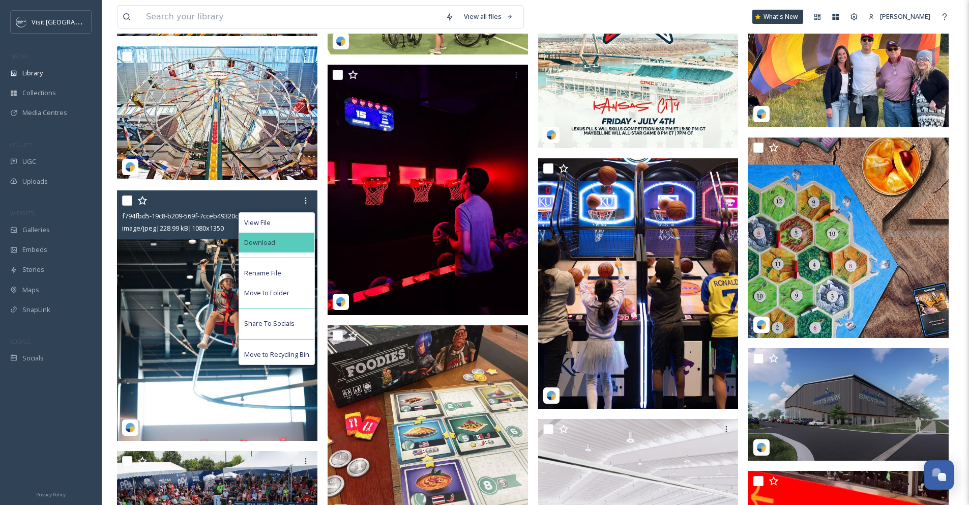
click at [290, 247] on div "Download" at bounding box center [276, 242] width 75 height 20
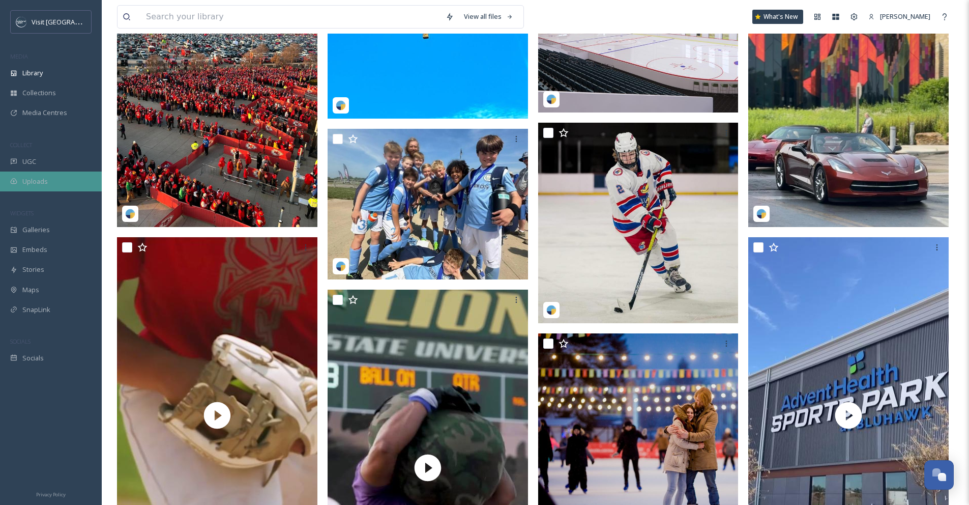
scroll to position [2817, 0]
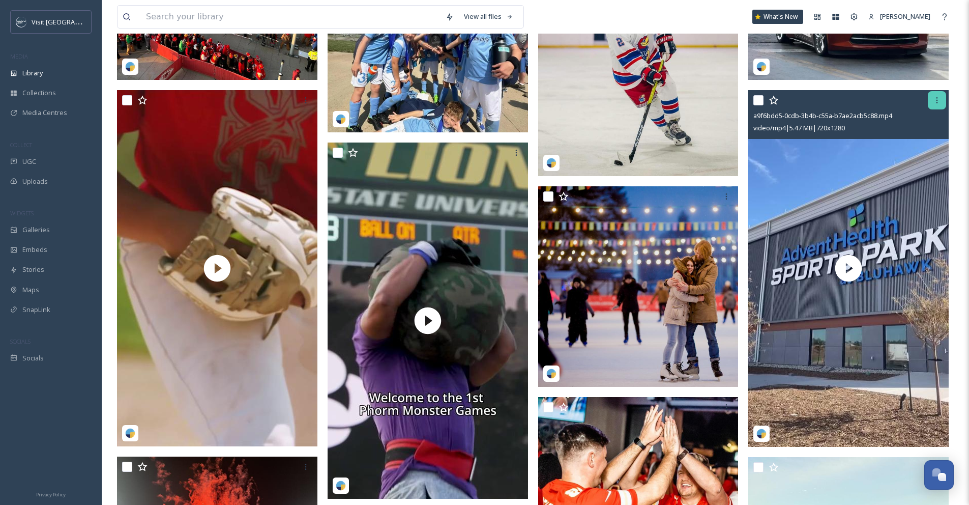
click at [933, 98] on icon at bounding box center [937, 100] width 8 height 8
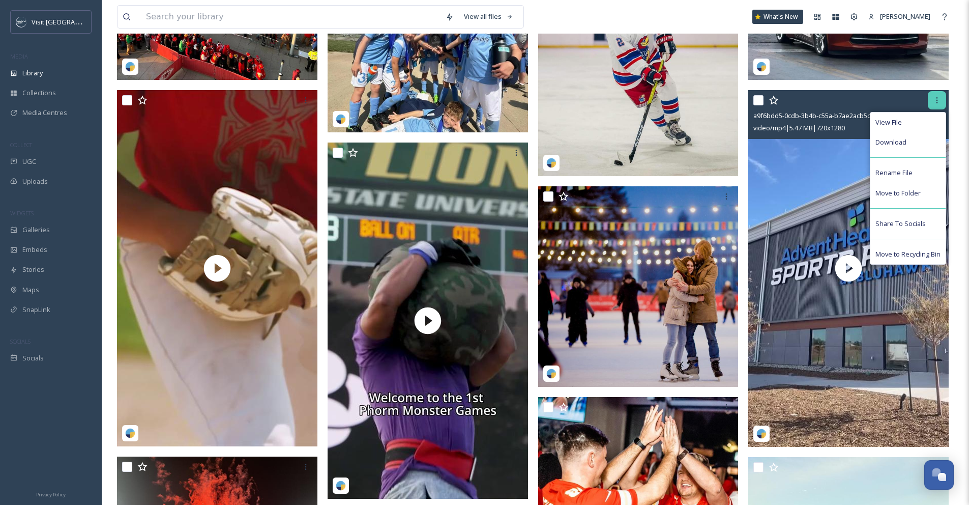
click at [933, 98] on icon at bounding box center [937, 100] width 8 height 8
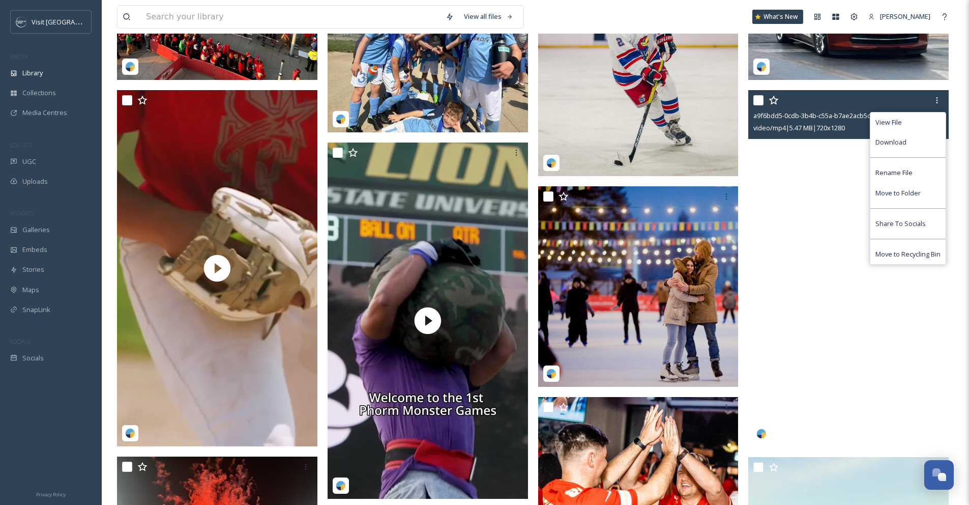
click at [802, 243] on video "a9f6bdd5-0cdb-3b4b-c55a-b7ae2acb5c88.mp4" at bounding box center [848, 268] width 200 height 356
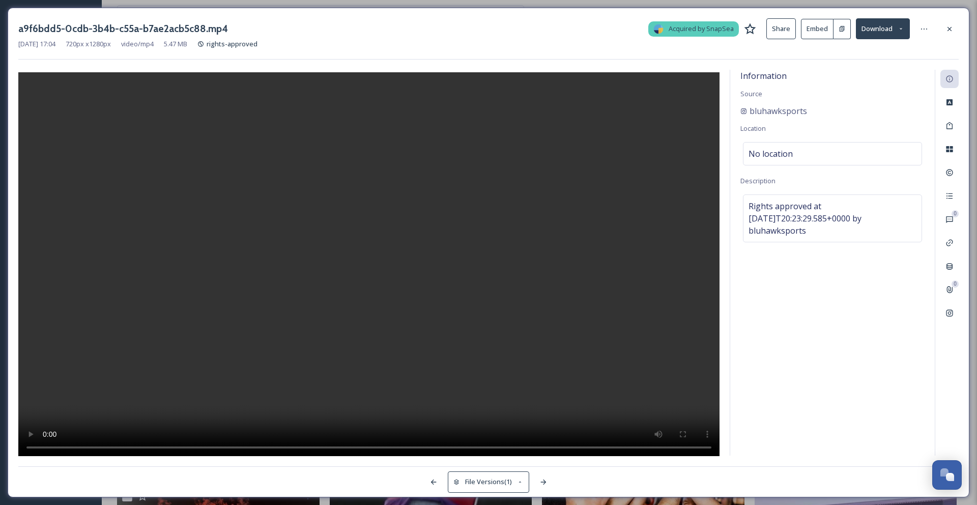
click at [947, 18] on div "a9f6bdd5-0cdb-3b4b-c55a-b7ae2acb5c88.mp4 Acquired by SnapSea Share Embed Downlo…" at bounding box center [488, 28] width 940 height 21
click at [947, 27] on icon at bounding box center [949, 29] width 8 height 8
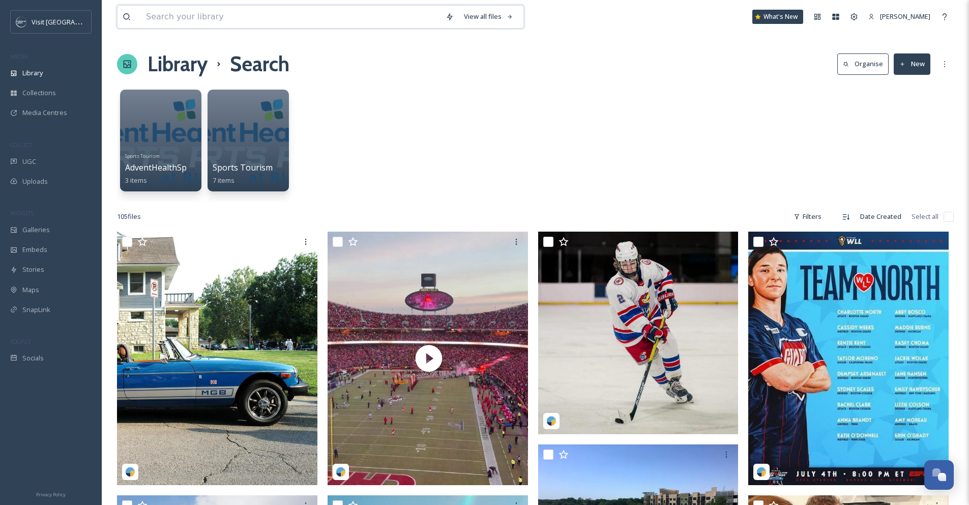
click at [344, 22] on input at bounding box center [291, 17] width 300 height 22
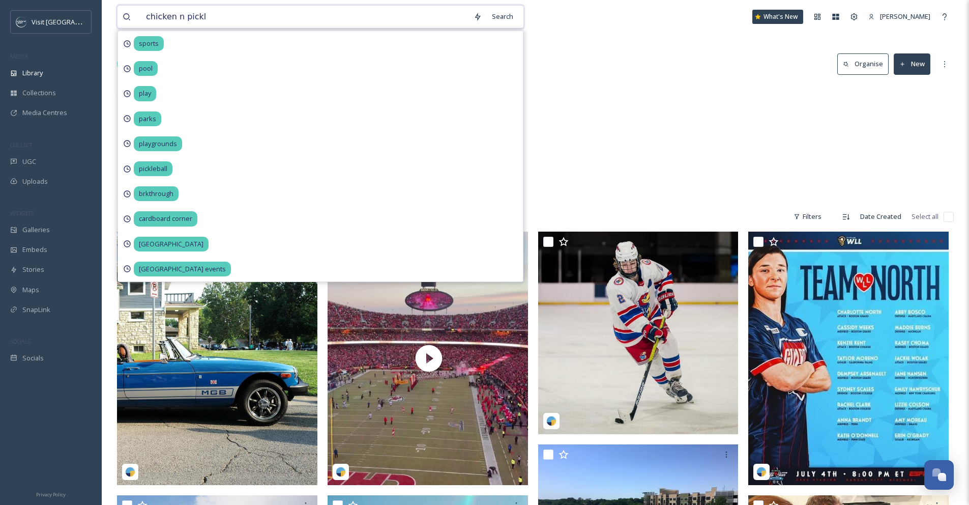
type input "chicken n pickle"
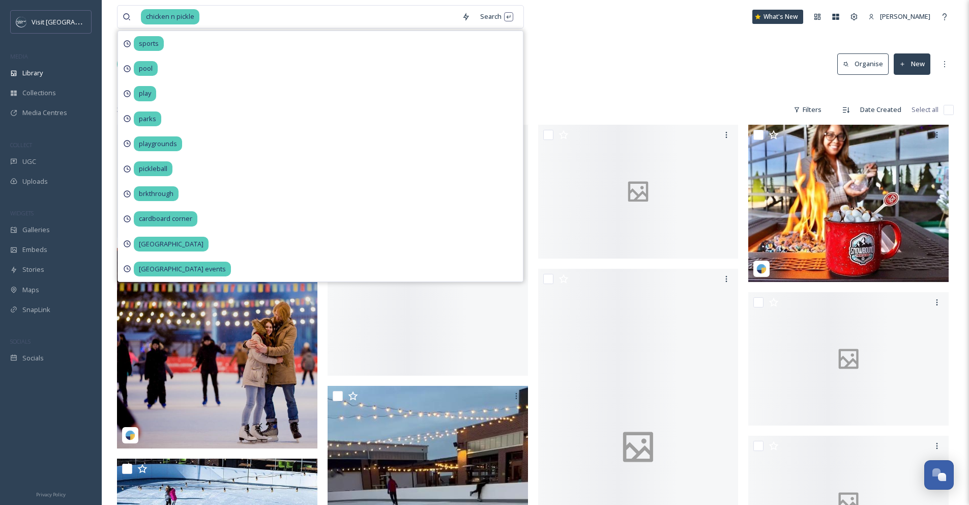
click at [653, 54] on div "Library Search Organise New" at bounding box center [535, 64] width 837 height 31
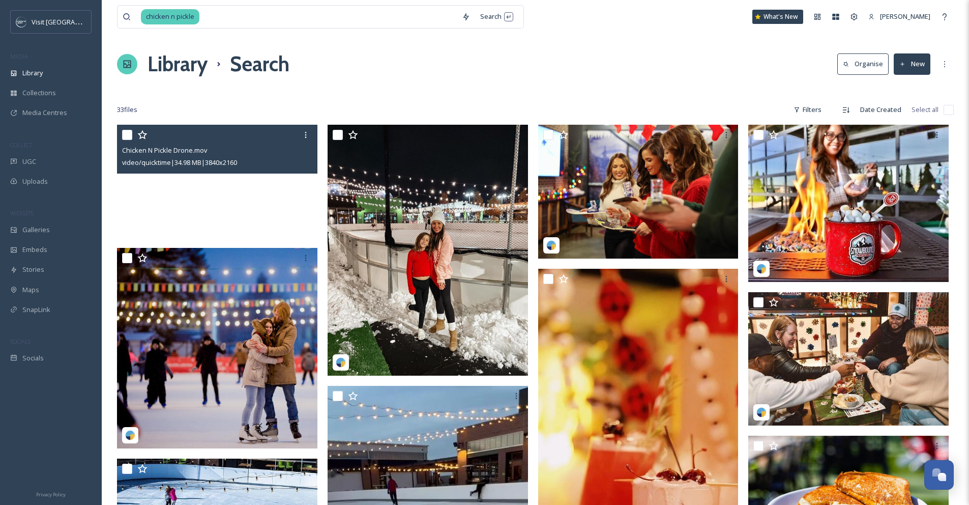
click at [246, 218] on video "Chicken N Pickle Drone.mov" at bounding box center [217, 181] width 200 height 113
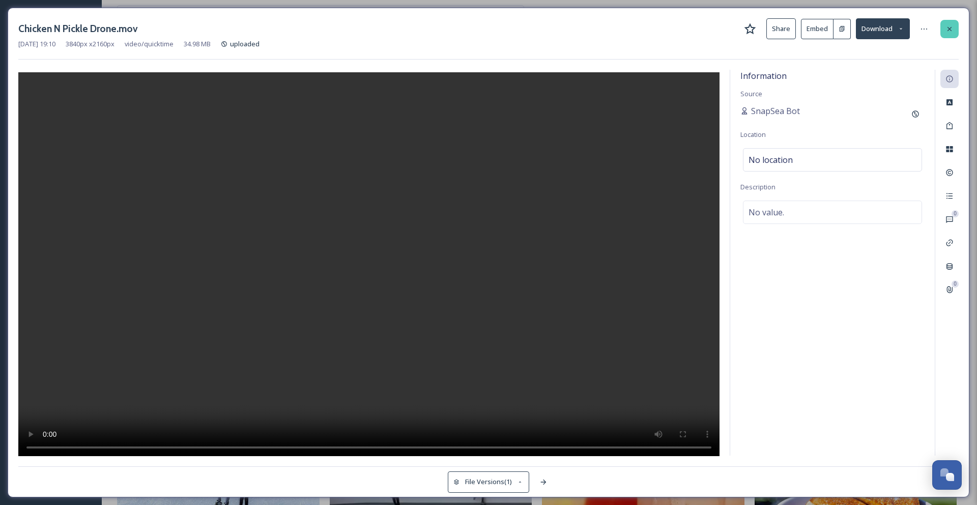
click at [950, 29] on icon at bounding box center [949, 29] width 8 height 8
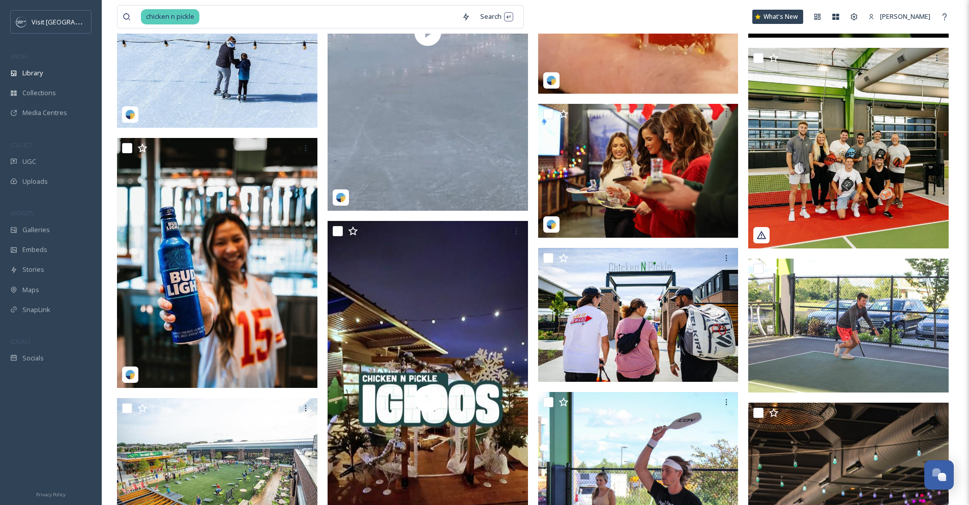
scroll to position [534, 0]
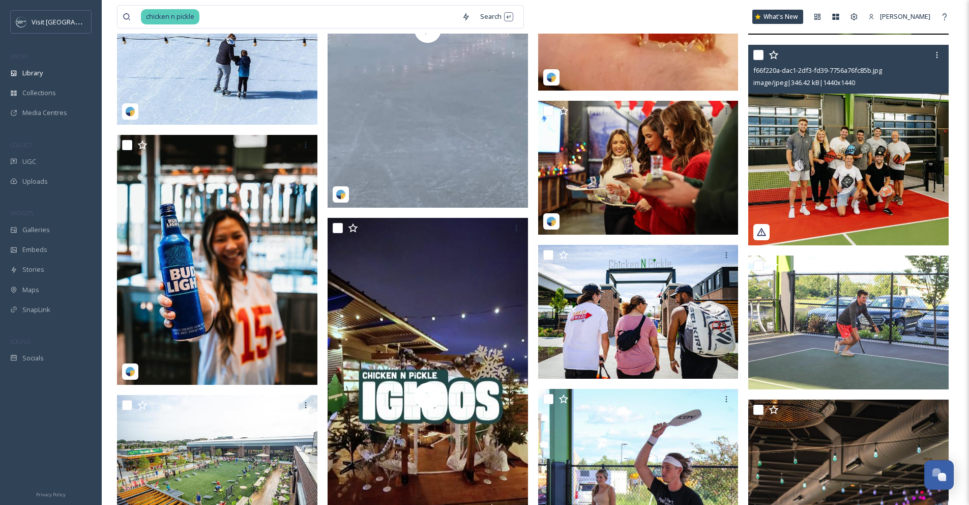
click at [759, 57] on input "checkbox" at bounding box center [758, 55] width 10 height 10
checkbox input "true"
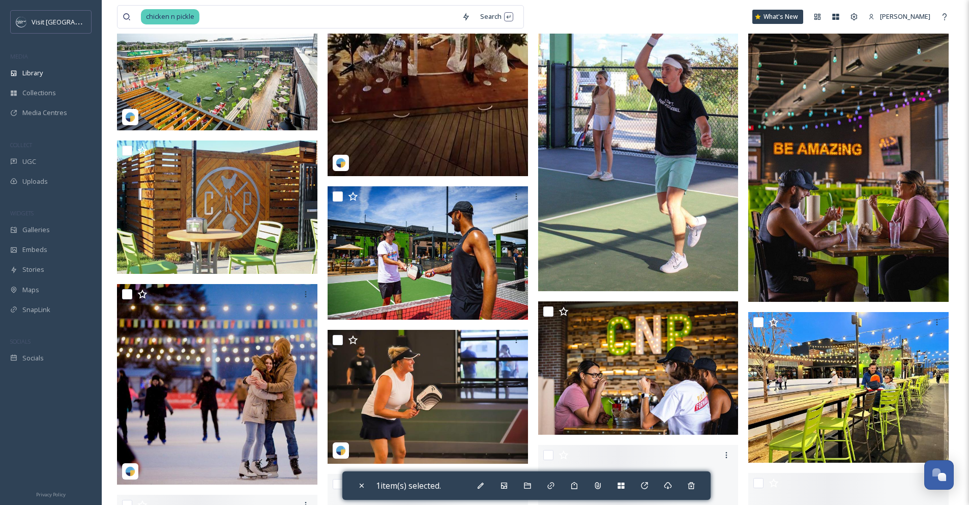
scroll to position [935, 0]
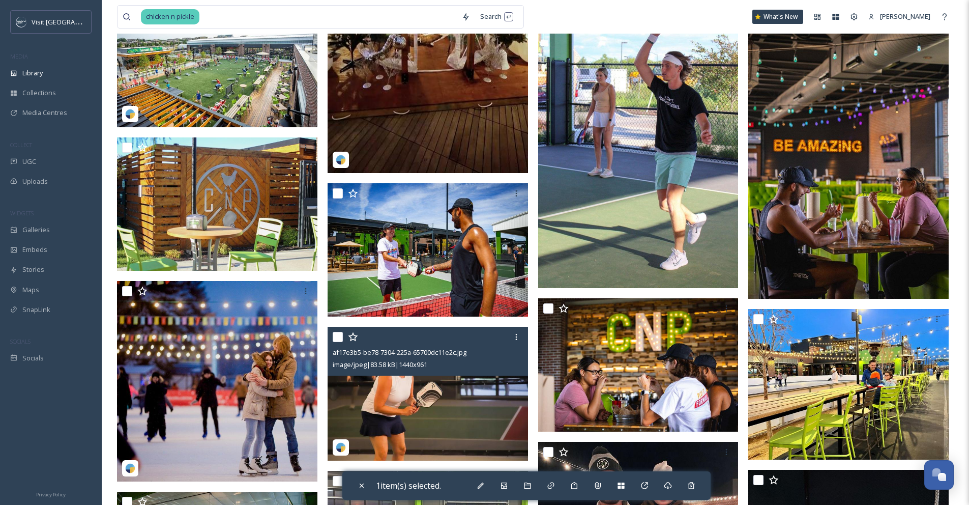
click at [340, 337] on input "checkbox" at bounding box center [338, 337] width 10 height 10
checkbox input "true"
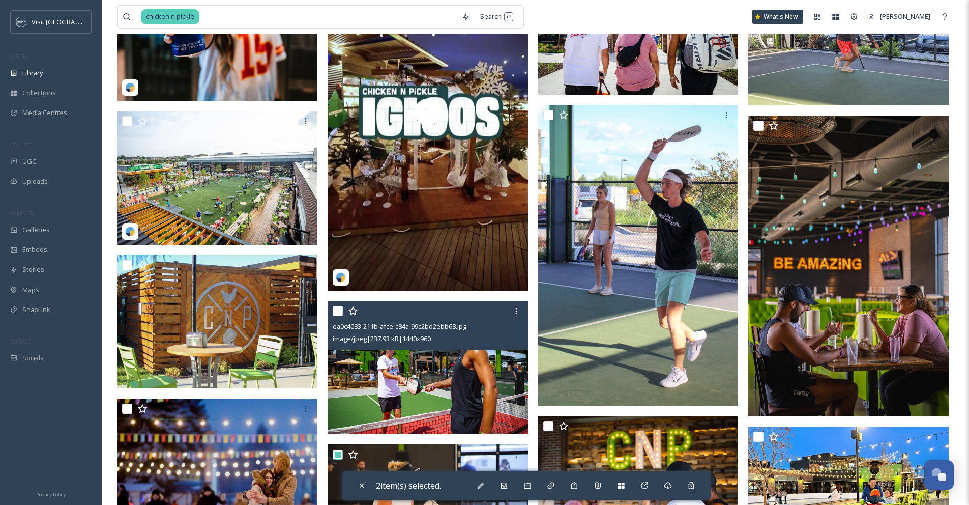
scroll to position [825, 0]
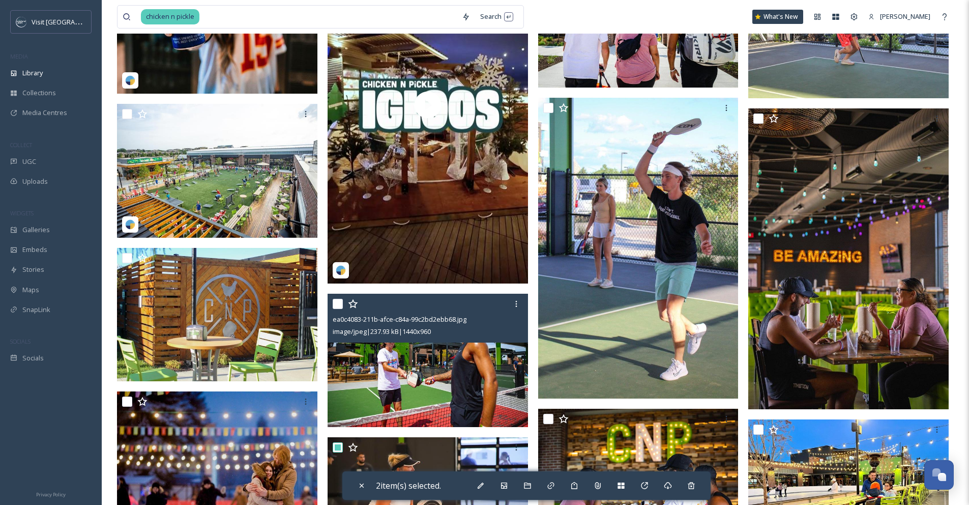
click at [337, 305] on input "checkbox" at bounding box center [338, 304] width 10 height 10
checkbox input "true"
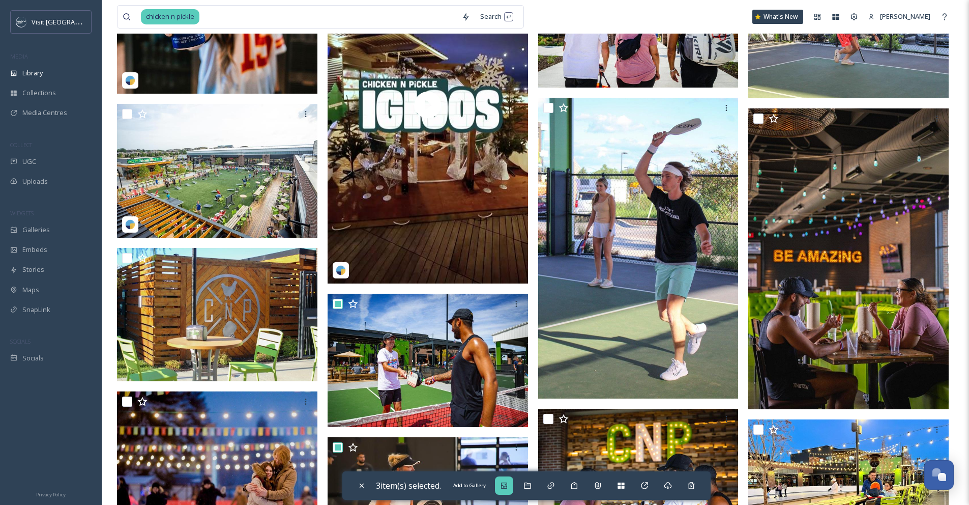
click at [507, 486] on icon at bounding box center [504, 485] width 6 height 6
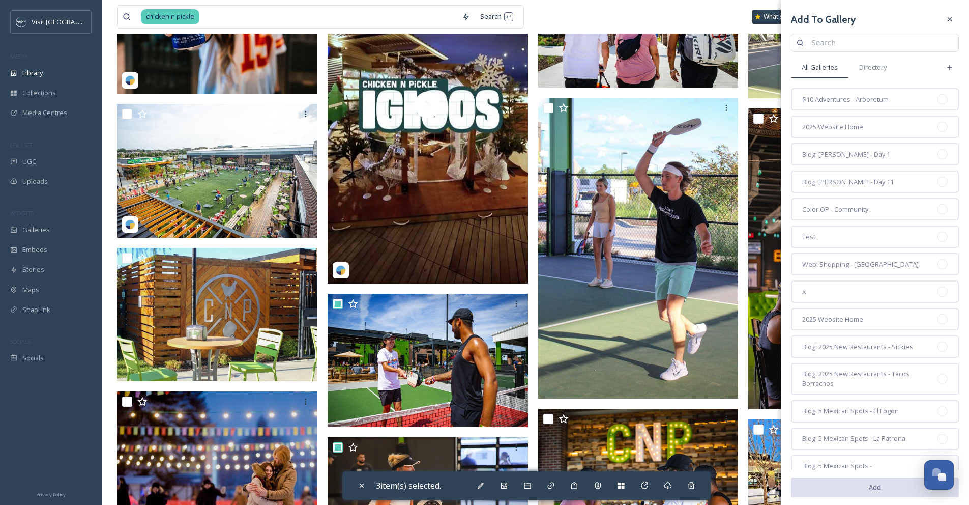
click at [823, 47] on input at bounding box center [879, 43] width 147 height 20
type input "pickleball"
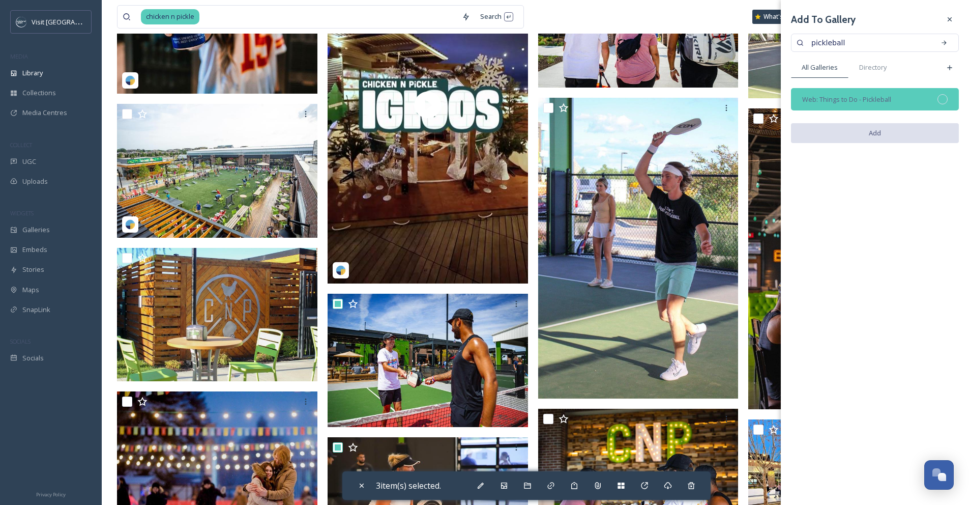
click at [948, 100] on div "Web: Things to Do - Pickleball" at bounding box center [875, 99] width 168 height 22
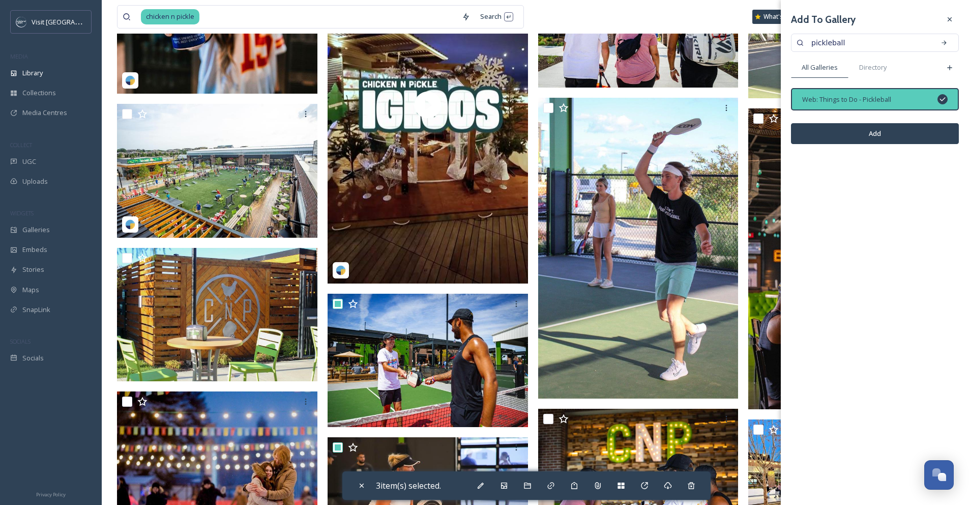
click at [934, 135] on button "Add" at bounding box center [875, 133] width 168 height 21
checkbox input "false"
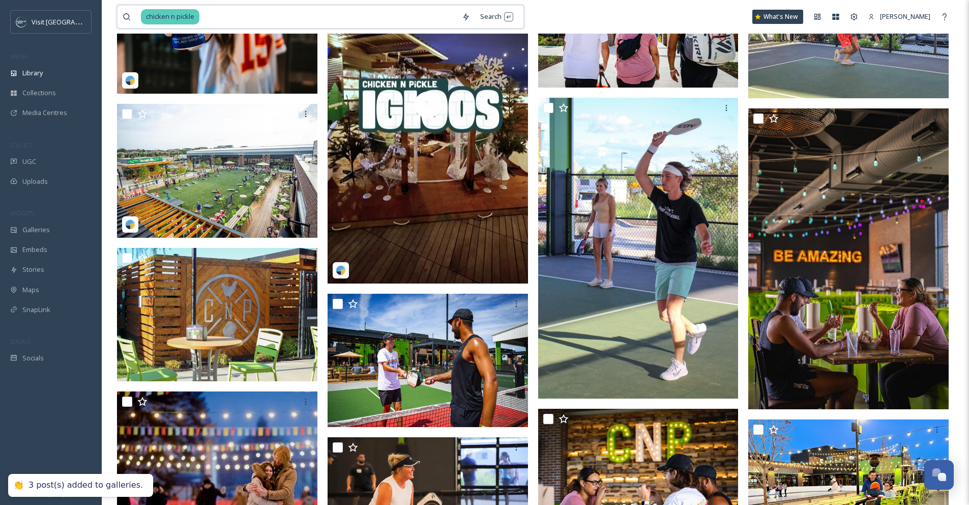
click at [284, 24] on input at bounding box center [328, 17] width 256 height 22
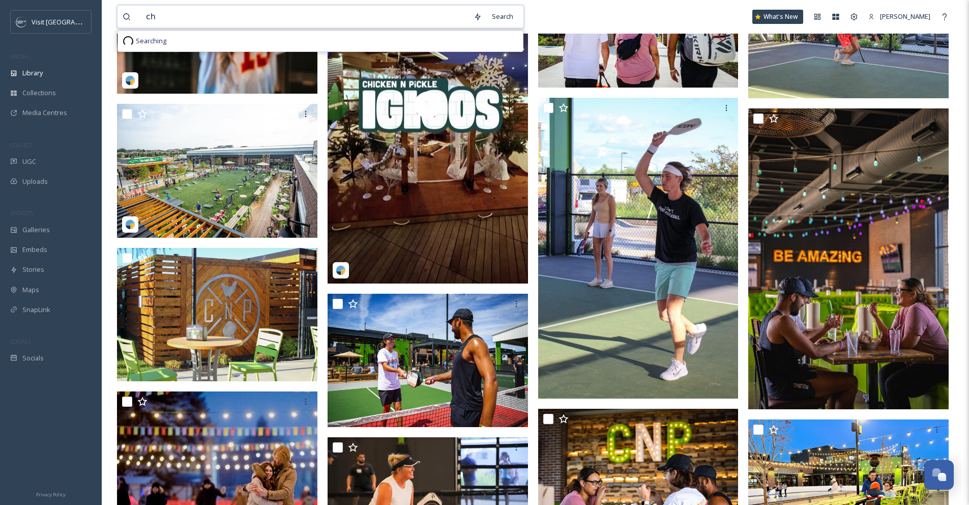
type input "c"
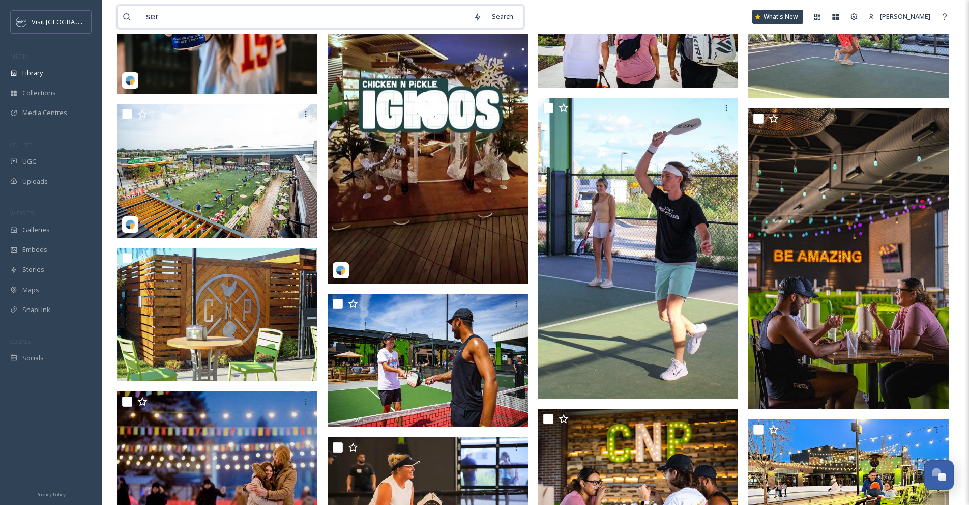
type input "serv"
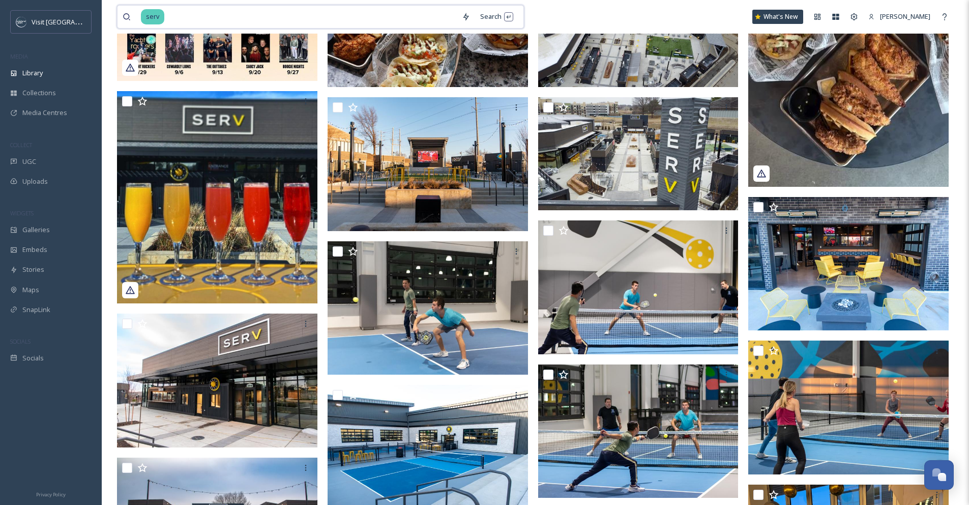
scroll to position [2, 0]
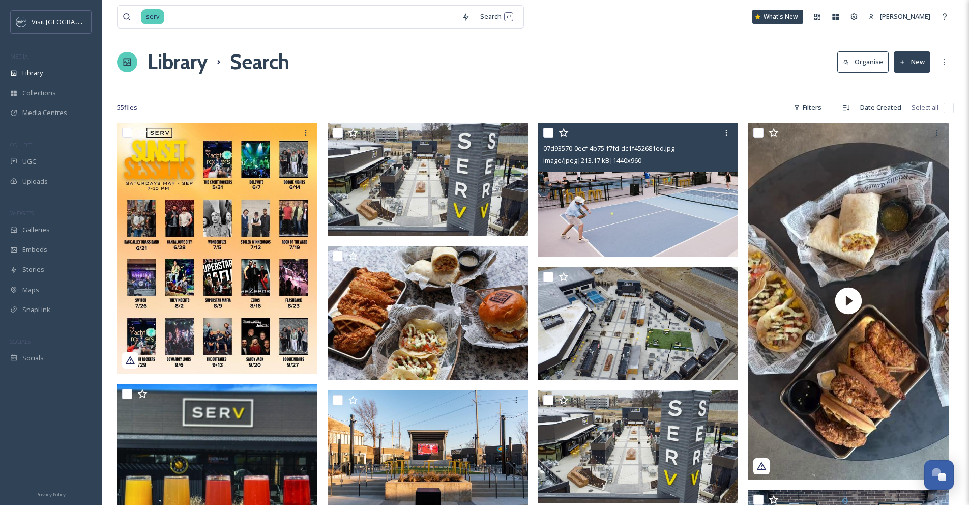
click at [547, 132] on input "checkbox" at bounding box center [548, 133] width 10 height 10
checkbox input "true"
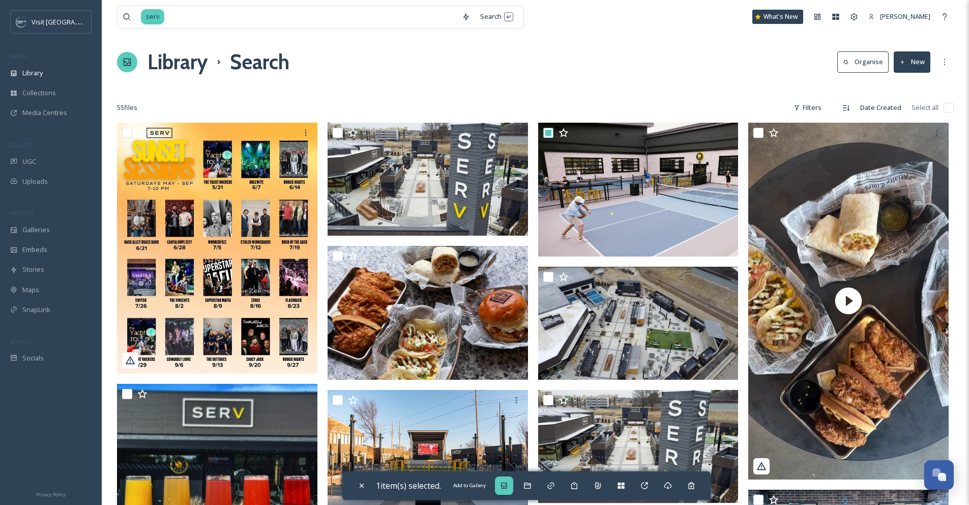
click at [502, 485] on icon at bounding box center [504, 485] width 8 height 8
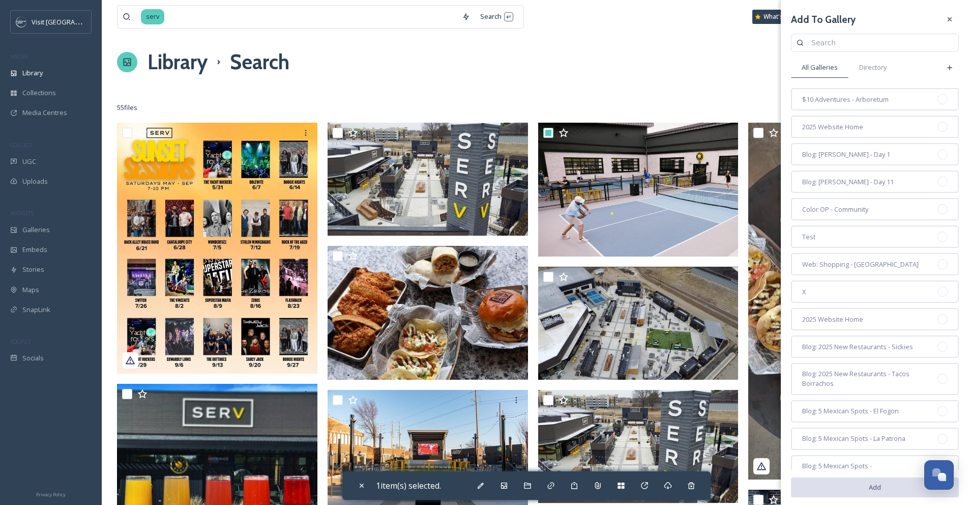
click at [861, 40] on input at bounding box center [879, 43] width 147 height 20
type input "pickleball"
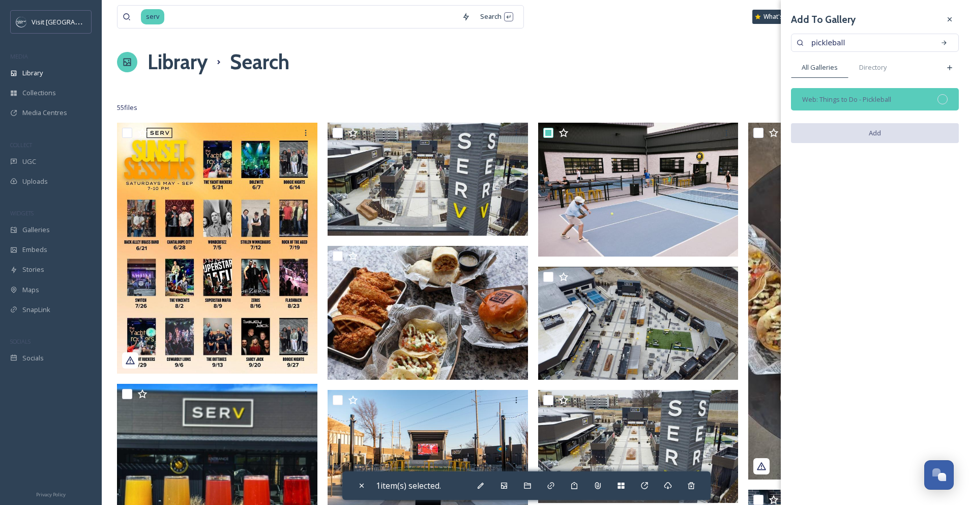
click at [940, 101] on div at bounding box center [943, 99] width 10 height 10
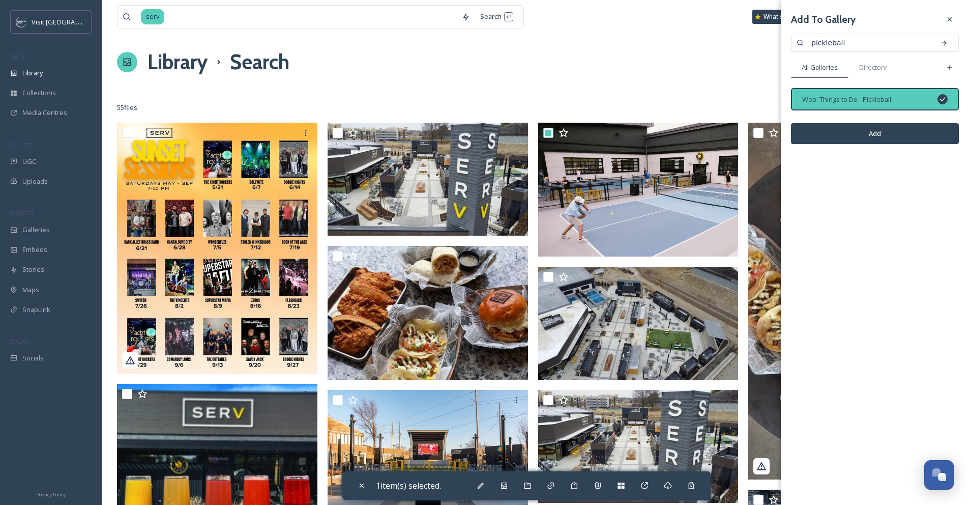
click at [926, 132] on button "Add" at bounding box center [875, 133] width 168 height 21
checkbox input "false"
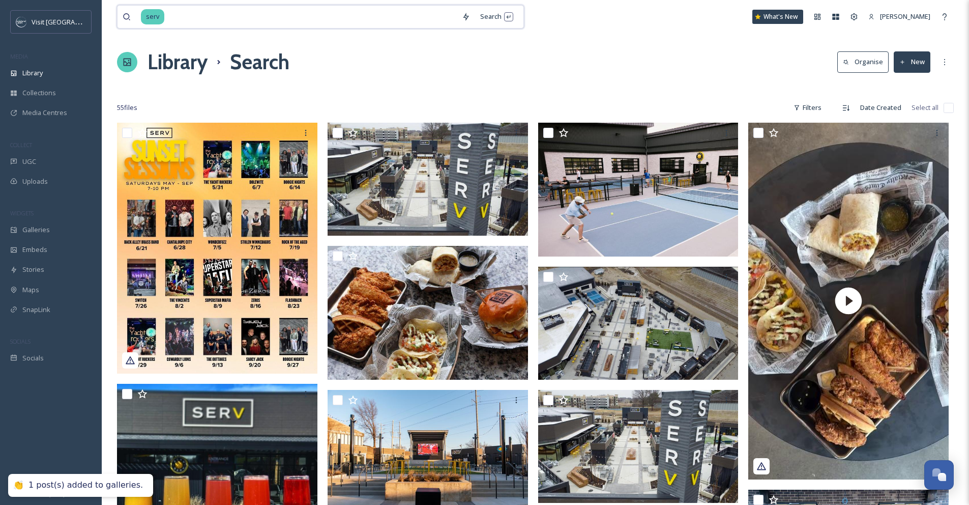
click at [257, 8] on input at bounding box center [310, 17] width 291 height 22
type input "s"
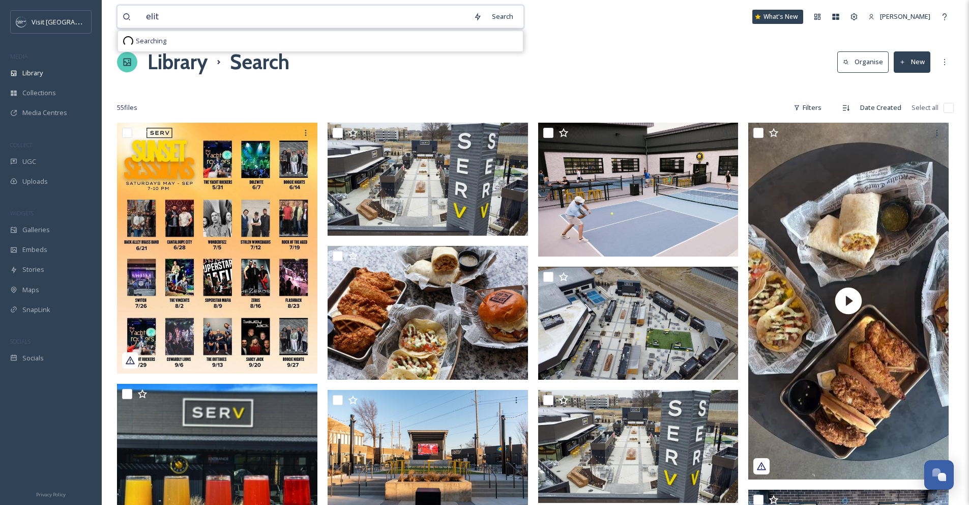
type input "elite"
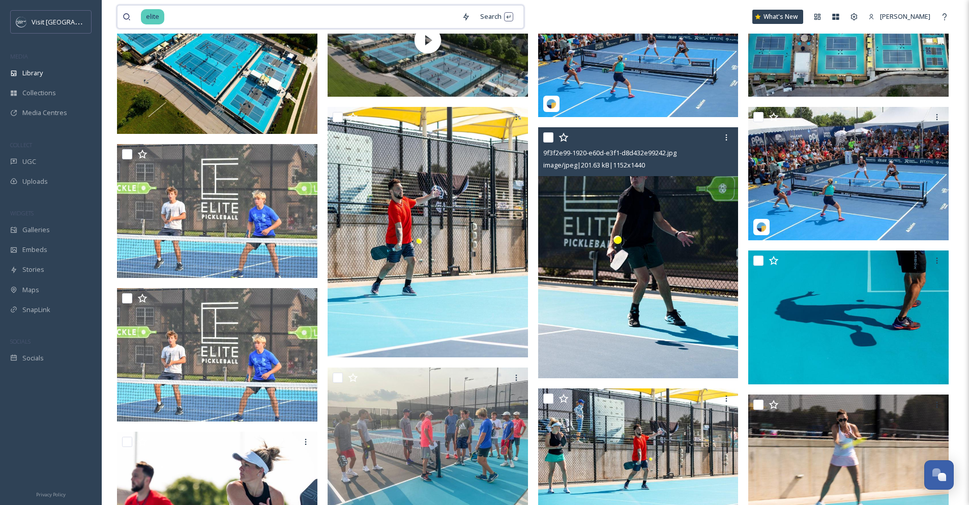
scroll to position [390, 0]
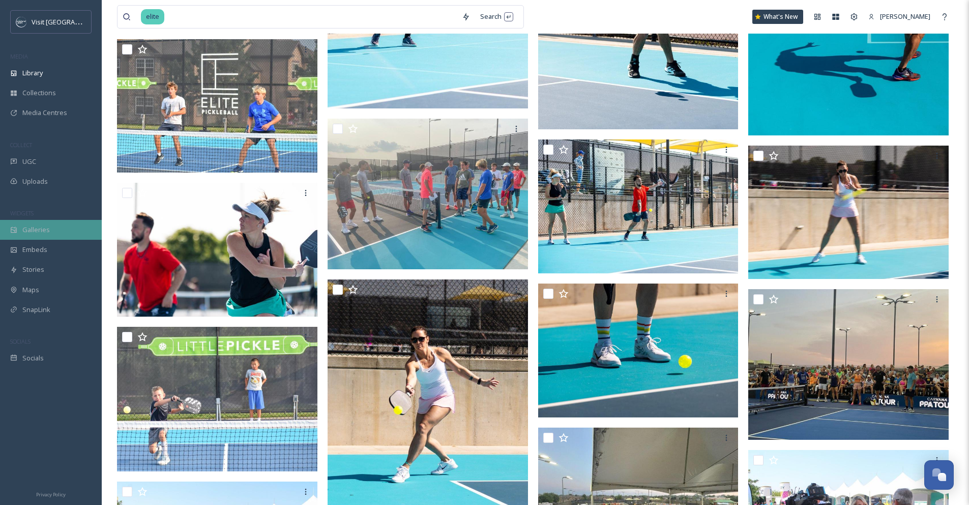
click at [49, 227] on div "Galleries" at bounding box center [51, 230] width 102 height 20
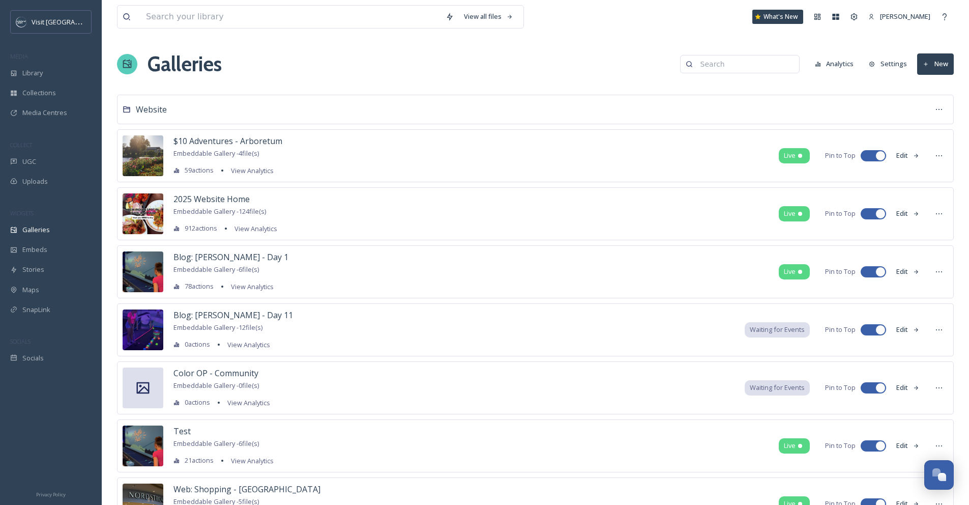
click at [721, 65] on input at bounding box center [744, 64] width 99 height 20
type input "pickleball"
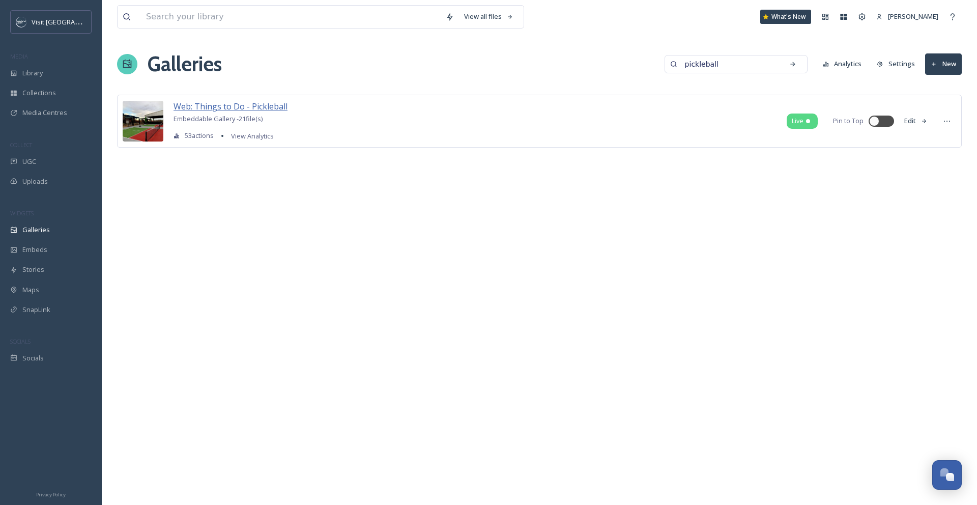
click at [271, 106] on span "Web: Things to Do - Pickleball" at bounding box center [230, 106] width 114 height 11
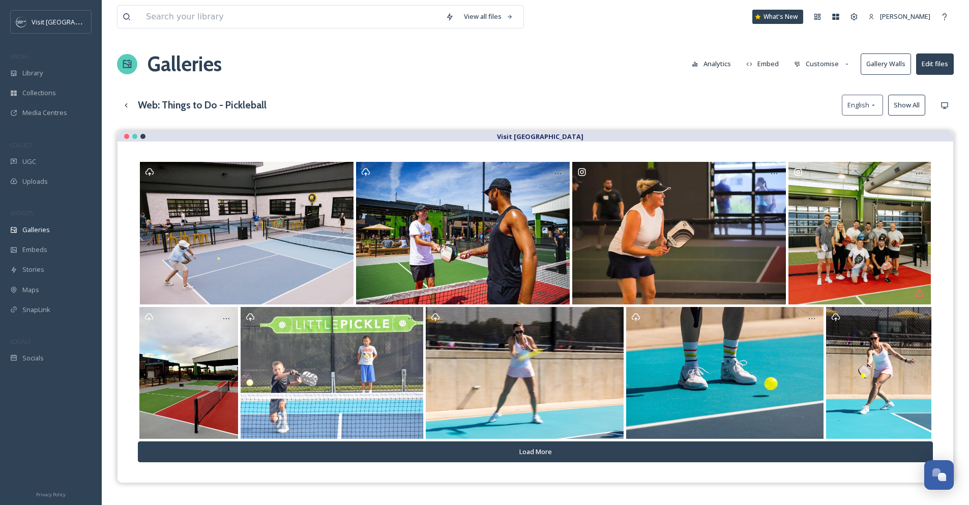
click at [902, 107] on button "Show All" at bounding box center [906, 105] width 37 height 21
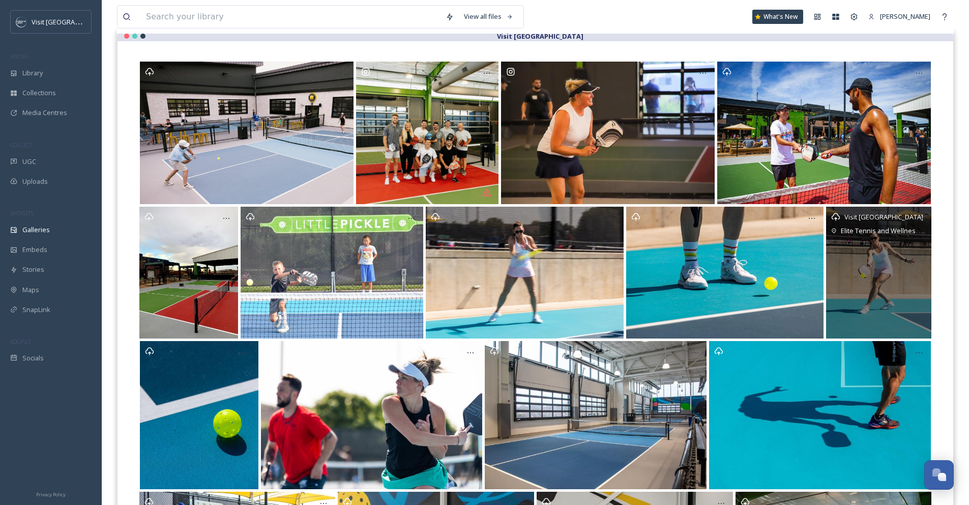
scroll to position [79, 0]
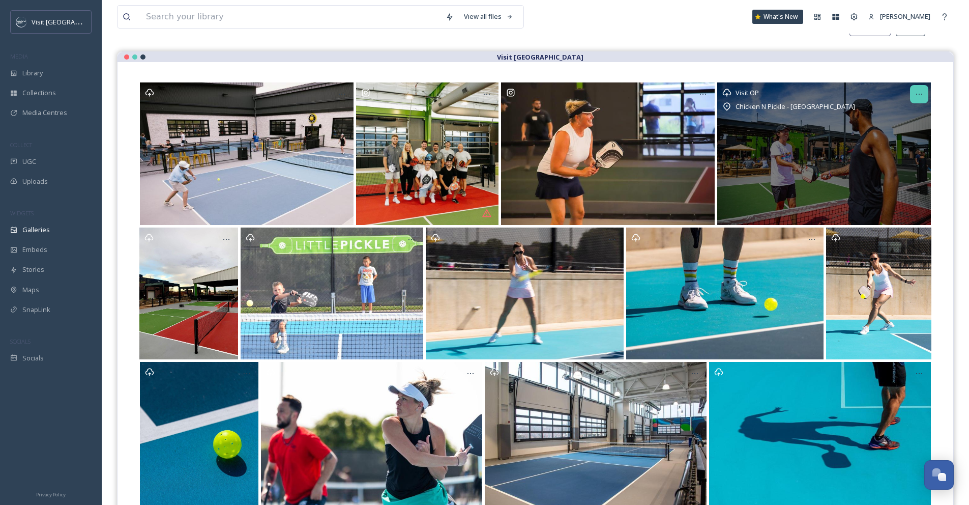
click at [917, 92] on icon at bounding box center [919, 94] width 8 height 8
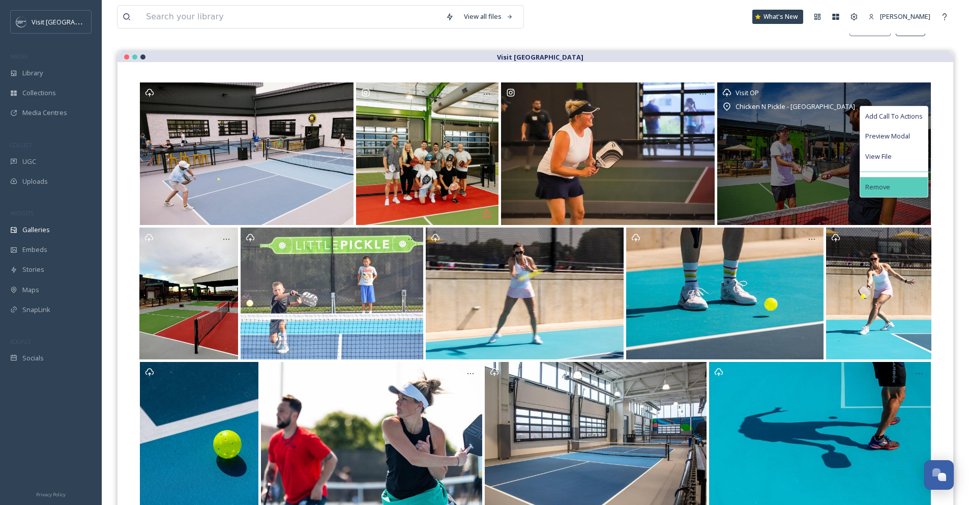
click at [917, 186] on div "Remove" at bounding box center [894, 187] width 68 height 20
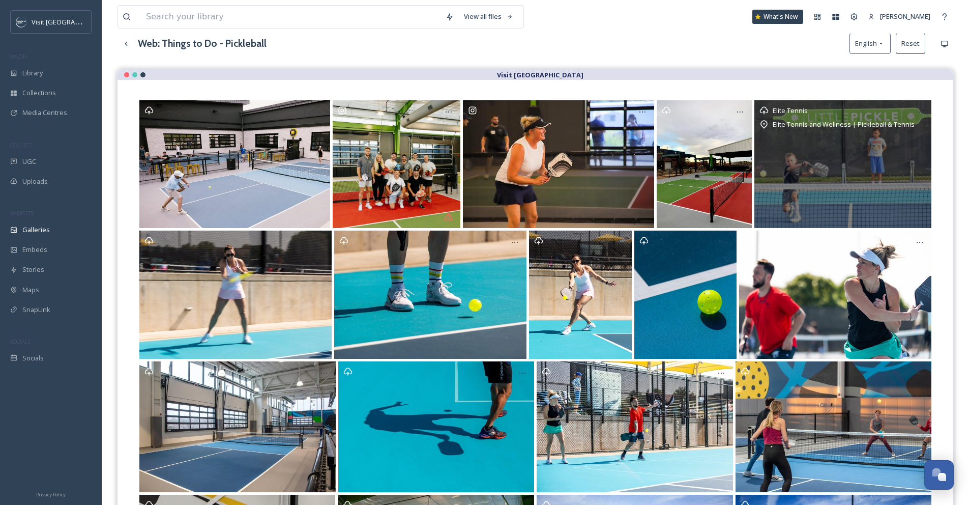
scroll to position [0, 0]
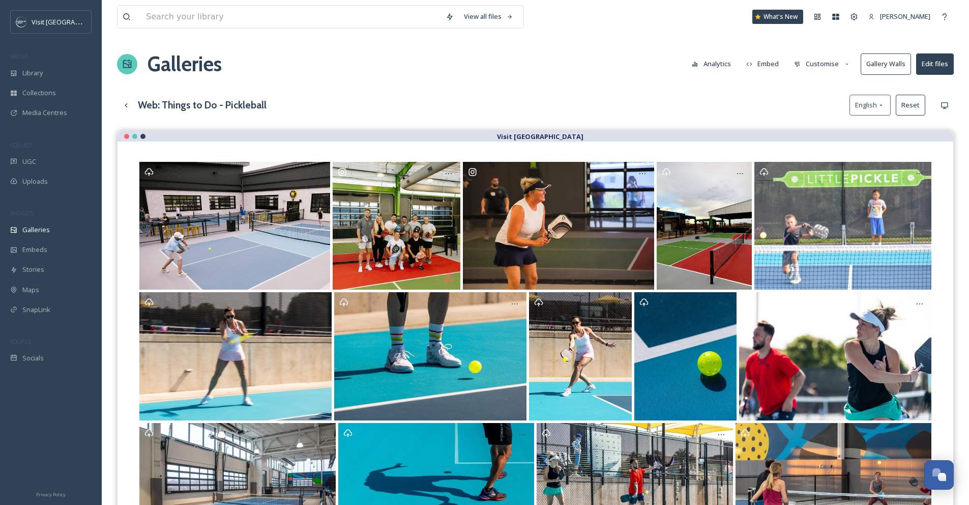
click at [803, 62] on button "Customise" at bounding box center [822, 64] width 67 height 20
click at [805, 83] on span "Layout" at bounding box center [805, 87] width 20 height 10
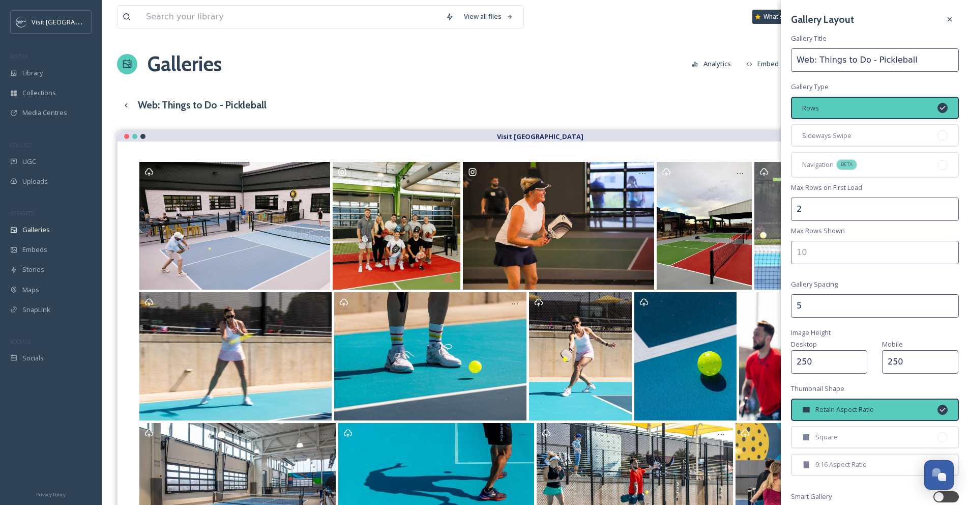
click at [853, 197] on input "2" at bounding box center [875, 208] width 168 height 23
drag, startPoint x: 847, startPoint y: 202, endPoint x: 788, endPoint y: 203, distance: 58.5
click at [788, 203] on div "Gallery Layout Gallery Title Web: Things to Do - Pickleball Gallery Type Rows S…" at bounding box center [875, 294] width 188 height 589
type input "12"
click at [825, 249] on input "number" at bounding box center [875, 252] width 168 height 23
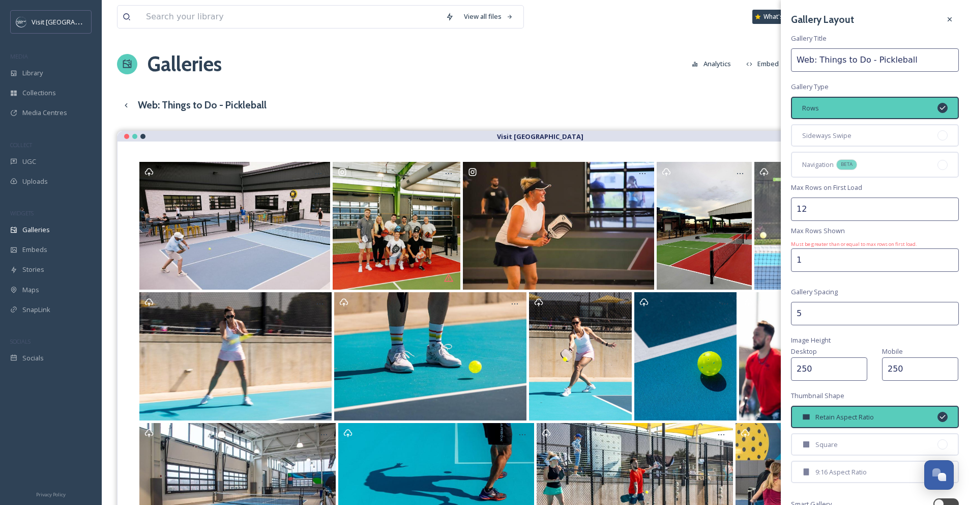
type input "1"
click at [825, 314] on input "5" at bounding box center [875, 313] width 168 height 23
click at [817, 207] on input "12" at bounding box center [875, 208] width 168 height 23
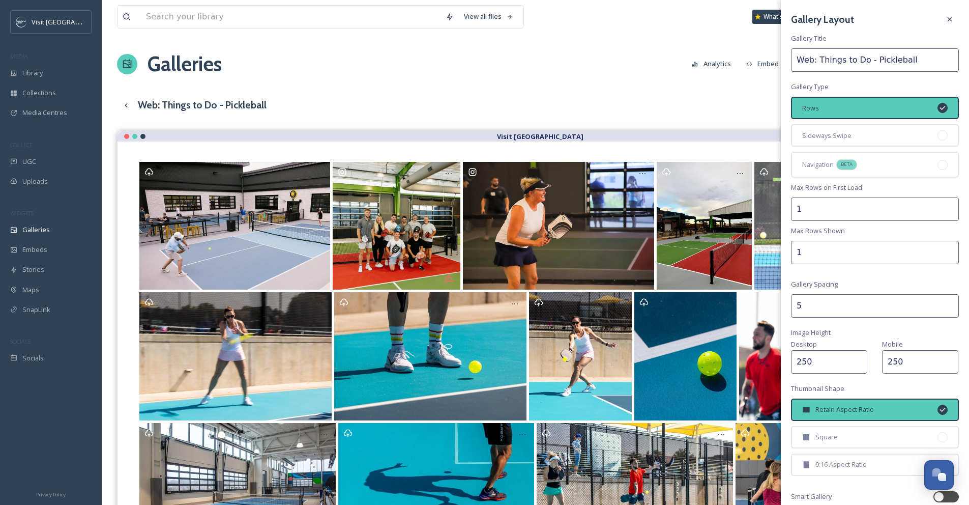
type input "1"
drag, startPoint x: 814, startPoint y: 306, endPoint x: 792, endPoint y: 305, distance: 22.4
click at [792, 305] on input "5" at bounding box center [875, 305] width 168 height 23
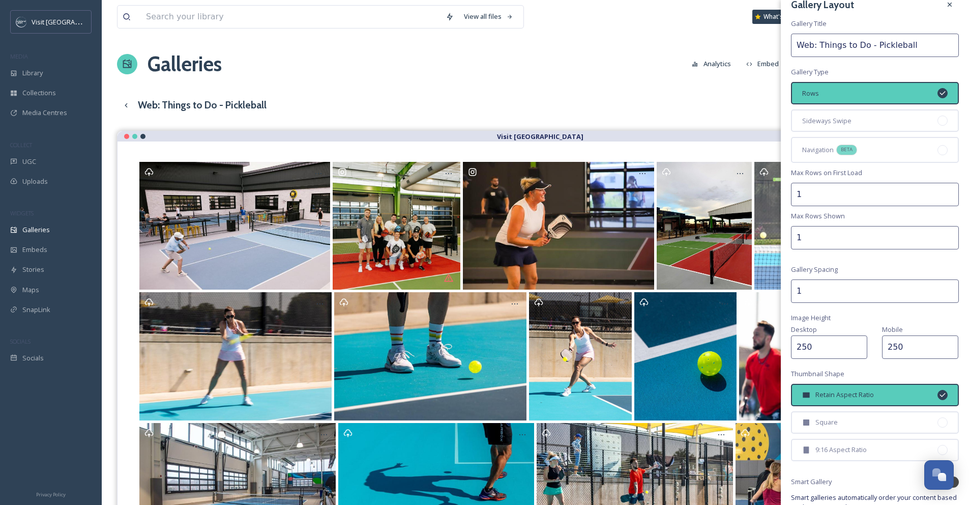
scroll to position [84, 0]
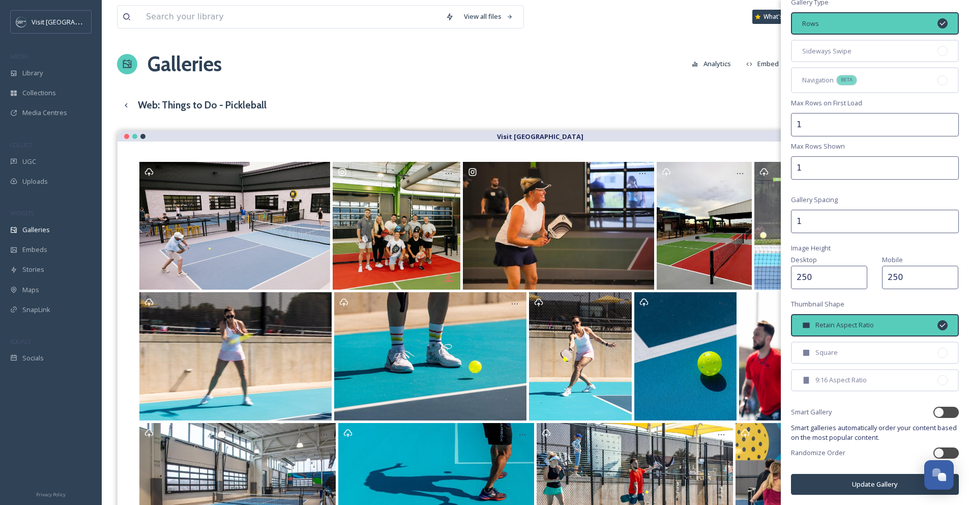
type input "1"
click at [885, 482] on button "Update Gallery" at bounding box center [875, 484] width 168 height 21
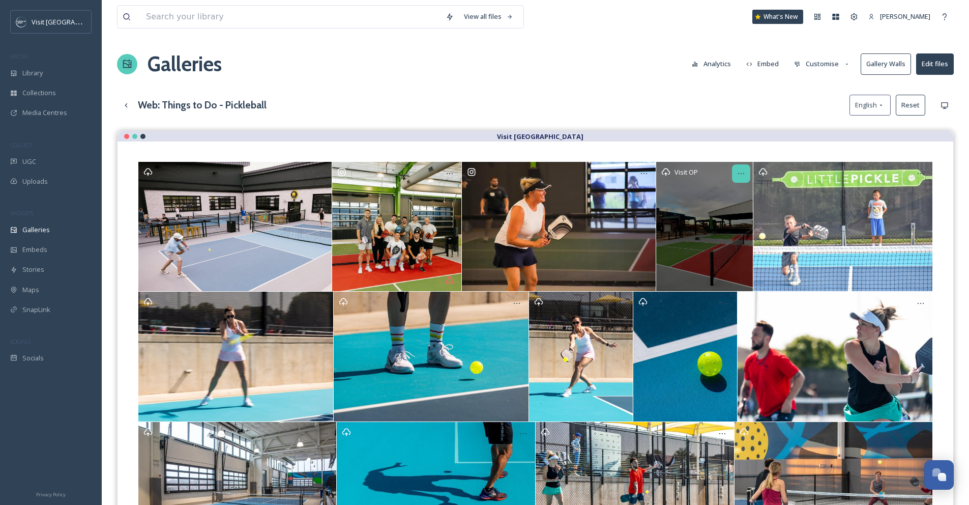
click at [738, 176] on icon at bounding box center [741, 173] width 8 height 8
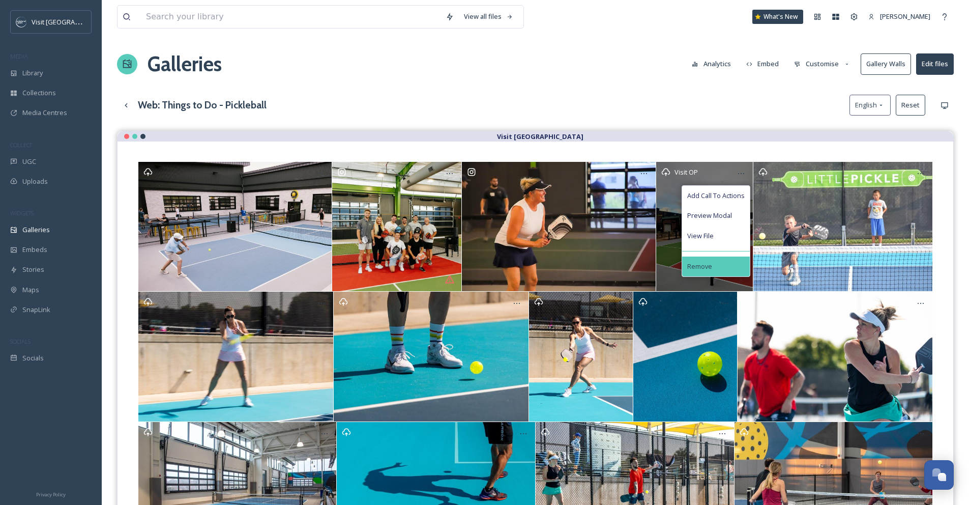
click at [719, 261] on div "Remove" at bounding box center [716, 266] width 68 height 20
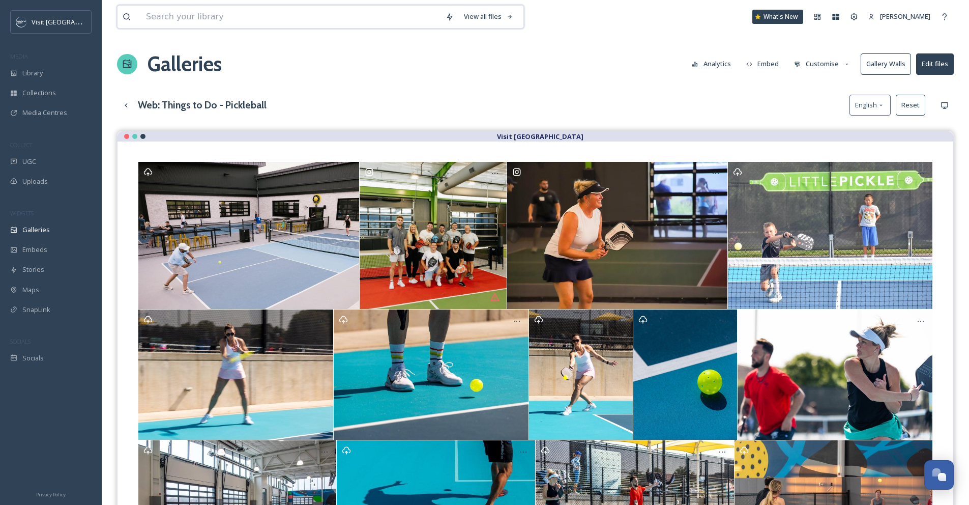
click at [230, 19] on input at bounding box center [291, 17] width 300 height 22
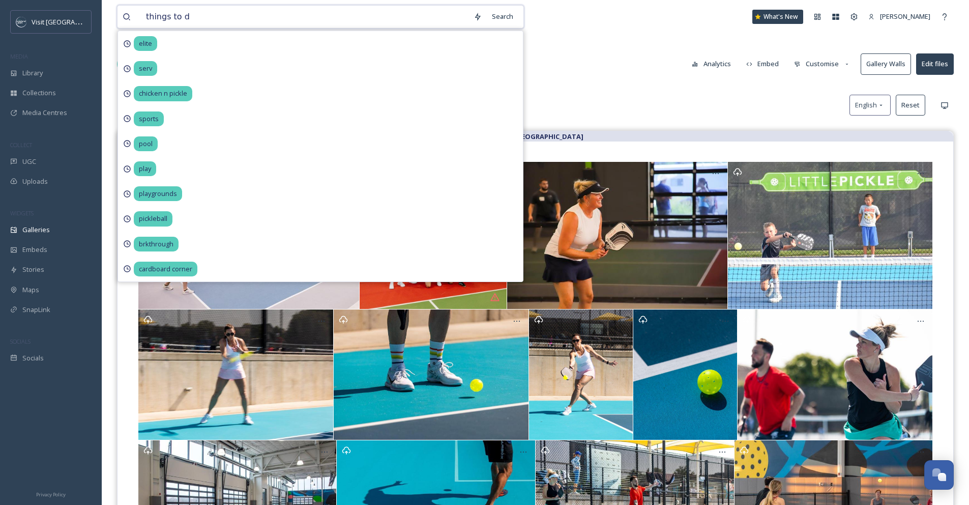
type input "things to do"
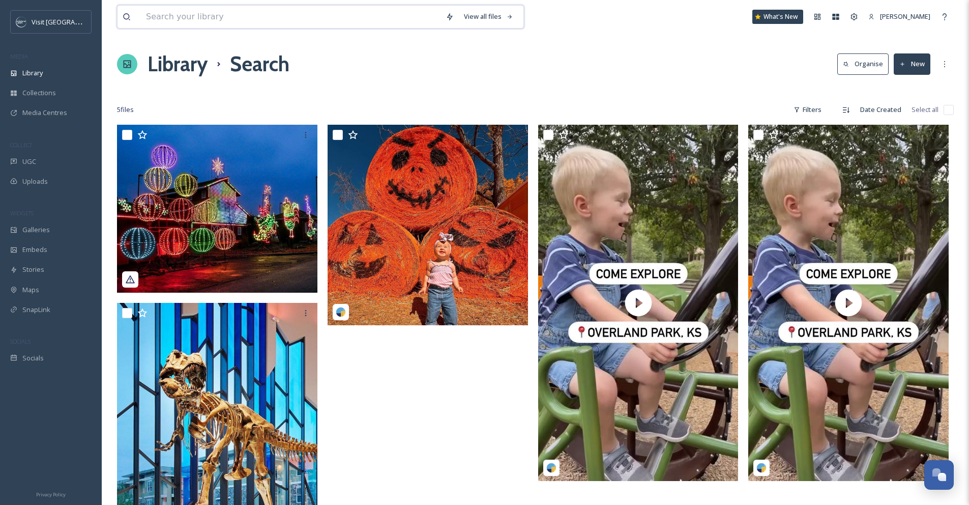
click at [239, 14] on input at bounding box center [291, 17] width 300 height 22
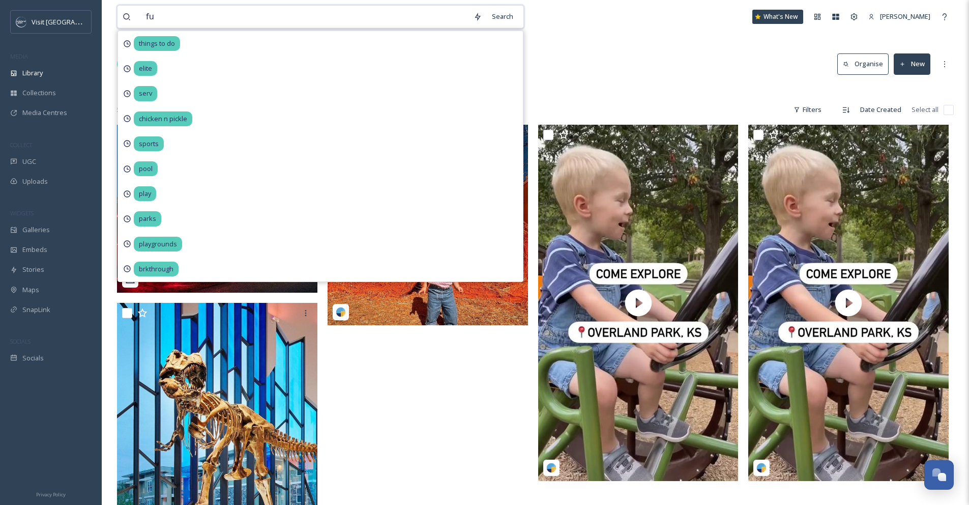
type input "fun"
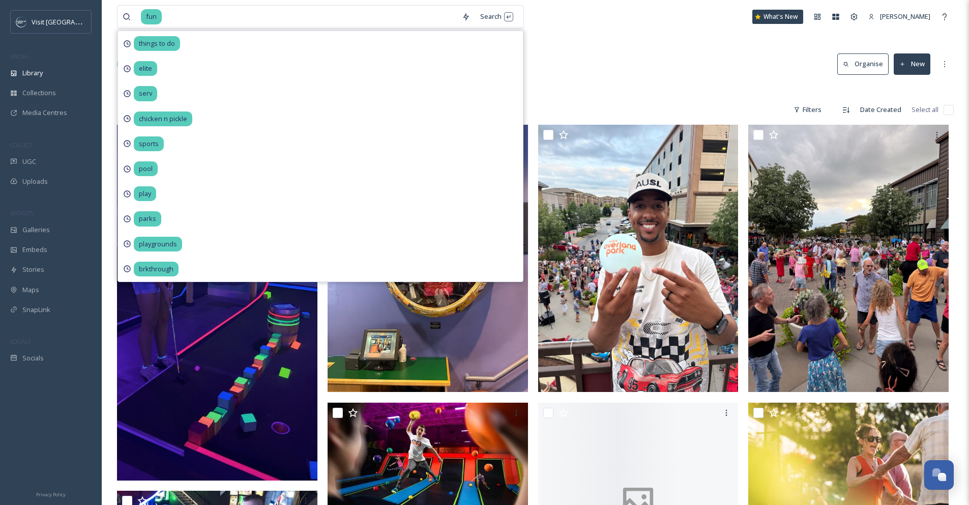
click at [660, 68] on div "Library Search Organise New" at bounding box center [535, 64] width 837 height 31
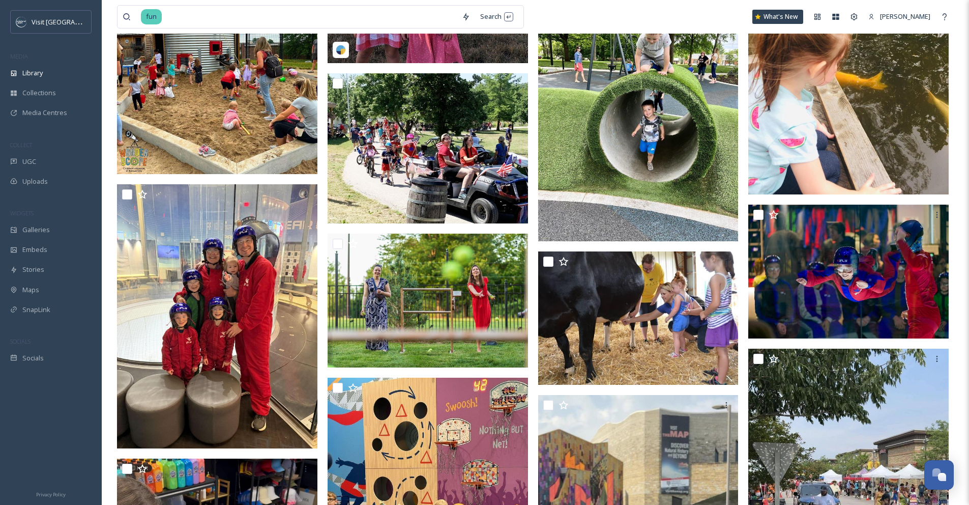
scroll to position [1937, 0]
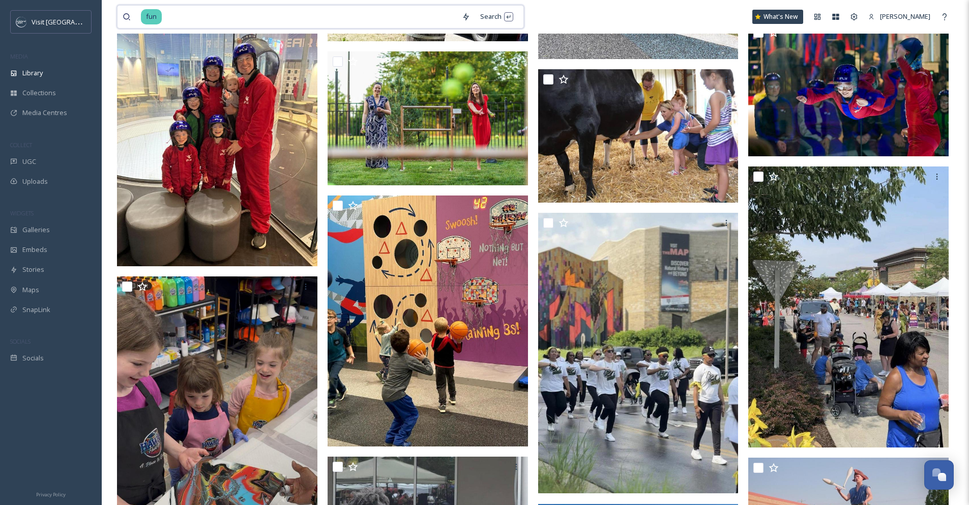
click at [181, 12] on input at bounding box center [310, 17] width 294 height 22
drag, startPoint x: 181, startPoint y: 12, endPoint x: 107, endPoint y: 10, distance: 73.8
type input "f"
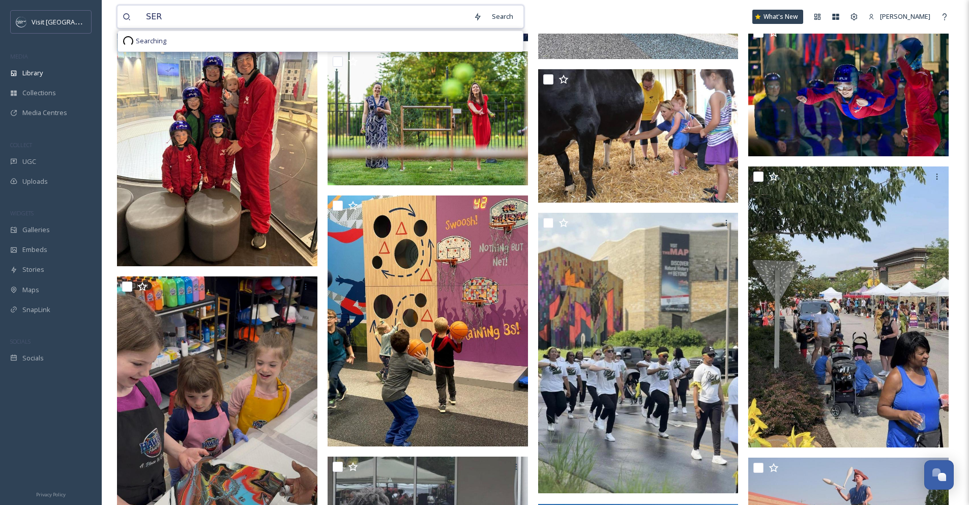
type input "SERV"
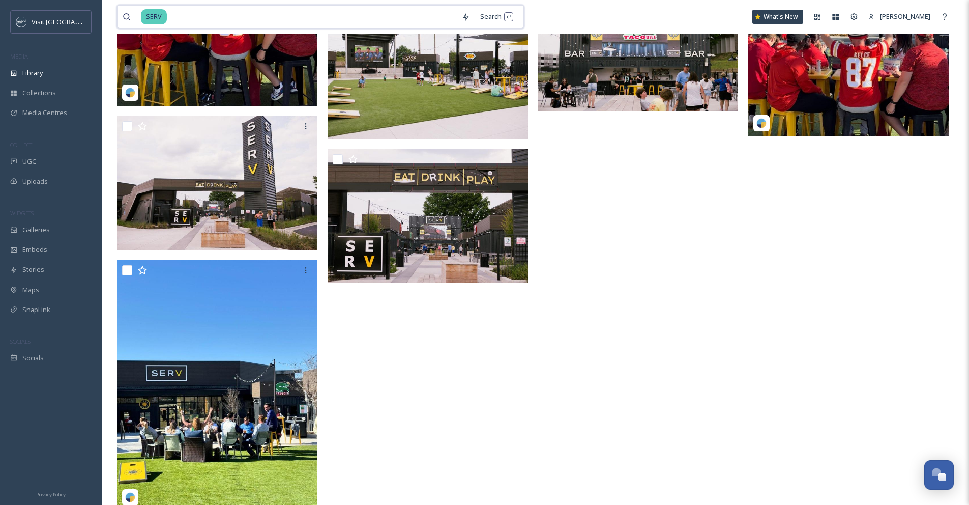
scroll to position [2497, 0]
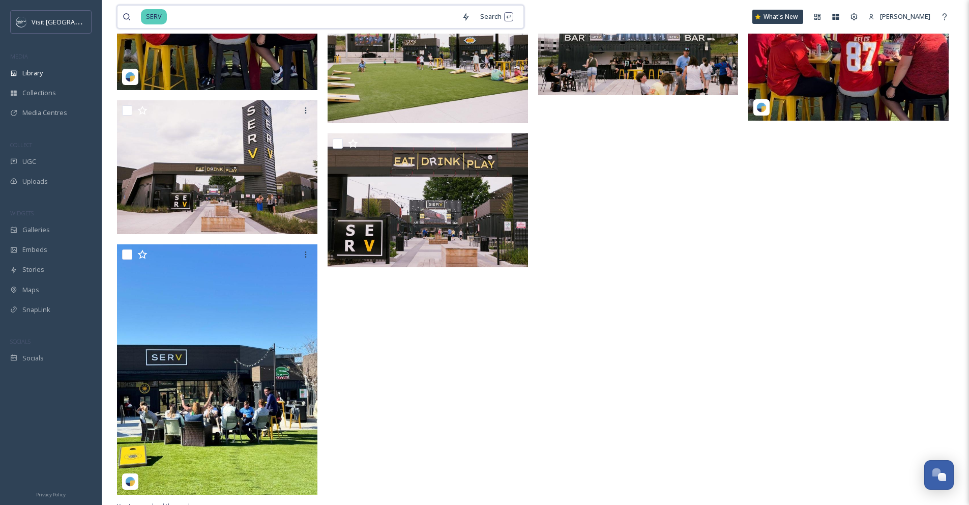
click at [256, 22] on input at bounding box center [312, 17] width 289 height 22
type input "S"
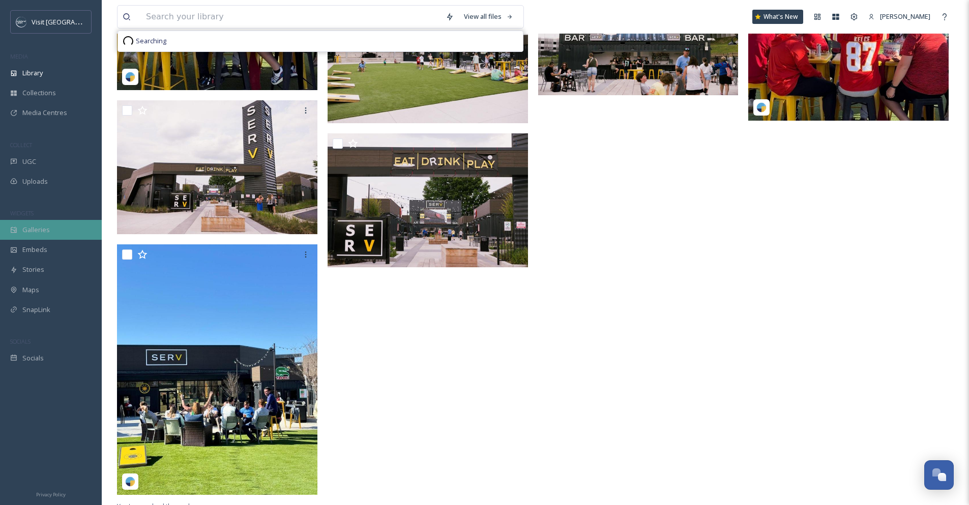
click at [60, 228] on div "Galleries" at bounding box center [51, 230] width 102 height 20
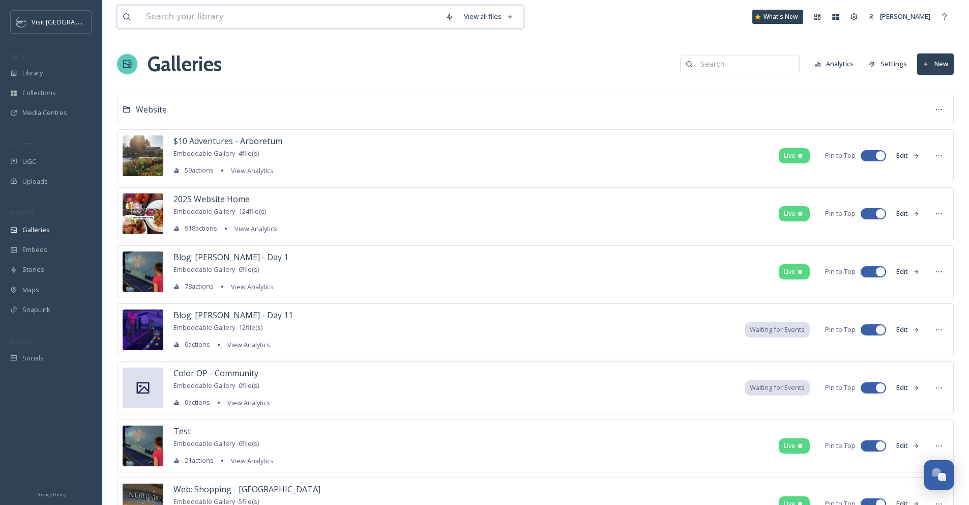
click at [288, 15] on input at bounding box center [291, 17] width 300 height 22
click at [767, 65] on input at bounding box center [744, 64] width 99 height 20
type input "only in"
click at [775, 87] on div "Web: Only in OP 14 file(s)" at bounding box center [728, 86] width 141 height 20
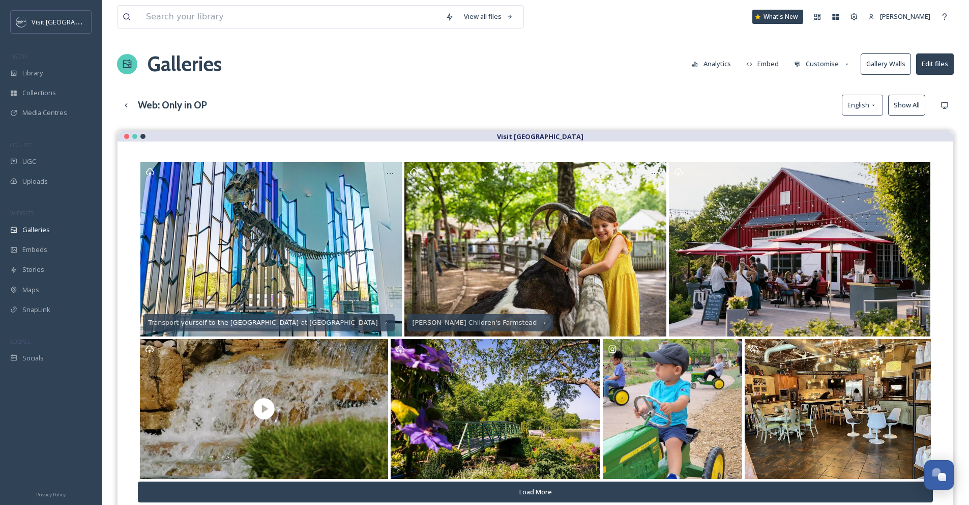
click at [807, 66] on button "Customise" at bounding box center [822, 64] width 67 height 20
click at [806, 80] on div "Layout" at bounding box center [824, 87] width 71 height 20
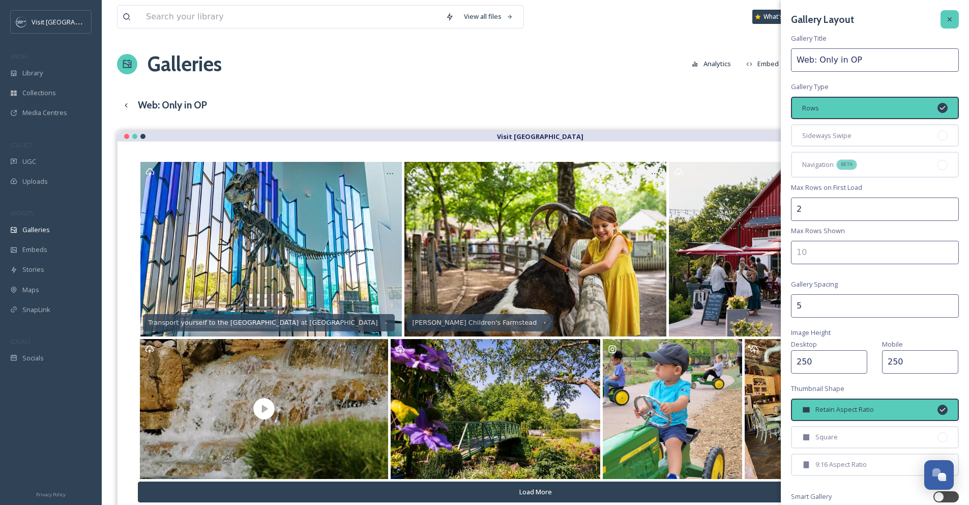
click at [946, 15] on icon at bounding box center [950, 19] width 8 height 8
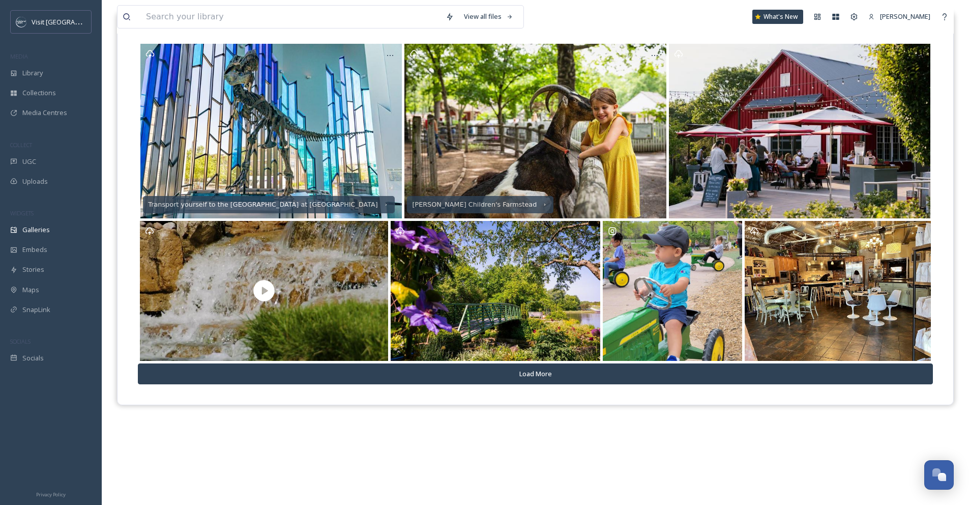
scroll to position [146, 0]
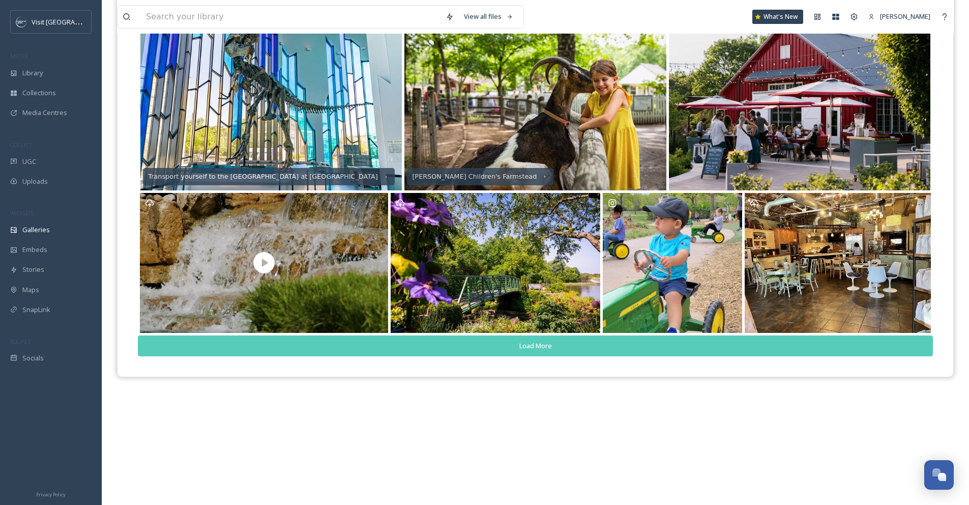
click at [701, 349] on button "Load More" at bounding box center [535, 345] width 795 height 21
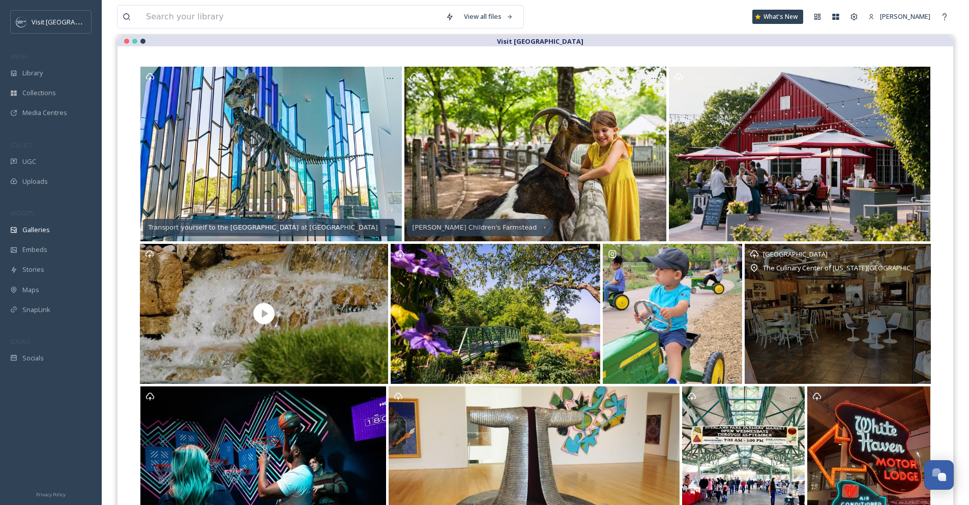
scroll to position [179, 0]
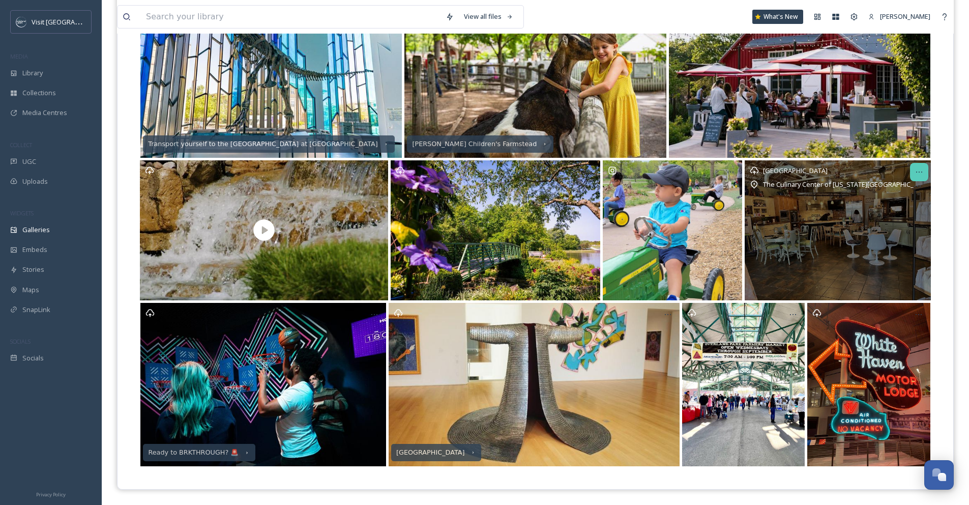
click at [921, 172] on icon at bounding box center [919, 172] width 8 height 8
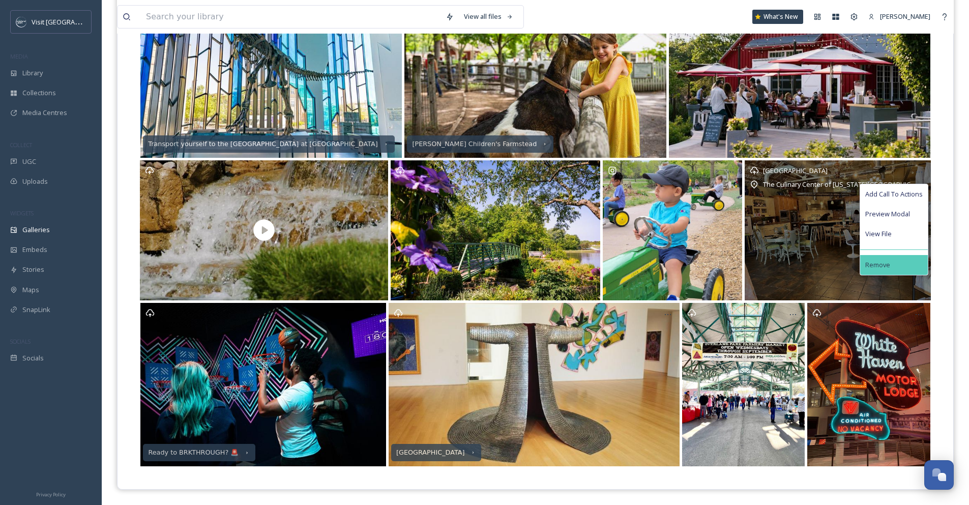
click at [898, 261] on div "Remove" at bounding box center [894, 265] width 68 height 20
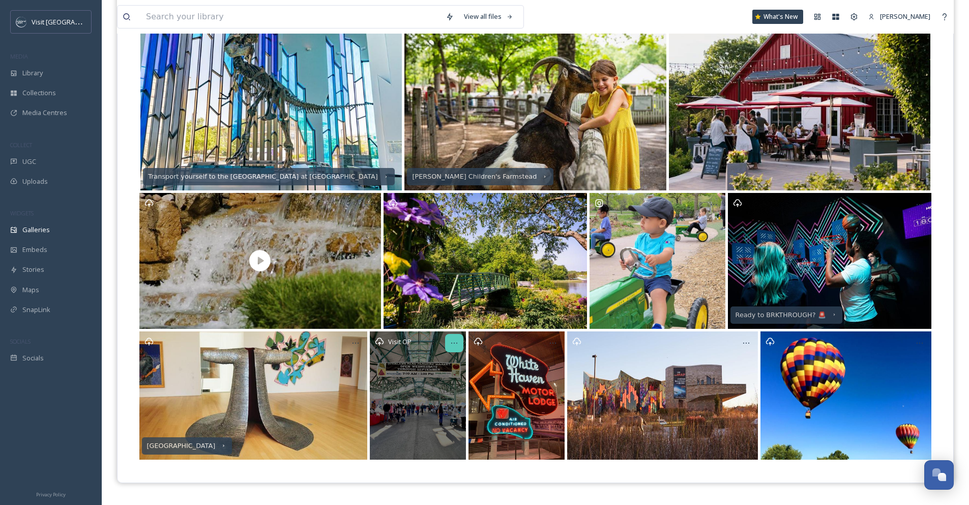
click at [455, 347] on div at bounding box center [454, 343] width 18 height 18
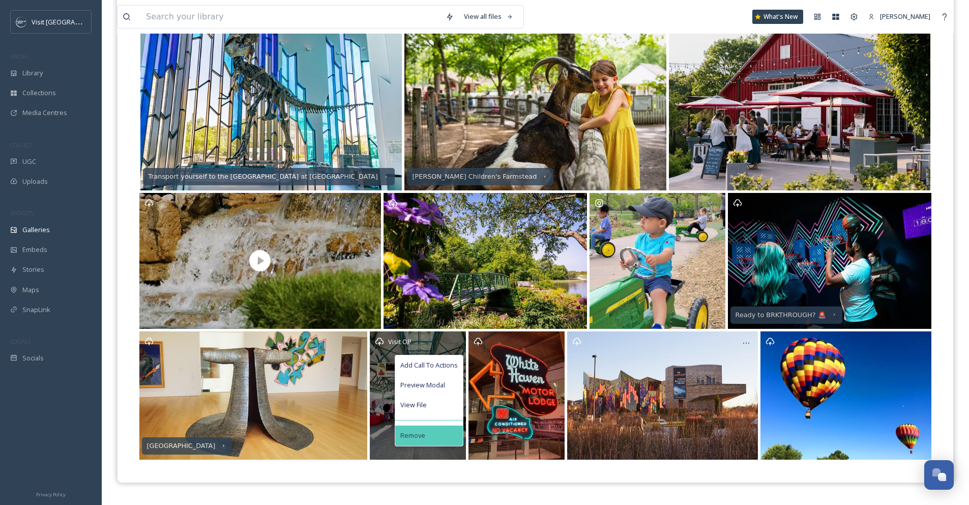
click at [446, 428] on div "Remove" at bounding box center [429, 435] width 68 height 20
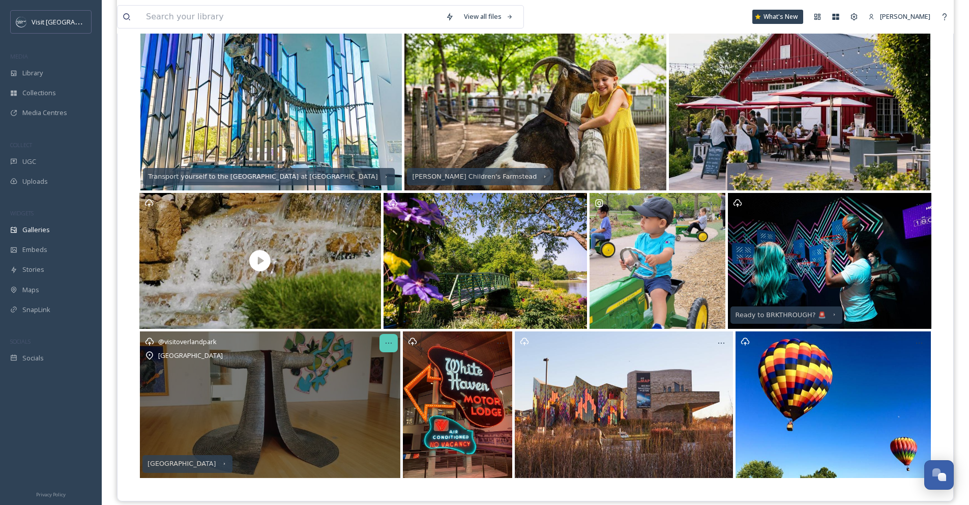
click at [382, 342] on div at bounding box center [388, 343] width 18 height 18
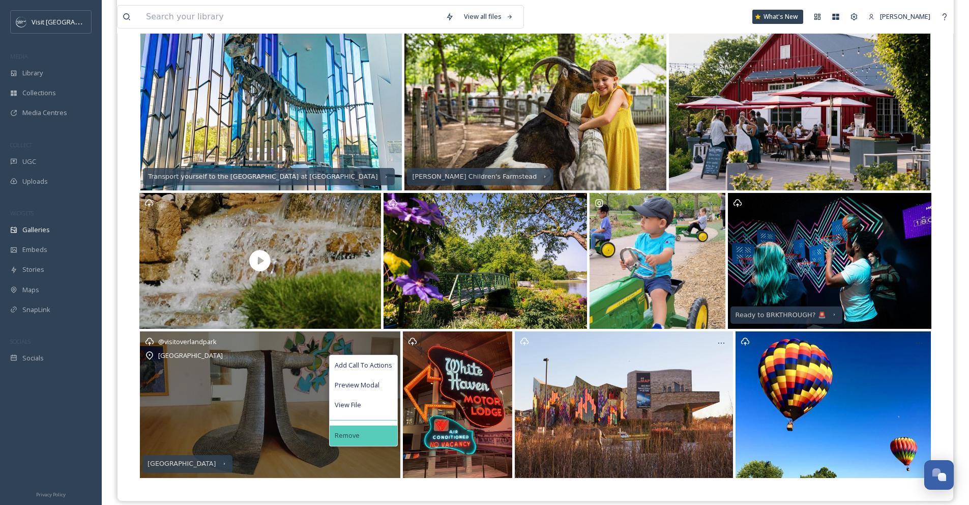
click at [387, 428] on div "Remove" at bounding box center [364, 435] width 68 height 20
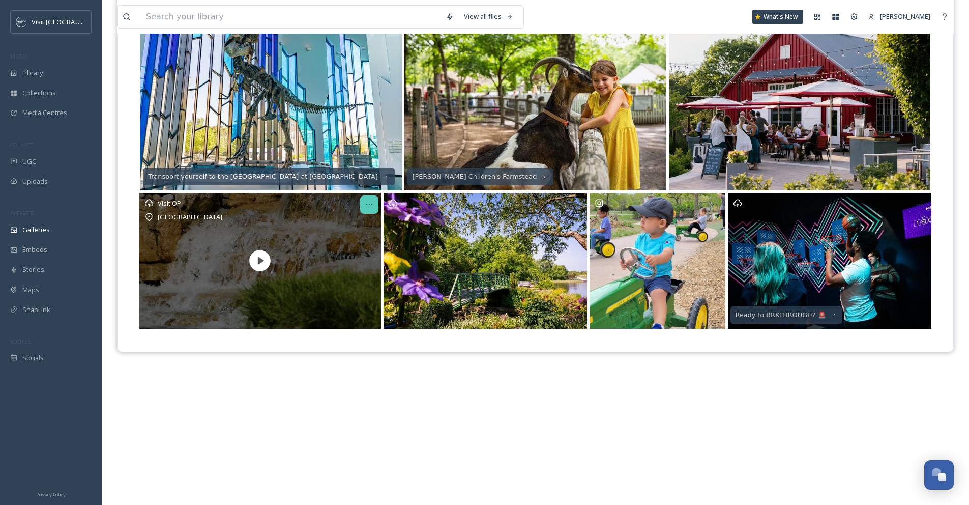
click at [367, 206] on icon at bounding box center [369, 204] width 8 height 8
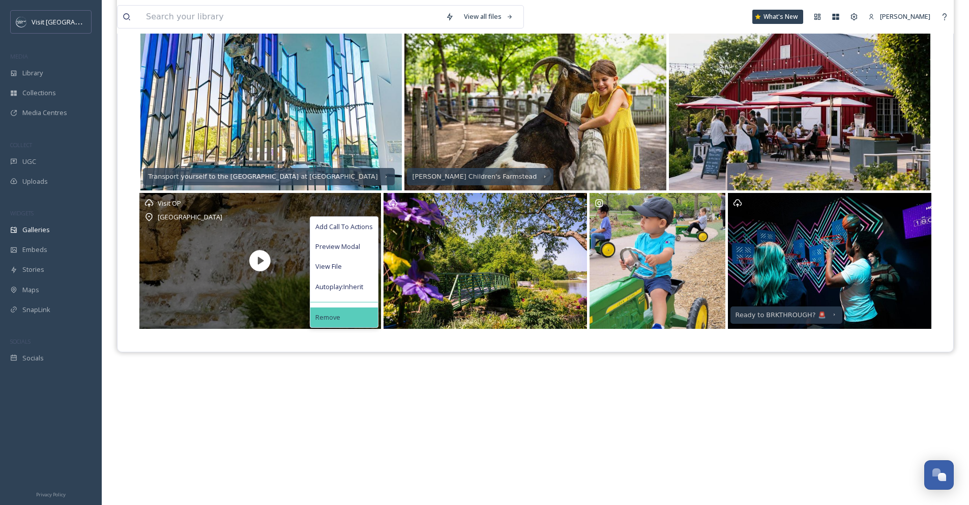
click at [364, 311] on div "Remove" at bounding box center [344, 317] width 68 height 20
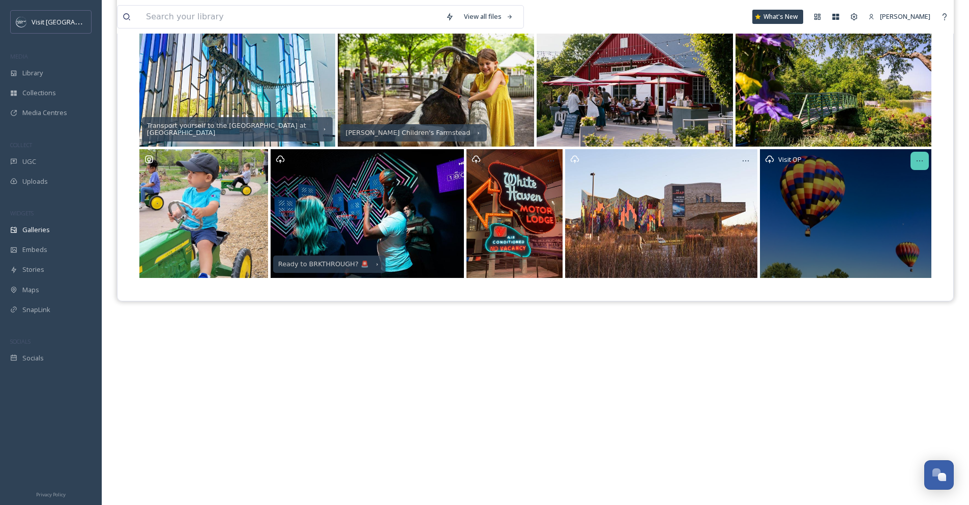
click at [924, 161] on div at bounding box center [920, 161] width 18 height 18
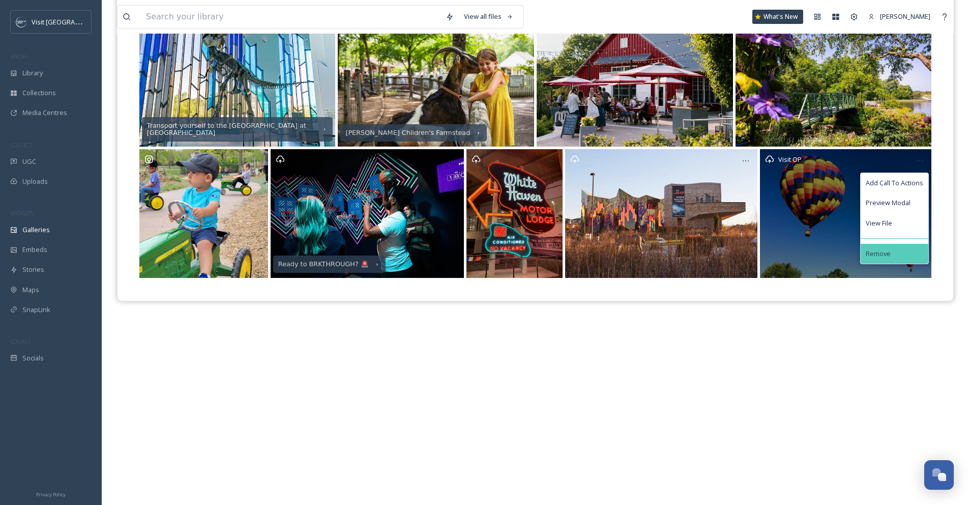
click at [894, 250] on div "Remove" at bounding box center [895, 254] width 68 height 20
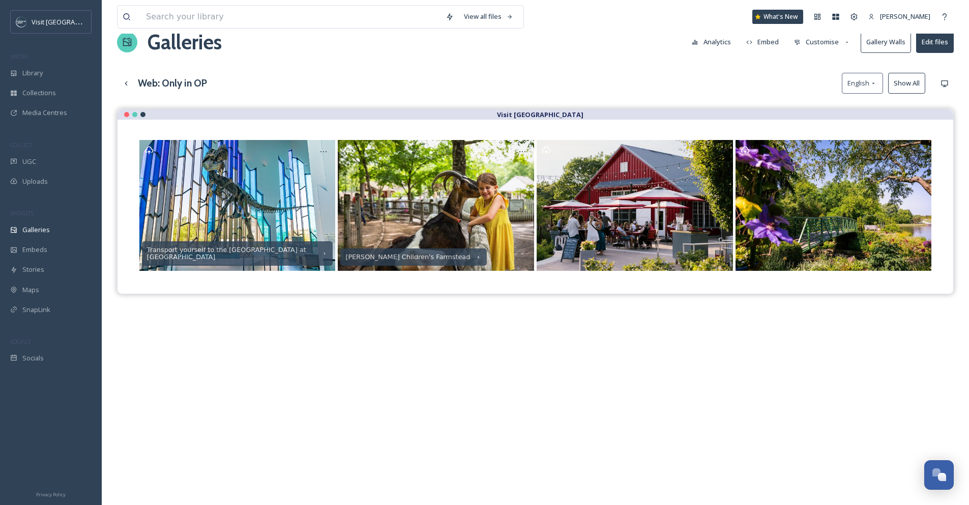
scroll to position [0, 0]
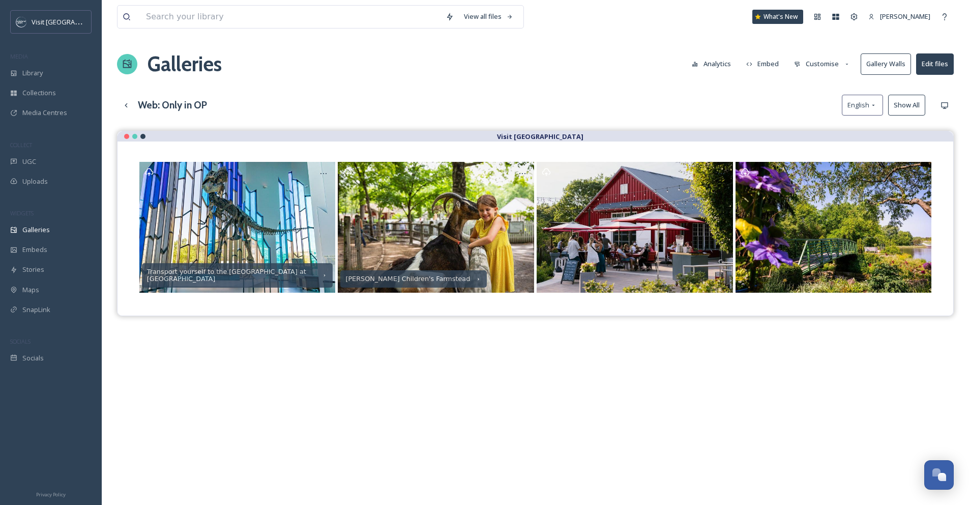
click at [819, 66] on button "Customise" at bounding box center [822, 64] width 67 height 20
click at [818, 81] on div "Layout" at bounding box center [824, 87] width 71 height 20
click at [693, 85] on div "View all files What's New [PERSON_NAME] Galleries Analytics Embed Customise Gal…" at bounding box center [535, 325] width 867 height 651
click at [904, 100] on button "Show All" at bounding box center [906, 105] width 37 height 21
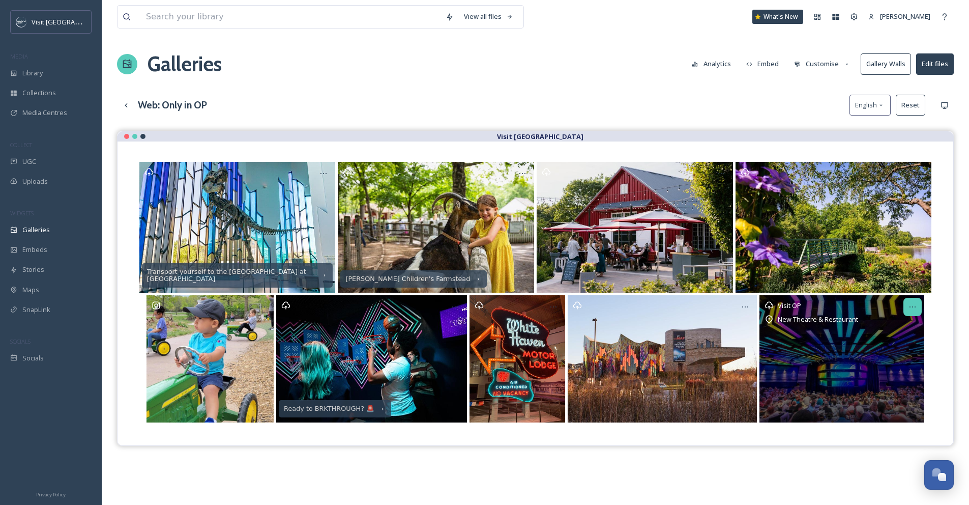
click at [911, 306] on icon at bounding box center [913, 307] width 8 height 8
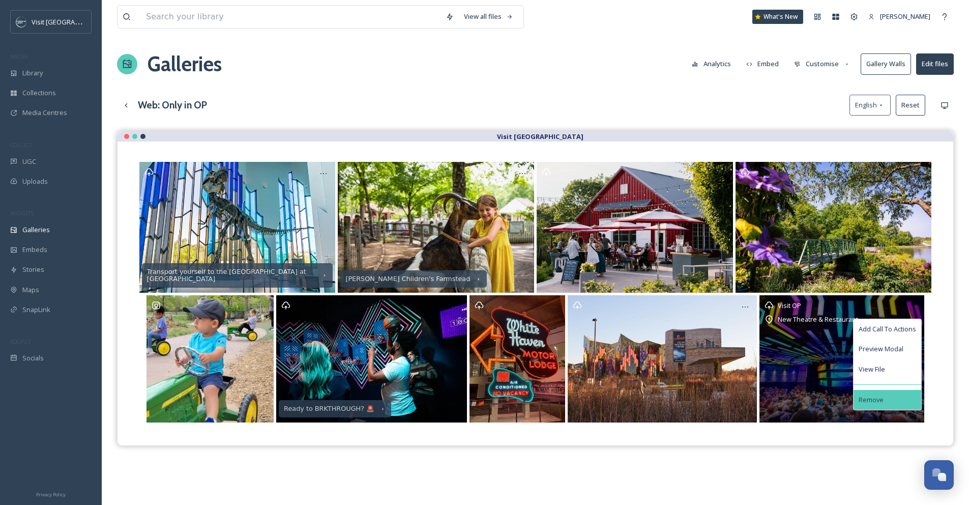
click at [895, 394] on div "Remove" at bounding box center [888, 400] width 68 height 20
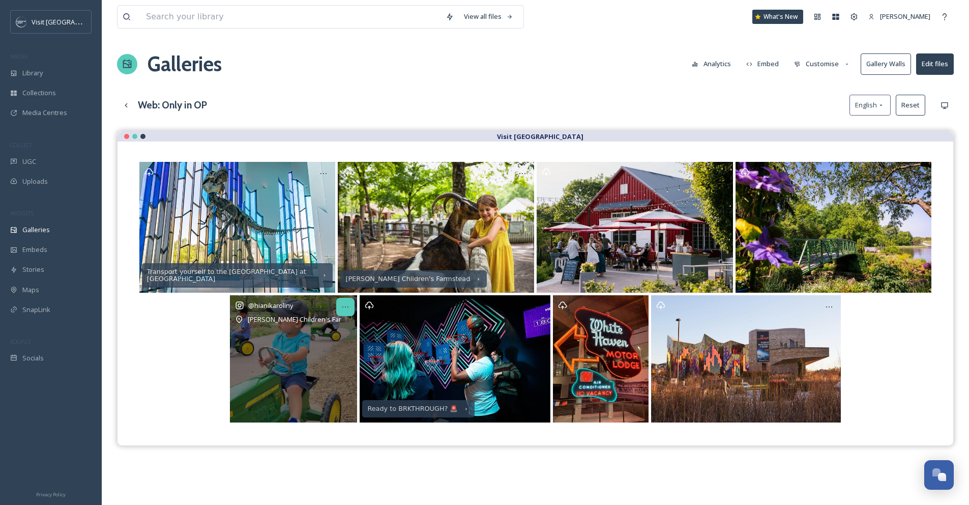
click at [342, 303] on icon at bounding box center [345, 307] width 8 height 8
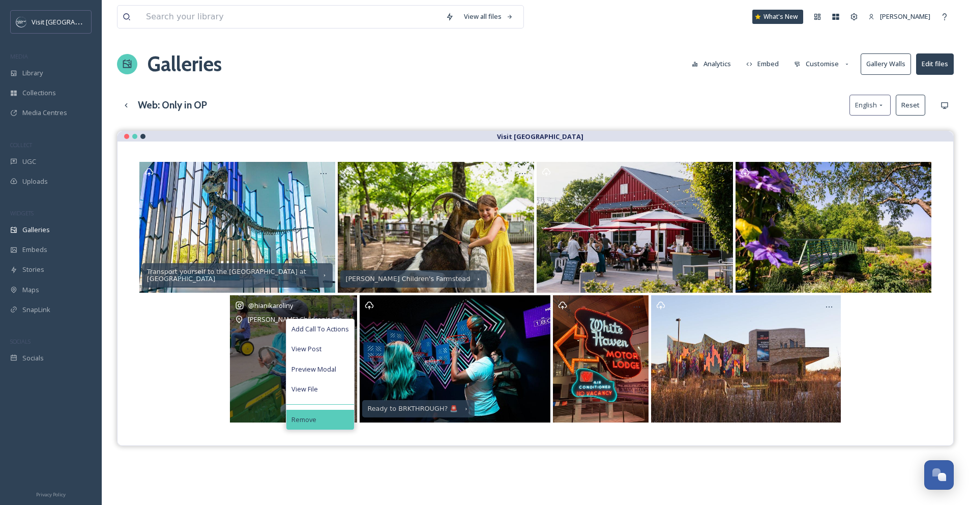
click at [316, 419] on div "Remove" at bounding box center [320, 419] width 68 height 20
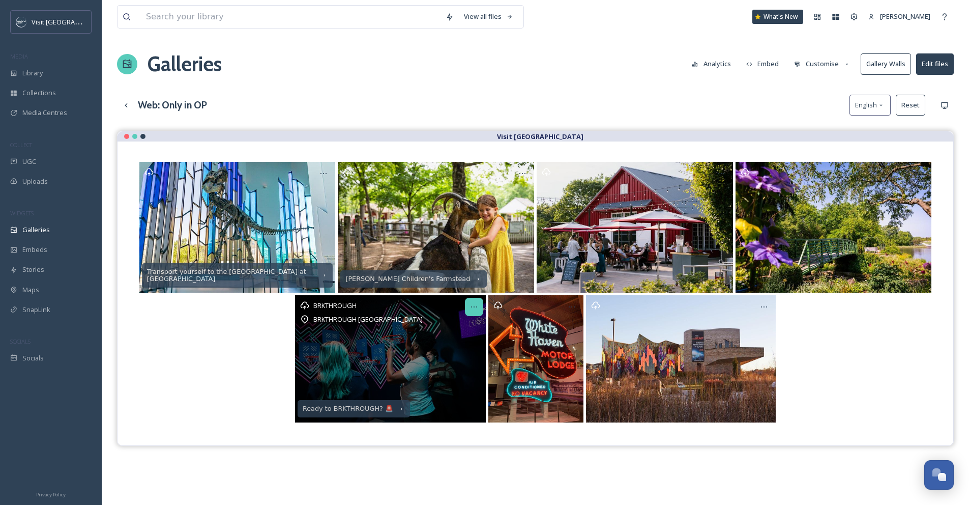
click at [470, 308] on icon at bounding box center [474, 307] width 8 height 8
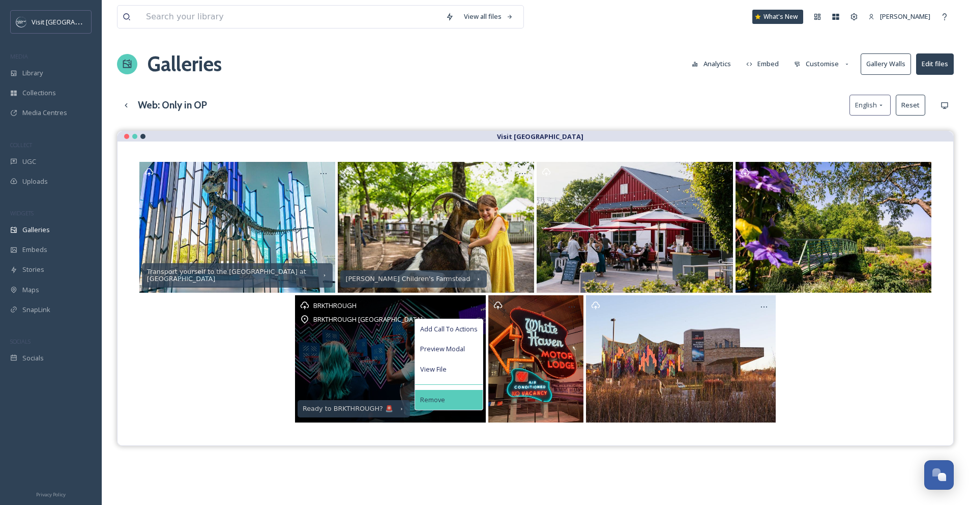
click at [465, 399] on div "Remove" at bounding box center [449, 400] width 68 height 20
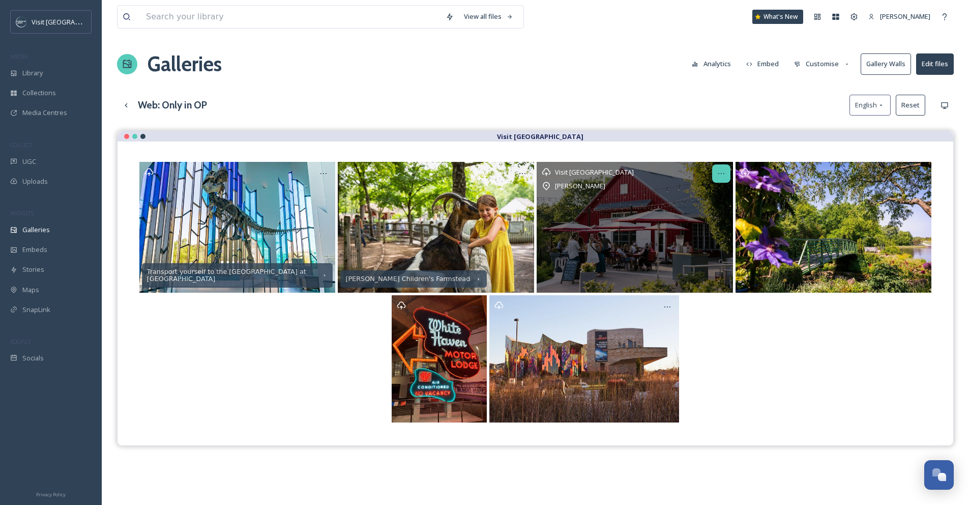
click at [721, 172] on icon at bounding box center [721, 173] width 8 height 8
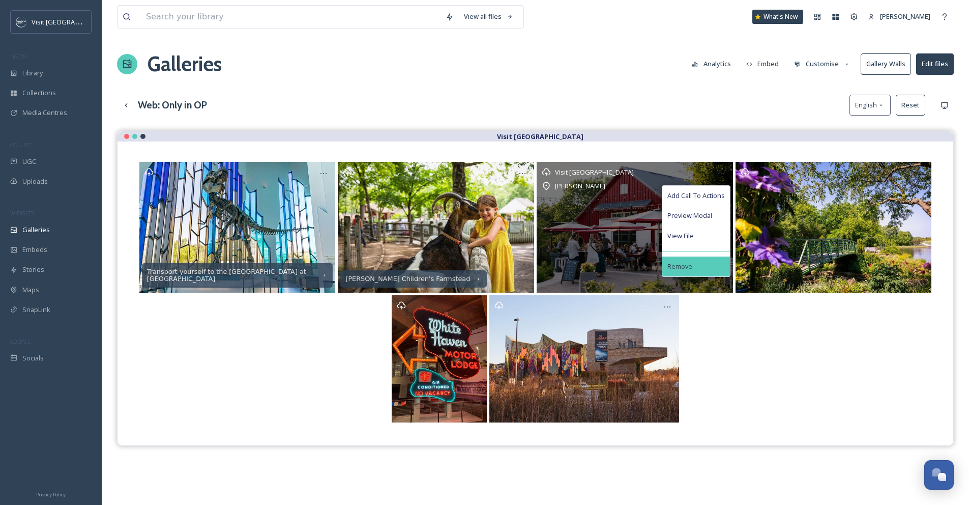
click at [708, 259] on div "Remove" at bounding box center [696, 266] width 68 height 20
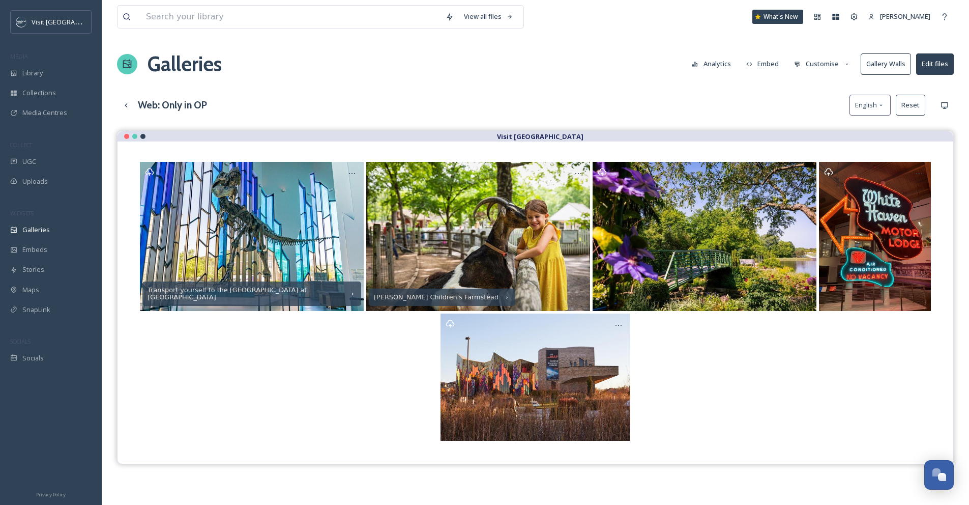
drag, startPoint x: 582, startPoint y: 378, endPoint x: 966, endPoint y: 76, distance: 488.4
click at [69, 68] on div "Library" at bounding box center [51, 73] width 102 height 20
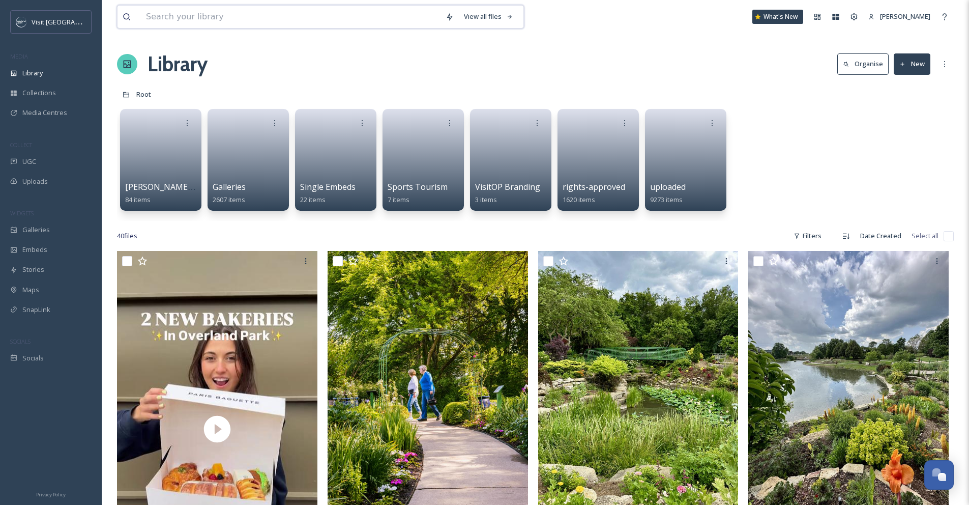
click at [165, 21] on input at bounding box center [291, 17] width 300 height 22
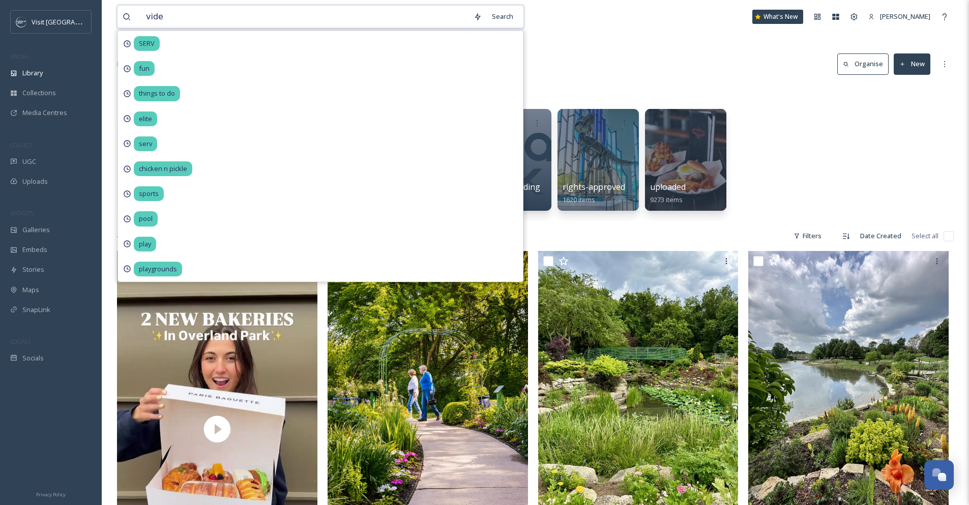
type input "video"
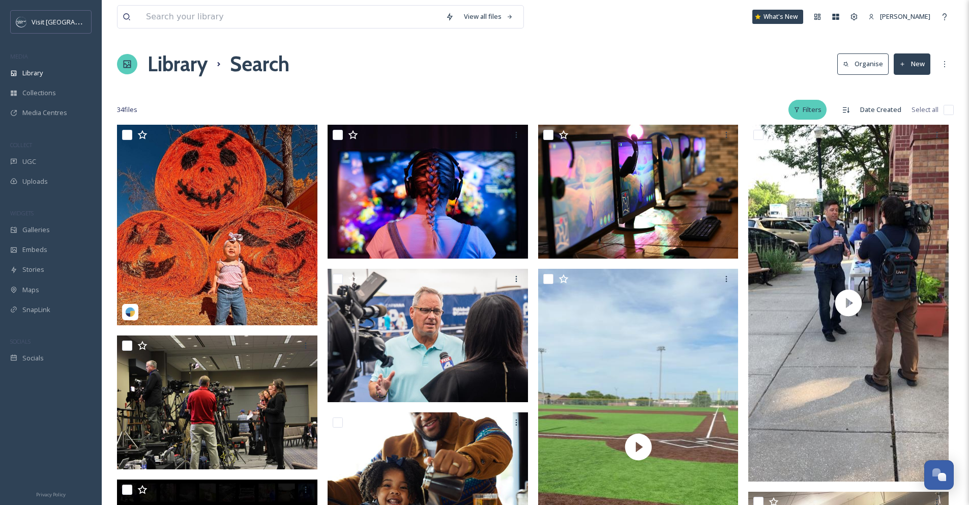
click at [810, 109] on div "Filters" at bounding box center [807, 110] width 38 height 20
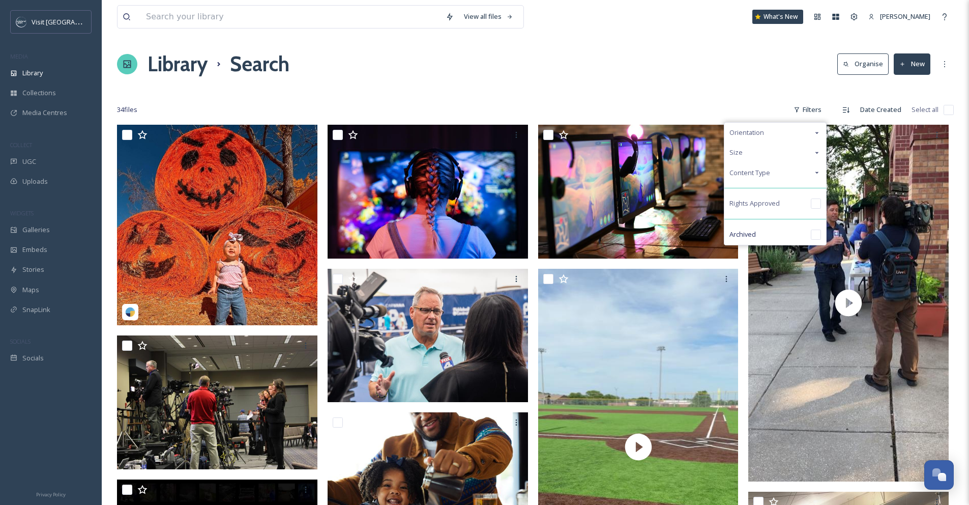
click at [802, 130] on div "Orientation" at bounding box center [775, 133] width 102 height 20
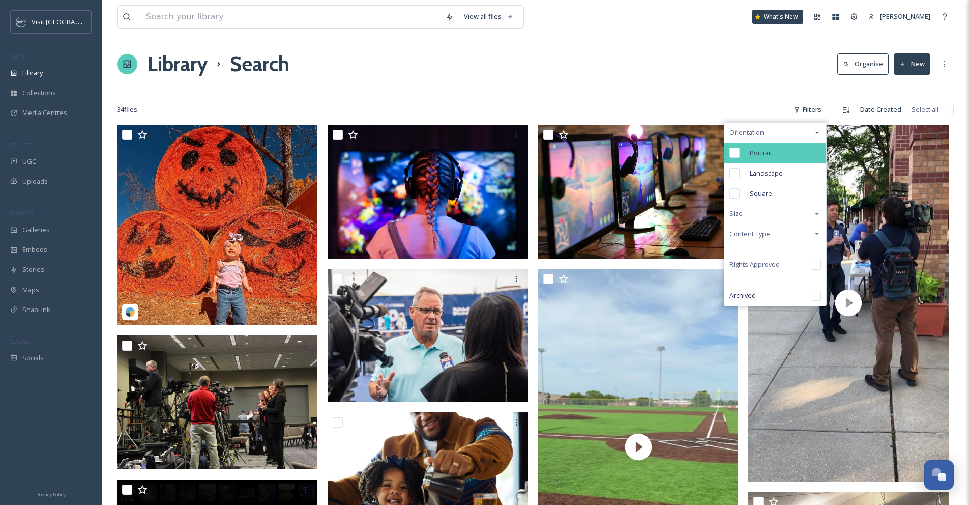
click at [768, 145] on div "Portrait" at bounding box center [775, 152] width 102 height 20
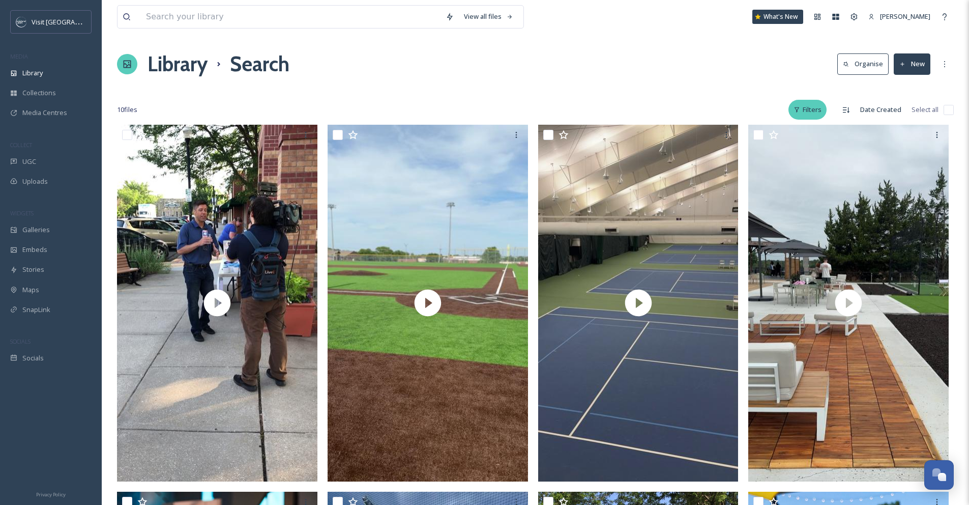
click at [809, 112] on div "Filters" at bounding box center [807, 110] width 38 height 20
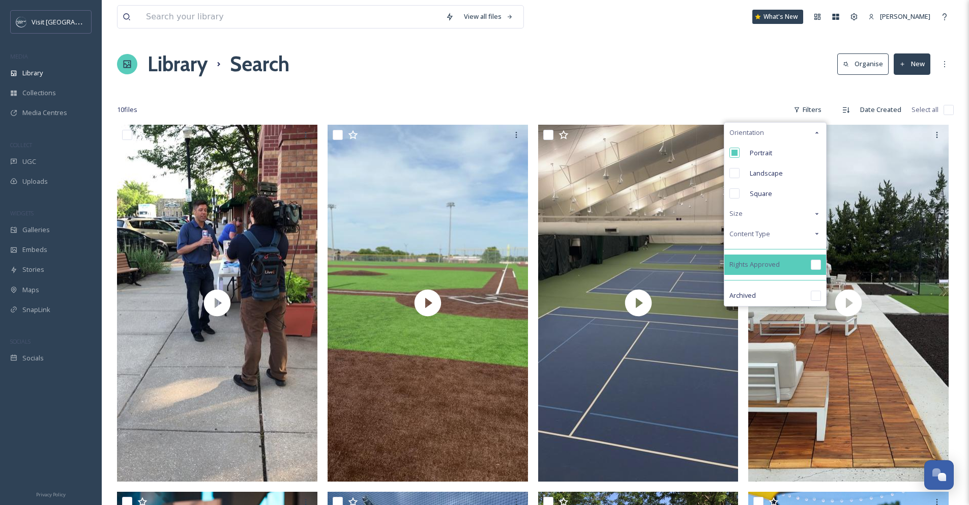
click at [813, 260] on input "checkbox" at bounding box center [816, 264] width 10 height 10
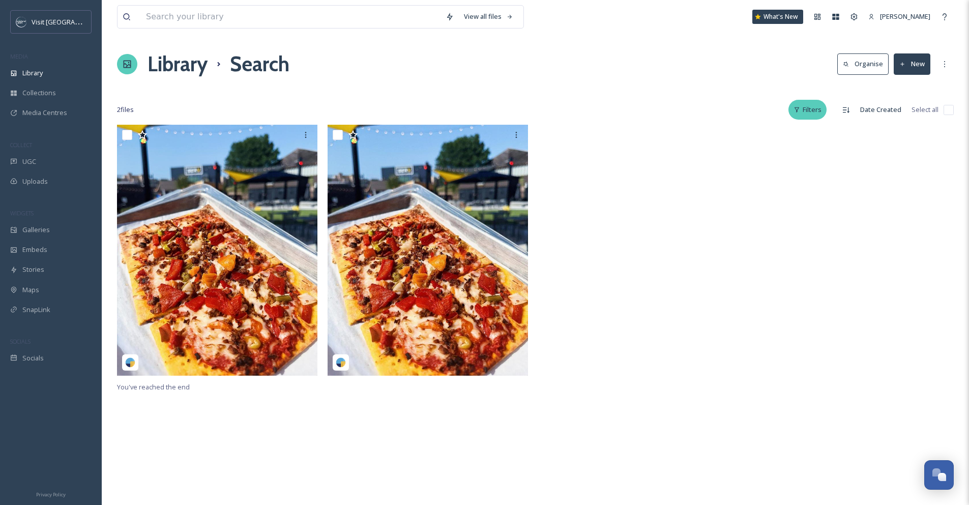
click at [821, 114] on div "Filters" at bounding box center [807, 110] width 38 height 20
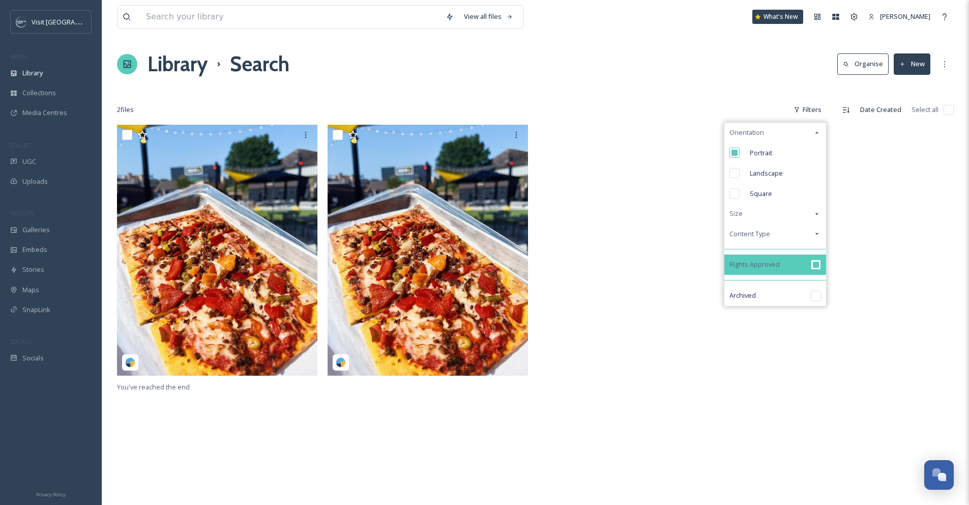
click at [819, 262] on input "checkbox" at bounding box center [816, 264] width 10 height 10
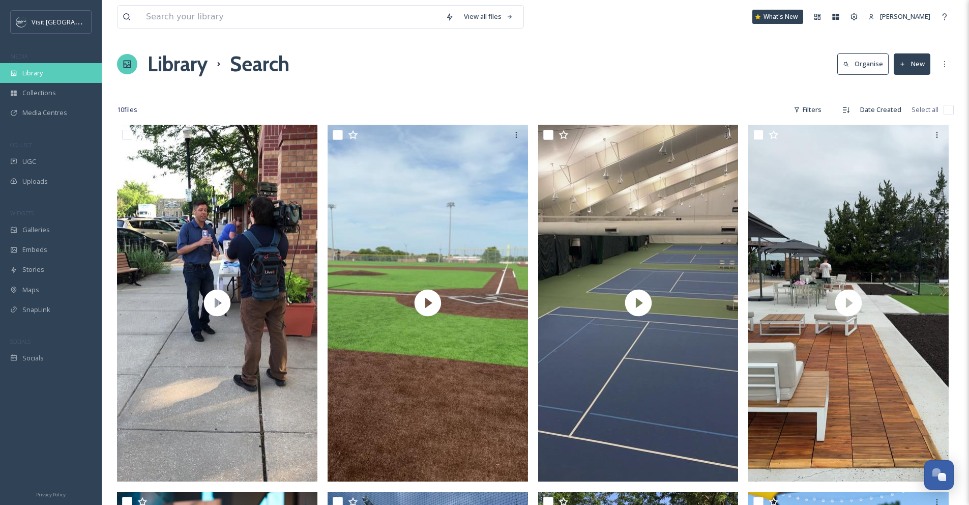
click at [32, 74] on span "Library" at bounding box center [32, 73] width 20 height 10
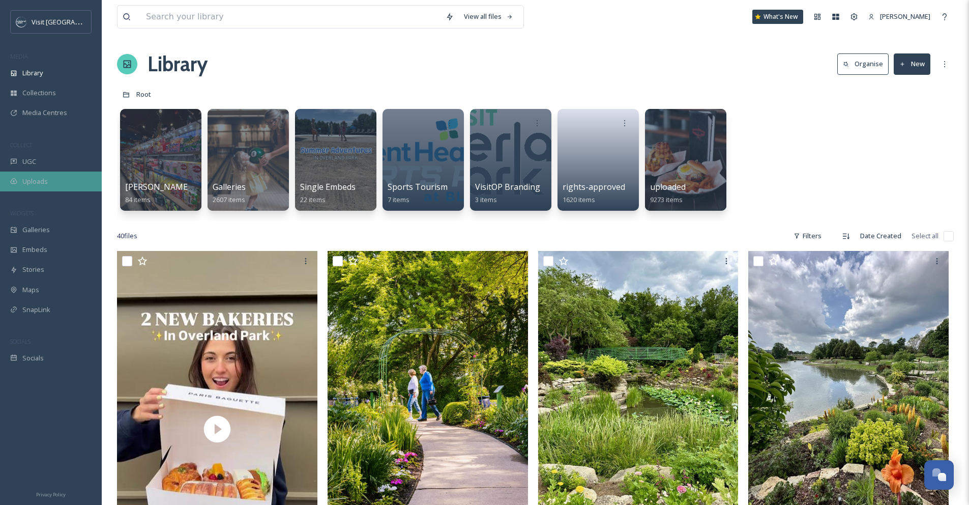
click at [38, 179] on span "Uploads" at bounding box center [34, 182] width 25 height 10
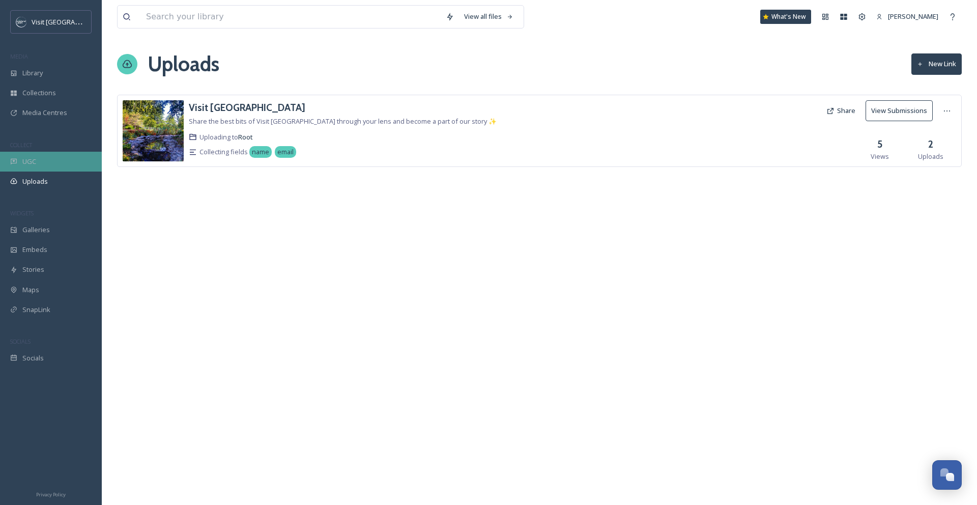
click at [35, 163] on span "UGC" at bounding box center [29, 162] width 14 height 10
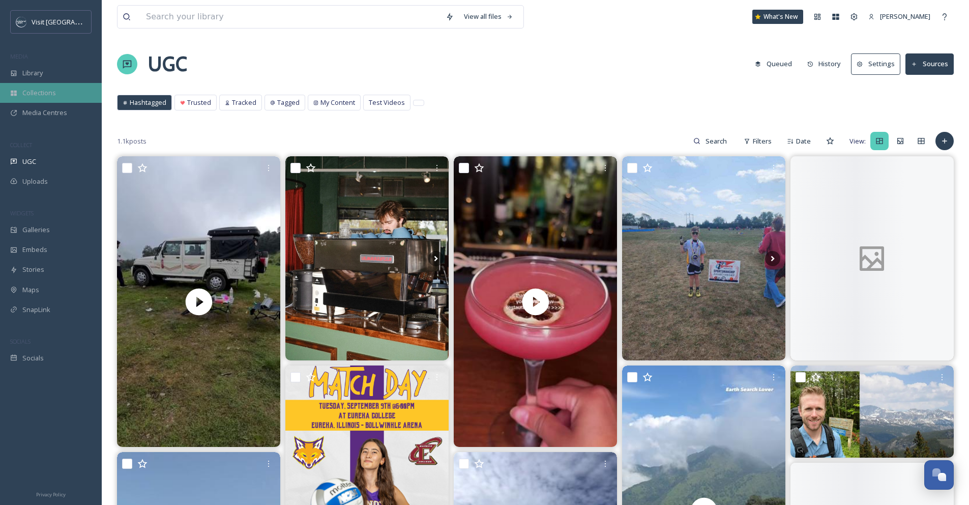
click at [42, 93] on span "Collections" at bounding box center [39, 93] width 34 height 10
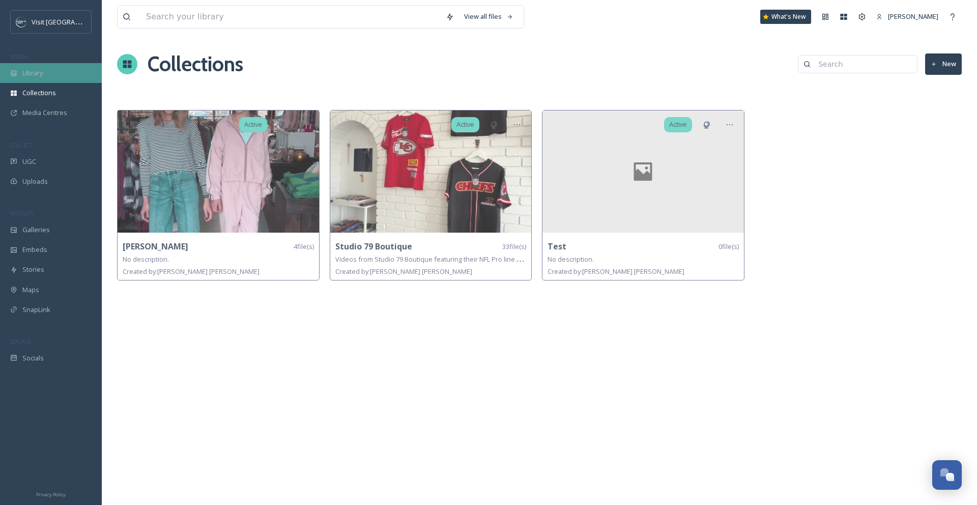
click at [43, 73] on div "Library" at bounding box center [51, 73] width 102 height 20
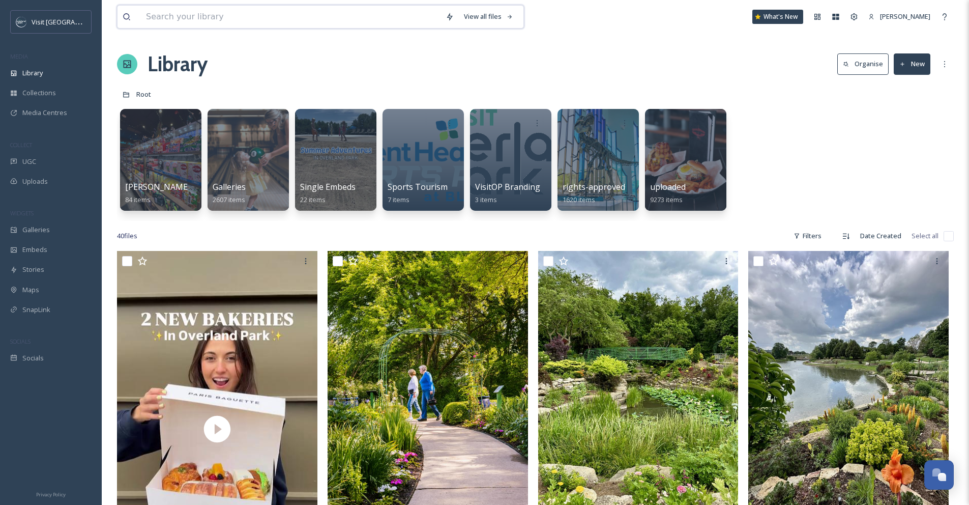
click at [373, 22] on input at bounding box center [291, 17] width 300 height 22
click at [561, 16] on div "View all files What's New [PERSON_NAME]" at bounding box center [535, 17] width 837 height 34
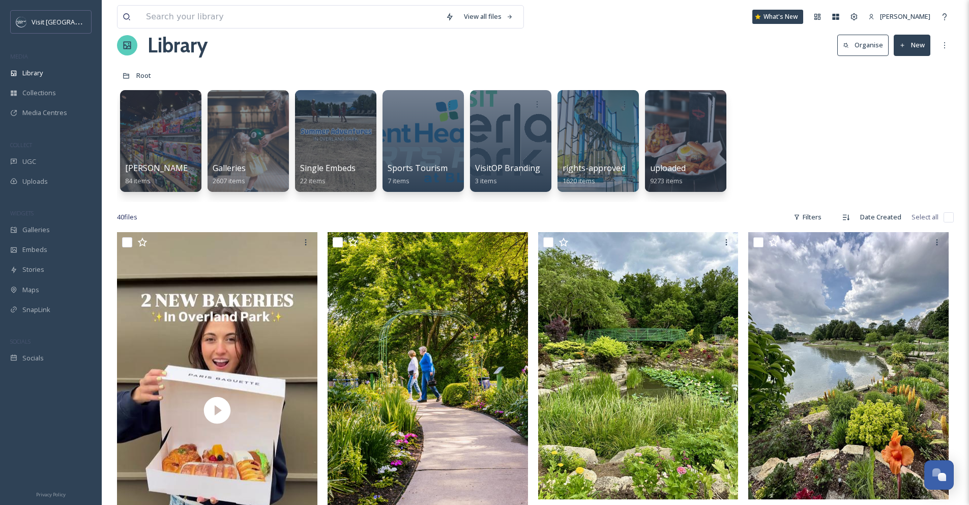
scroll to position [12, 0]
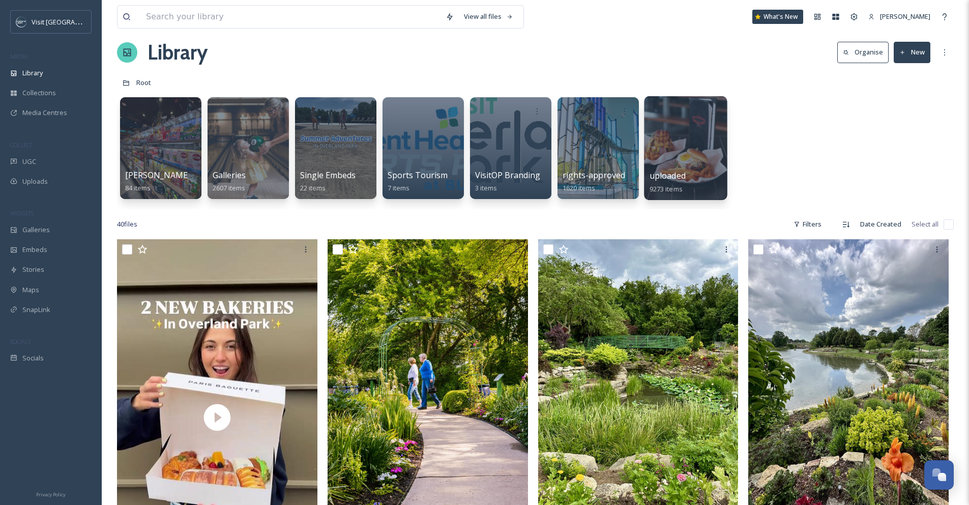
click at [688, 143] on div at bounding box center [685, 148] width 83 height 104
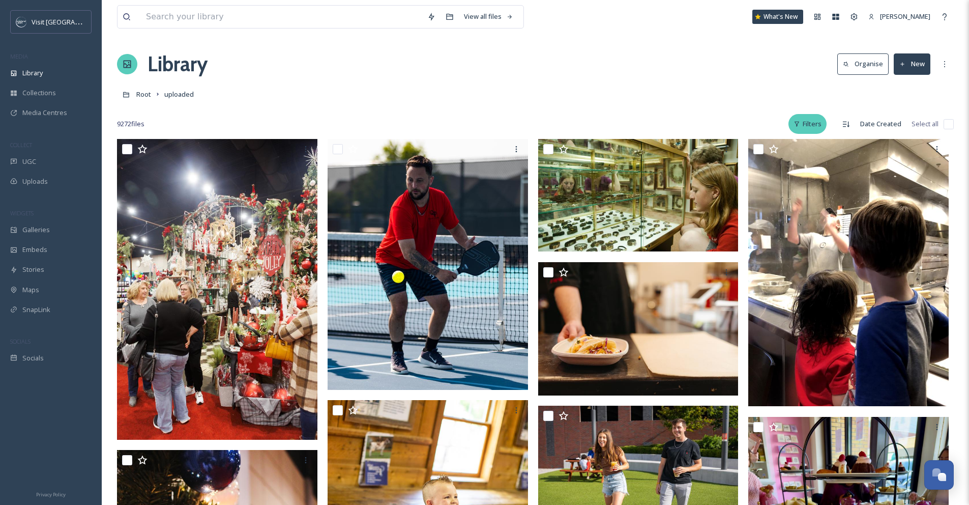
click at [816, 121] on div "Filters" at bounding box center [807, 124] width 38 height 20
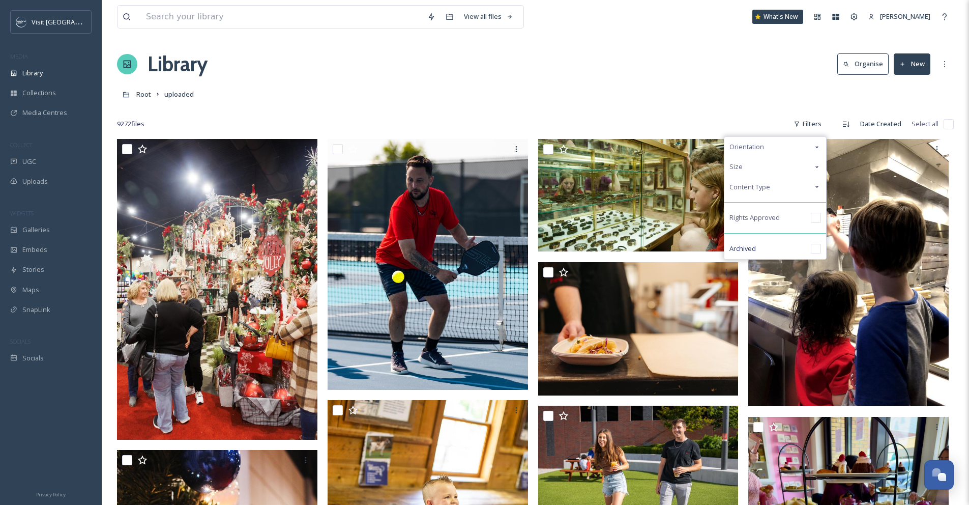
click at [813, 186] on icon at bounding box center [817, 187] width 8 height 8
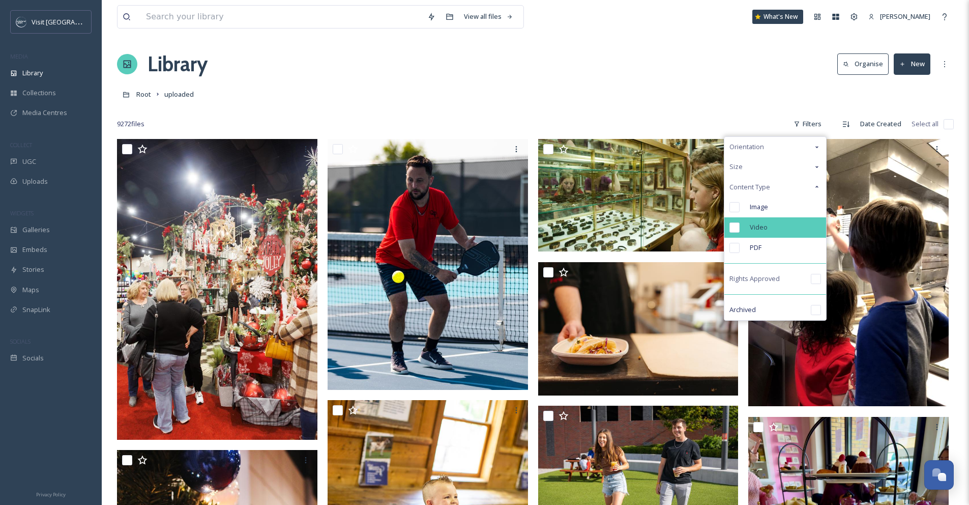
click at [794, 222] on div "Video" at bounding box center [775, 227] width 102 height 20
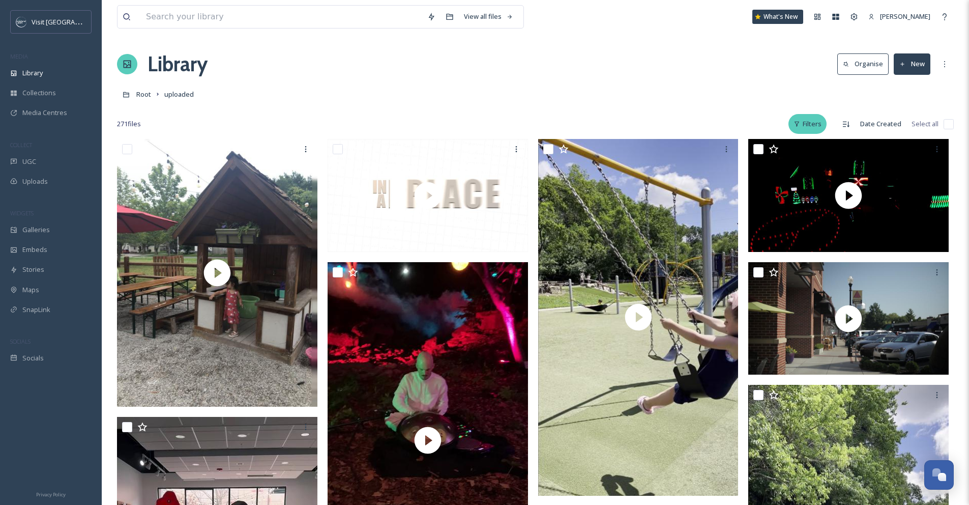
click at [818, 122] on div "Filters" at bounding box center [807, 124] width 38 height 20
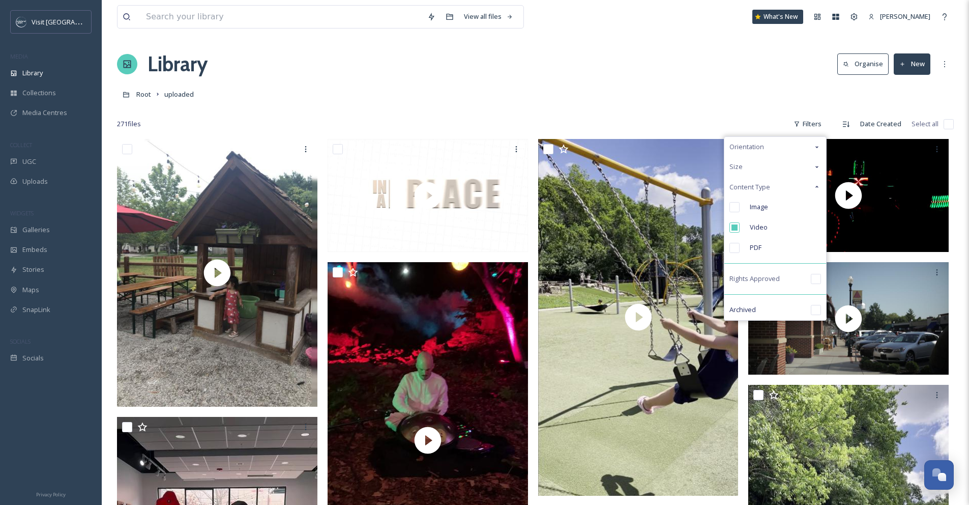
click at [817, 149] on icon at bounding box center [817, 147] width 8 height 8
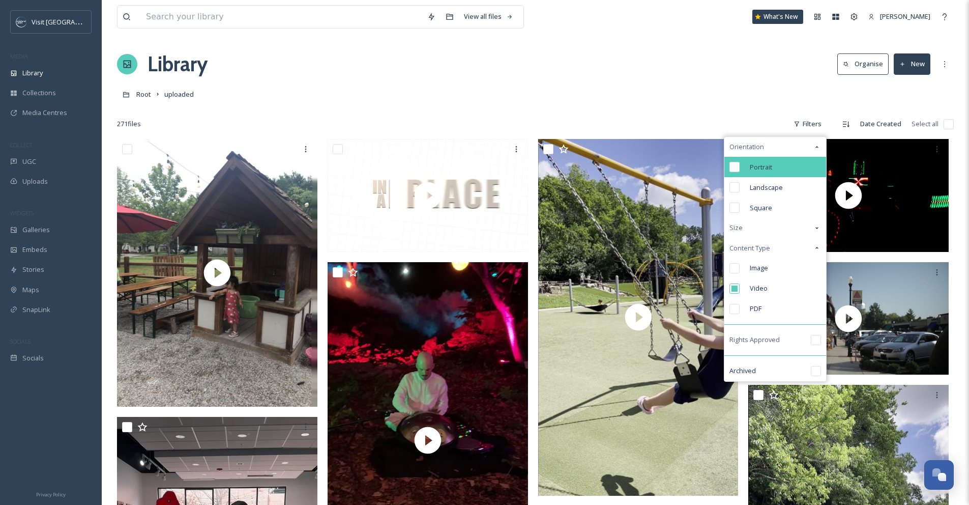
click at [777, 167] on div "Portrait" at bounding box center [775, 167] width 102 height 20
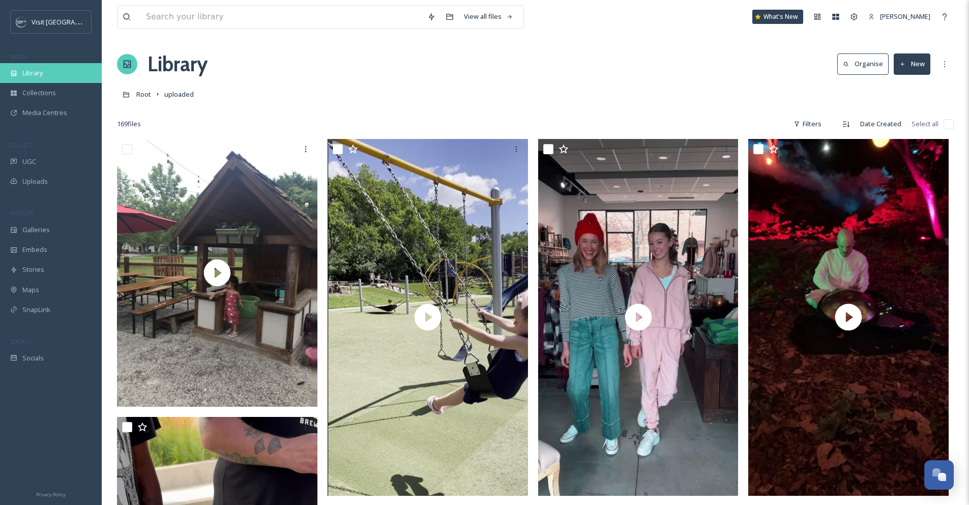
click at [53, 76] on div "Library" at bounding box center [51, 73] width 102 height 20
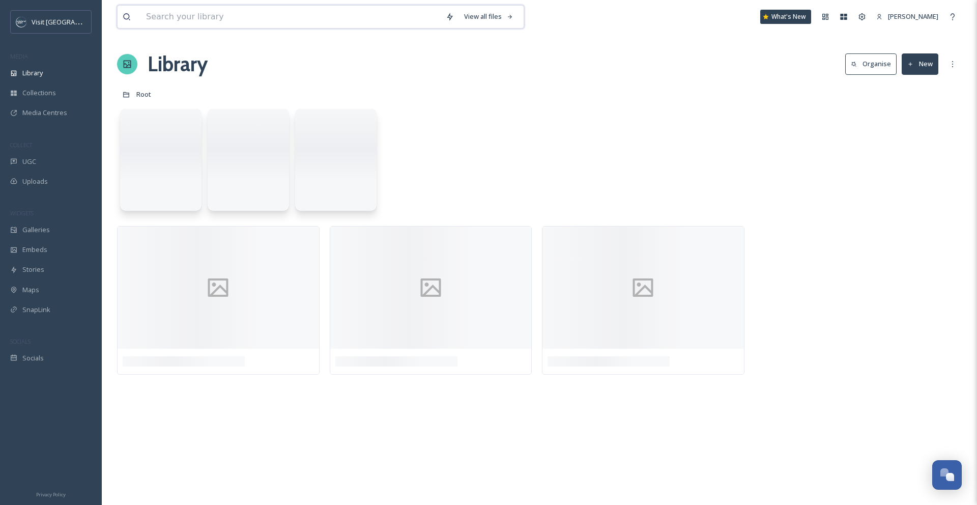
click at [191, 24] on input at bounding box center [291, 17] width 300 height 22
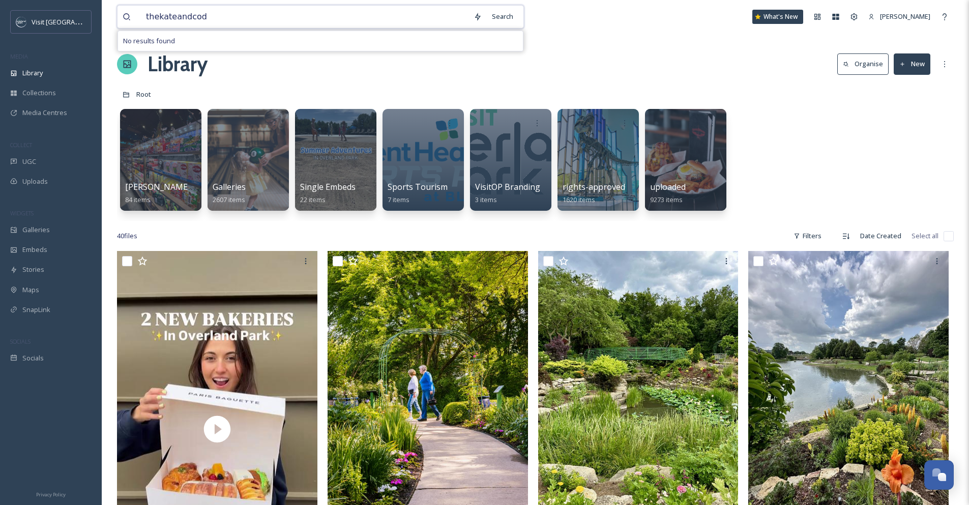
type input "thekateandcody"
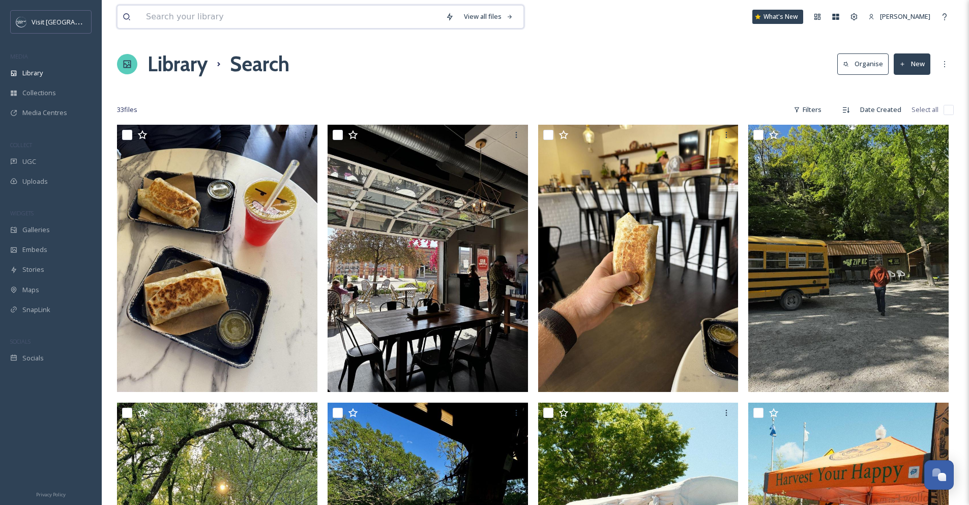
click at [267, 21] on input at bounding box center [291, 17] width 300 height 22
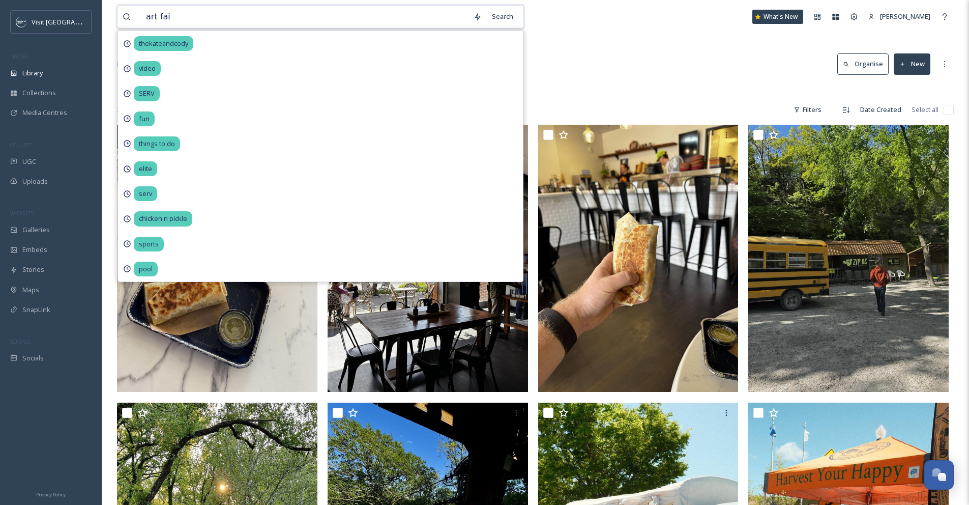
type input "art fair"
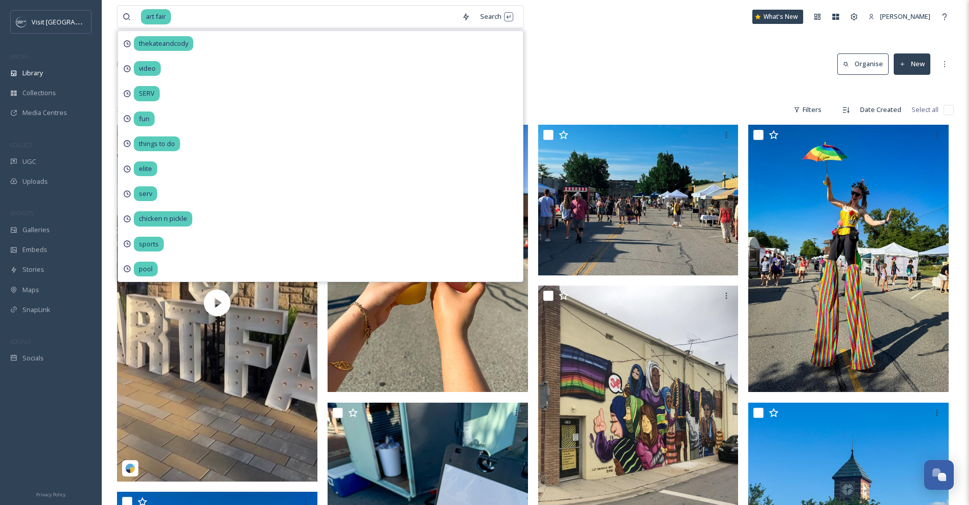
click at [589, 72] on div "Library Search Organise New" at bounding box center [535, 64] width 837 height 31
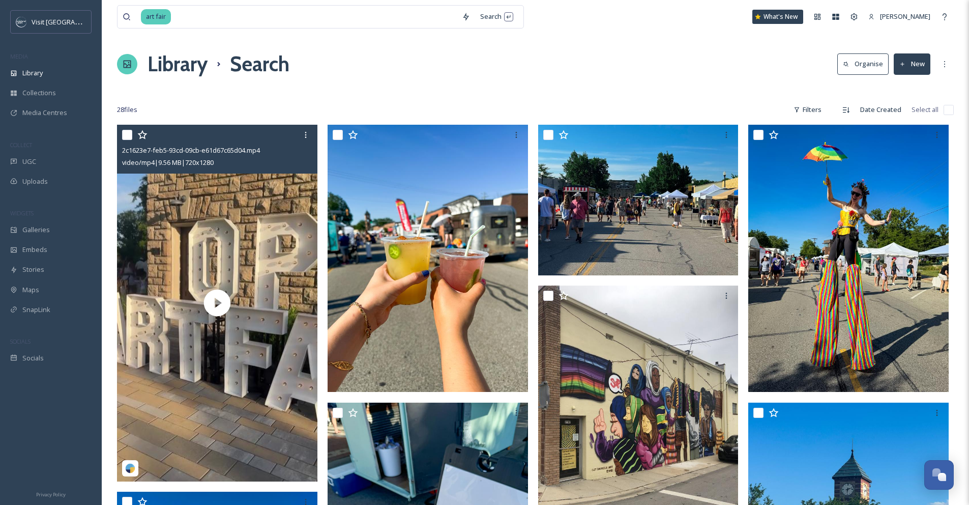
click at [127, 135] on input "checkbox" at bounding box center [127, 135] width 10 height 10
checkbox input "true"
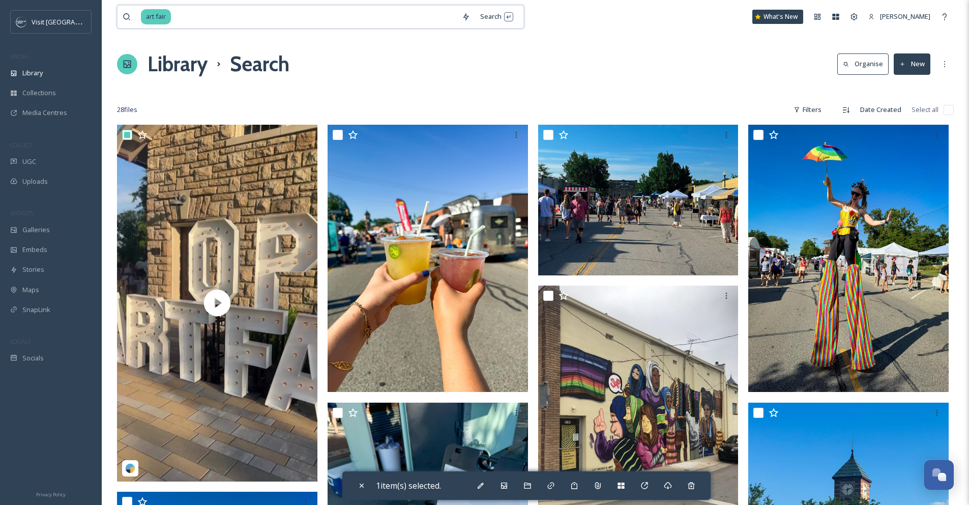
click at [183, 16] on input at bounding box center [314, 17] width 285 height 22
drag, startPoint x: 183, startPoint y: 16, endPoint x: 133, endPoint y: 12, distance: 49.5
click at [133, 12] on div "art fair" at bounding box center [290, 17] width 334 height 22
type input "a"
type input "trains"
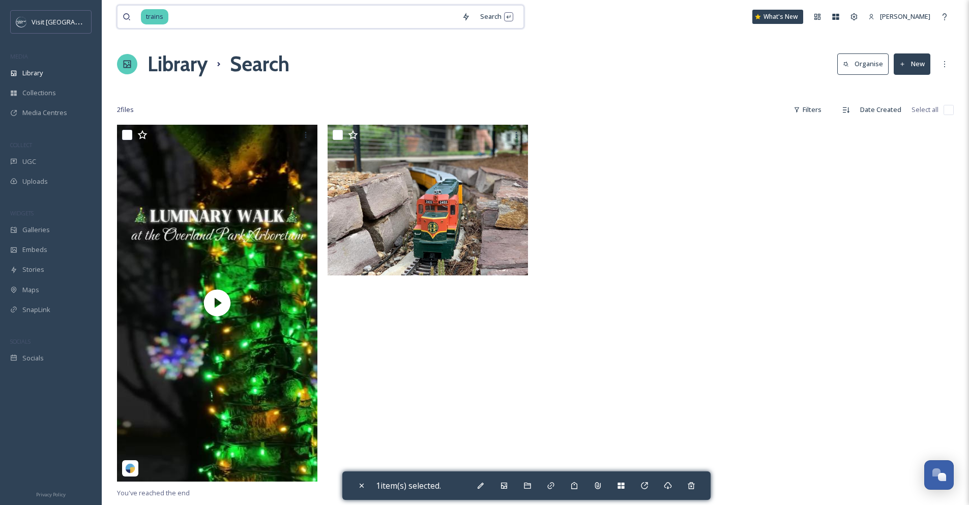
drag, startPoint x: 186, startPoint y: 22, endPoint x: 139, endPoint y: 21, distance: 46.8
click at [139, 21] on div "trains" at bounding box center [290, 17] width 334 height 22
type input "t"
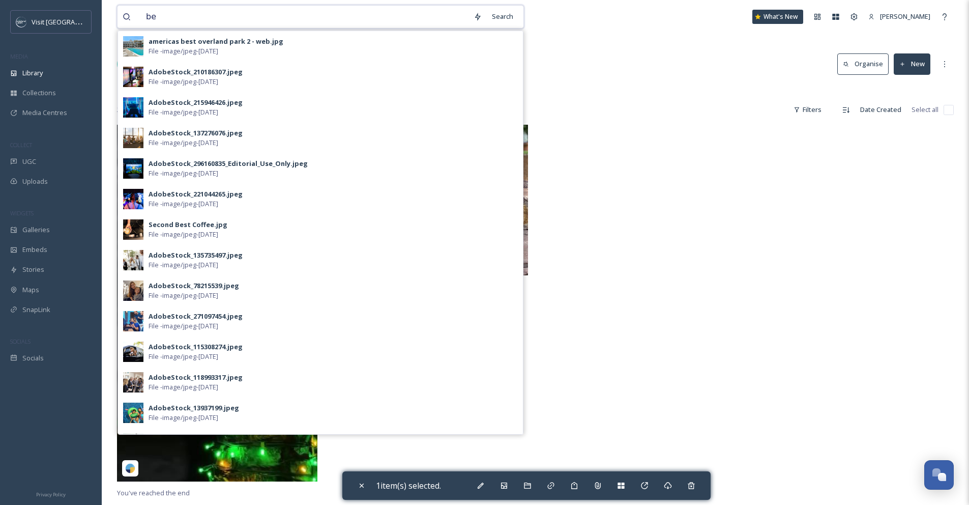
type input "b"
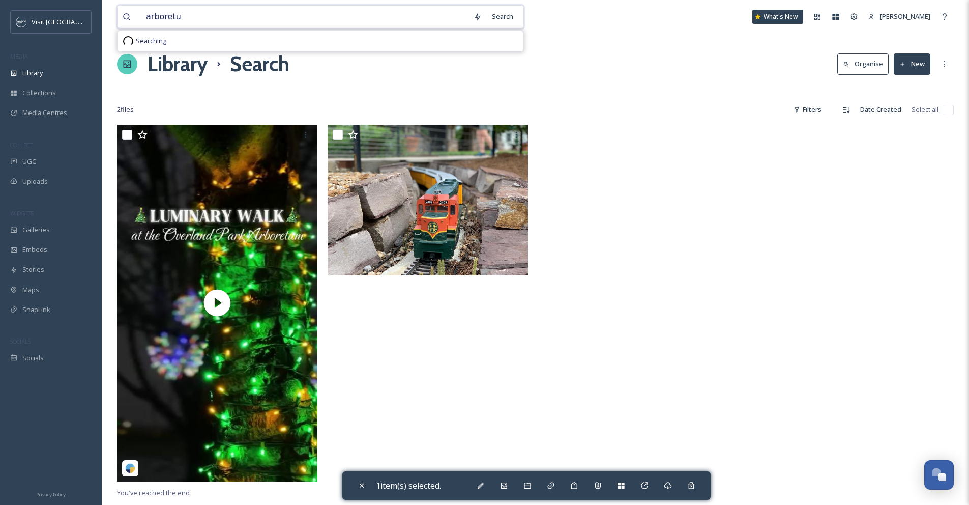
type input "arboretum"
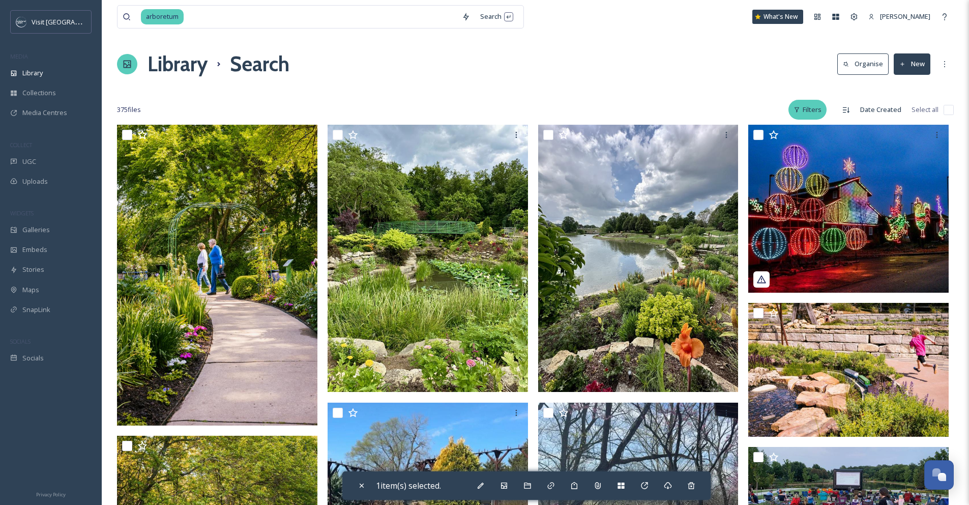
click at [819, 111] on div "Filters" at bounding box center [807, 110] width 38 height 20
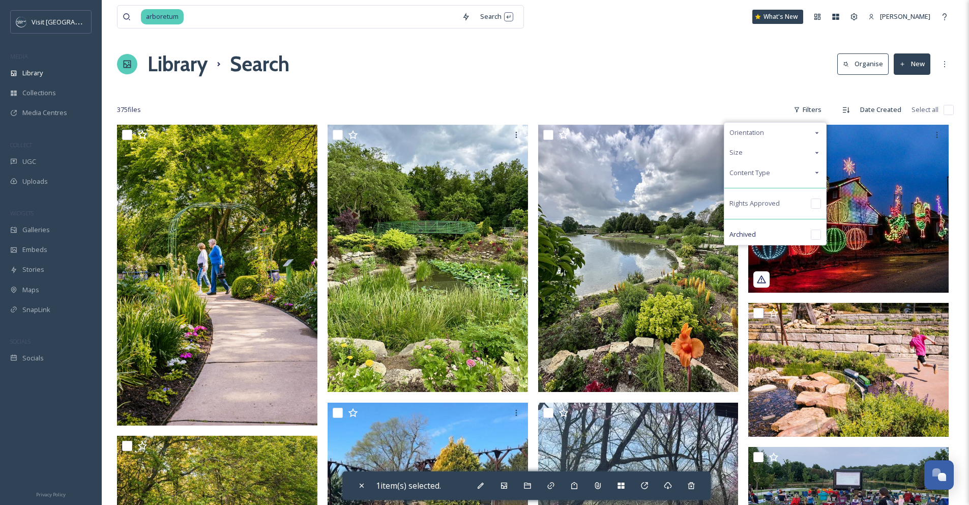
click at [805, 171] on div "Content Type" at bounding box center [775, 173] width 102 height 20
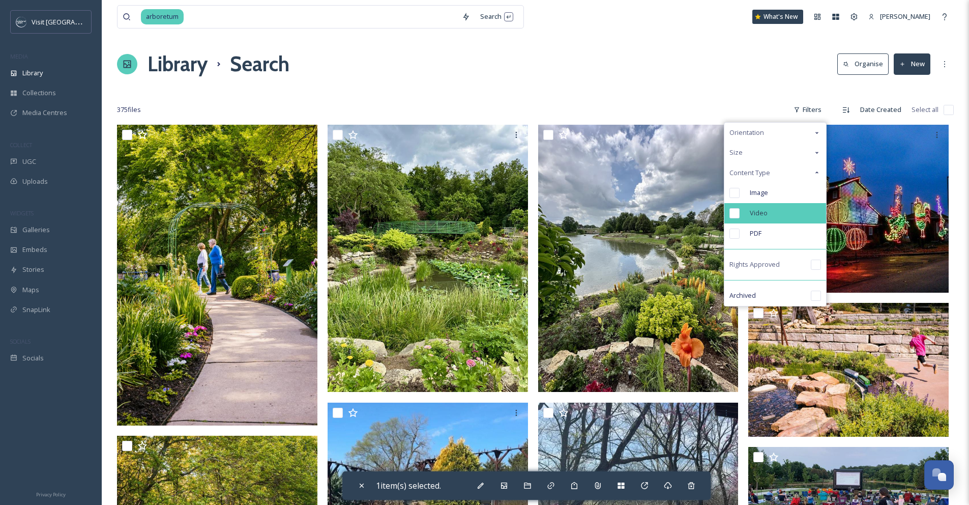
click at [762, 210] on span "Video" at bounding box center [759, 213] width 18 height 10
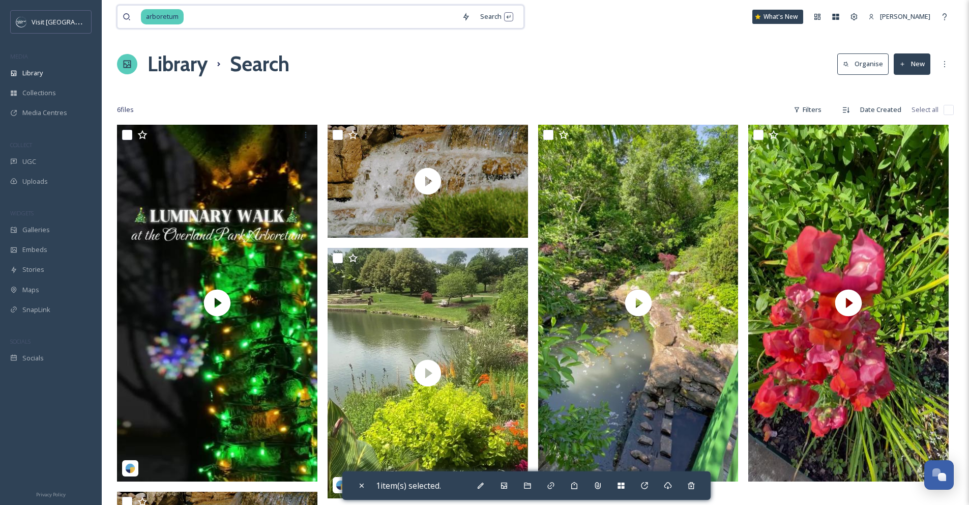
click at [209, 11] on input at bounding box center [321, 17] width 272 height 22
drag, startPoint x: 209, startPoint y: 11, endPoint x: 131, endPoint y: 12, distance: 78.3
click at [131, 12] on div "arboretum" at bounding box center [290, 17] width 334 height 22
type input "a"
type input "flowers"
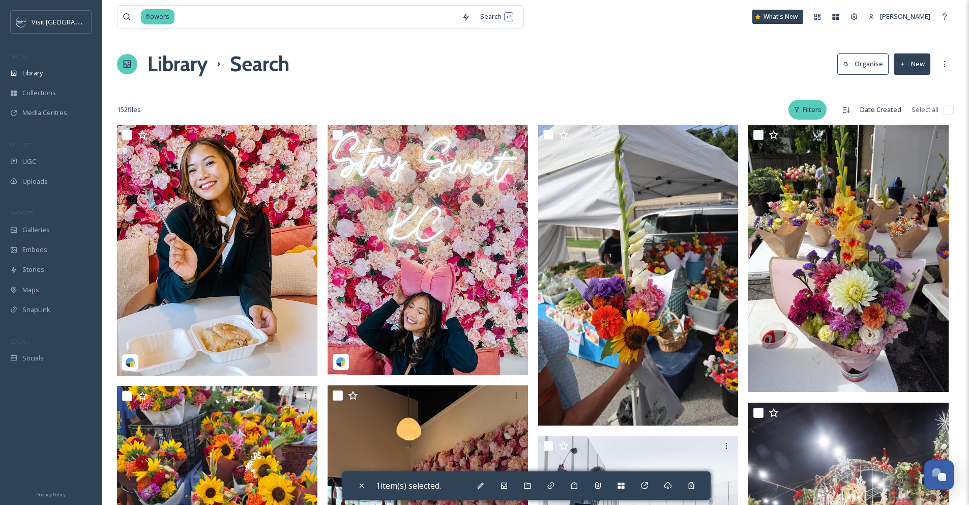
click at [821, 103] on div "Filters" at bounding box center [807, 110] width 38 height 20
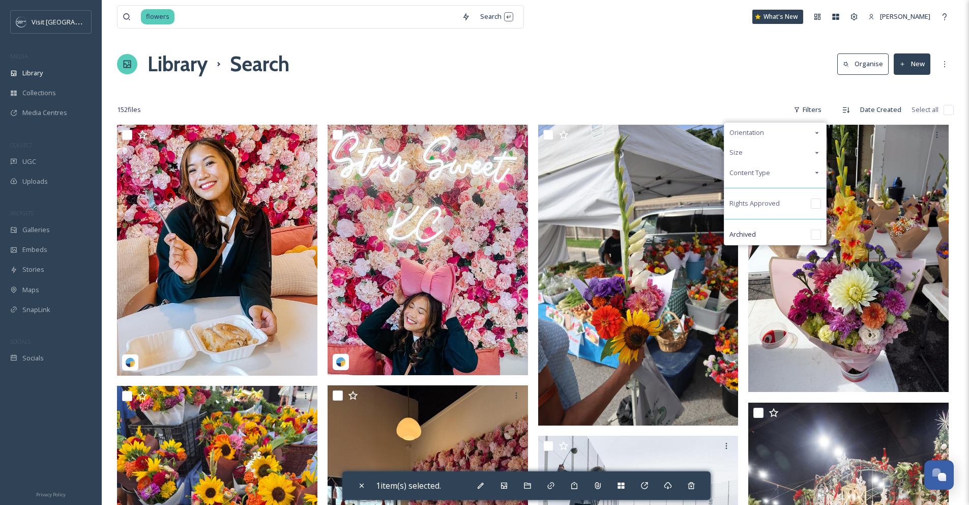
click at [813, 169] on div "Content Type" at bounding box center [775, 173] width 102 height 20
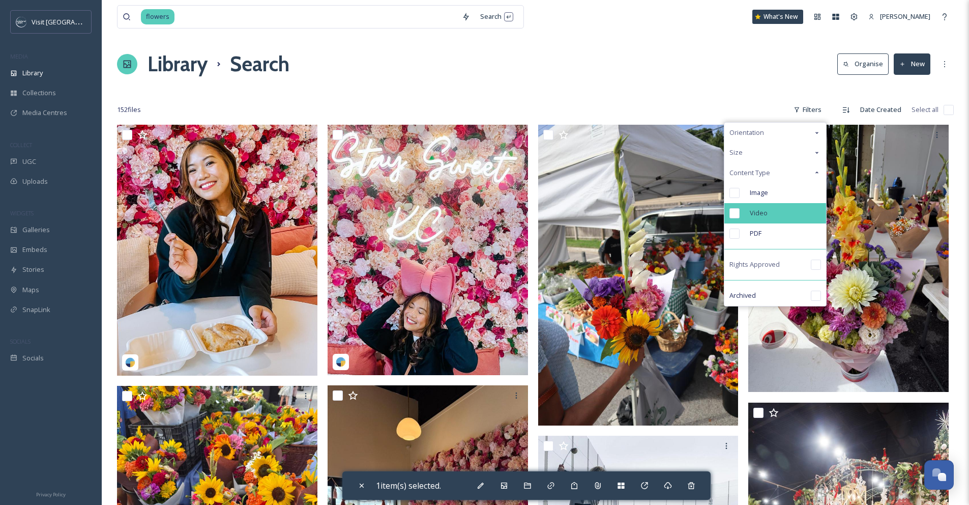
click at [770, 211] on div "Video" at bounding box center [775, 213] width 102 height 20
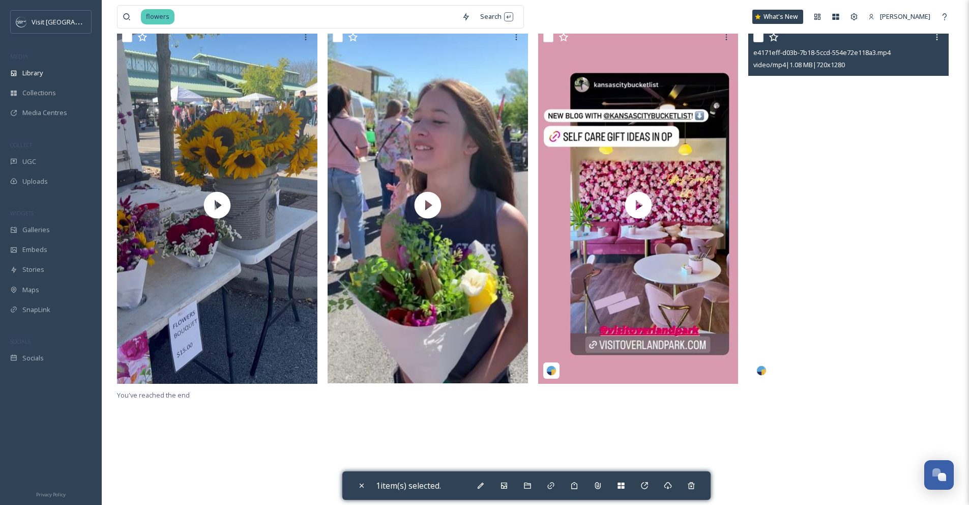
scroll to position [76, 0]
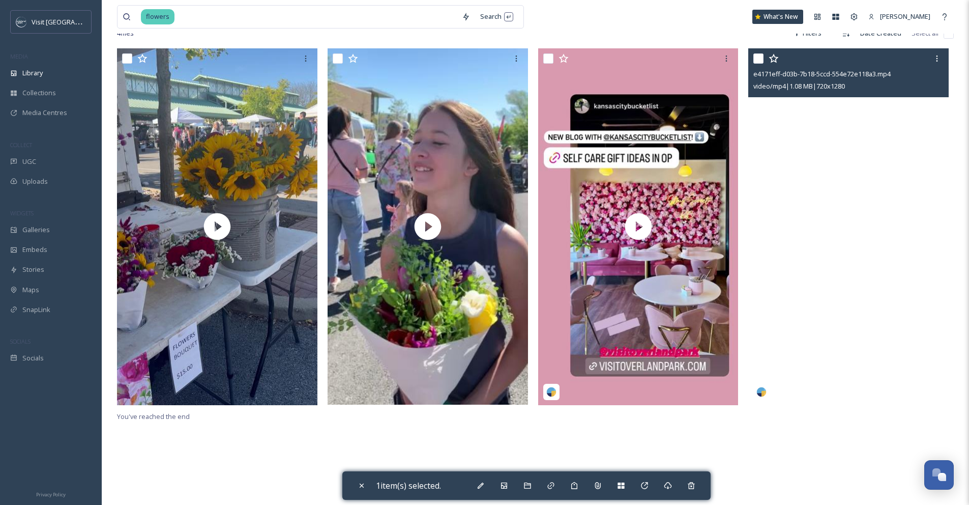
click at [848, 203] on video "e4171eff-d03b-7b18-5ccd-554e72e118a3.mp4" at bounding box center [848, 226] width 200 height 356
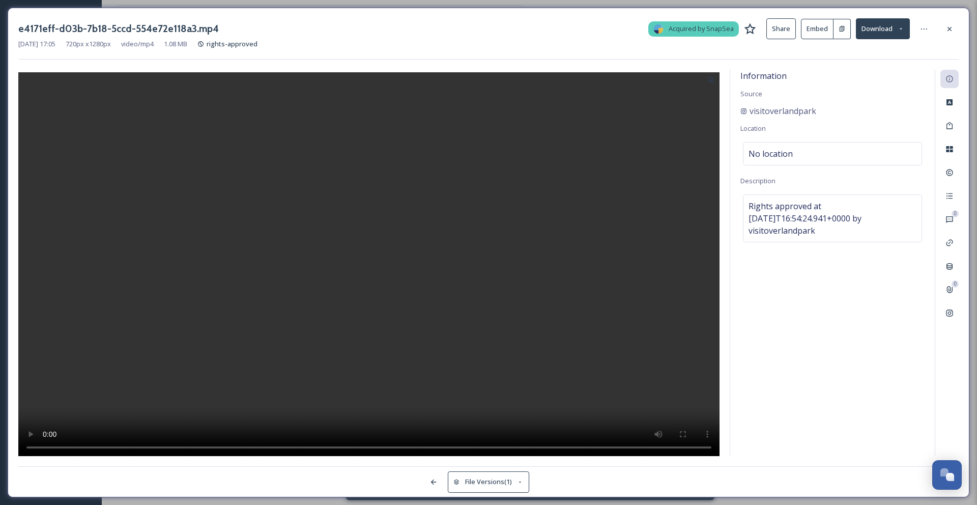
click at [943, 26] on div at bounding box center [949, 29] width 18 height 18
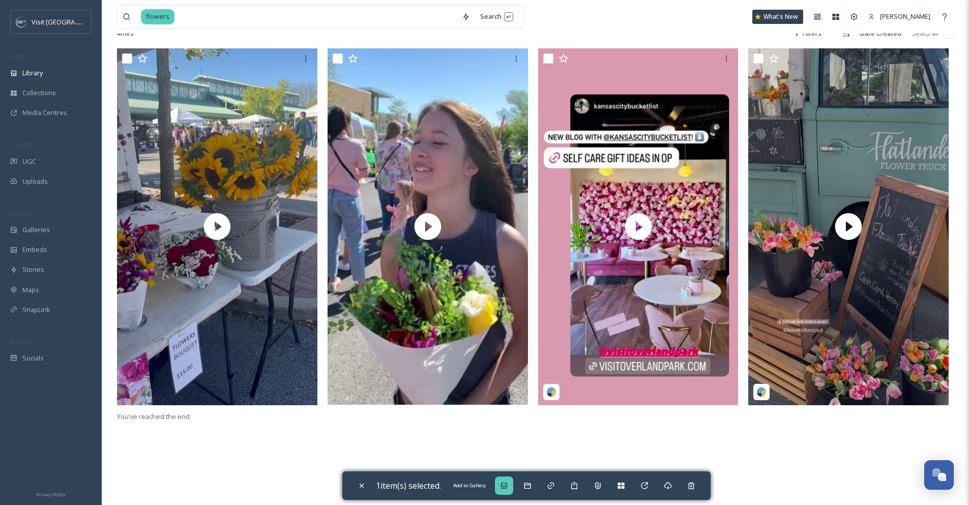
click at [507, 484] on icon at bounding box center [504, 485] width 8 height 8
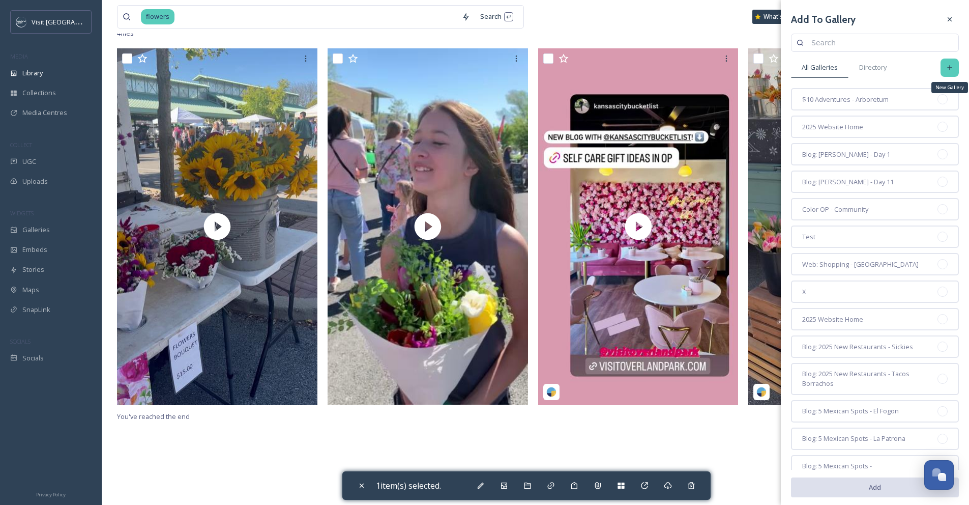
click at [947, 70] on div "New Gallery" at bounding box center [950, 67] width 18 height 18
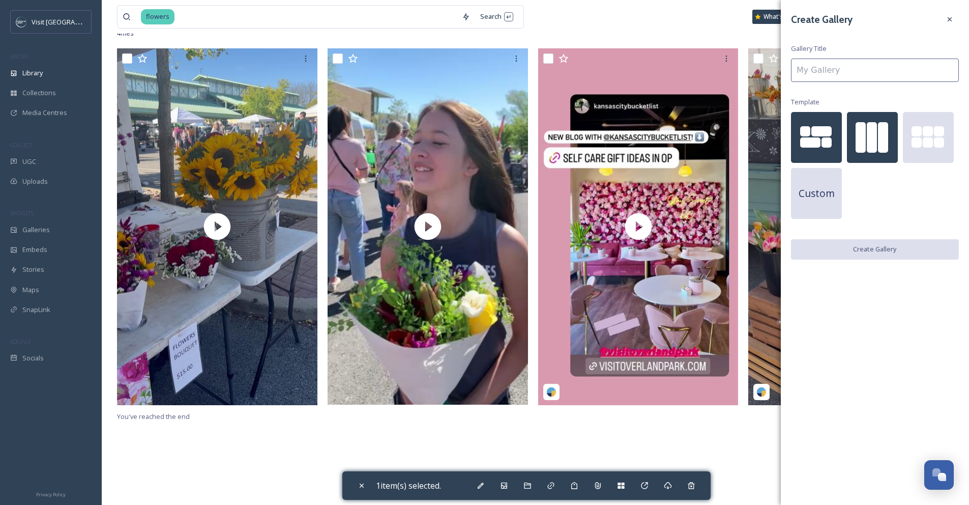
click at [878, 142] on div at bounding box center [883, 137] width 10 height 31
click at [871, 66] on input at bounding box center [875, 69] width 168 height 23
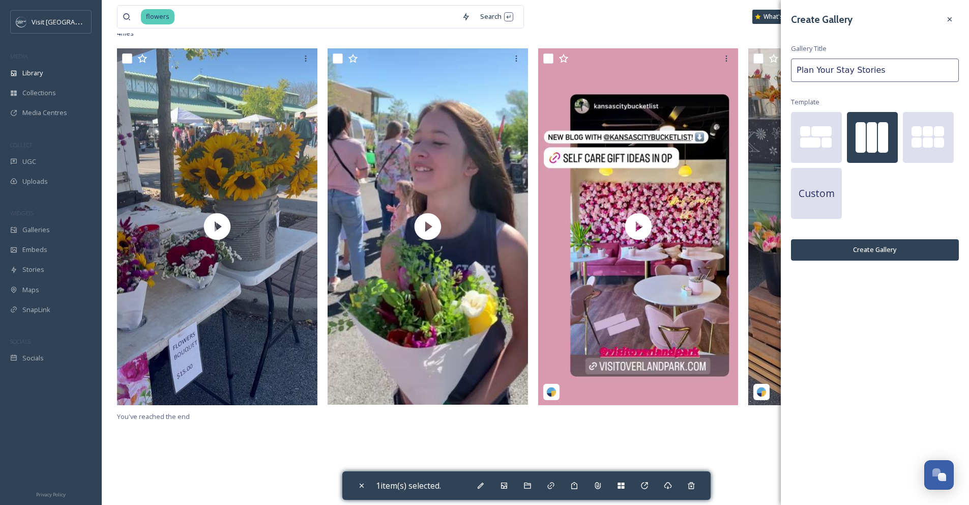
type input "Plan Your Stay Stories"
click at [935, 247] on button "Create Gallery" at bounding box center [875, 249] width 168 height 21
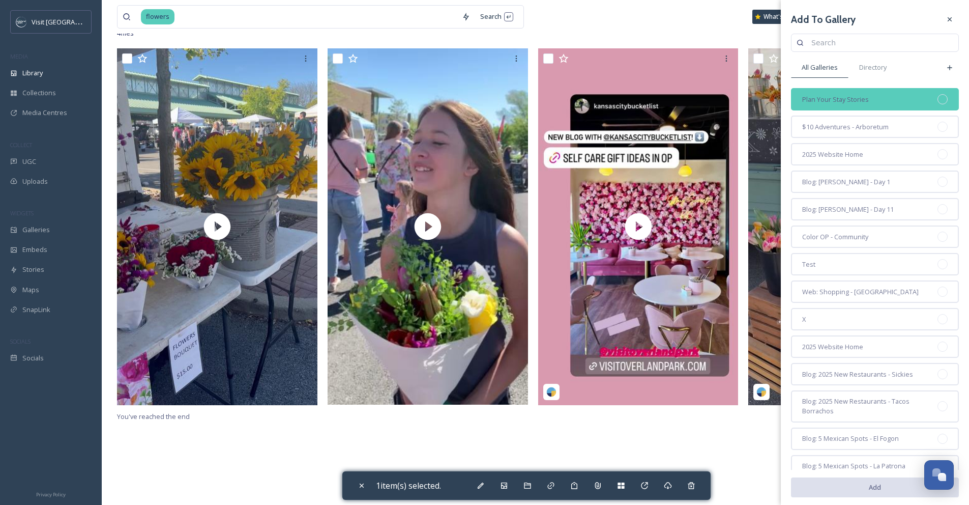
click at [938, 98] on div at bounding box center [943, 99] width 10 height 10
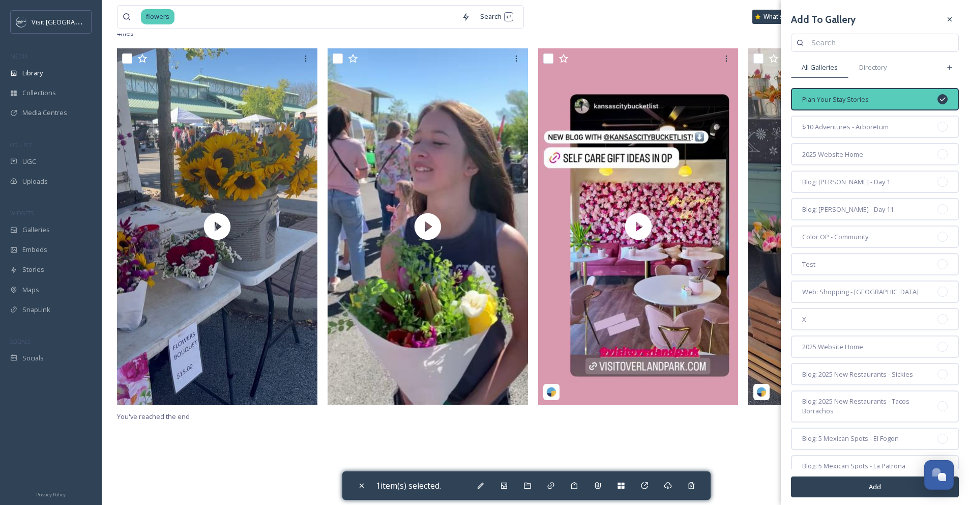
click at [832, 493] on button "Add" at bounding box center [875, 486] width 168 height 21
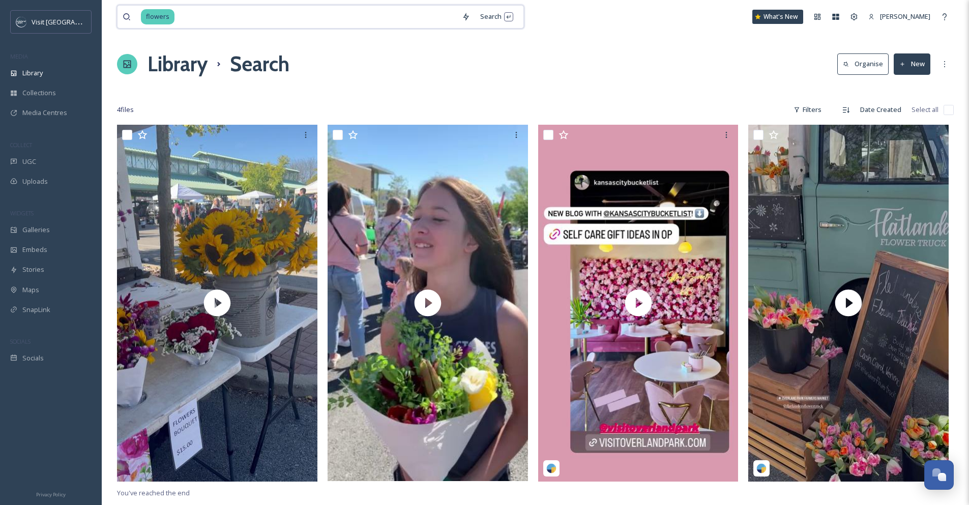
click at [206, 10] on input at bounding box center [315, 17] width 281 height 22
type input "f"
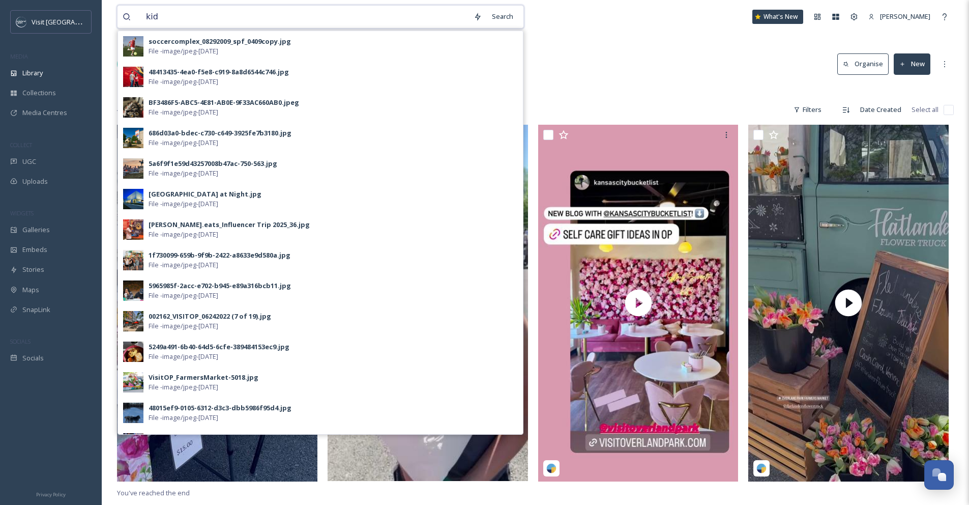
type input "kids"
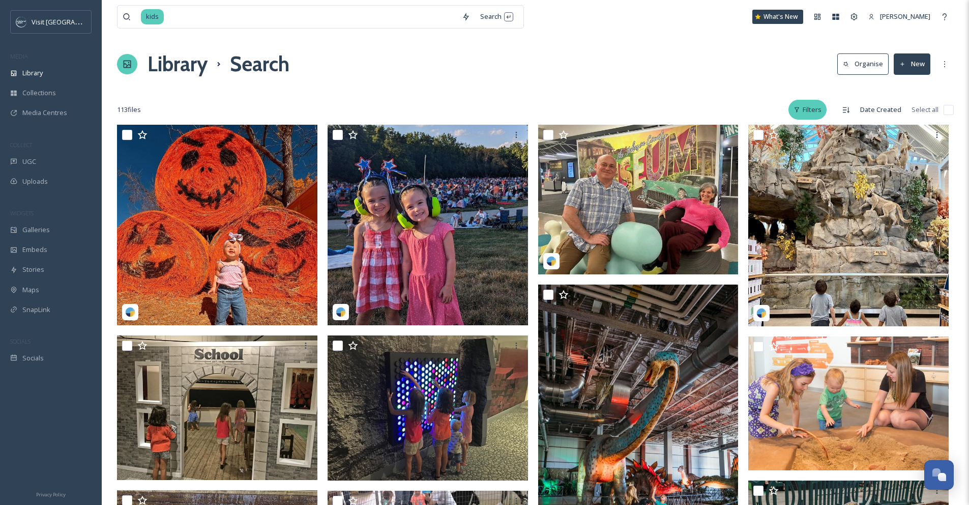
click at [811, 115] on div "Filters" at bounding box center [807, 110] width 38 height 20
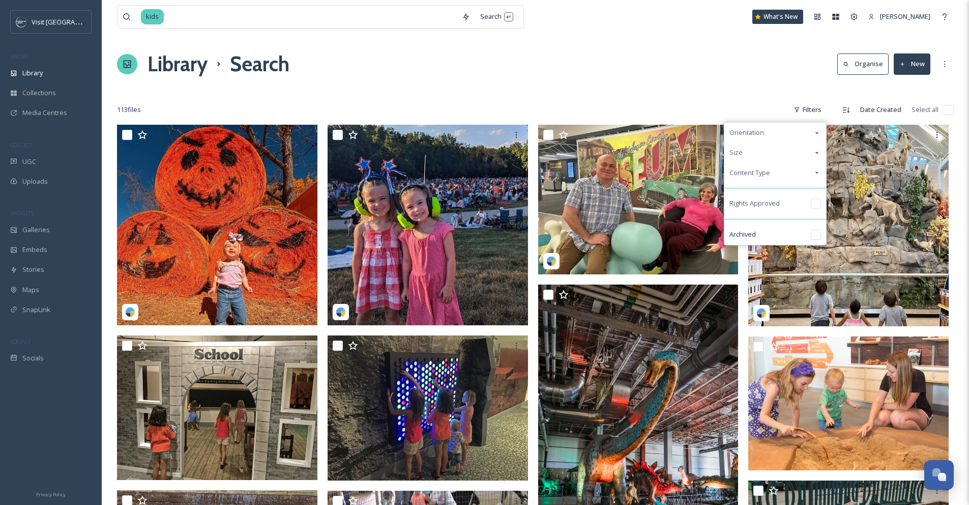
click at [807, 167] on div "Content Type" at bounding box center [775, 173] width 102 height 20
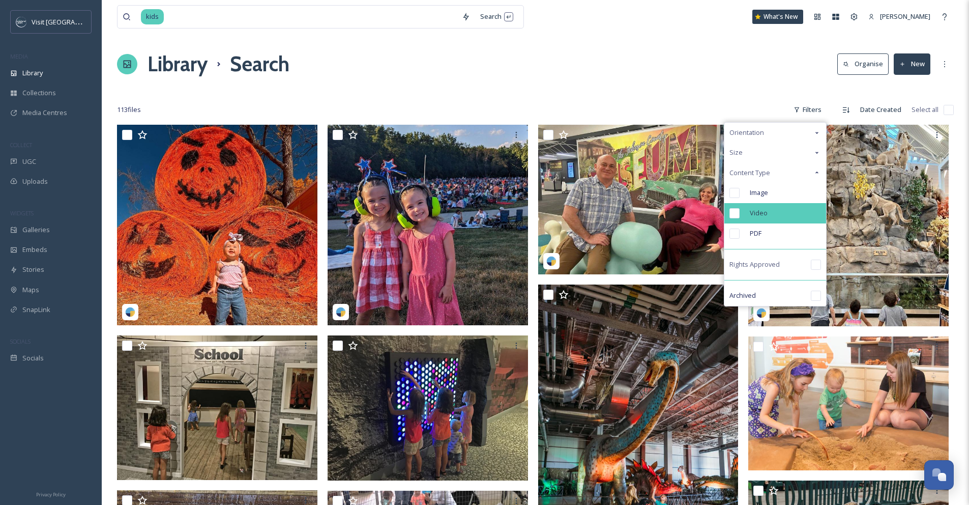
click at [779, 219] on div "Video" at bounding box center [775, 213] width 102 height 20
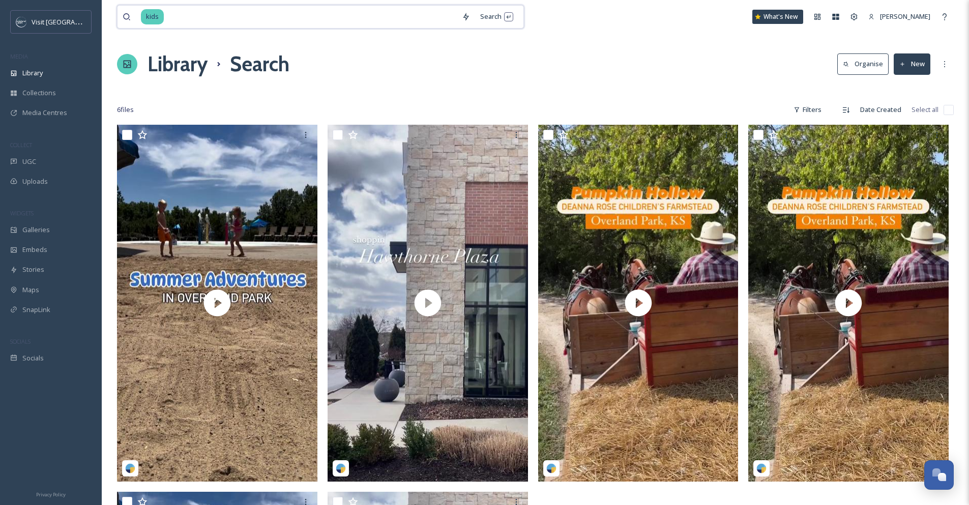
click at [243, 14] on input at bounding box center [311, 17] width 292 height 22
type input "k"
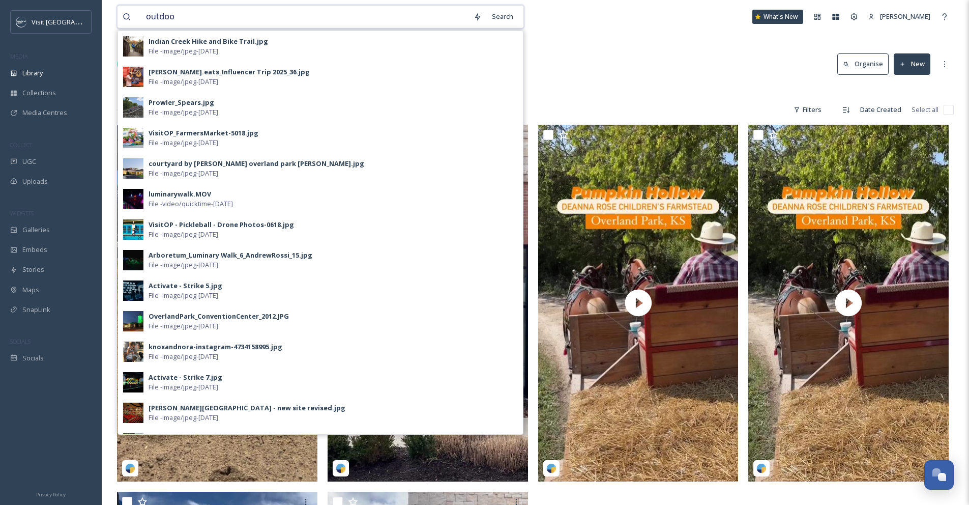
type input "outdoor"
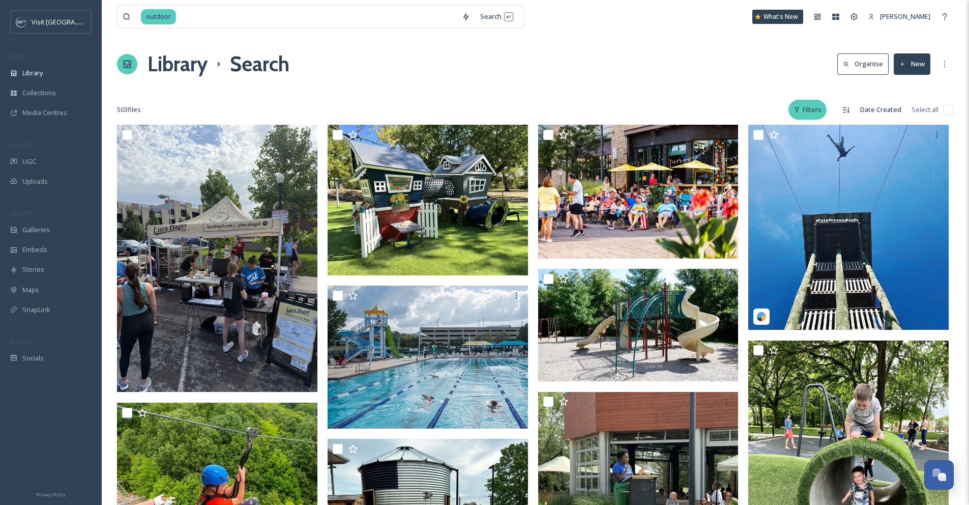
click at [821, 109] on div "Filters" at bounding box center [807, 110] width 38 height 20
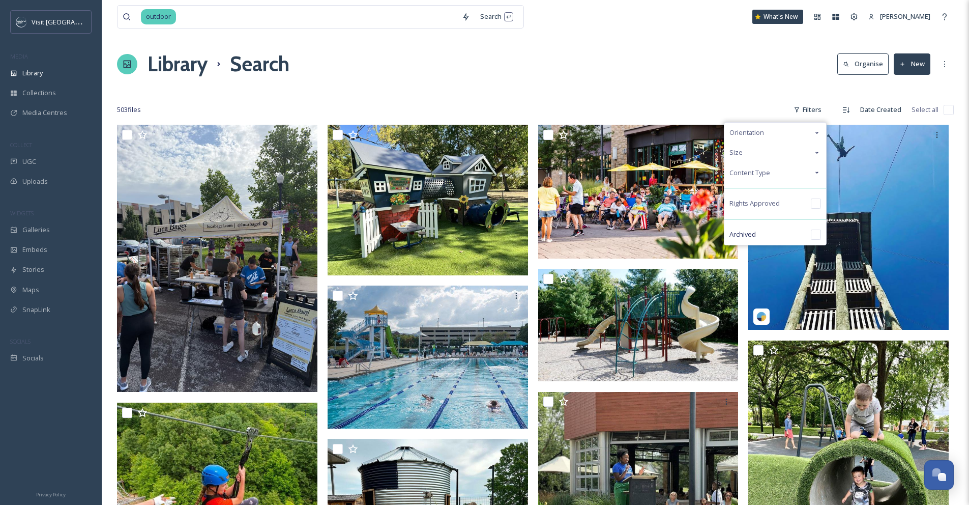
click at [804, 175] on div "Content Type" at bounding box center [775, 173] width 102 height 20
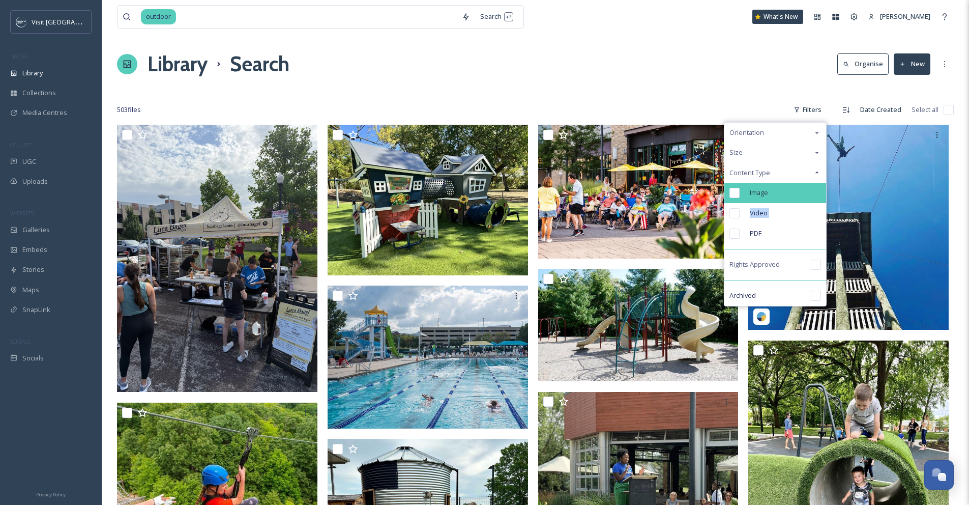
drag, startPoint x: 765, startPoint y: 227, endPoint x: 764, endPoint y: 201, distance: 26.5
click at [764, 201] on div "Orientation Size Content Type Image Video PDF Rights Approved Archived" at bounding box center [775, 214] width 103 height 184
click at [760, 215] on span "Video" at bounding box center [759, 213] width 18 height 10
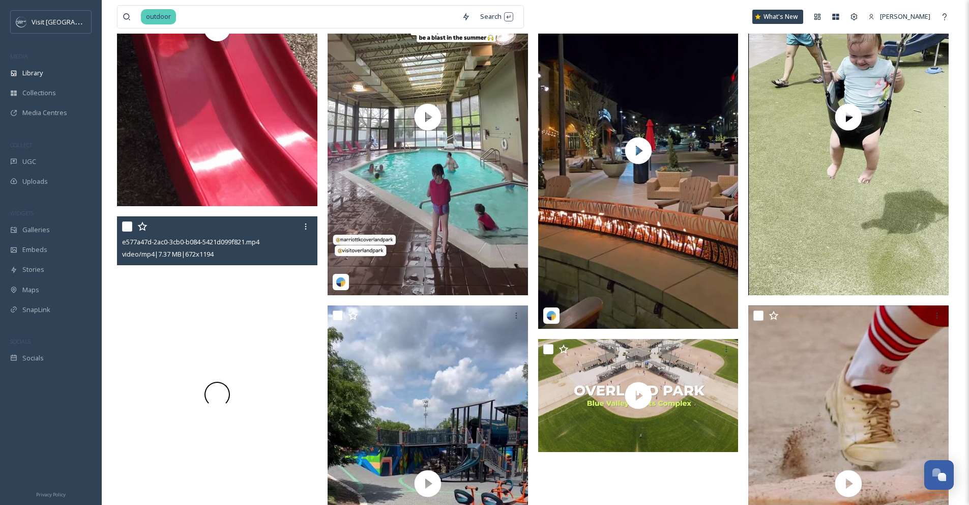
scroll to position [1427, 0]
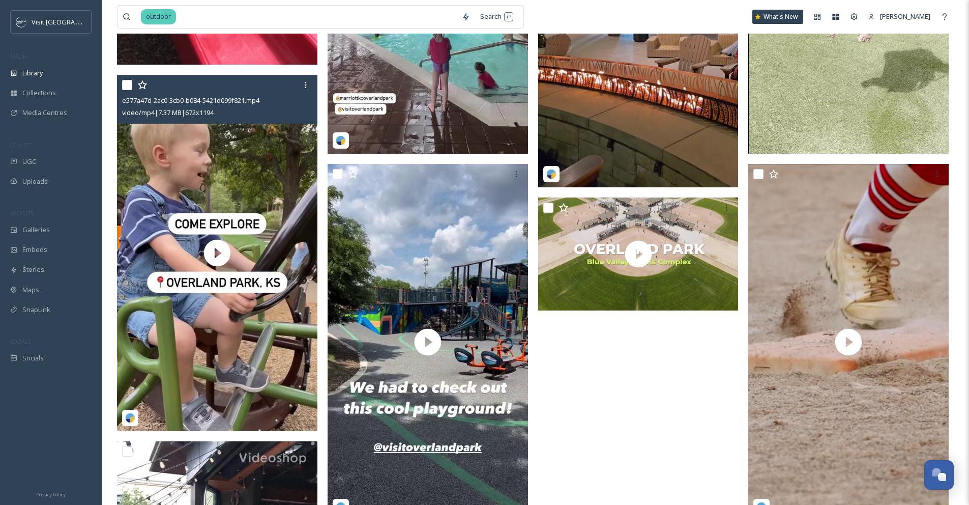
click at [124, 83] on input "checkbox" at bounding box center [127, 85] width 10 height 10
checkbox input "true"
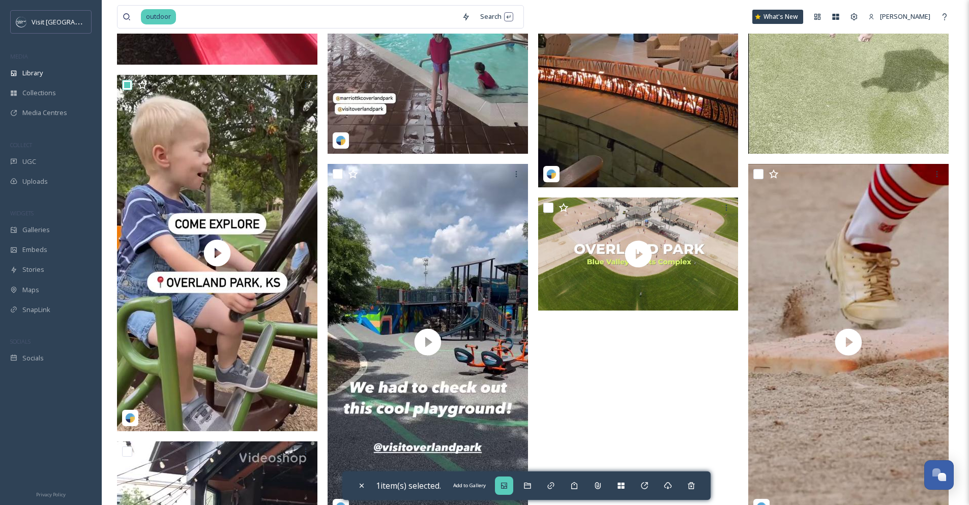
click at [507, 483] on icon at bounding box center [504, 485] width 6 height 6
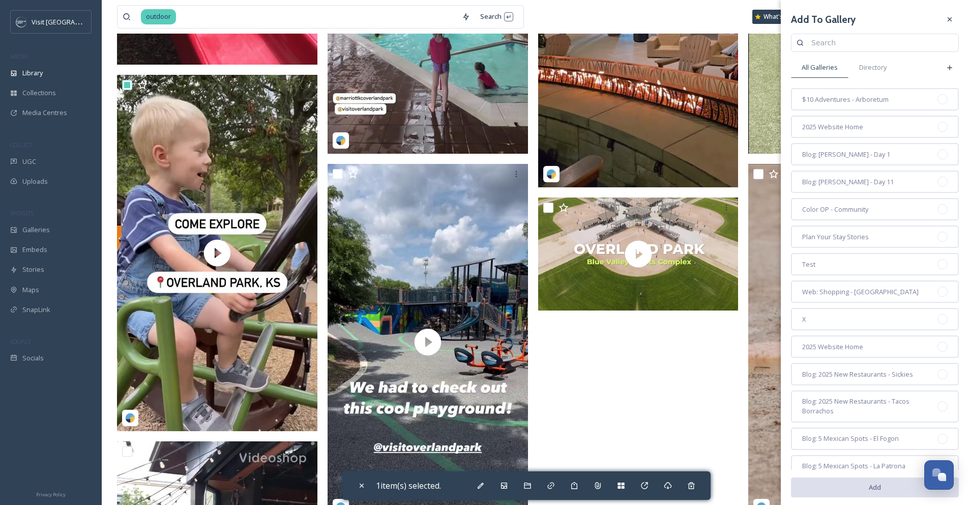
click at [834, 44] on input at bounding box center [879, 43] width 147 height 20
type input "plan"
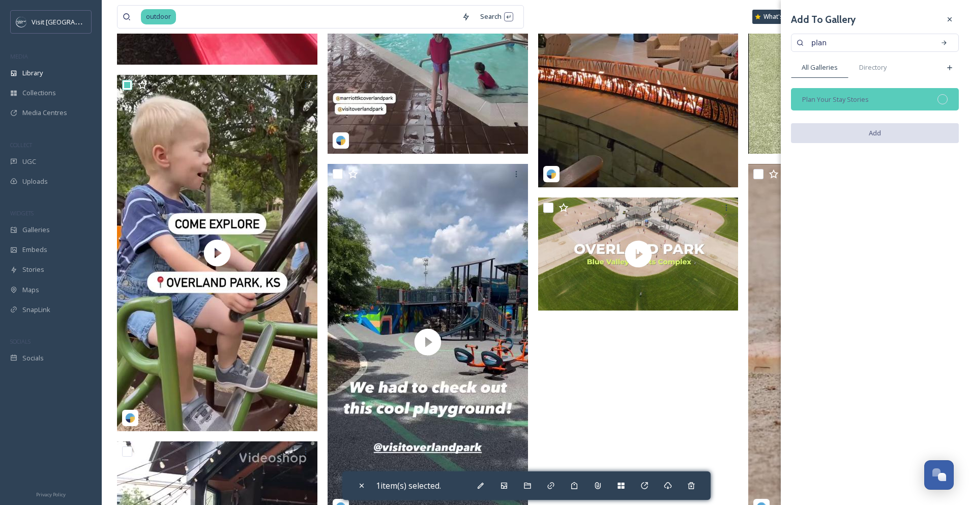
click at [940, 102] on div at bounding box center [943, 99] width 10 height 10
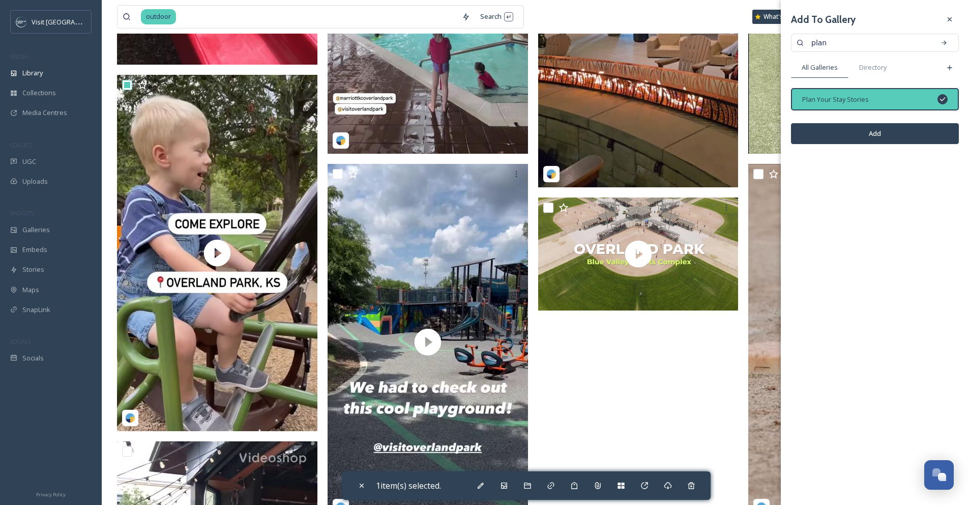
click at [933, 139] on button "Add" at bounding box center [875, 133] width 168 height 21
checkbox input "false"
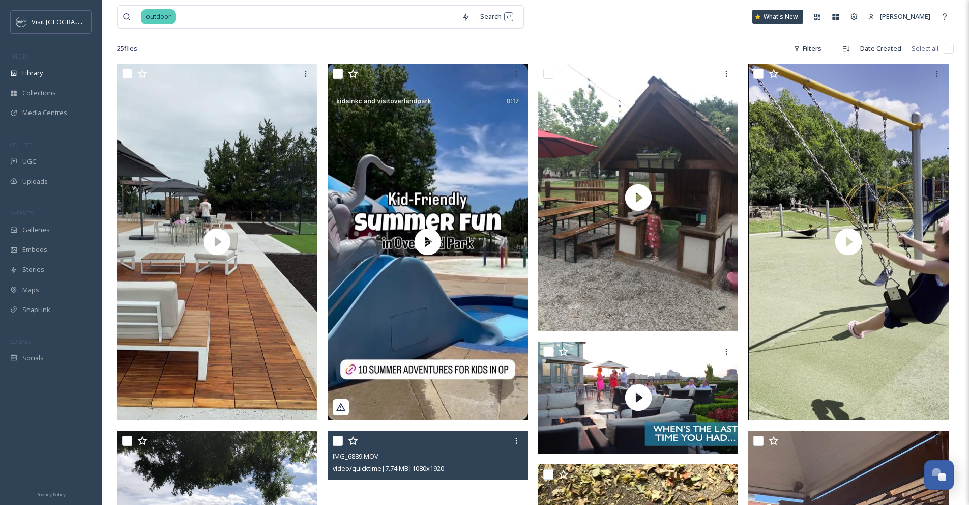
scroll to position [0, 0]
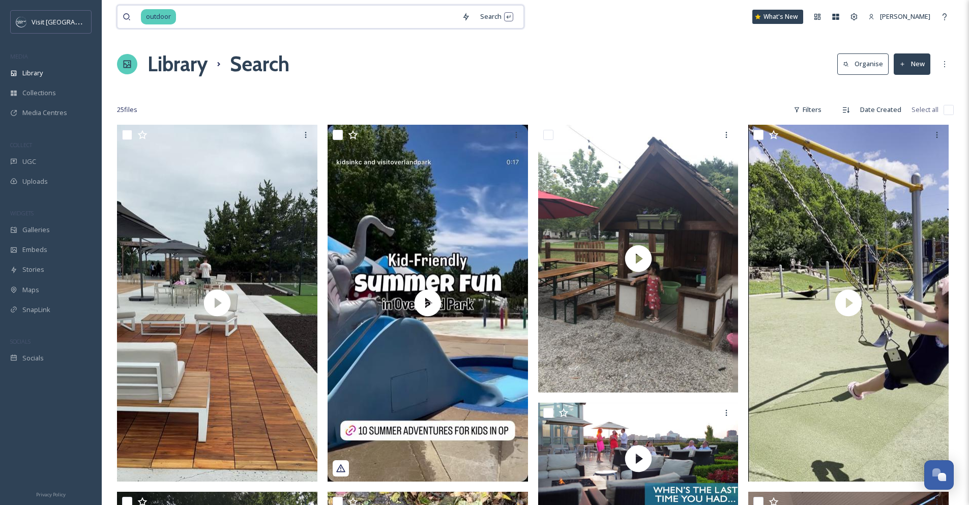
click at [250, 10] on input at bounding box center [317, 17] width 280 height 22
type input "o"
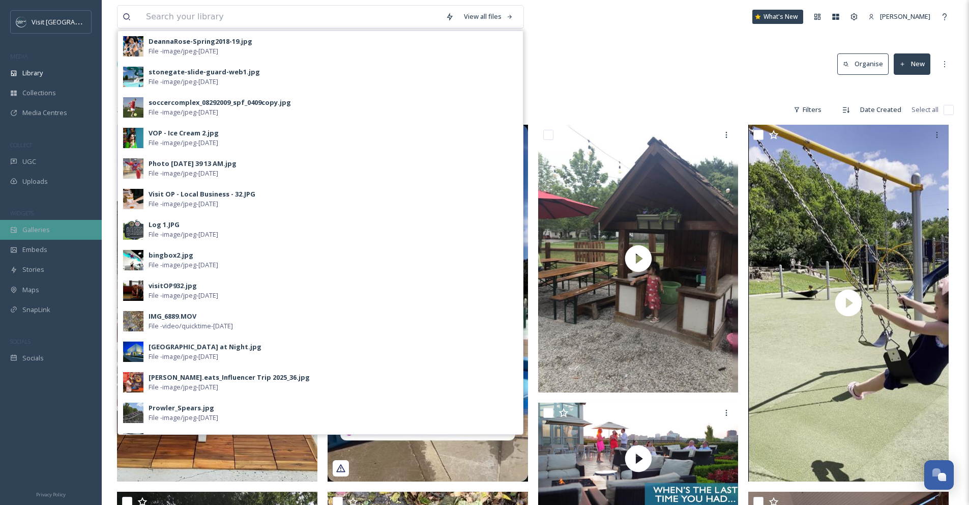
click at [45, 232] on span "Galleries" at bounding box center [35, 230] width 27 height 10
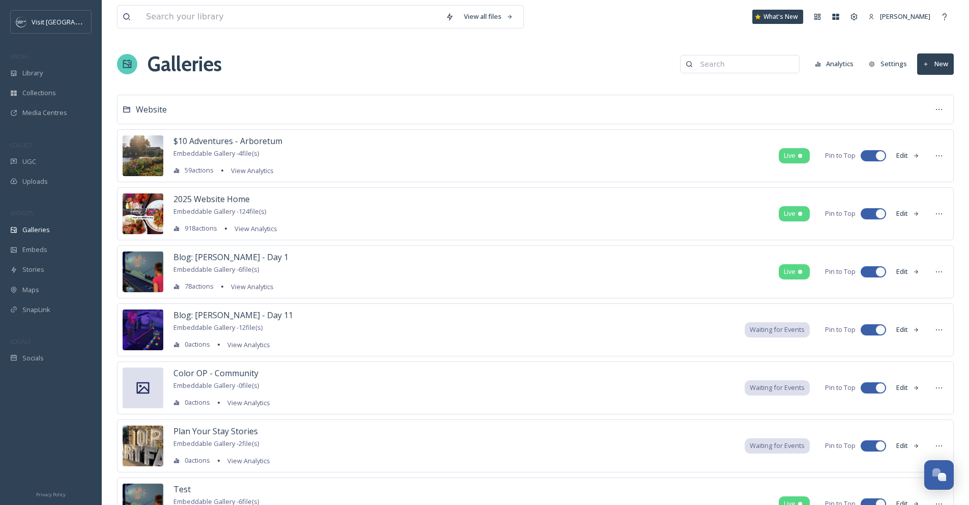
click at [719, 67] on input at bounding box center [744, 64] width 99 height 20
type input "plan your"
click at [726, 92] on div "Plan Your Stay Stories 2 file(s)" at bounding box center [728, 86] width 141 height 20
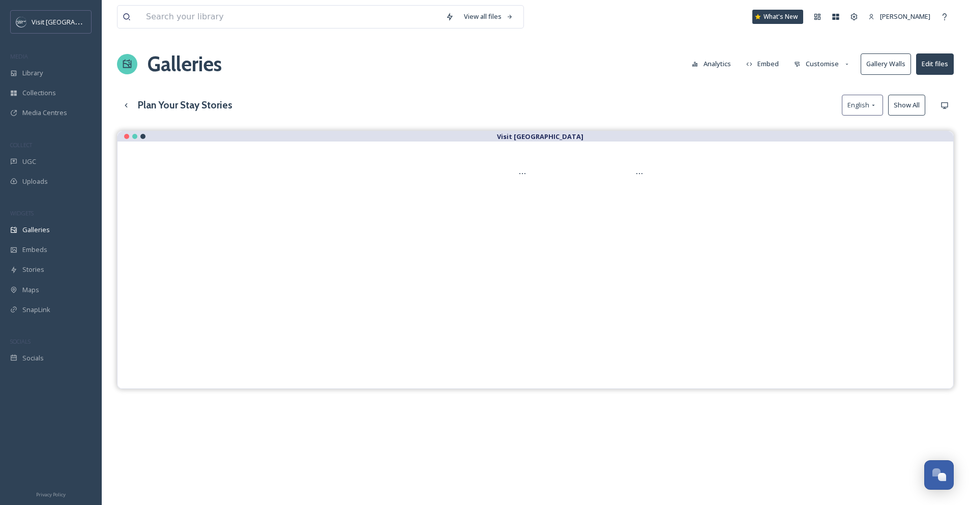
click at [831, 65] on button "Customise" at bounding box center [822, 64] width 67 height 20
click at [827, 89] on div "Layout" at bounding box center [824, 87] width 71 height 20
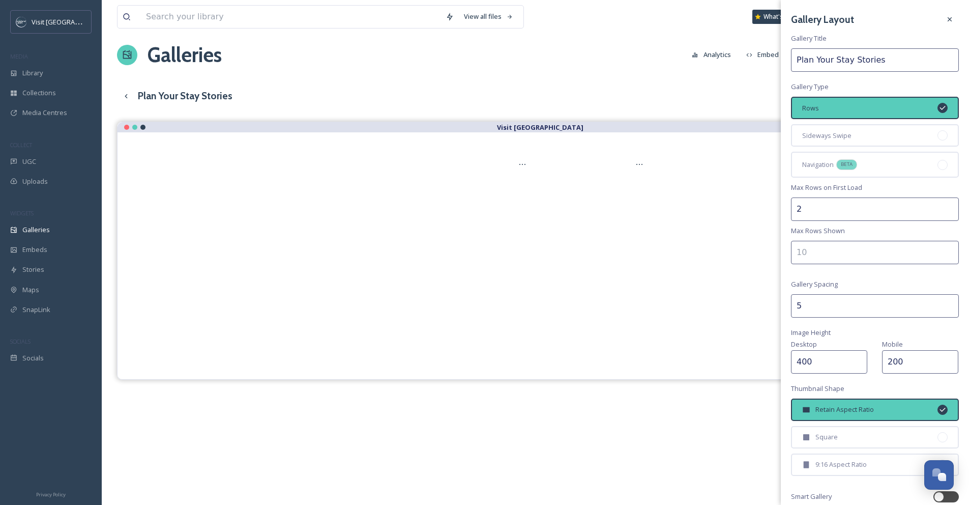
scroll to position [8, 0]
click at [946, 21] on icon at bounding box center [950, 19] width 8 height 8
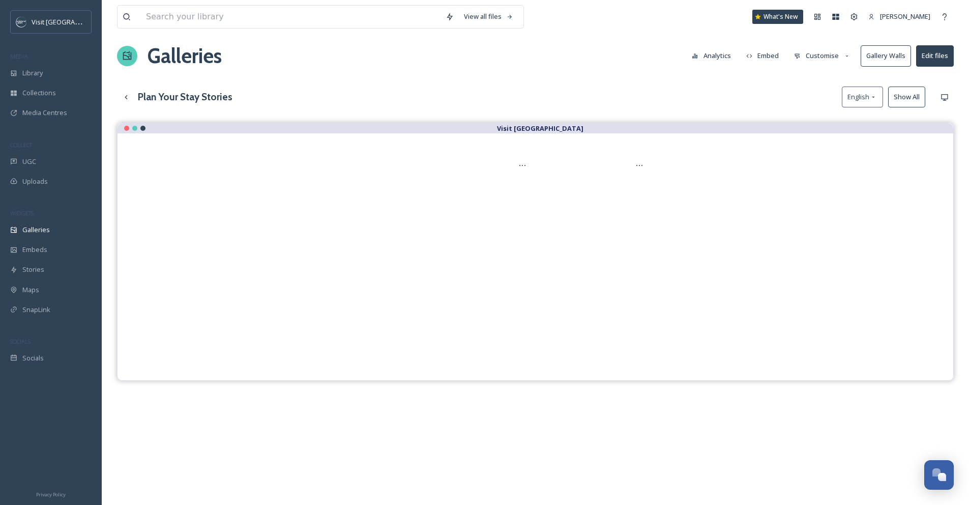
click at [814, 55] on button "Customise" at bounding box center [822, 56] width 67 height 20
click at [815, 164] on div "Template" at bounding box center [824, 159] width 71 height 20
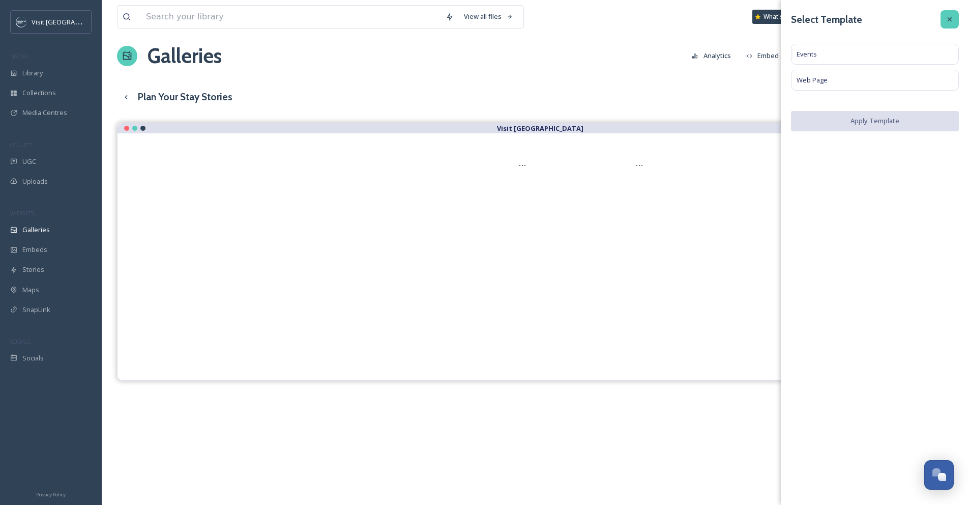
click at [951, 16] on icon at bounding box center [950, 19] width 8 height 8
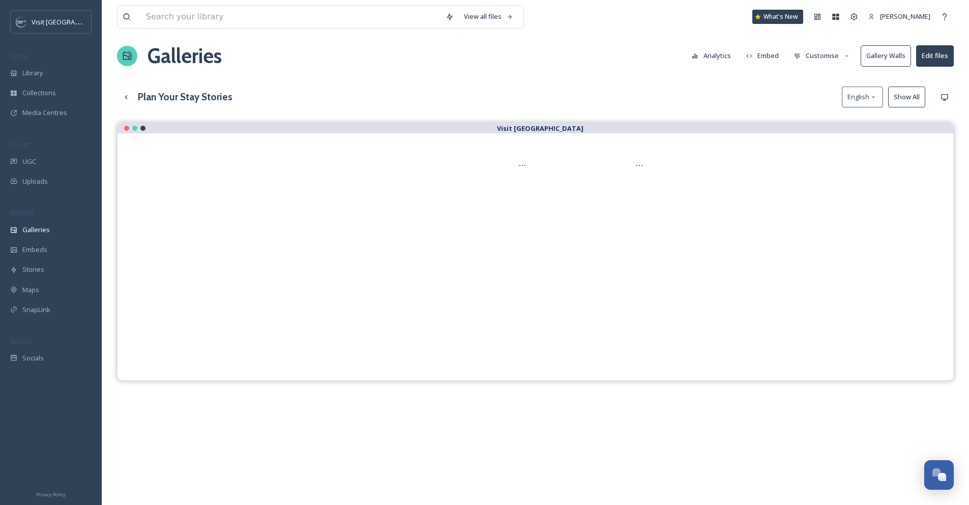
click at [842, 56] on button "Customise" at bounding box center [822, 56] width 67 height 20
click at [891, 154] on div at bounding box center [535, 255] width 795 height 203
click at [810, 56] on button "Customise" at bounding box center [822, 56] width 67 height 20
click at [808, 103] on span "Thumbnails" at bounding box center [813, 99] width 36 height 10
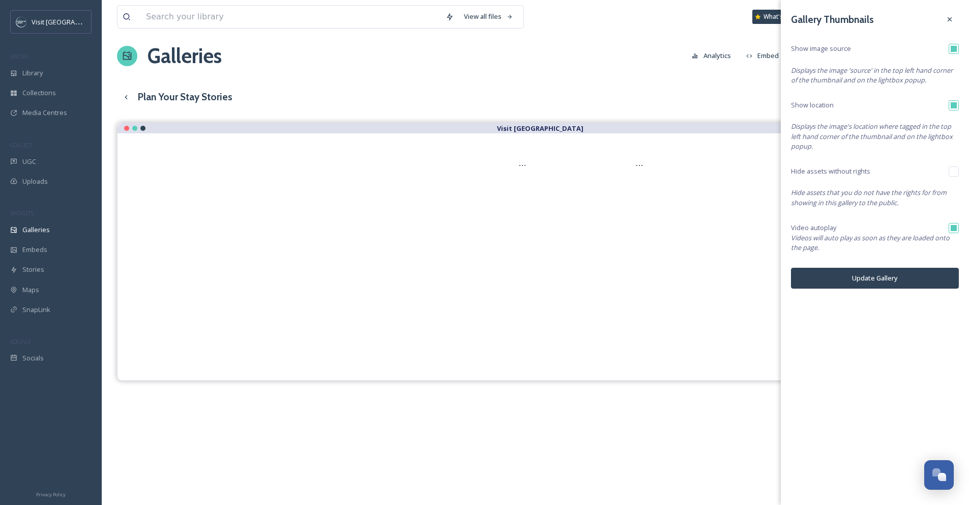
click at [957, 230] on input "checkbox" at bounding box center [954, 228] width 10 height 10
checkbox input "false"
click at [917, 283] on button "Update Gallery" at bounding box center [875, 278] width 168 height 21
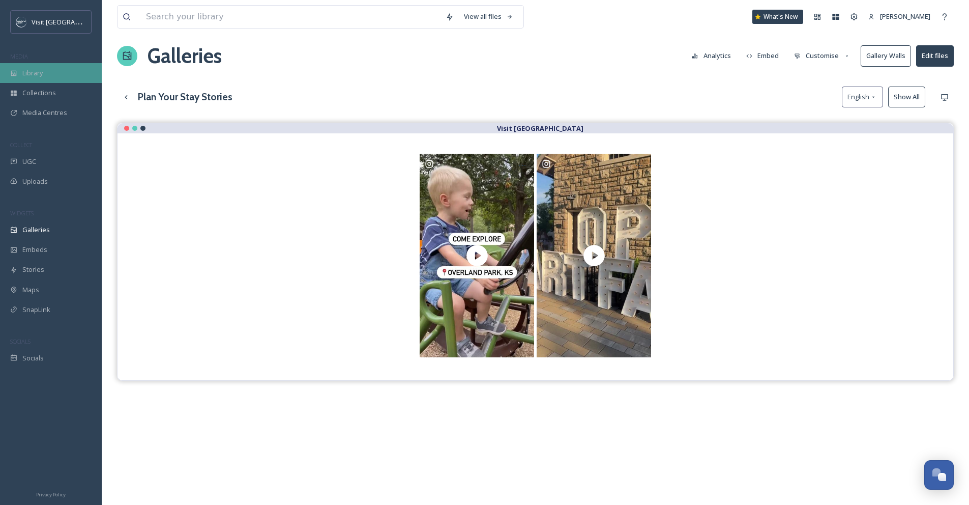
click at [67, 71] on div "Library" at bounding box center [51, 73] width 102 height 20
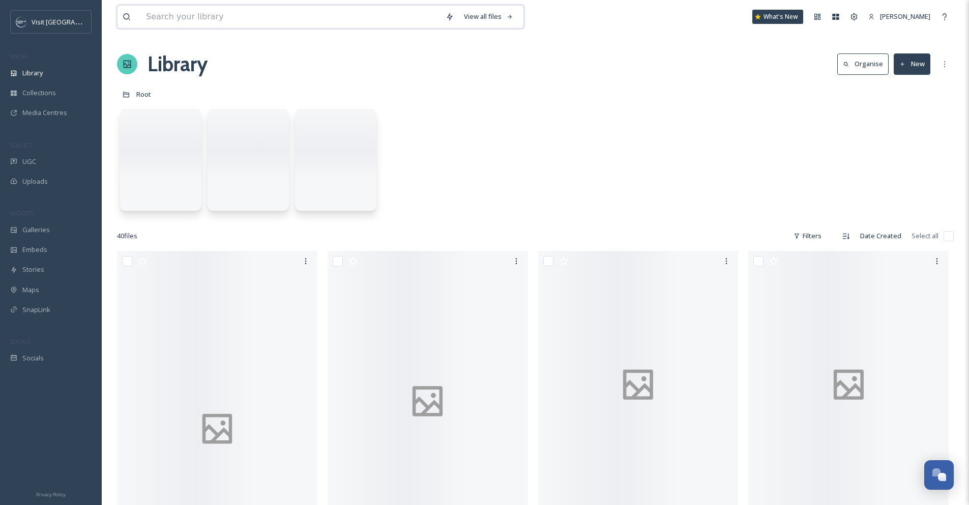
click at [221, 18] on input at bounding box center [291, 17] width 300 height 22
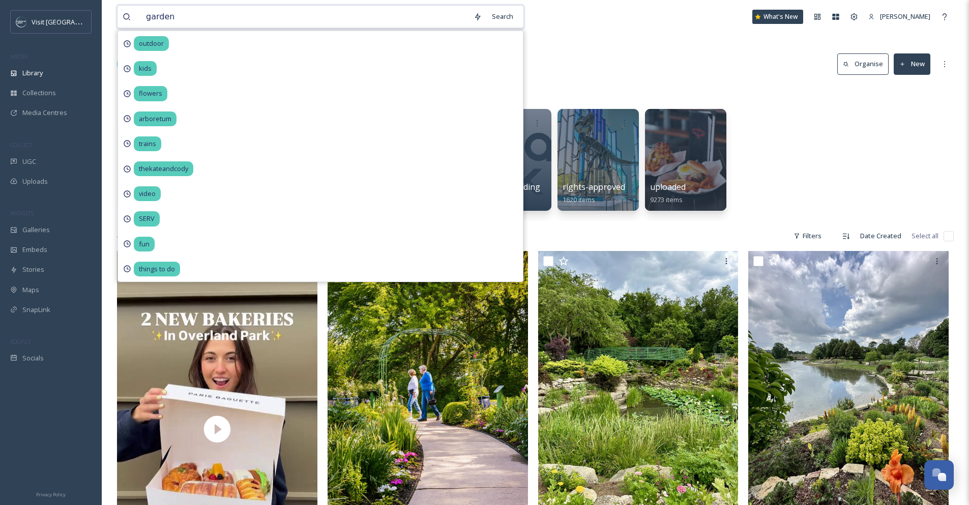
type input "gardens"
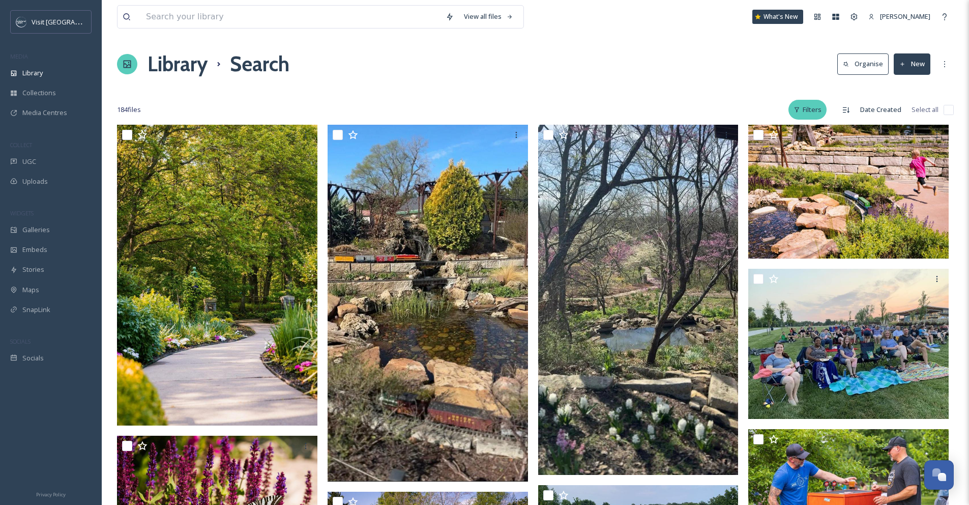
click at [802, 109] on div "Filters" at bounding box center [807, 110] width 38 height 20
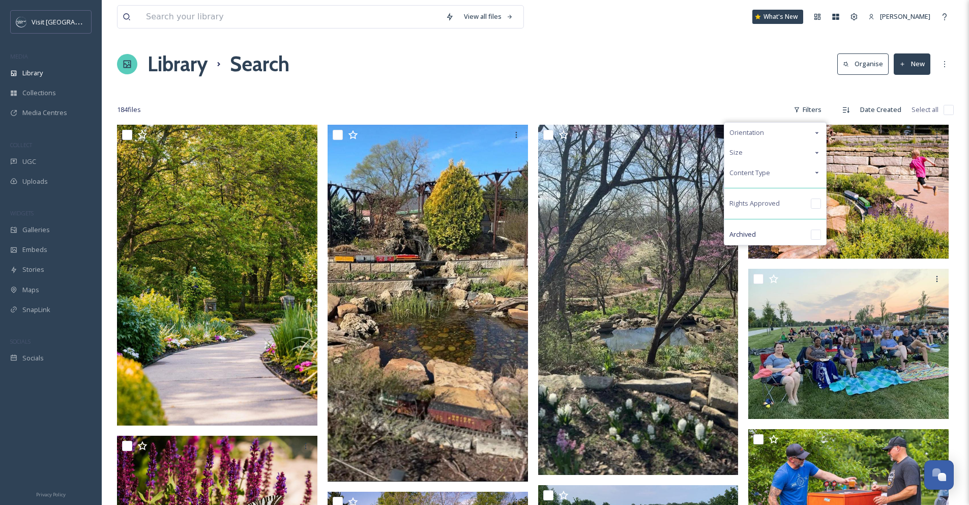
click at [812, 174] on div "Content Type" at bounding box center [775, 173] width 102 height 20
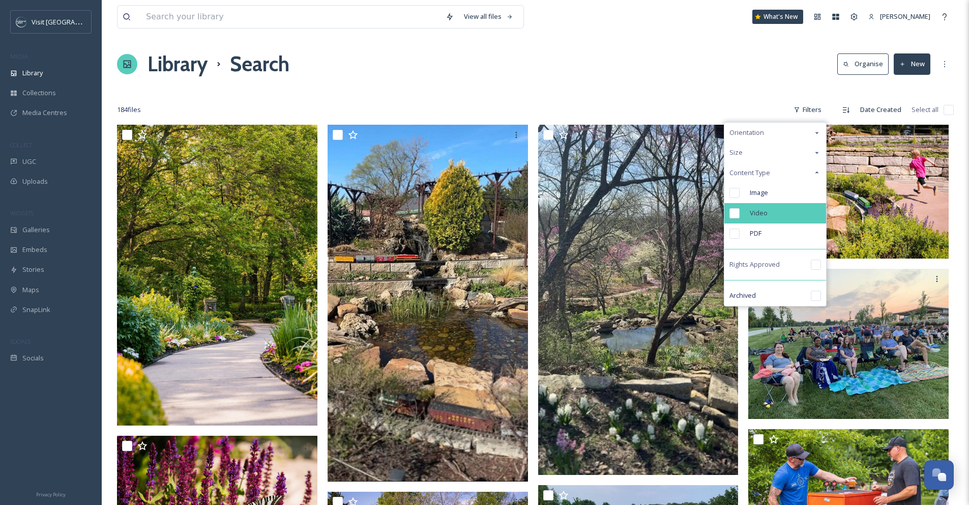
click at [776, 214] on div "Video" at bounding box center [775, 213] width 102 height 20
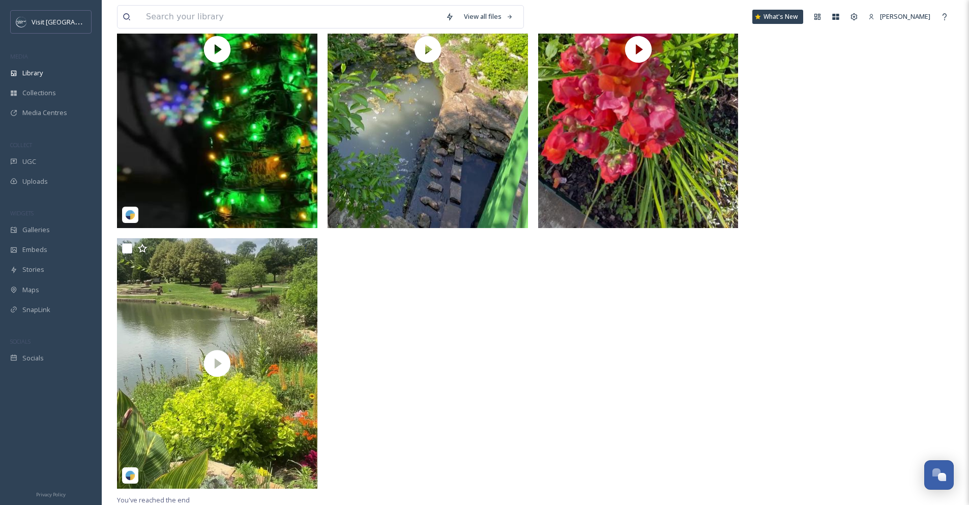
scroll to position [254, 0]
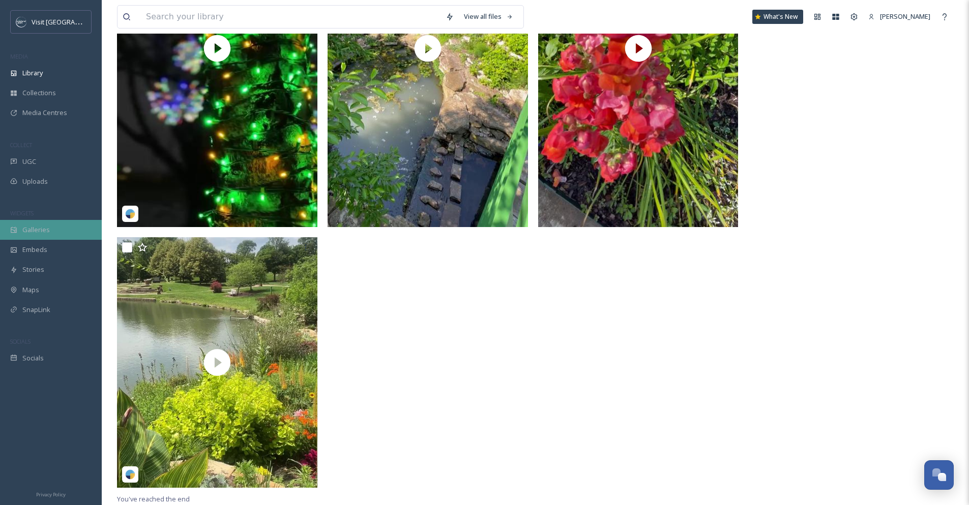
click at [23, 233] on span "Galleries" at bounding box center [35, 230] width 27 height 10
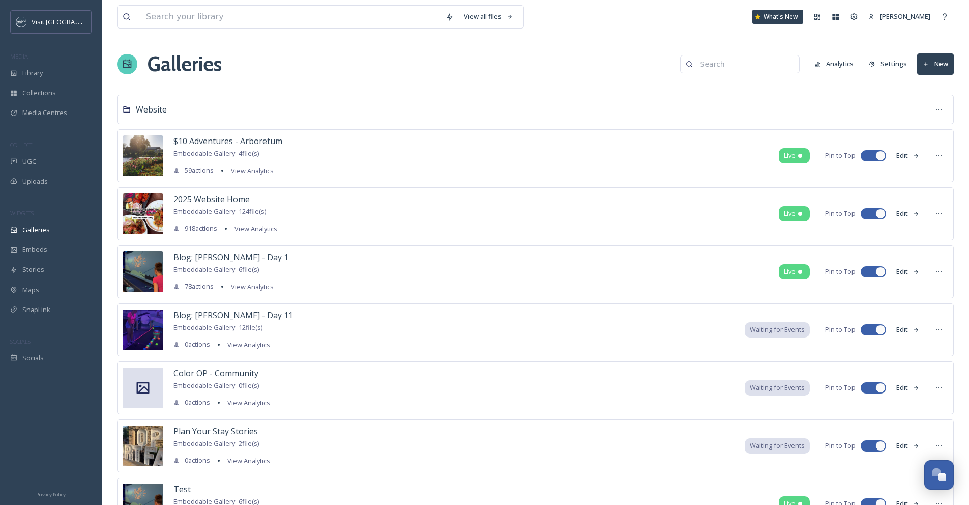
click at [771, 67] on input at bounding box center [744, 64] width 99 height 20
type input "only"
click at [777, 90] on div "Web: Only in OP 5 file(s)" at bounding box center [728, 86] width 141 height 20
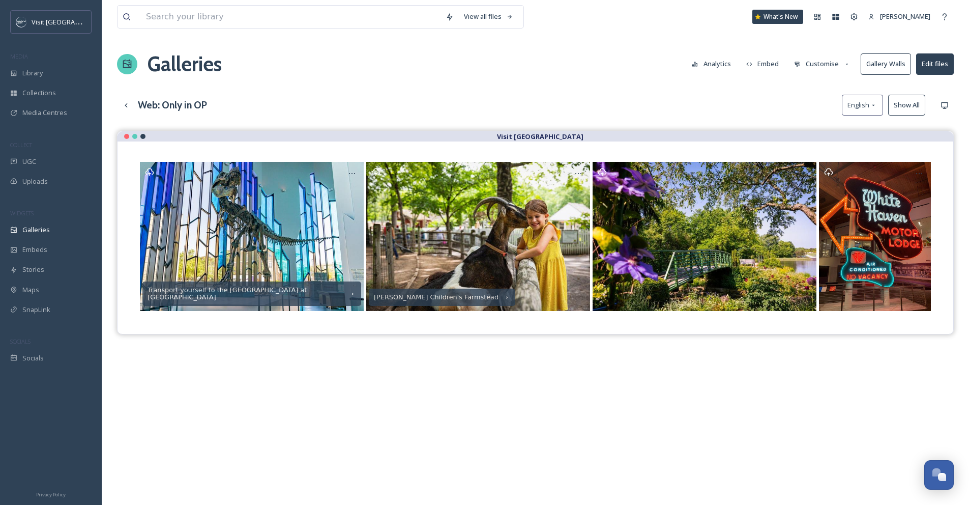
click at [897, 109] on button "Show All" at bounding box center [906, 105] width 37 height 21
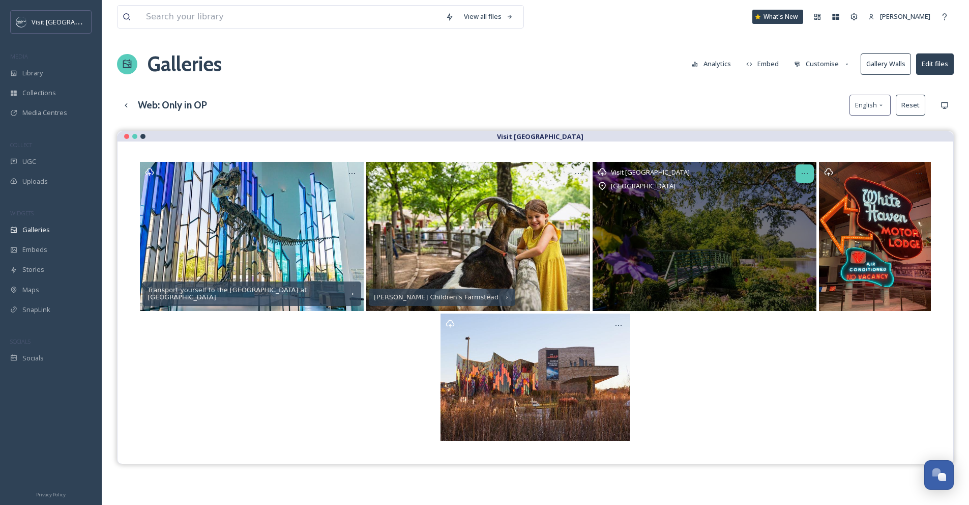
click at [799, 170] on div at bounding box center [805, 173] width 18 height 18
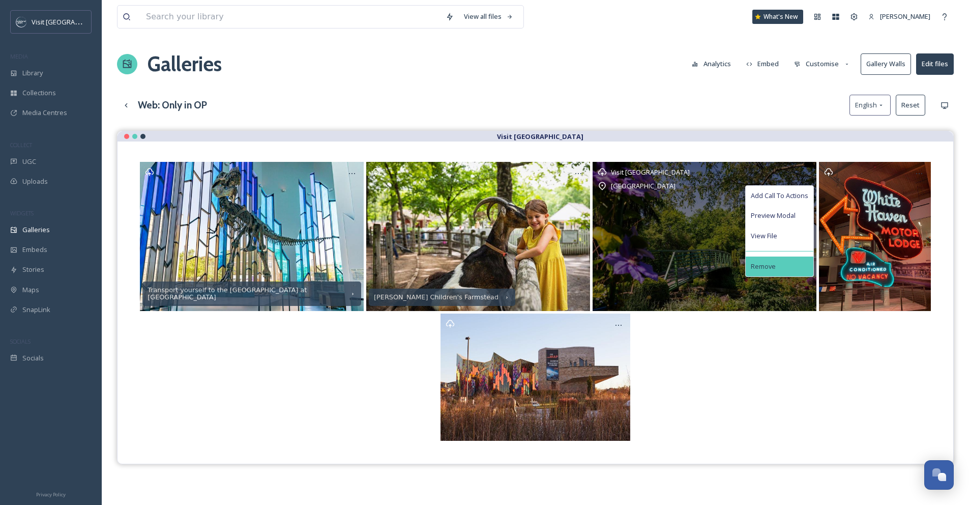
click at [758, 272] on div "Remove" at bounding box center [780, 266] width 68 height 20
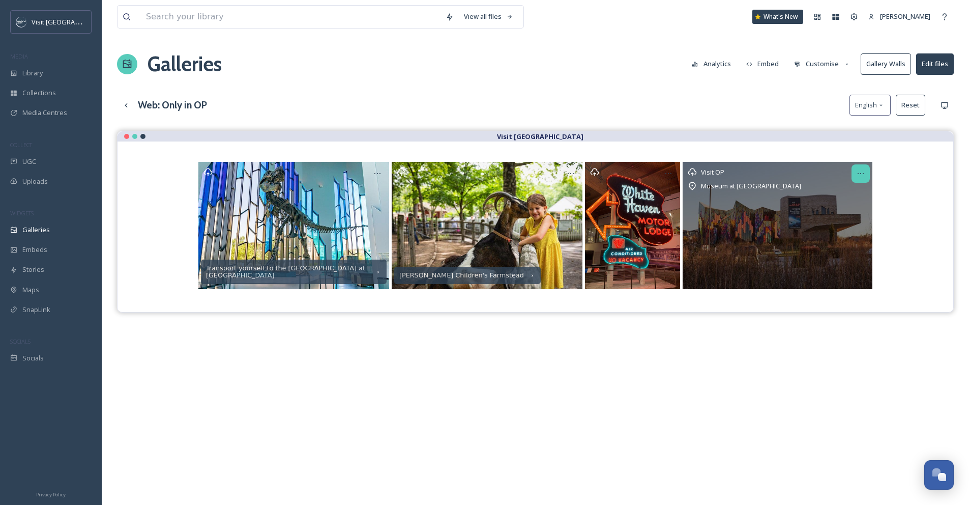
click at [864, 169] on icon at bounding box center [861, 173] width 8 height 8
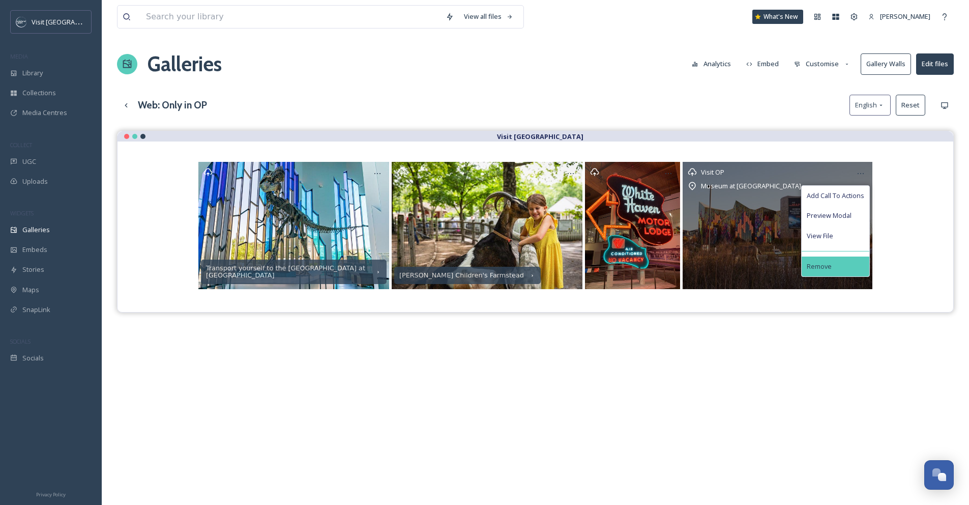
click at [834, 275] on div "Remove" at bounding box center [836, 266] width 68 height 20
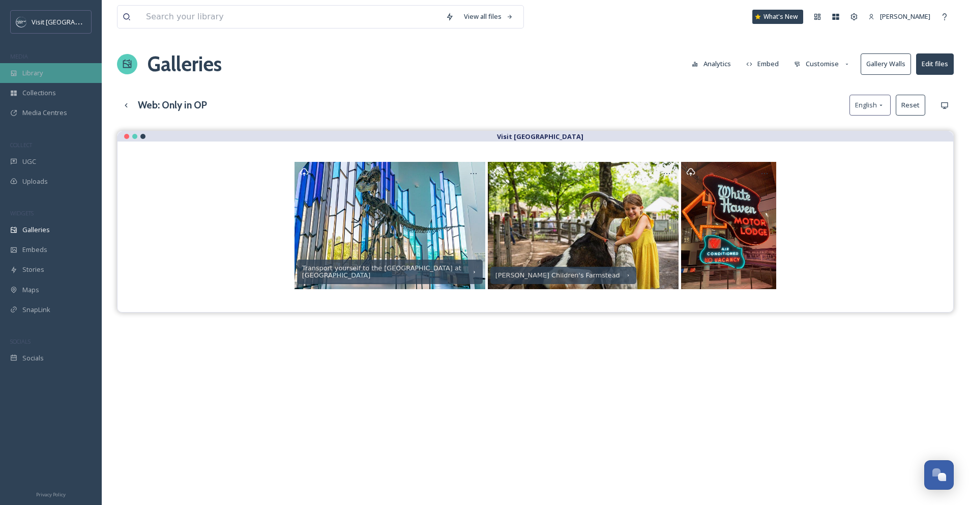
click at [38, 74] on span "Library" at bounding box center [32, 73] width 20 height 10
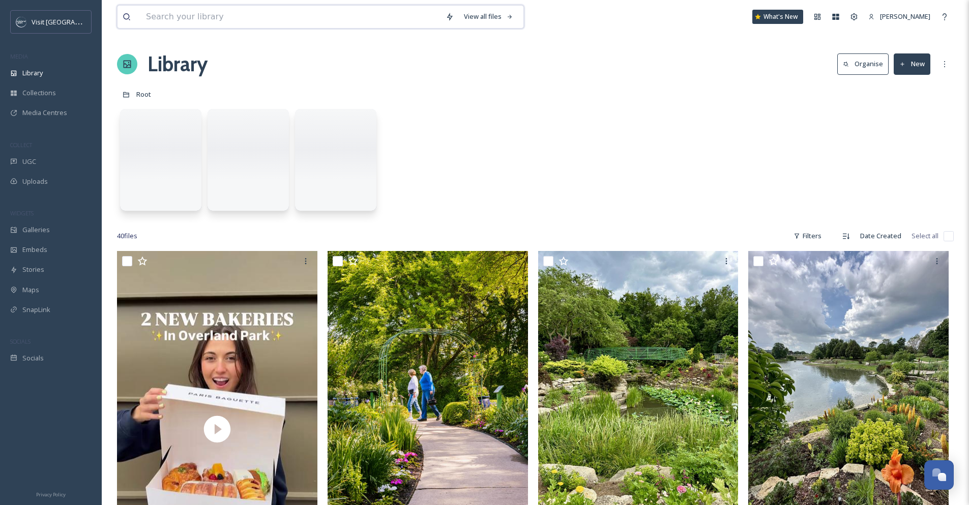
click at [183, 22] on input at bounding box center [291, 17] width 300 height 22
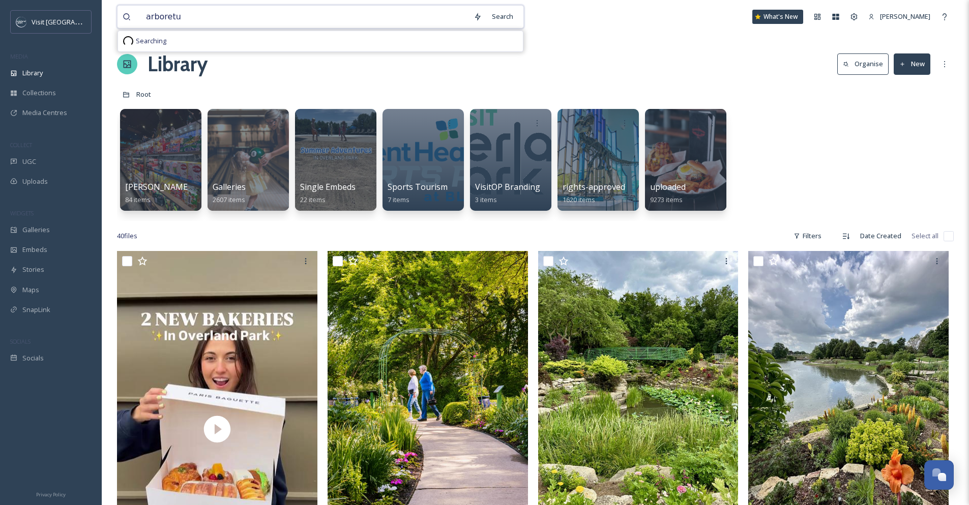
type input "arboretum"
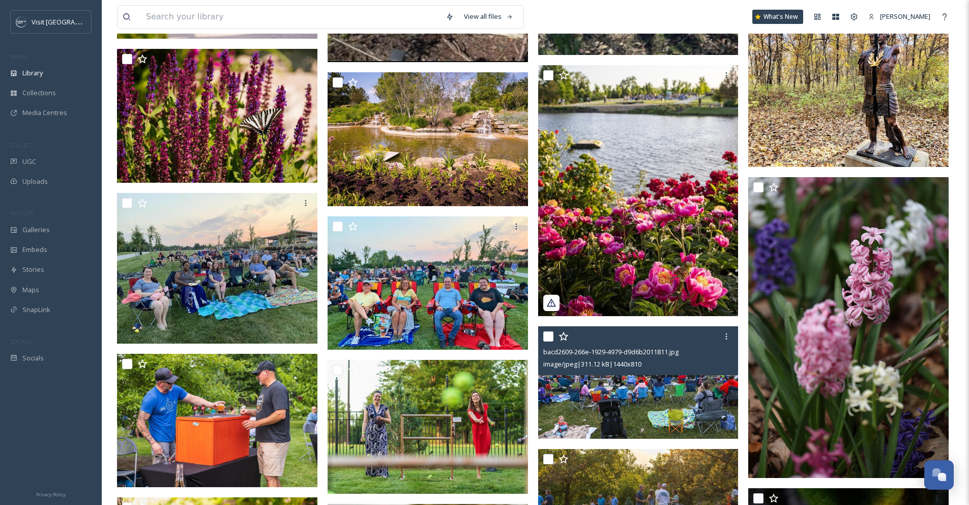
scroll to position [673, 0]
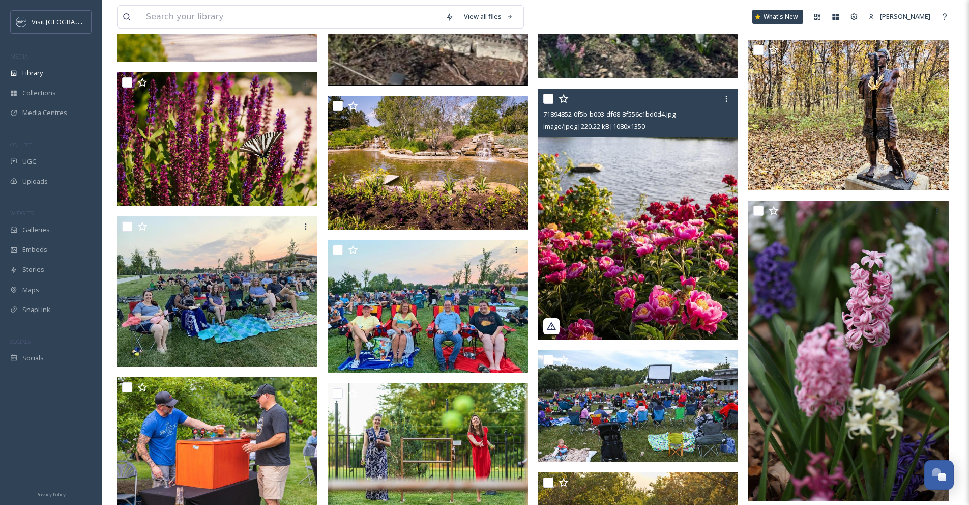
click at [549, 101] on input "checkbox" at bounding box center [548, 99] width 10 height 10
checkbox input "true"
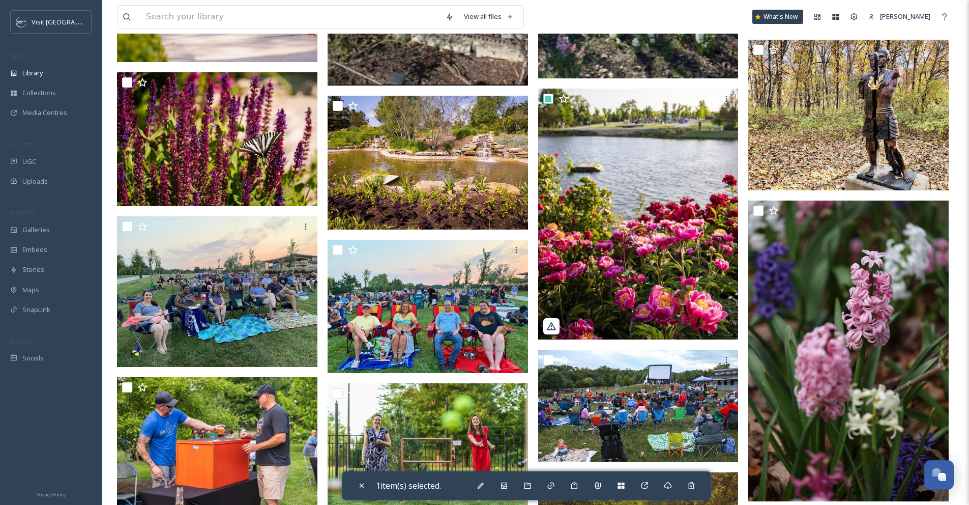
click at [470, 486] on div "1 item(s) selected." at bounding box center [526, 485] width 368 height 28
click at [505, 485] on icon at bounding box center [504, 485] width 6 height 6
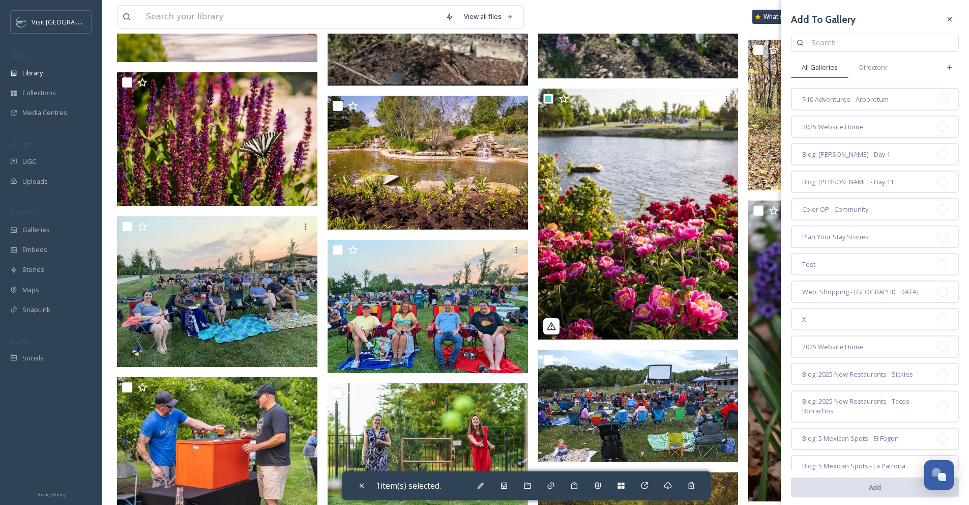
click at [843, 46] on input at bounding box center [879, 43] width 147 height 20
type input "only"
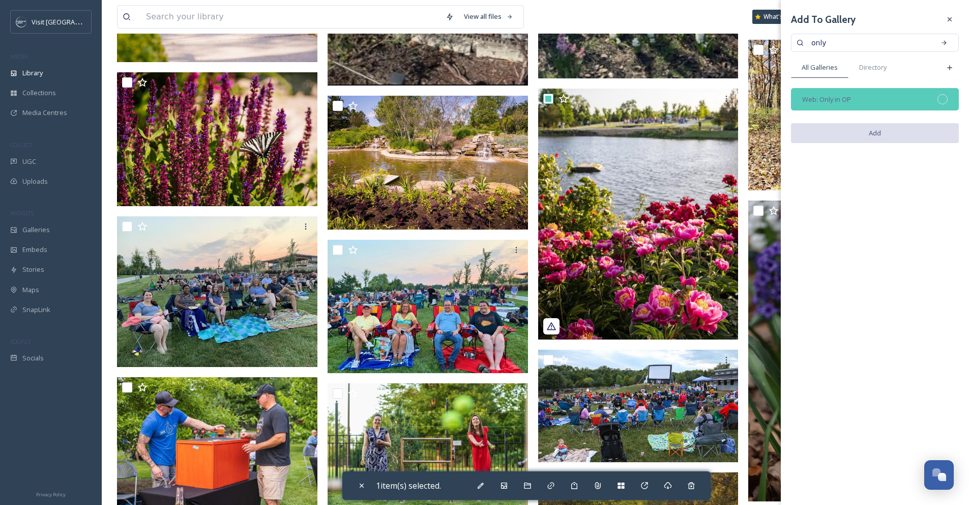
click at [945, 103] on div at bounding box center [943, 99] width 10 height 10
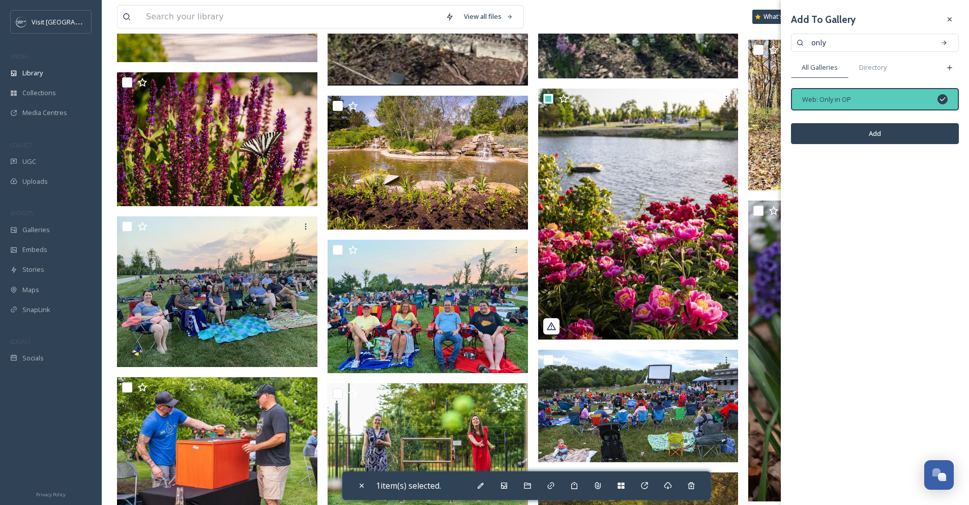
click at [935, 135] on button "Add" at bounding box center [875, 133] width 168 height 21
checkbox input "false"
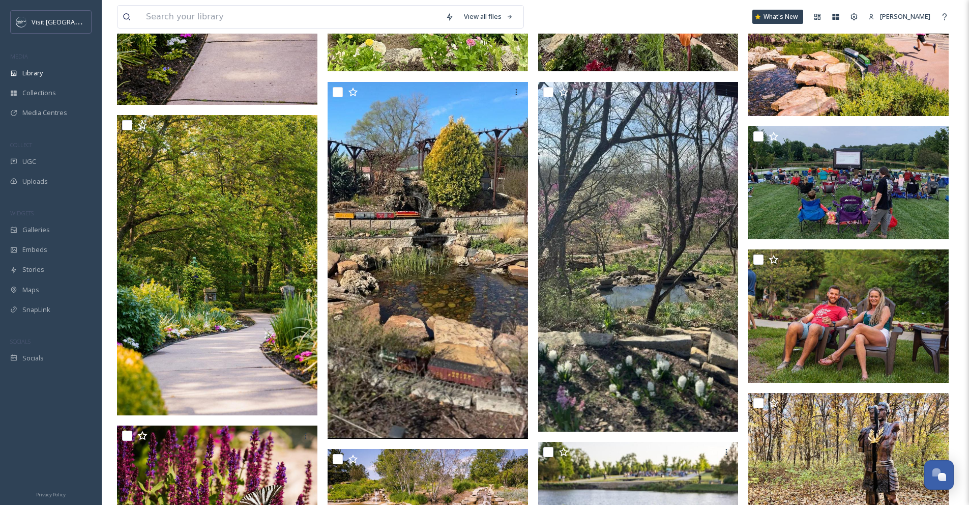
scroll to position [0, 0]
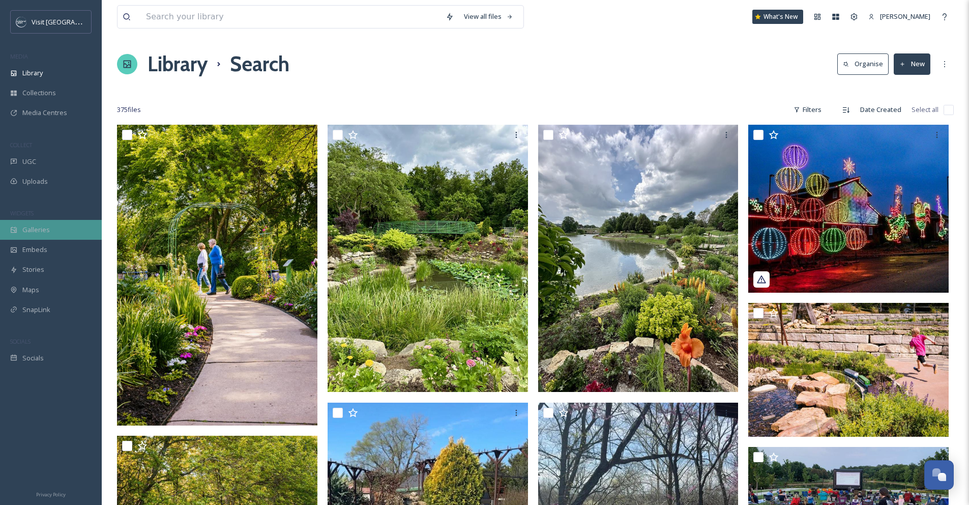
click at [44, 228] on span "Galleries" at bounding box center [35, 230] width 27 height 10
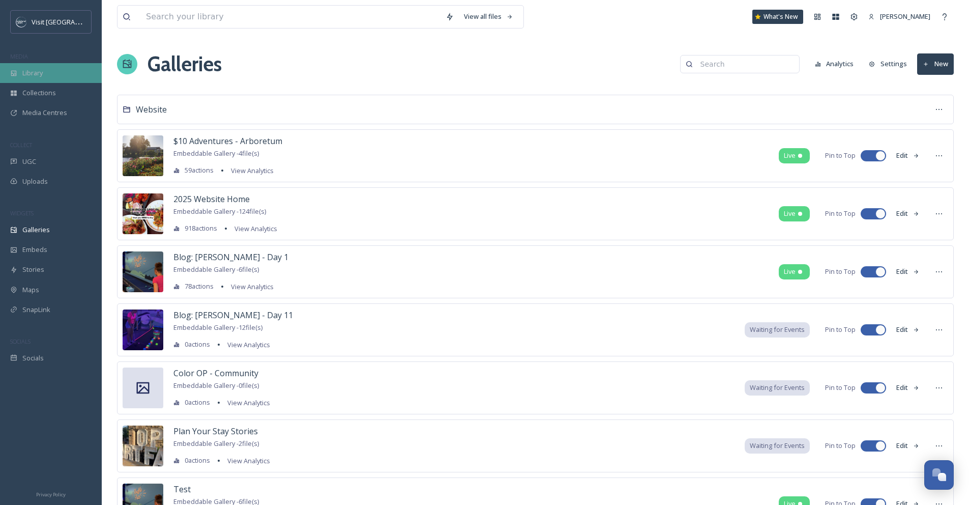
click at [52, 68] on div "Library" at bounding box center [51, 73] width 102 height 20
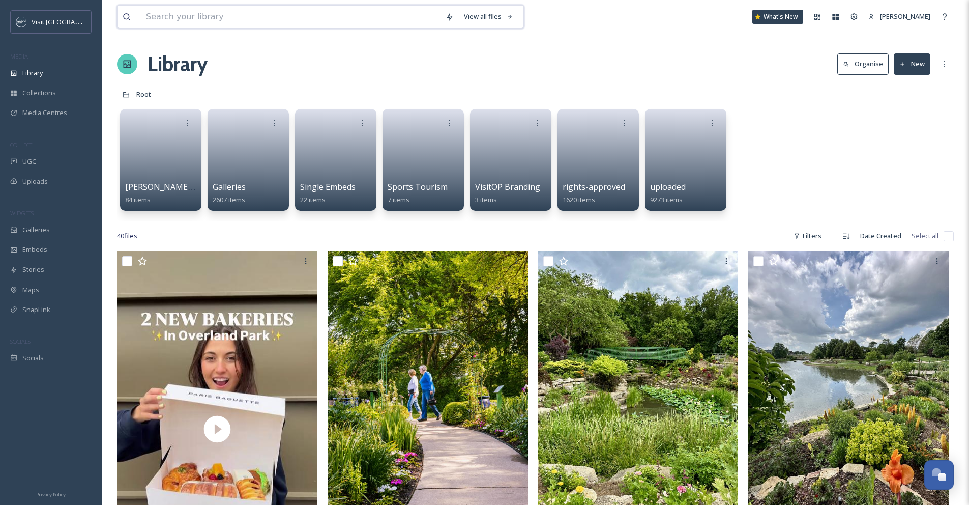
click at [281, 15] on input at bounding box center [291, 17] width 300 height 22
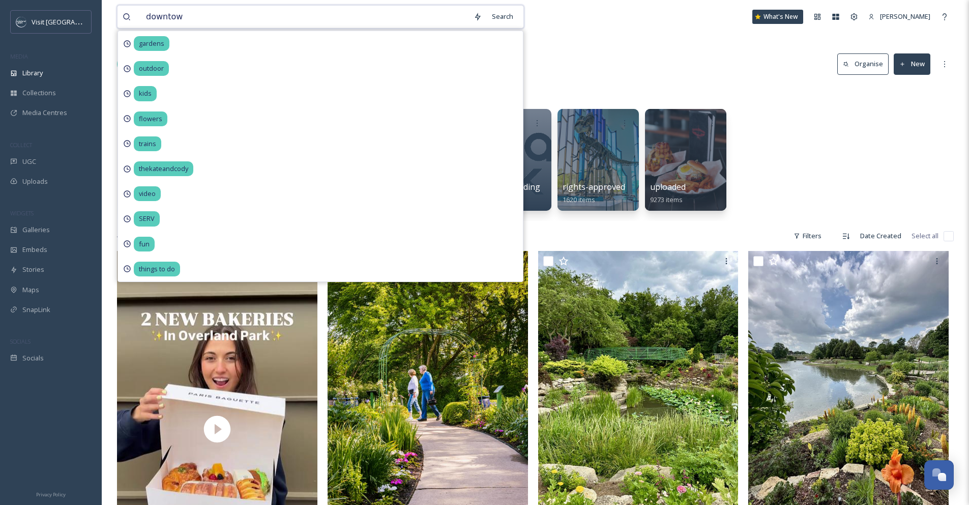
type input "downtown"
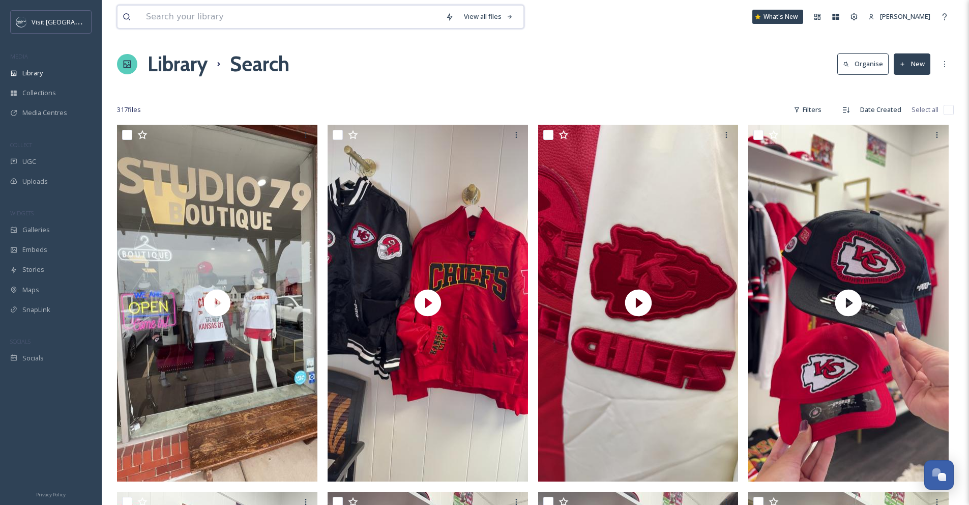
click at [218, 12] on input at bounding box center [291, 17] width 300 height 22
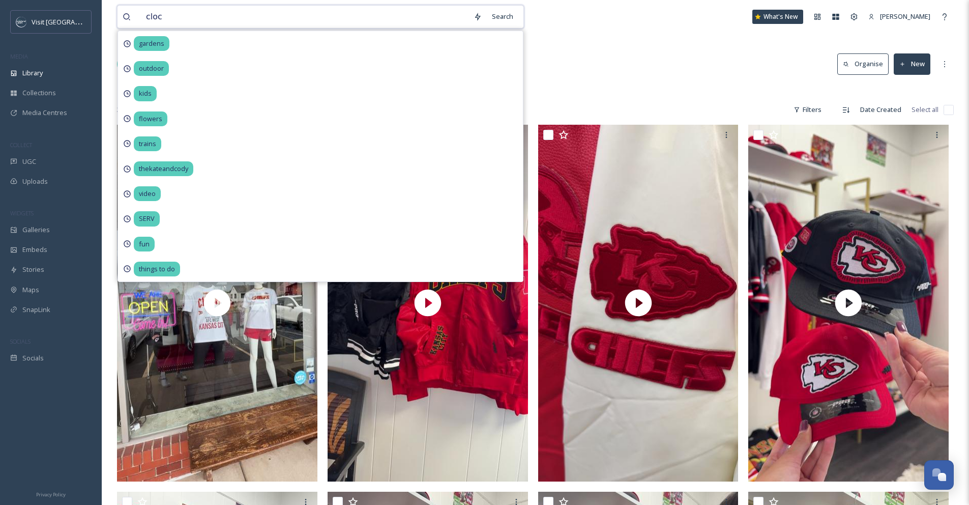
type input "clock"
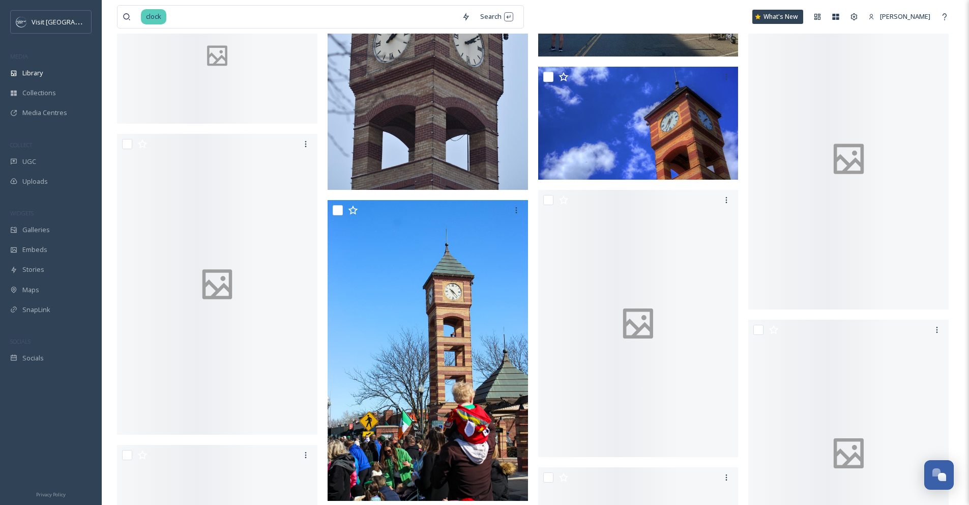
scroll to position [991, 0]
